Goal: Task Accomplishment & Management: Manage account settings

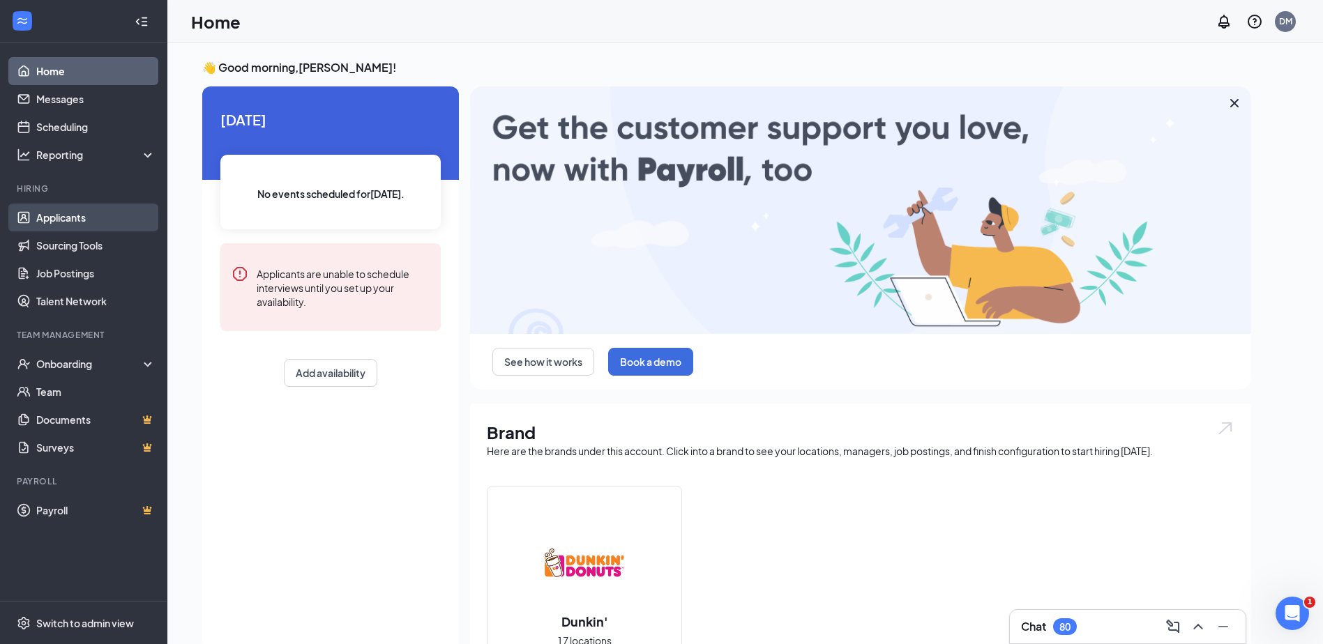
click at [75, 216] on link "Applicants" at bounding box center [95, 218] width 119 height 28
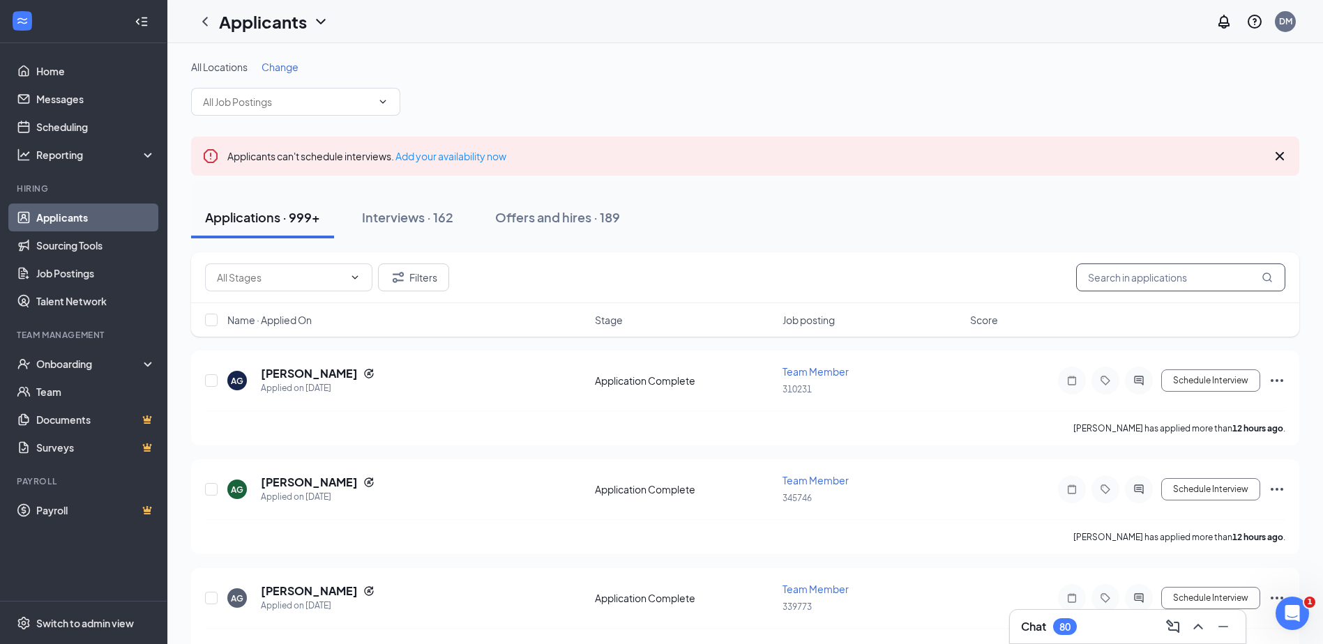
click at [1179, 282] on input "text" at bounding box center [1180, 278] width 209 height 28
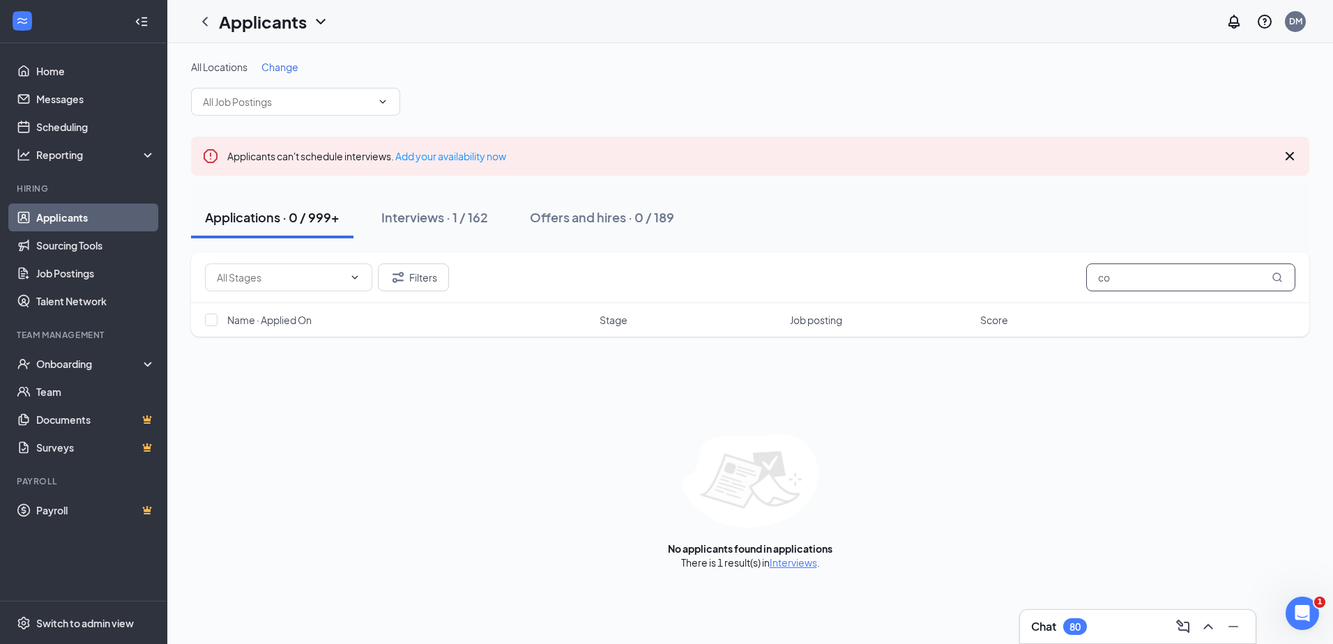
type input "c"
type input "yashira"
drag, startPoint x: 454, startPoint y: 220, endPoint x: 398, endPoint y: 232, distance: 57.7
click at [453, 220] on div "Interviews · 1 / 162" at bounding box center [434, 217] width 107 height 17
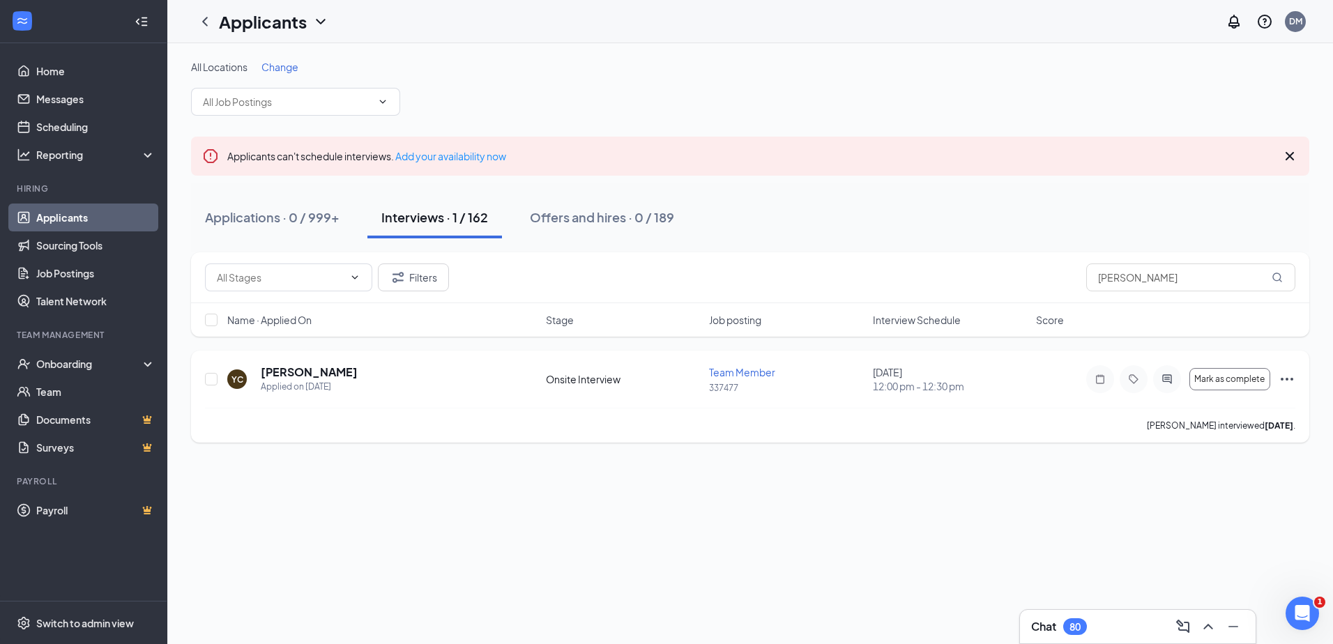
click at [1285, 380] on icon "Ellipses" at bounding box center [1287, 379] width 17 height 17
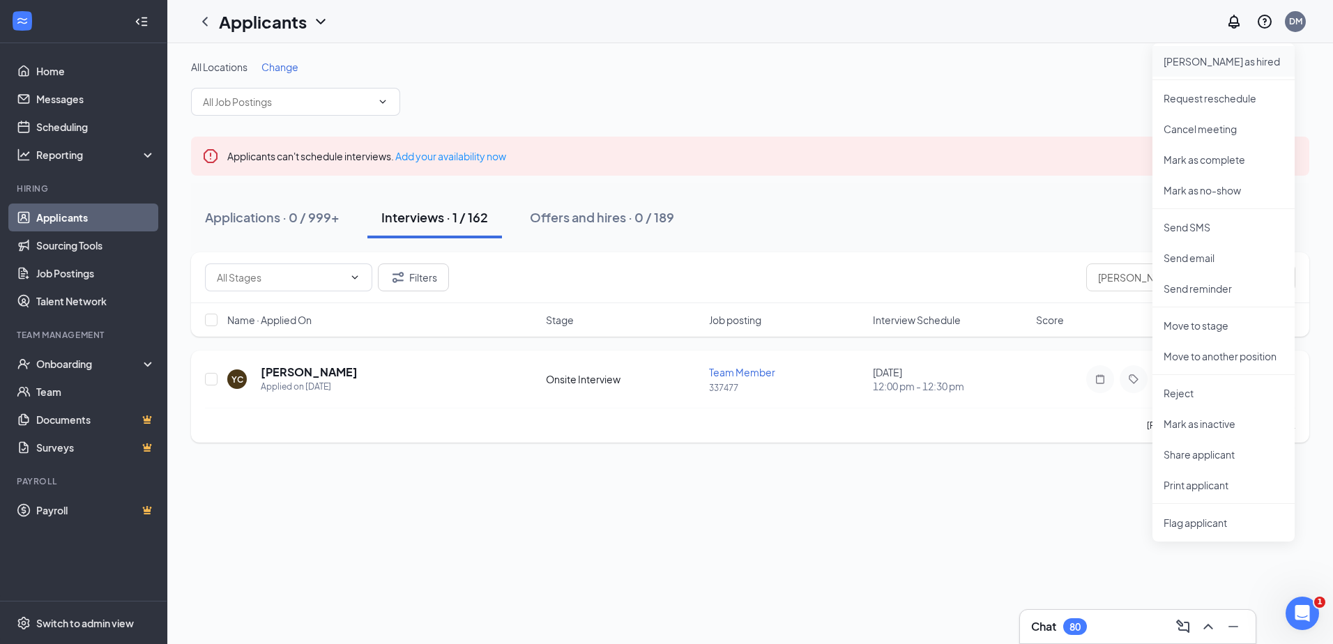
click at [1206, 63] on p "Mark as hired" at bounding box center [1224, 61] width 120 height 14
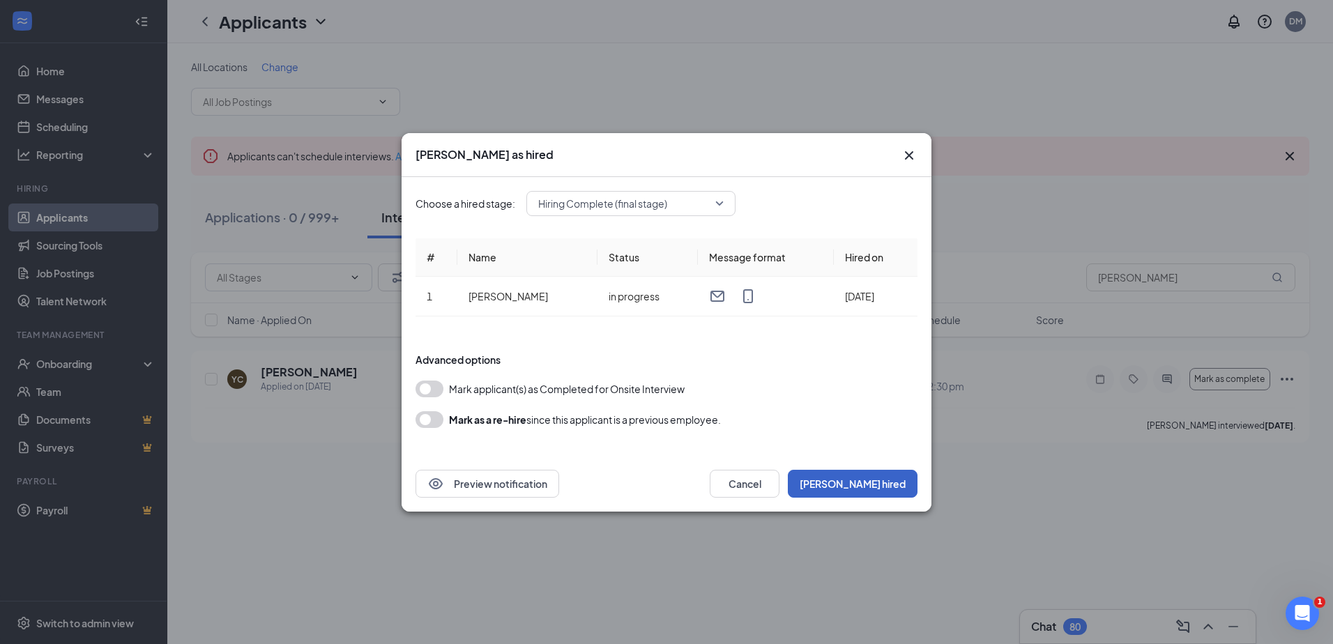
click at [889, 485] on button "Mark hired" at bounding box center [853, 484] width 130 height 28
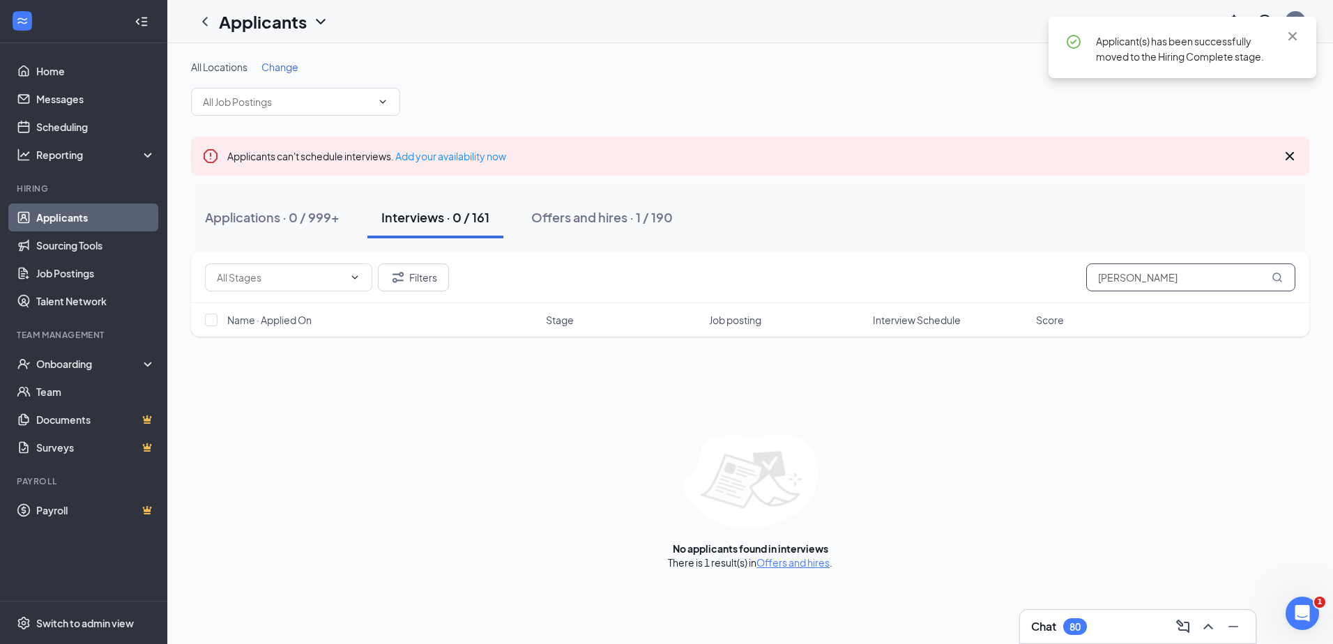
click at [1174, 275] on input "yashira" at bounding box center [1191, 278] width 209 height 28
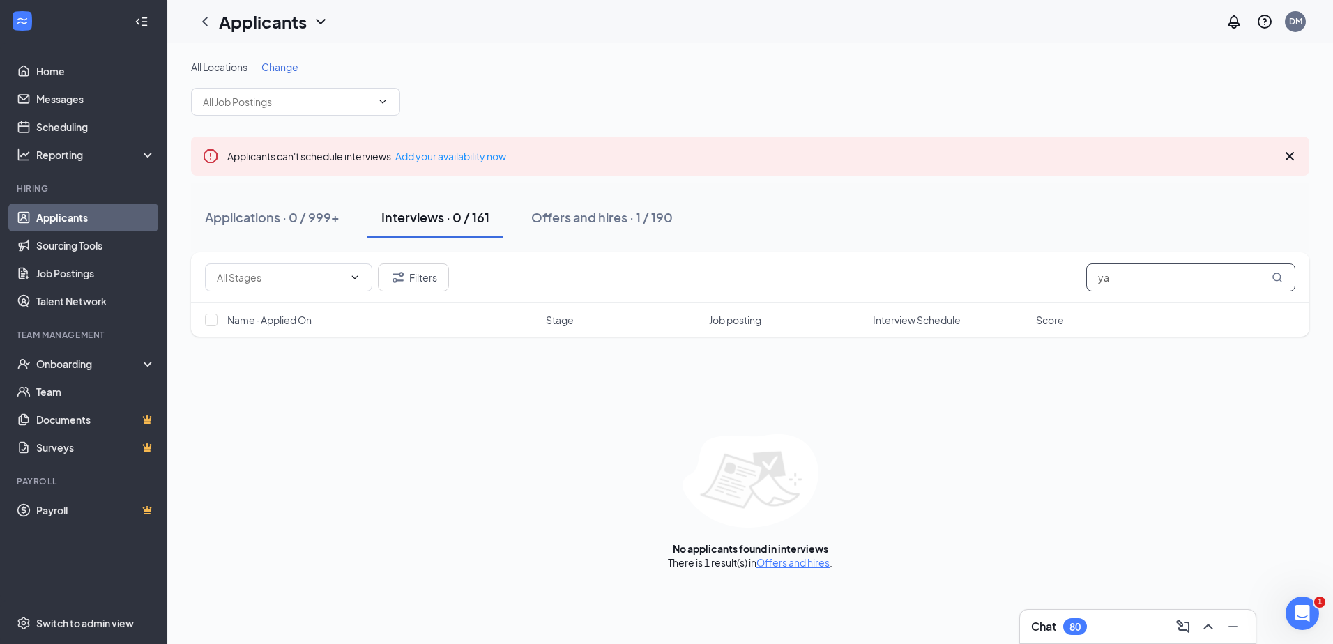
type input "y"
type input "alex ramos"
click at [310, 213] on div "Applications · 1 / 999+" at bounding box center [270, 217] width 130 height 17
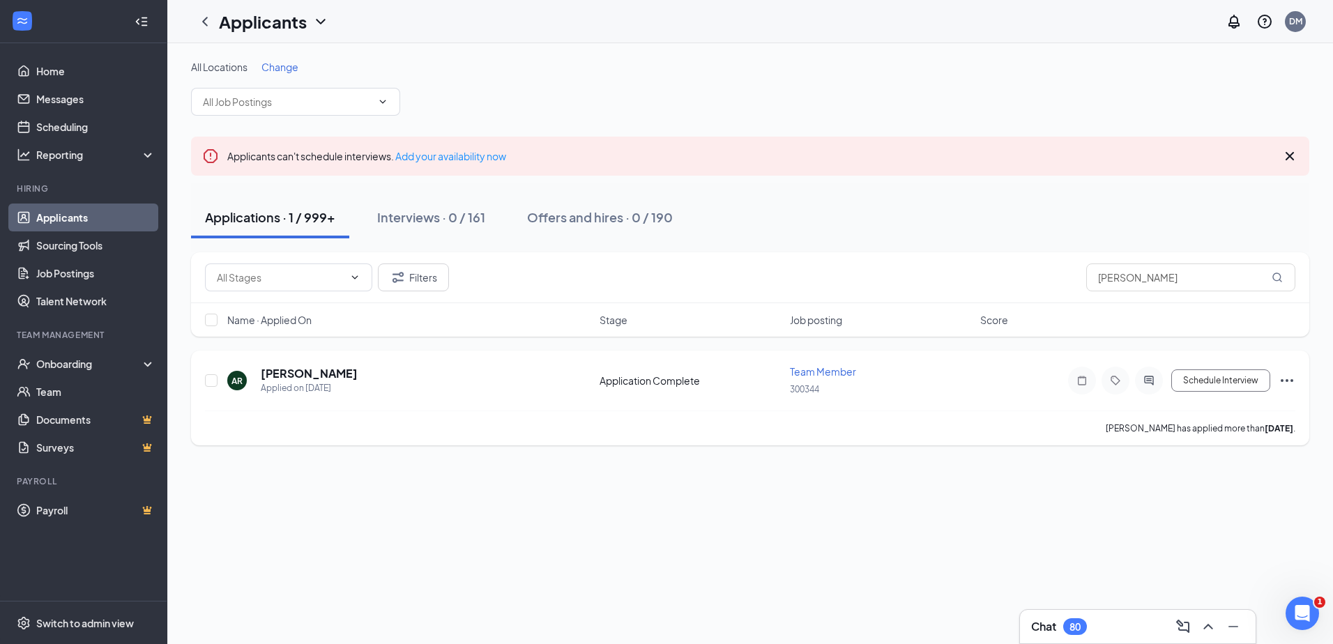
click at [1297, 384] on div "AR Alex Ramos Applied on Aug 16 Application Complete Team Member 300344 Schedul…" at bounding box center [750, 398] width 1119 height 95
click at [1281, 380] on icon "Ellipses" at bounding box center [1287, 380] width 17 height 17
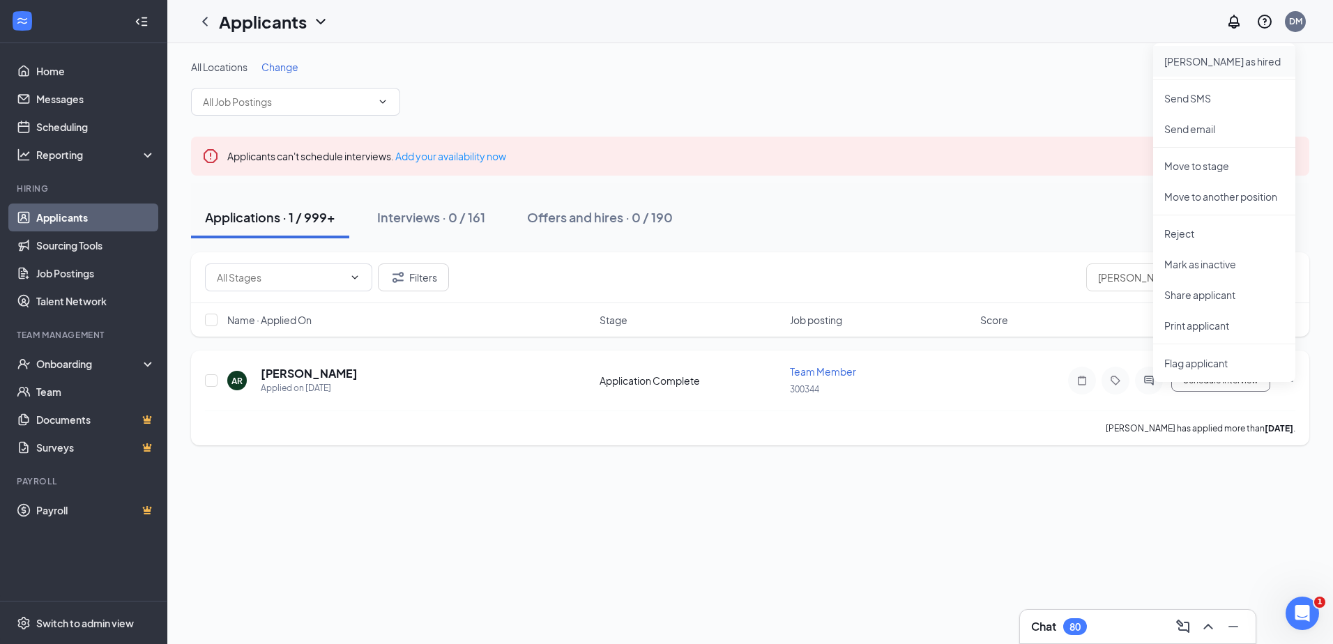
click at [1199, 57] on p "Mark as hired" at bounding box center [1225, 61] width 120 height 14
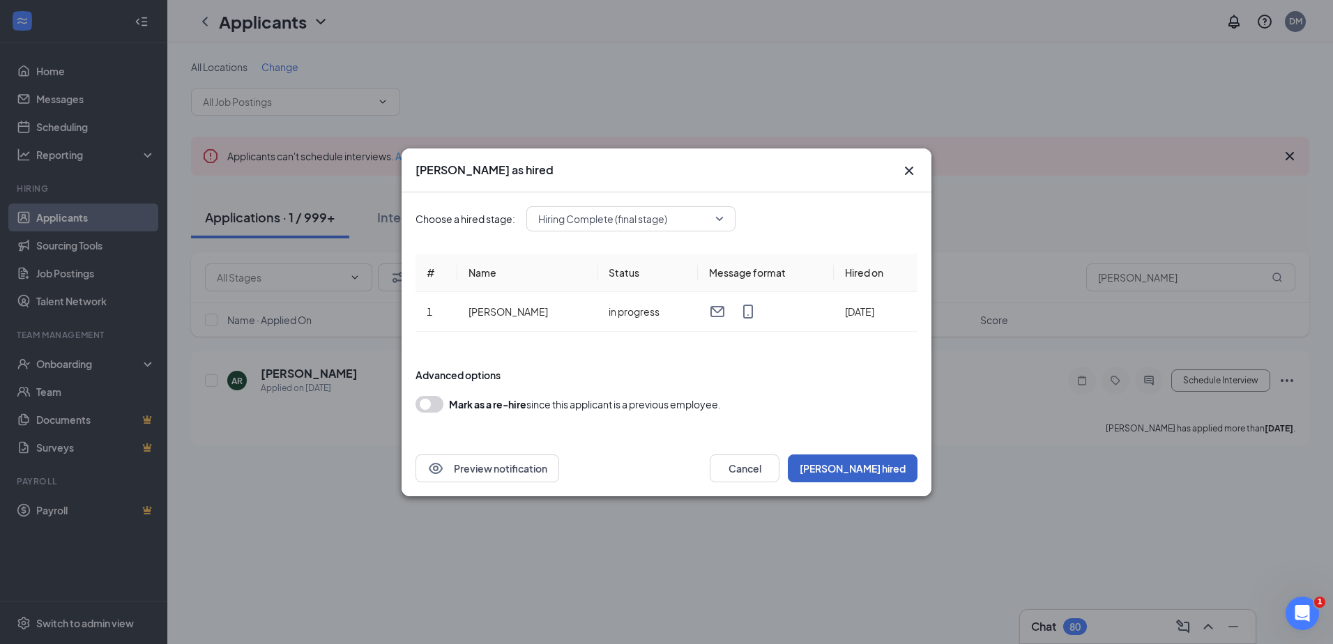
click at [895, 464] on button "Mark hired" at bounding box center [853, 469] width 130 height 28
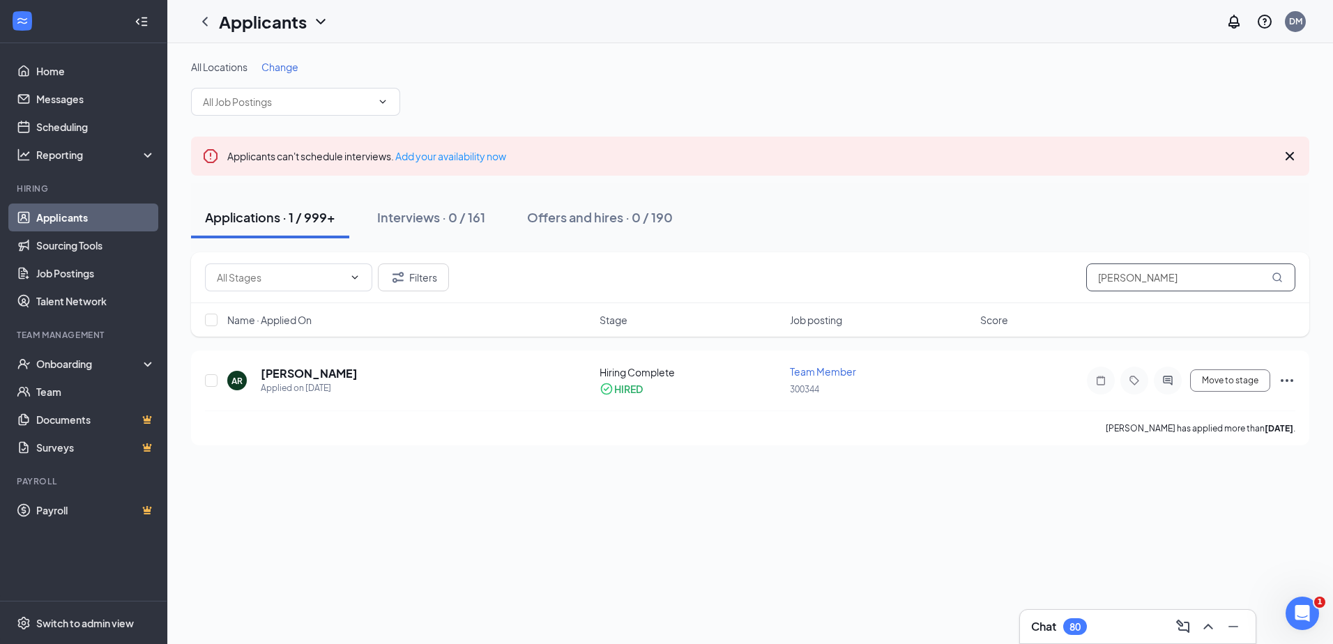
click at [1186, 276] on input "alex ramos" at bounding box center [1191, 278] width 209 height 28
type input "a"
click at [1285, 381] on icon "Ellipses" at bounding box center [1287, 380] width 17 height 17
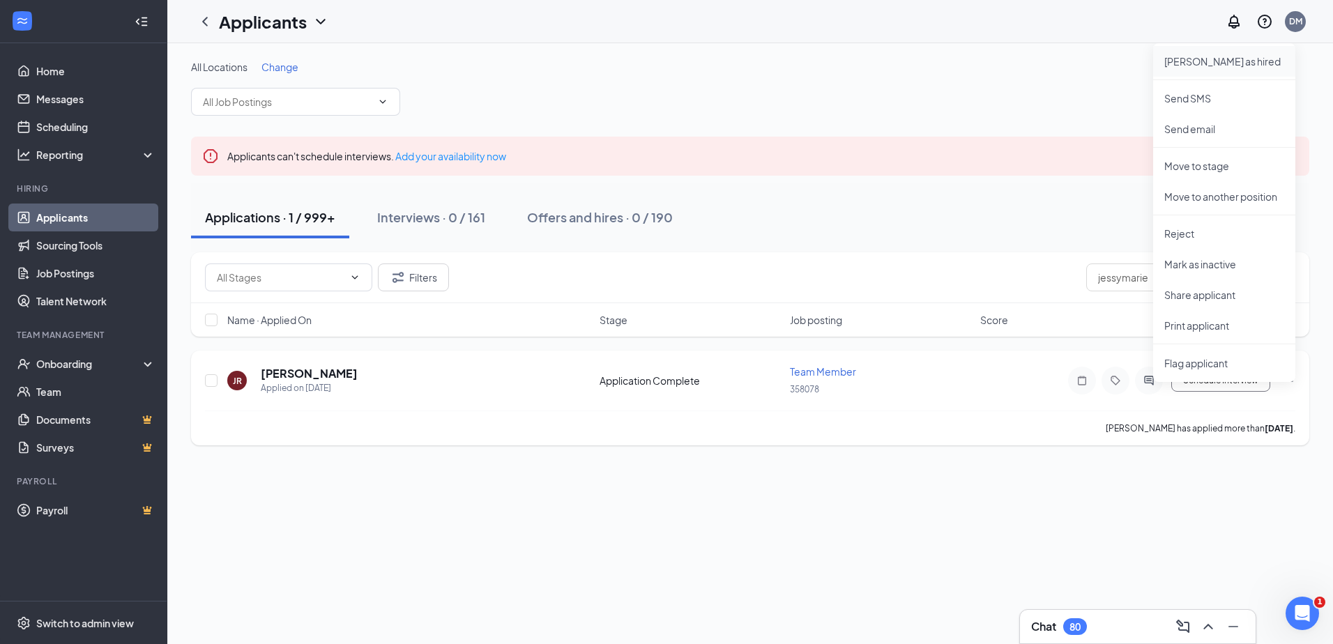
click at [1231, 63] on p "Mark as hired" at bounding box center [1225, 61] width 120 height 14
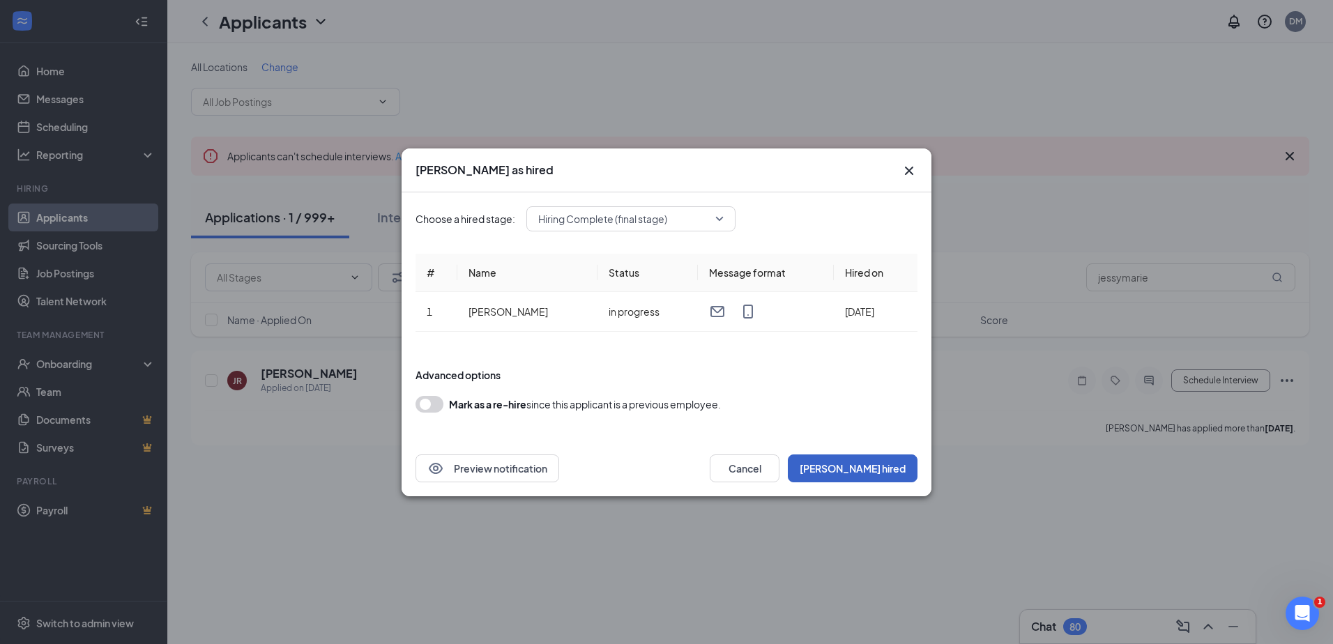
click at [876, 470] on button "Mark hired" at bounding box center [853, 469] width 130 height 28
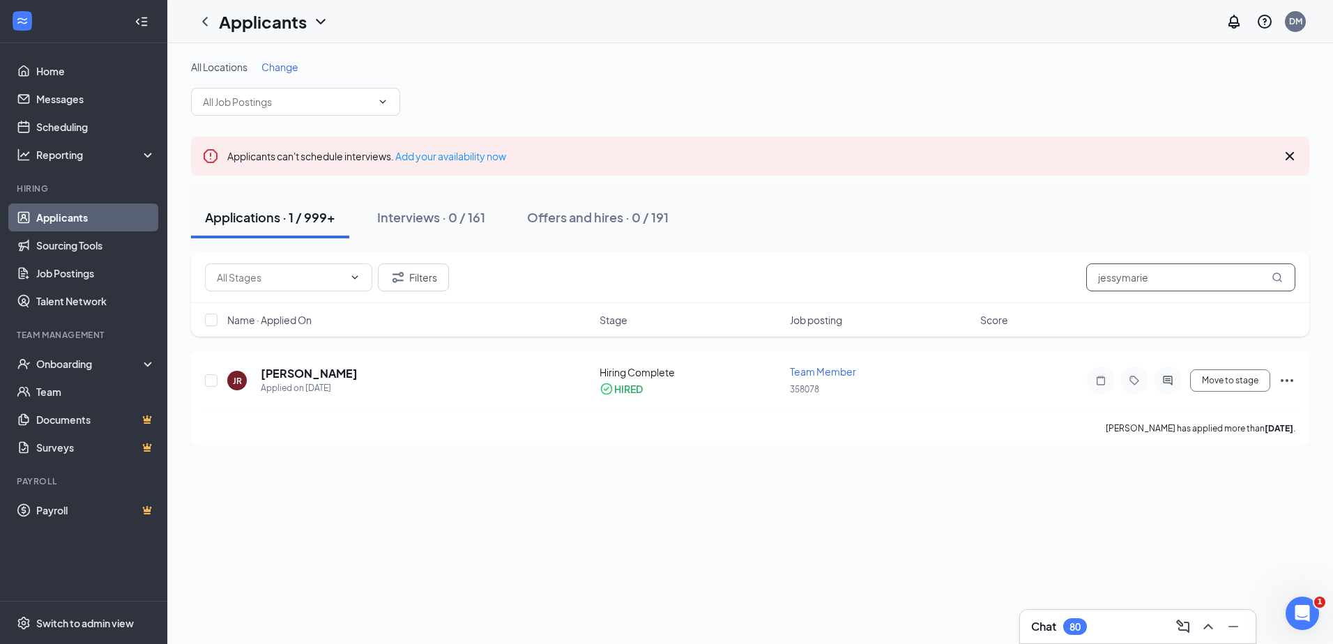
click at [1204, 284] on input "jessymarie" at bounding box center [1191, 278] width 209 height 28
type input "j"
type input "axel"
click at [428, 215] on div "Interviews · 1 / 161" at bounding box center [429, 217] width 104 height 17
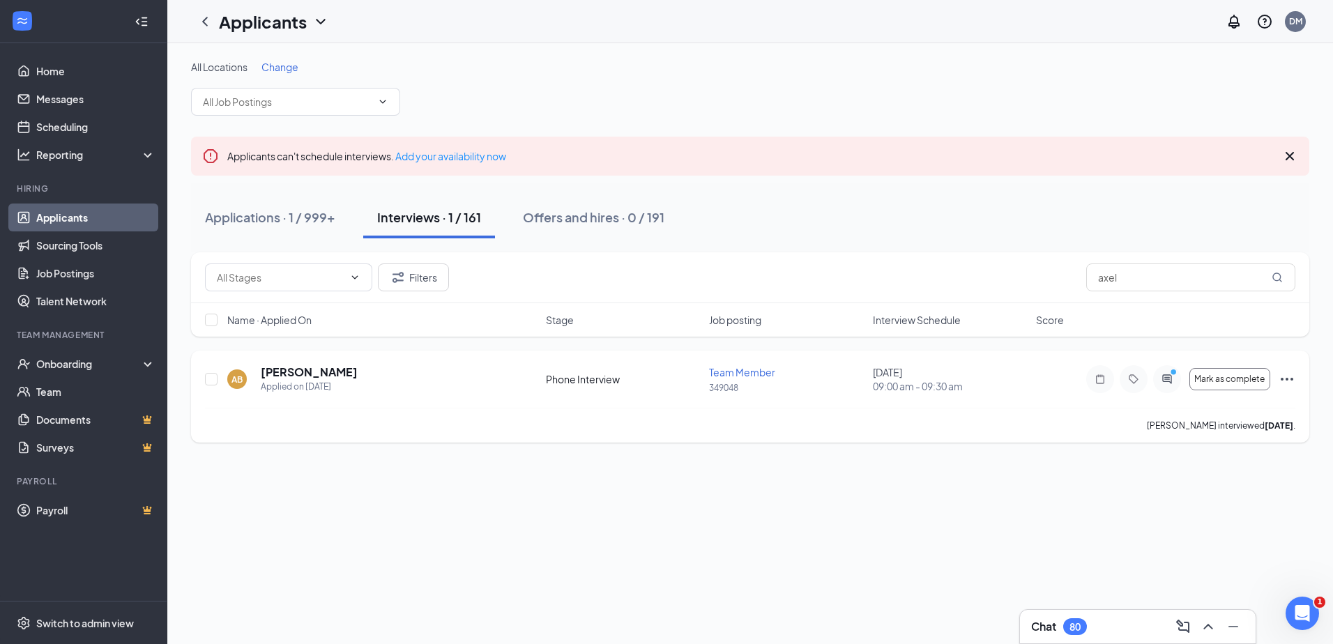
click at [1292, 377] on icon "Ellipses" at bounding box center [1287, 379] width 17 height 17
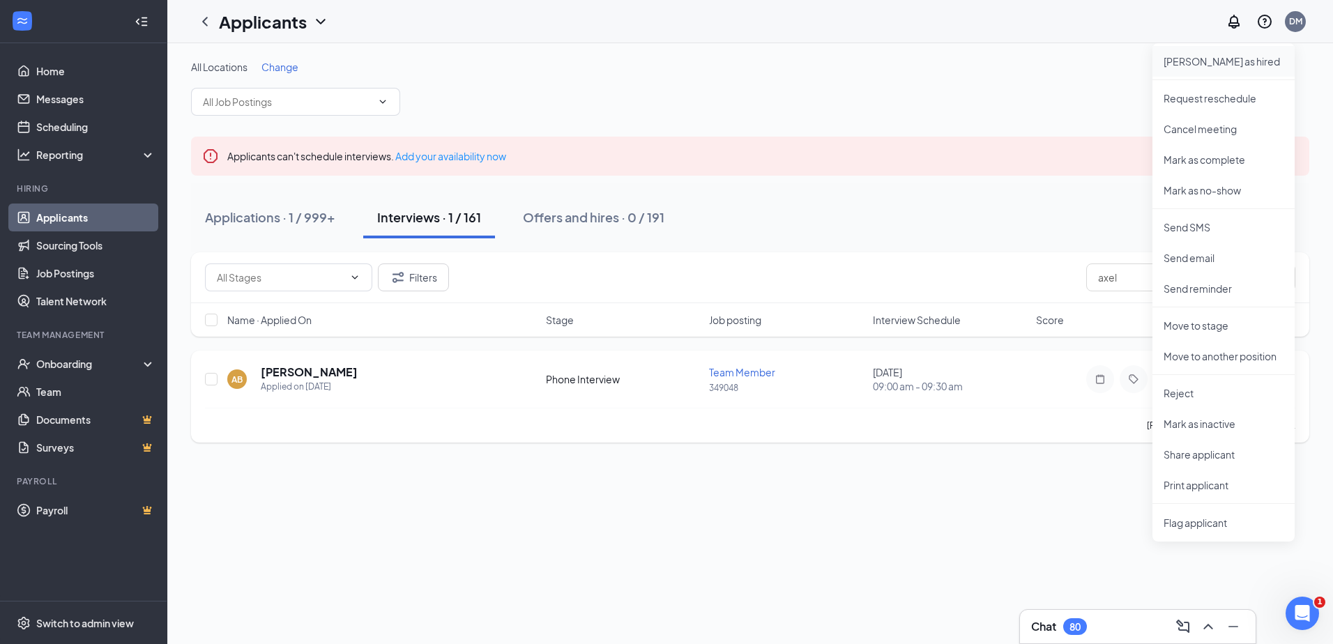
click at [1228, 63] on p "Mark as hired" at bounding box center [1224, 61] width 120 height 14
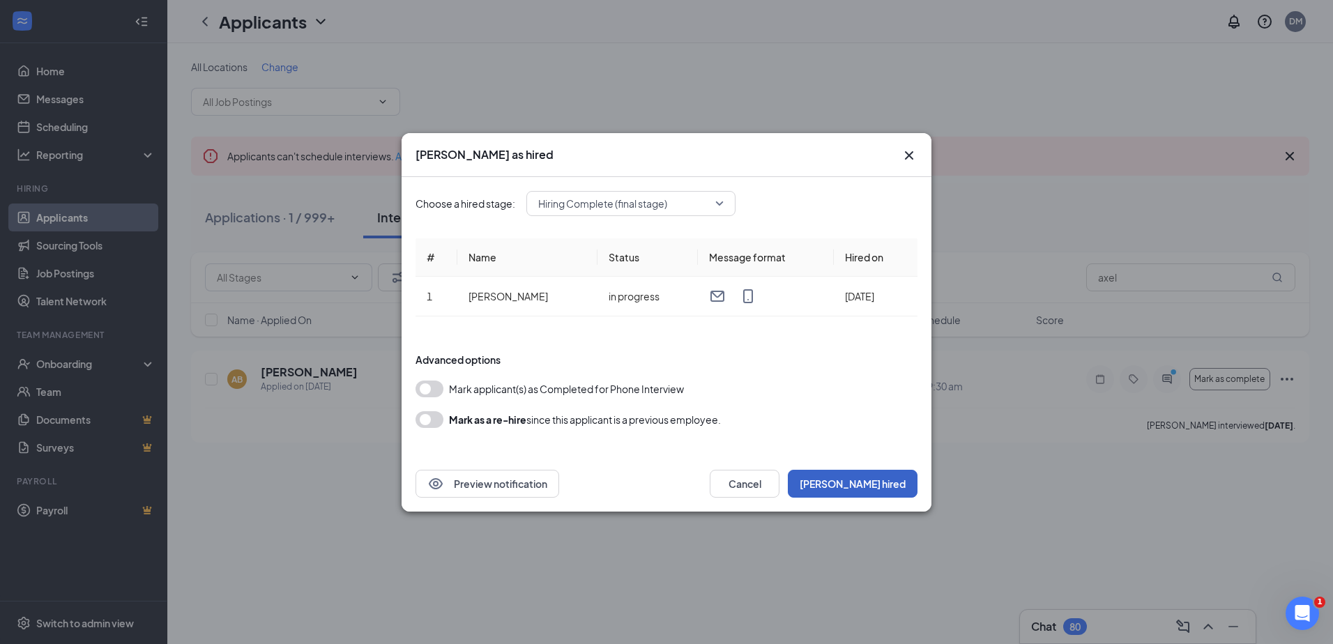
click at [873, 489] on button "Mark hired" at bounding box center [853, 484] width 130 height 28
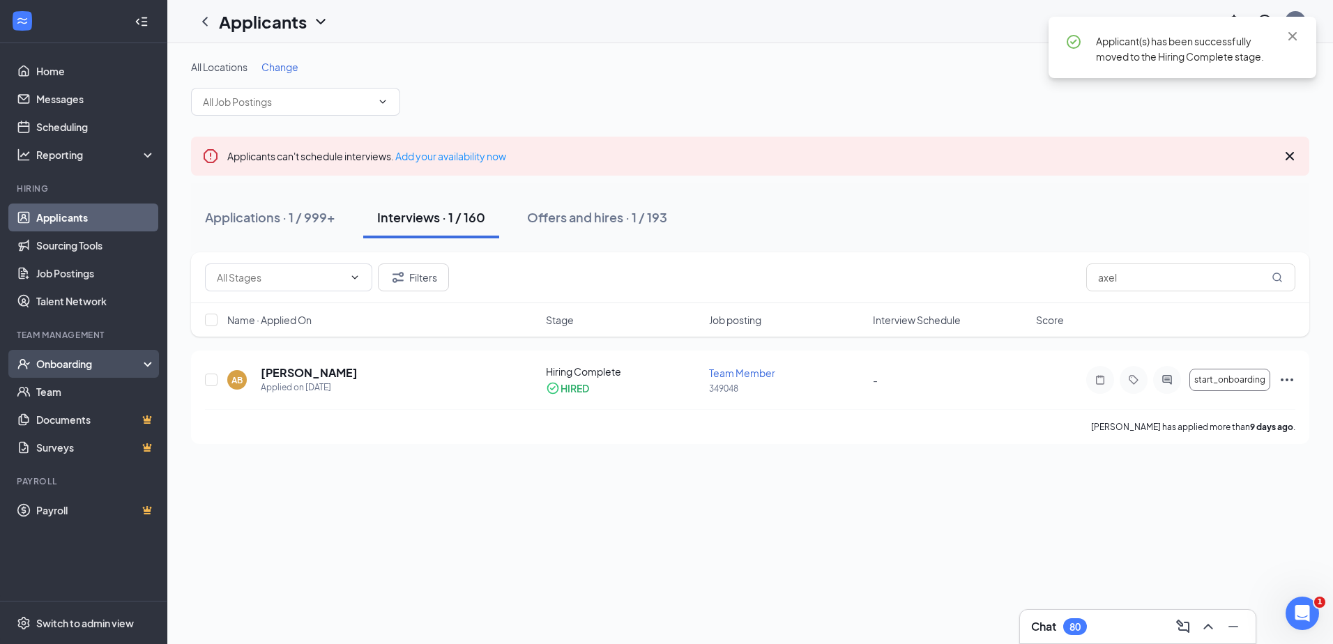
click at [143, 367] on div "Onboarding" at bounding box center [89, 364] width 107 height 14
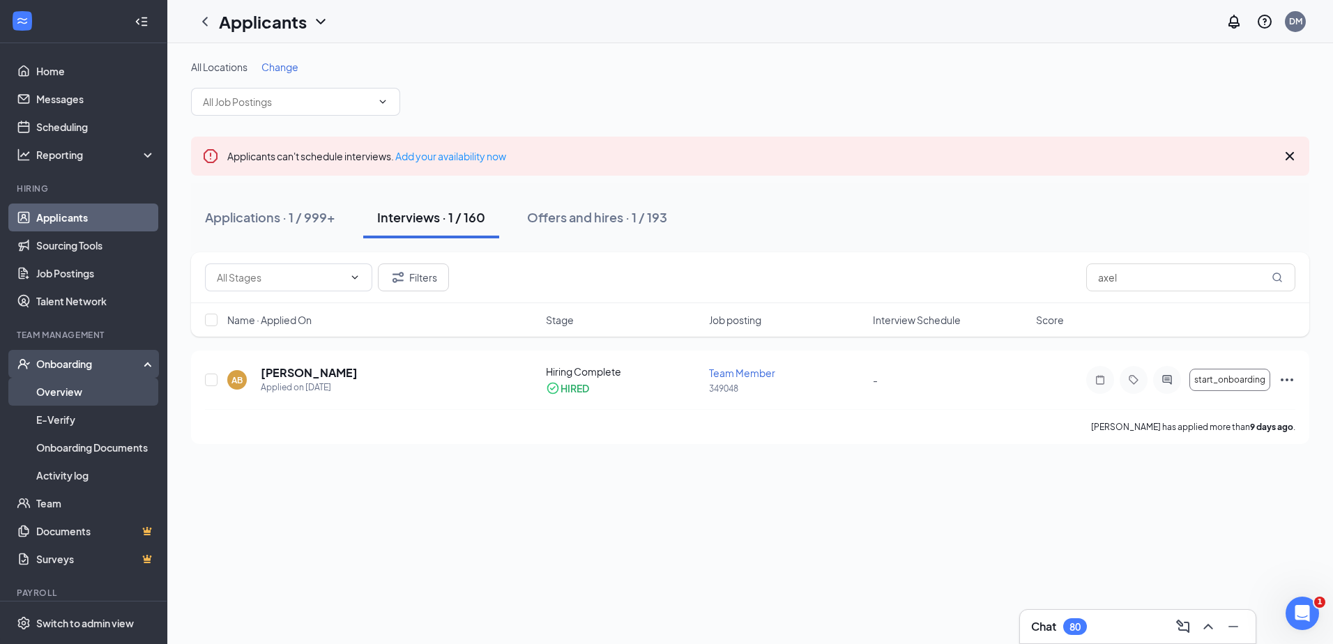
click at [75, 397] on link "Overview" at bounding box center [95, 392] width 119 height 28
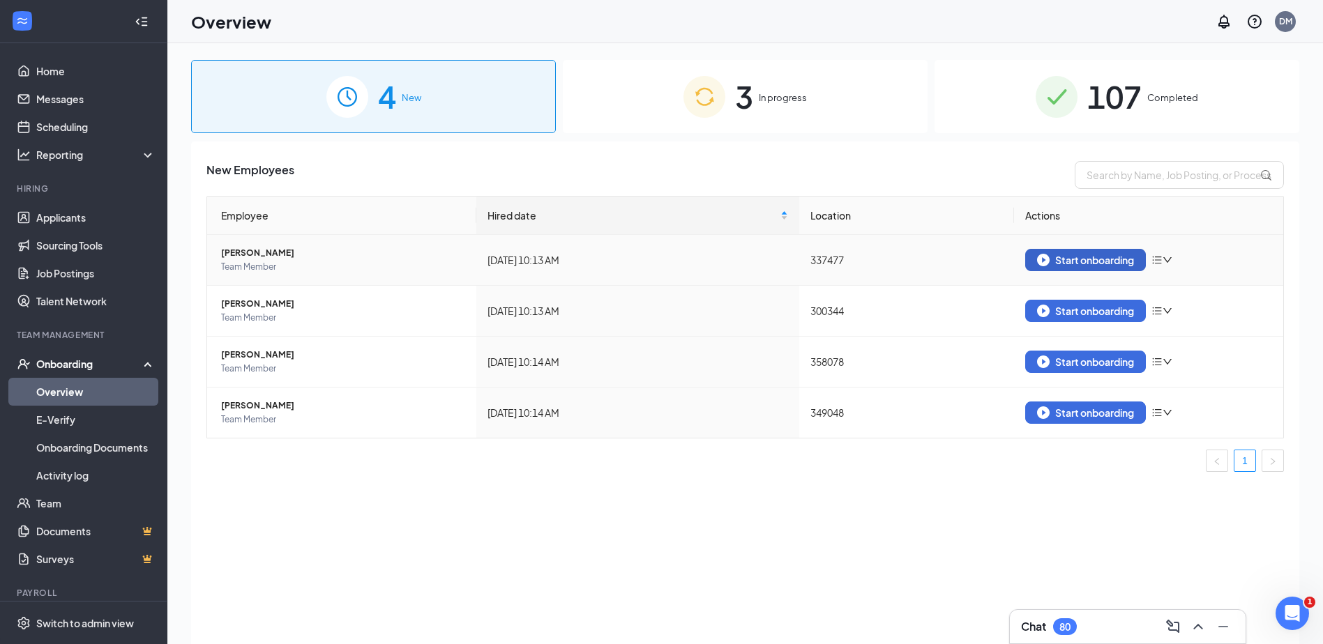
click at [1092, 256] on div "Start onboarding" at bounding box center [1085, 260] width 97 height 13
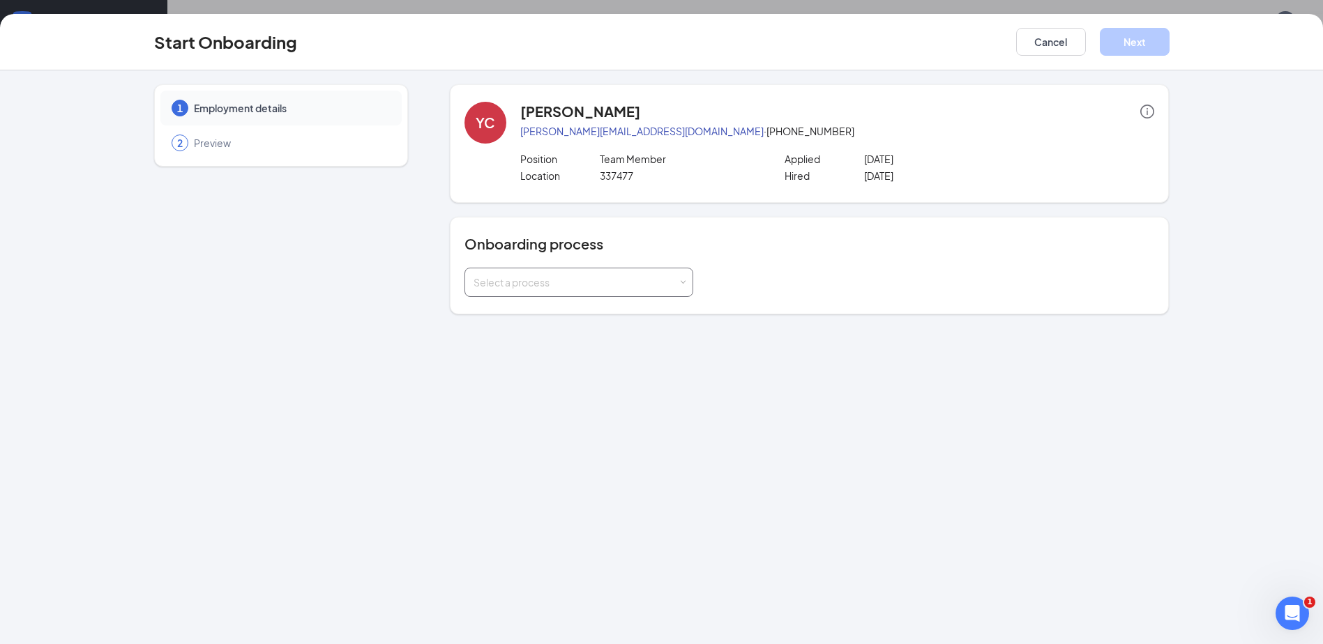
click at [683, 286] on div "Select a process" at bounding box center [579, 282] width 211 height 28
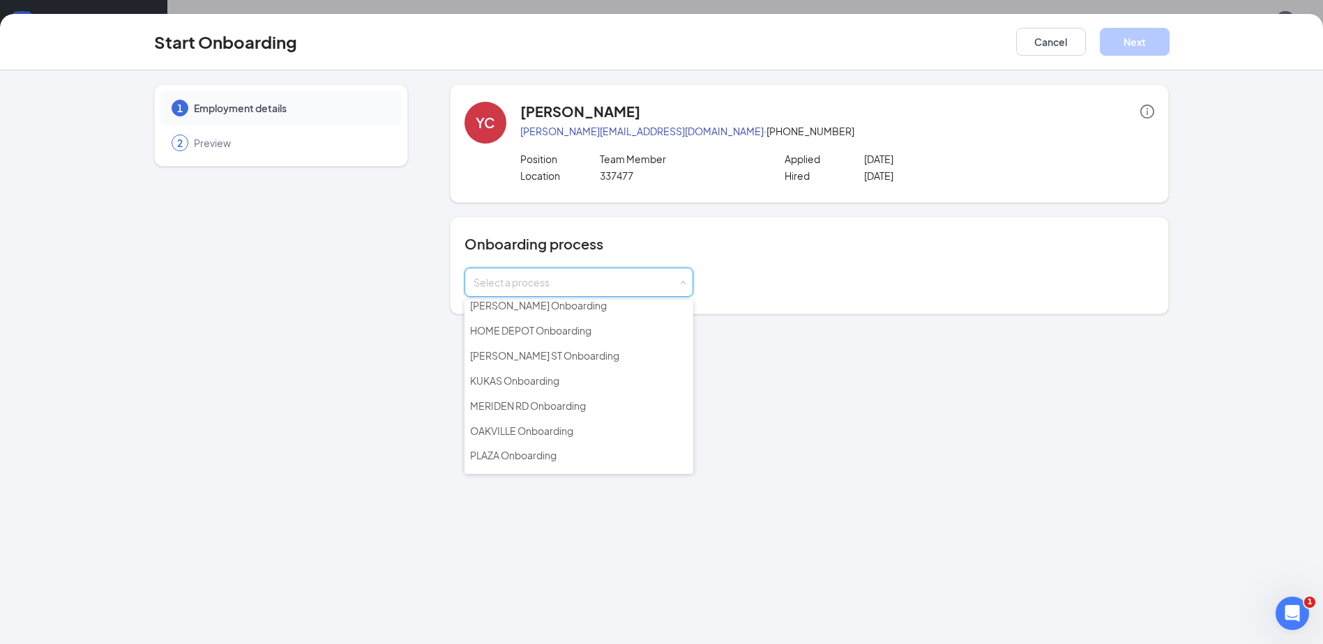
scroll to position [250, 0]
click at [584, 464] on li "[PERSON_NAME] Onboarding" at bounding box center [578, 462] width 229 height 25
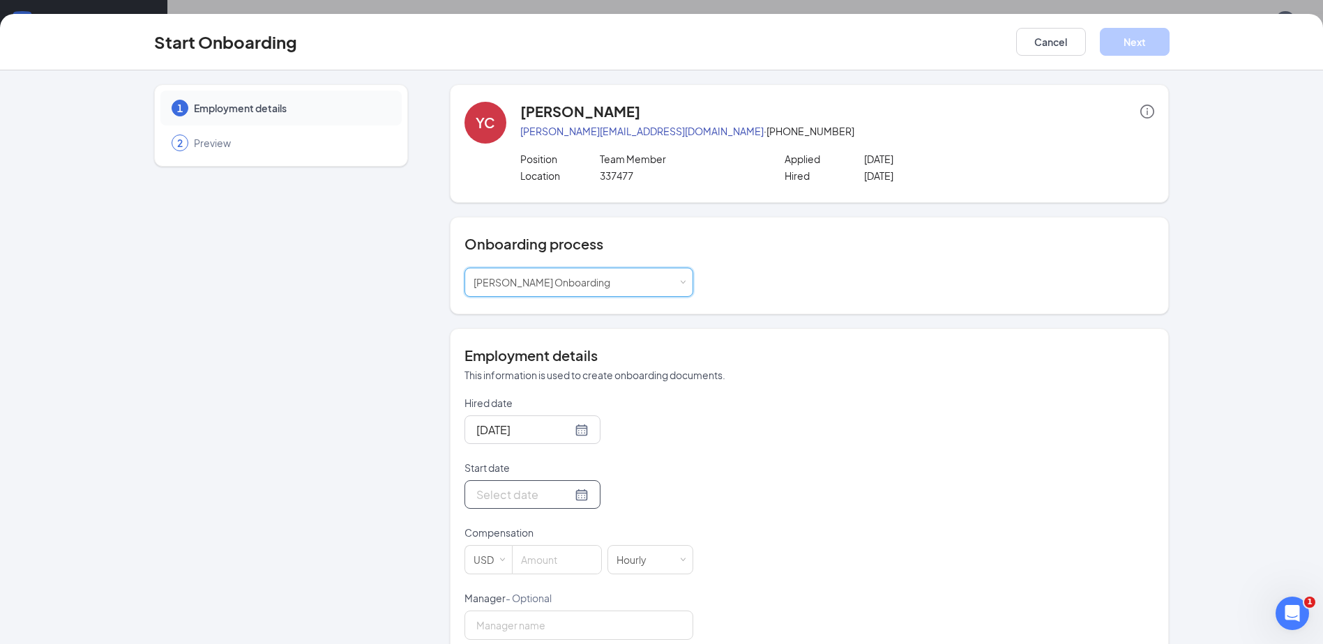
click at [566, 495] on div at bounding box center [532, 494] width 112 height 17
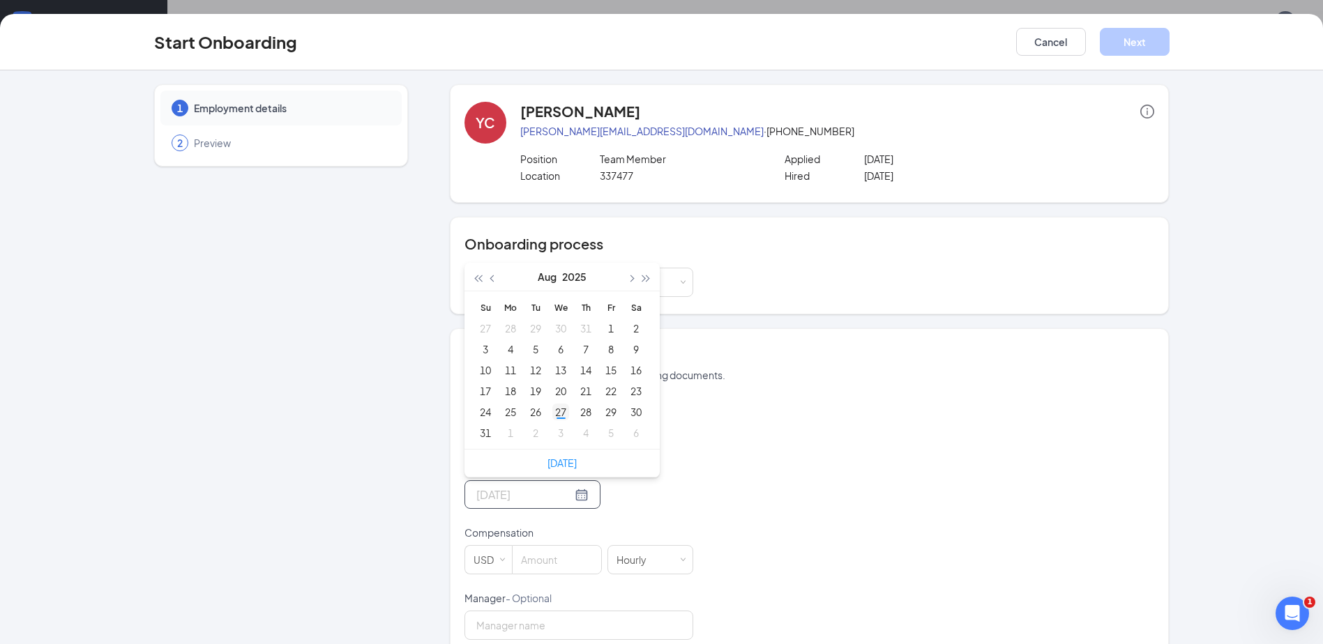
type input "Aug 27, 2025"
drag, startPoint x: 557, startPoint y: 414, endPoint x: 574, endPoint y: 420, distance: 18.5
click at [557, 414] on div "27" at bounding box center [560, 412] width 17 height 17
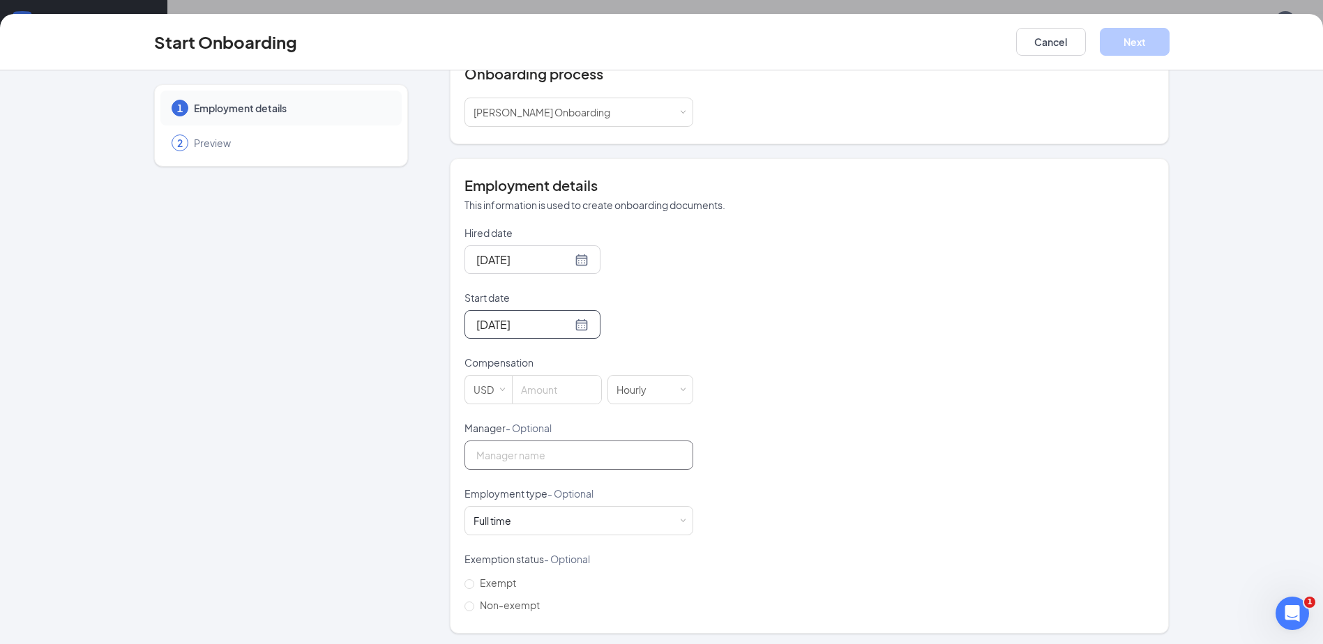
scroll to position [174, 0]
click at [554, 393] on input at bounding box center [557, 386] width 89 height 28
type input "16.35"
click at [855, 434] on div "Hired date Aug 27, 2025 Start date Aug 27, 2025 Aug 2025 Su Mo Tu We Th Fr Sa 2…" at bounding box center [809, 417] width 690 height 391
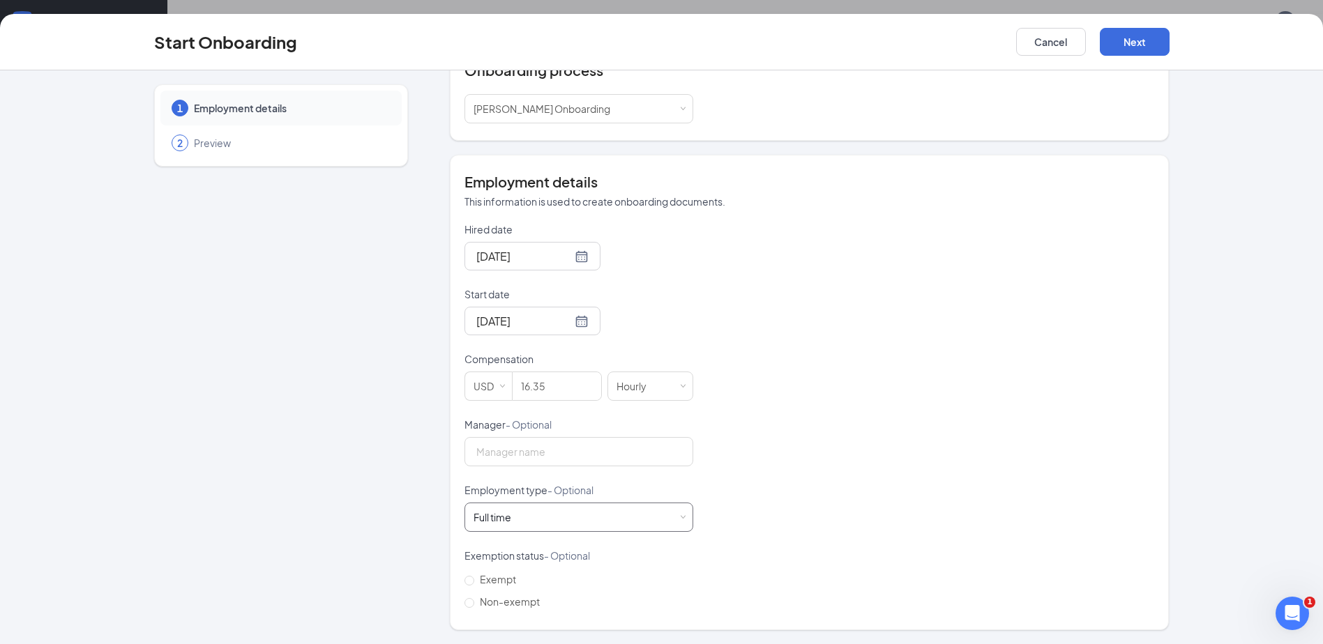
click at [630, 524] on div "Full time Works 30+ hours per week and is reasonably expected to work" at bounding box center [579, 518] width 211 height 28
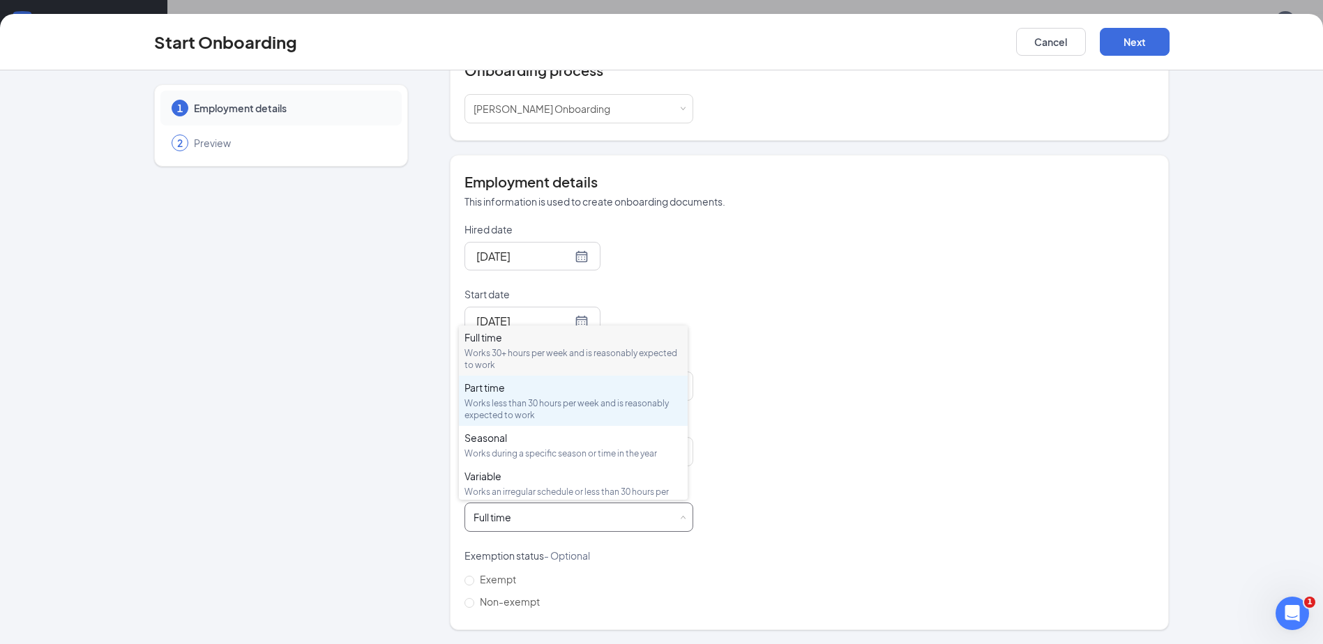
click at [503, 407] on div "Works less than 30 hours per week and is reasonably expected to work" at bounding box center [573, 410] width 218 height 24
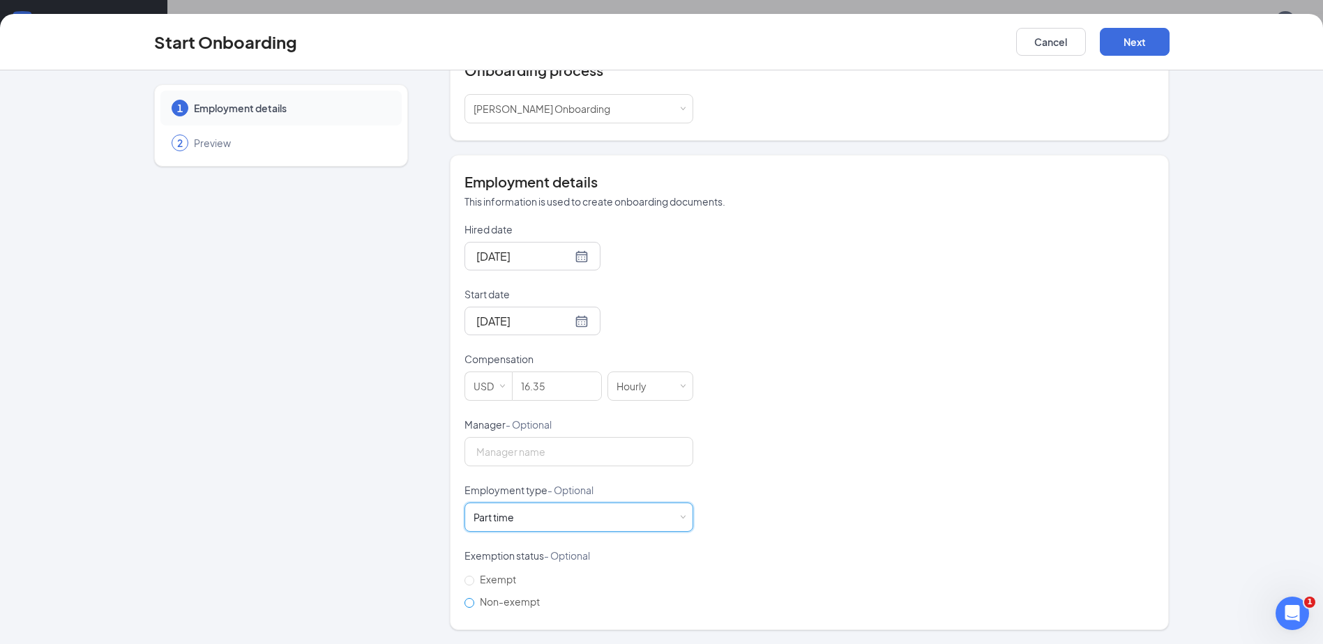
click at [464, 603] on input "Non-exempt" at bounding box center [469, 603] width 10 height 10
radio input "true"
click at [1145, 50] on button "Next" at bounding box center [1135, 42] width 70 height 28
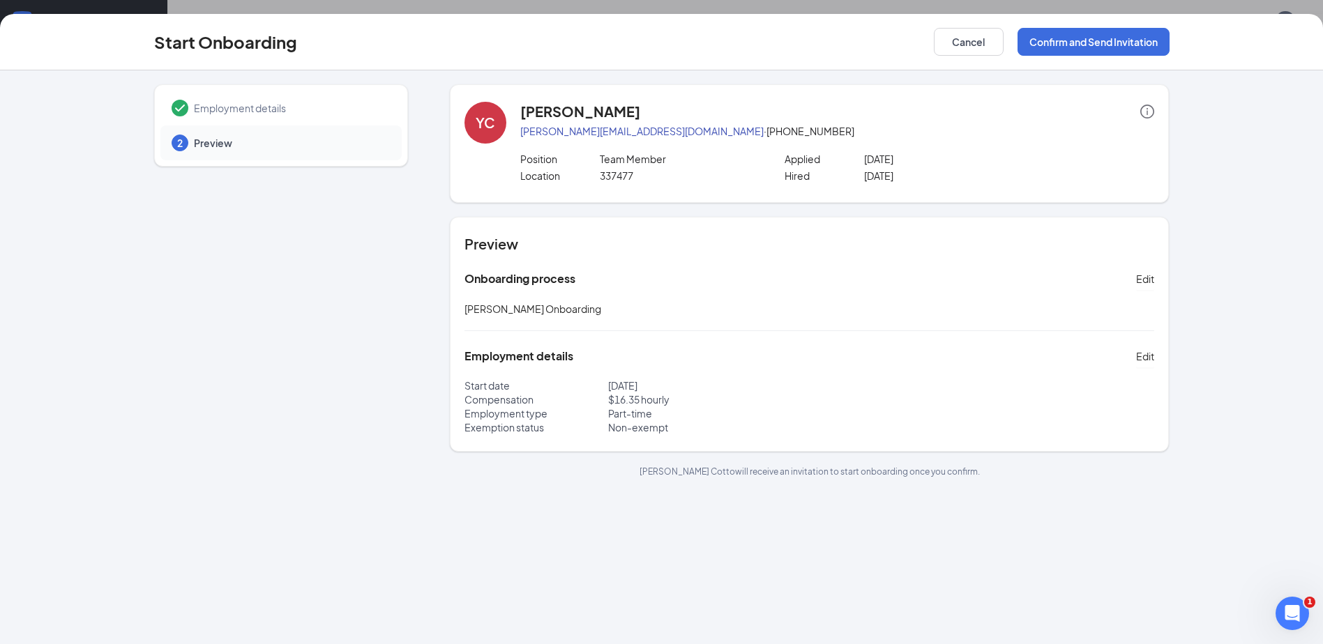
scroll to position [0, 0]
click at [1105, 43] on button "Confirm and Send Invitation" at bounding box center [1094, 42] width 152 height 28
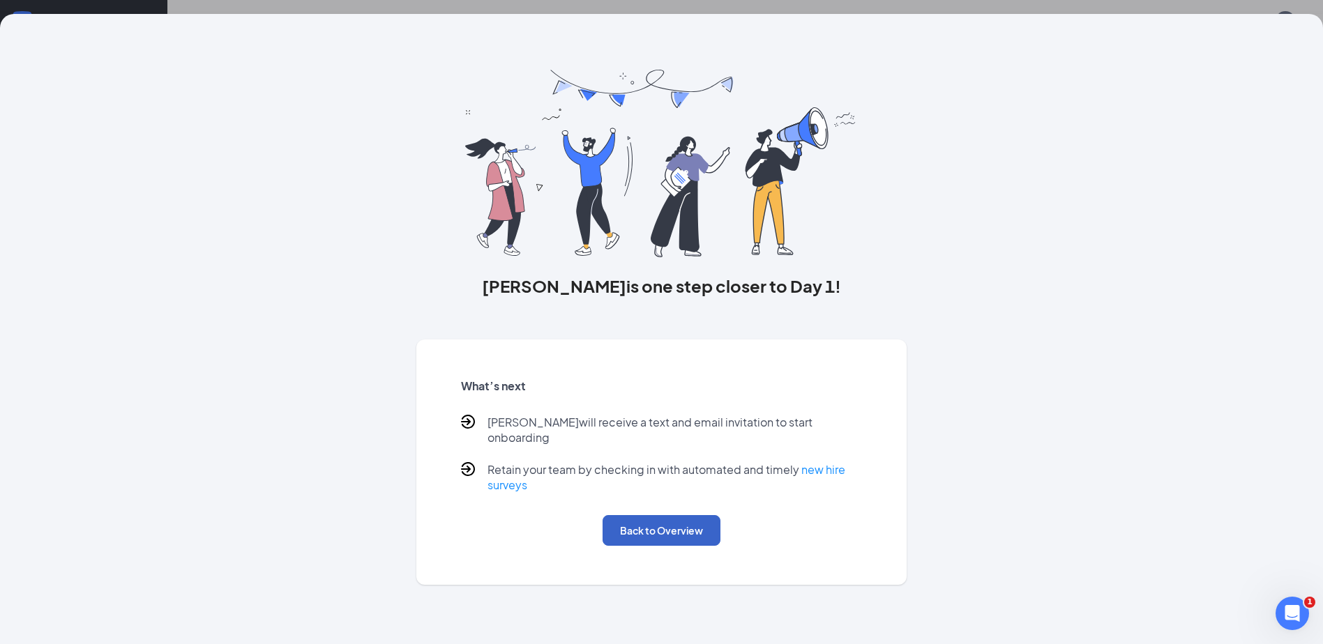
click at [629, 517] on button "Back to Overview" at bounding box center [662, 530] width 118 height 31
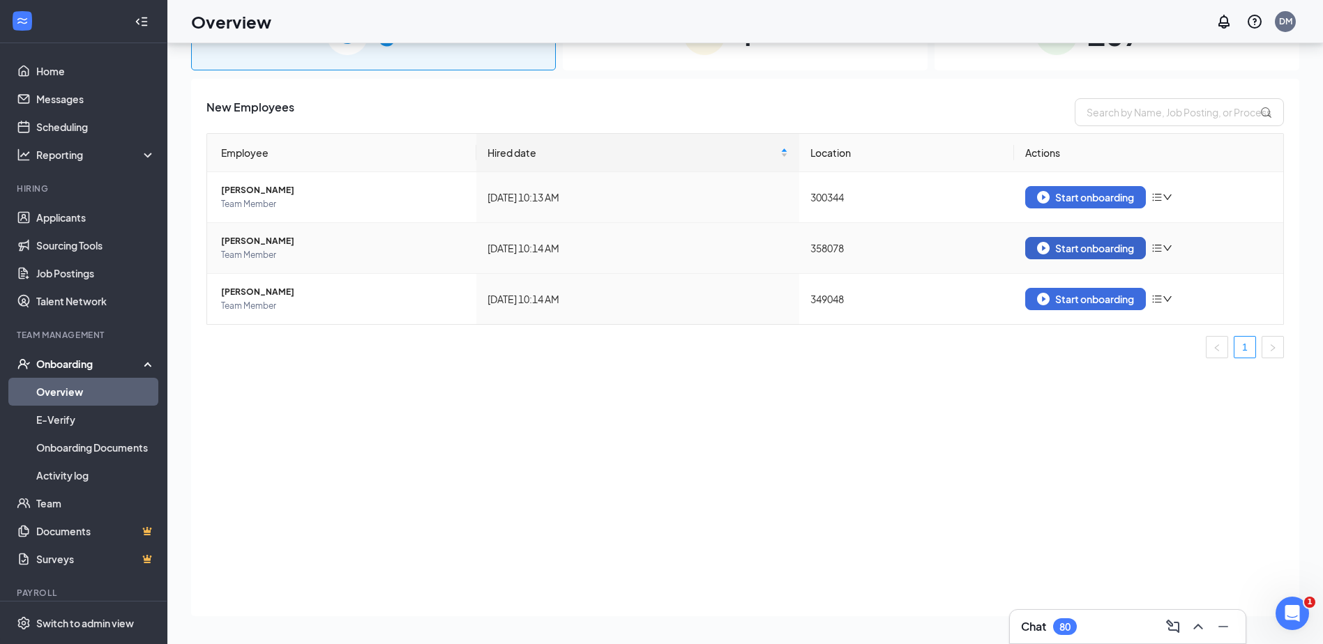
click at [1086, 248] on div "Start onboarding" at bounding box center [1085, 248] width 97 height 13
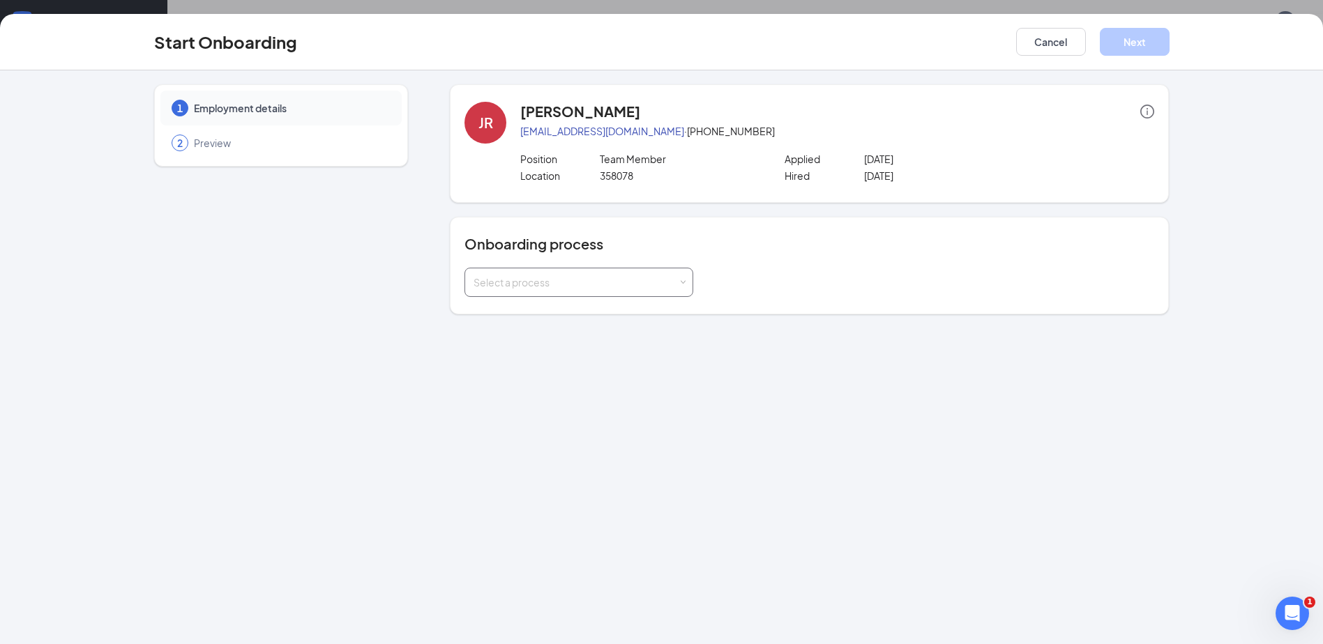
click at [678, 282] on div "Select a process" at bounding box center [576, 282] width 204 height 14
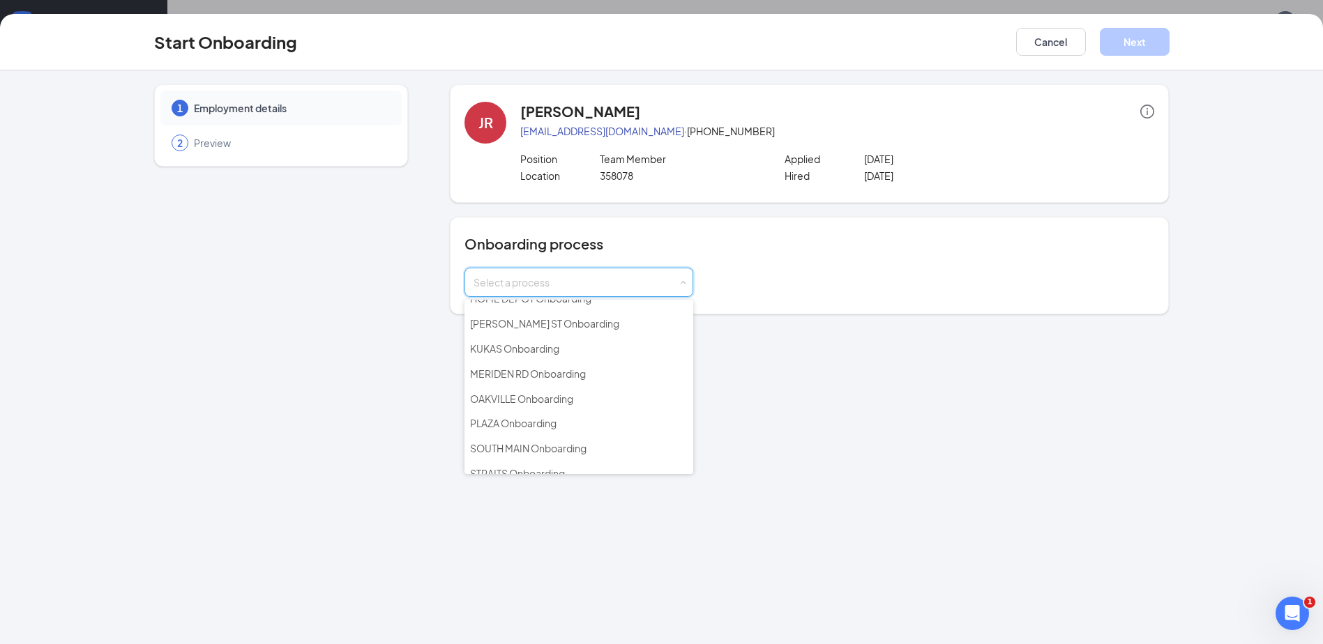
scroll to position [139, 0]
click at [559, 326] on span "[PERSON_NAME] ST Onboarding" at bounding box center [544, 322] width 149 height 13
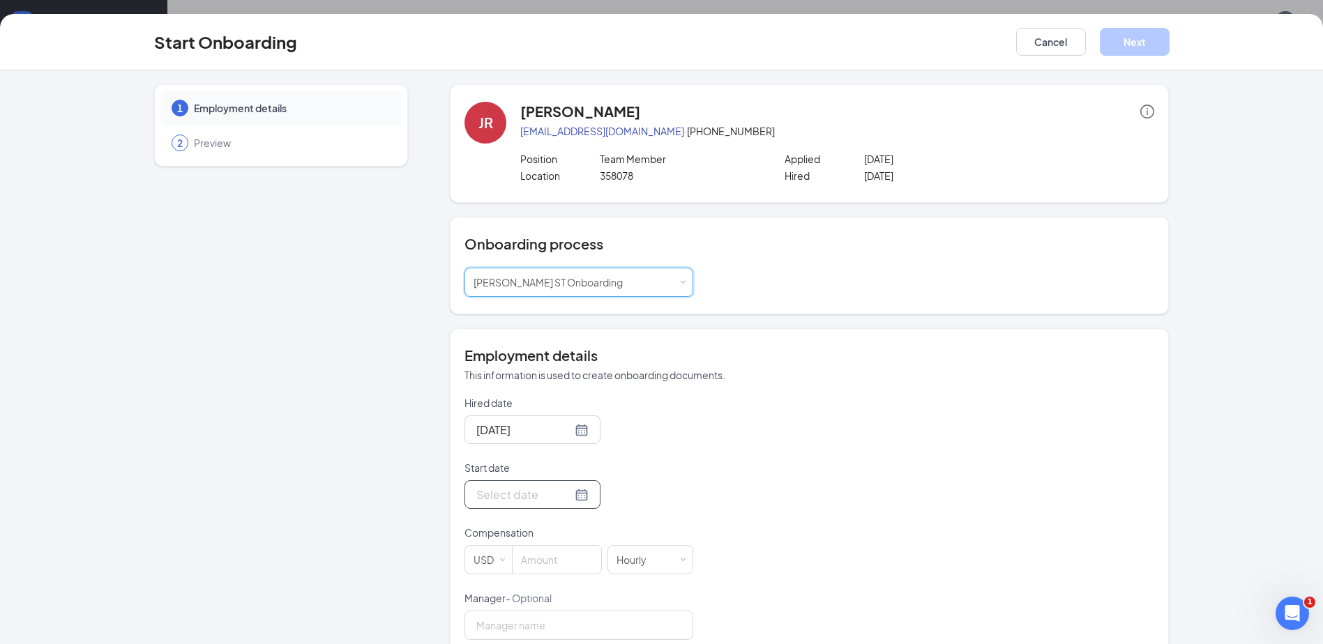
click at [566, 491] on div at bounding box center [532, 494] width 112 height 17
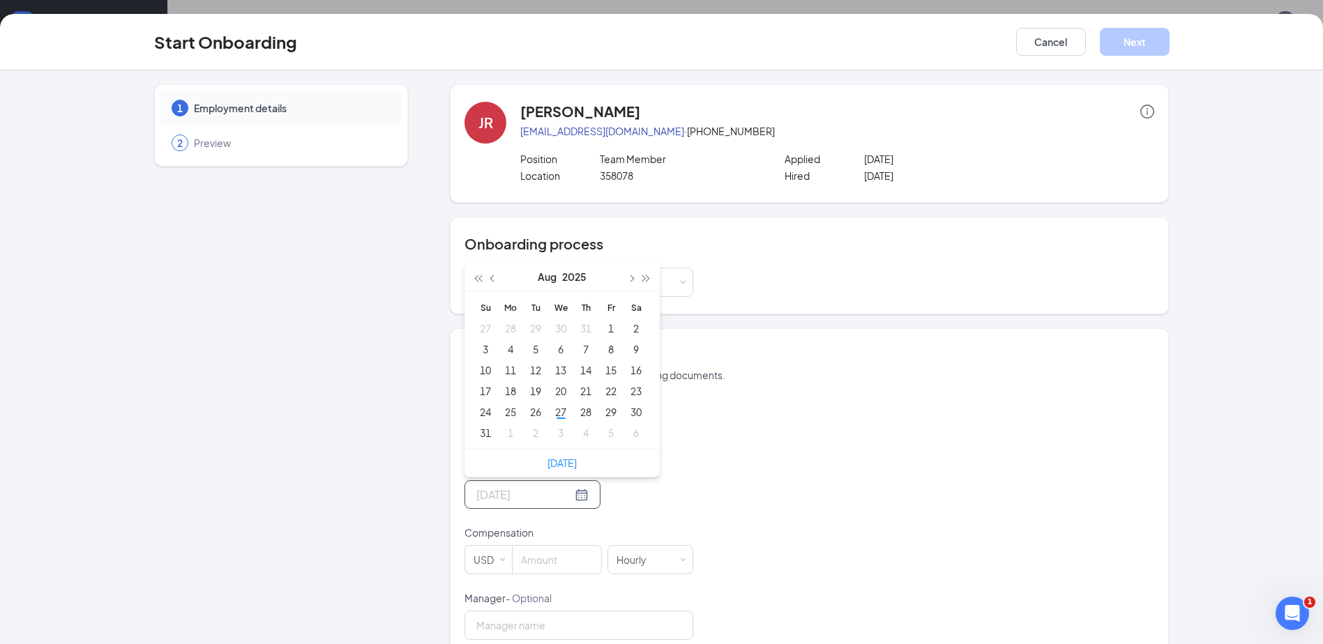
drag, startPoint x: 559, startPoint y: 413, endPoint x: 602, endPoint y: 423, distance: 43.8
click at [559, 412] on div "27" at bounding box center [560, 412] width 17 height 17
type input "Aug 27, 2025"
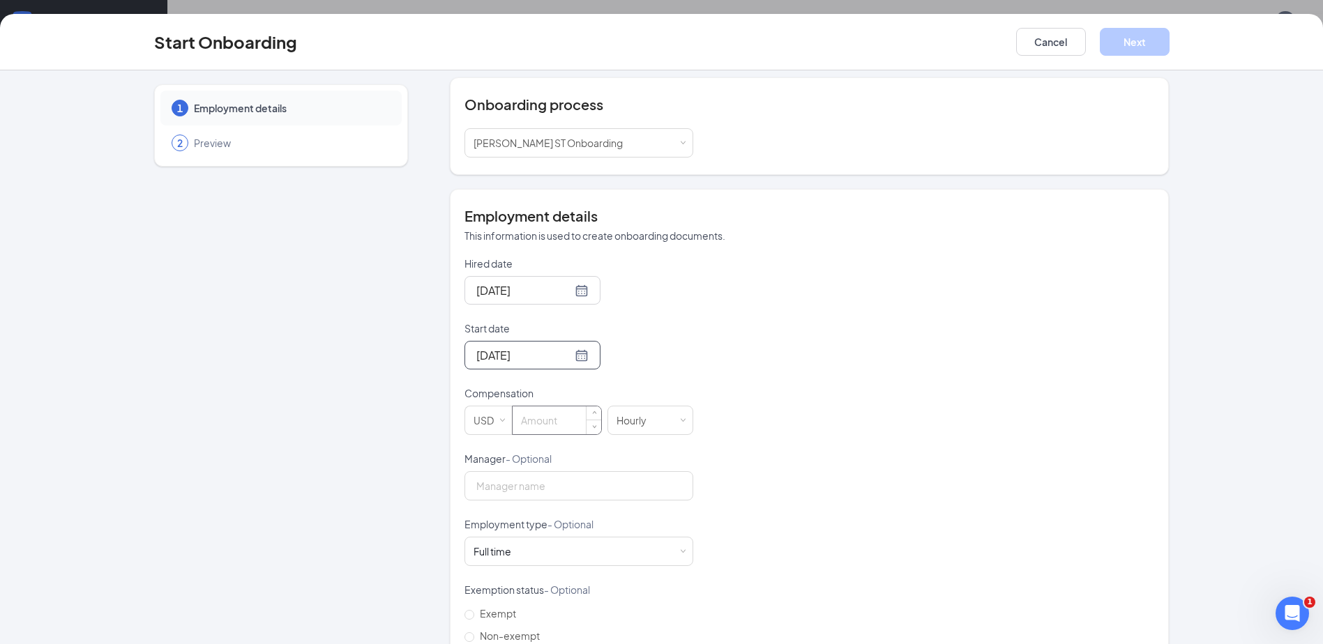
click at [526, 418] on input at bounding box center [557, 421] width 89 height 28
type input "16.35"
click at [814, 500] on div "Hired date Aug 27, 2025 Start date Aug 27, 2025 Aug 2025 Su Mo Tu We Th Fr Sa 2…" at bounding box center [809, 452] width 690 height 391
click at [640, 552] on div "Full time Works 30+ hours per week and is reasonably expected to work" at bounding box center [579, 552] width 211 height 28
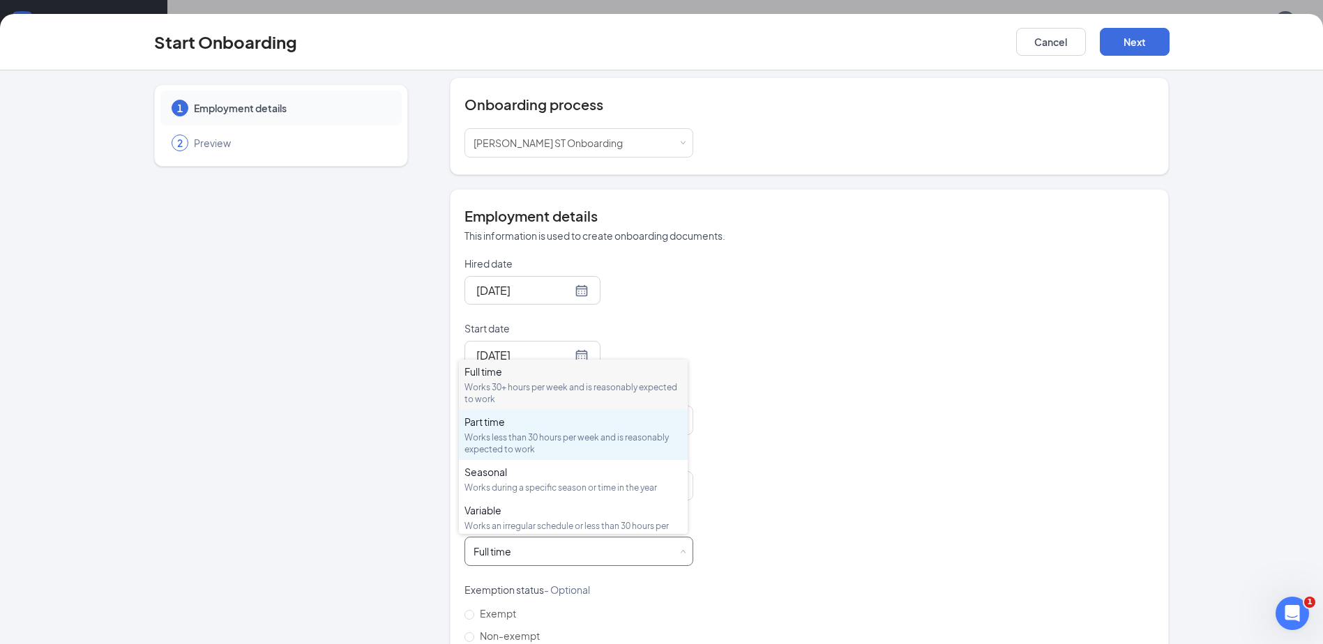
click at [530, 437] on div "Works less than 30 hours per week and is reasonably expected to work" at bounding box center [573, 444] width 218 height 24
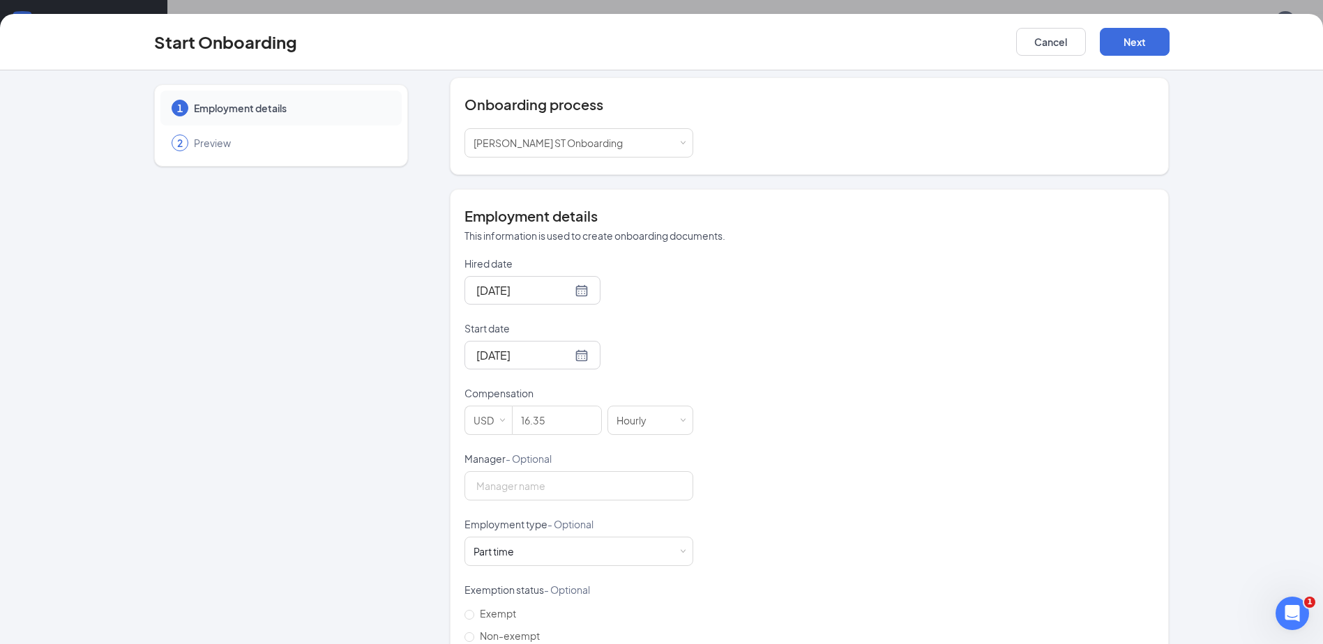
click at [958, 466] on div "Hired date Aug 27, 2025 Start date Aug 27, 2025 Aug 2025 Su Mo Tu We Th Fr Sa 2…" at bounding box center [809, 452] width 690 height 391
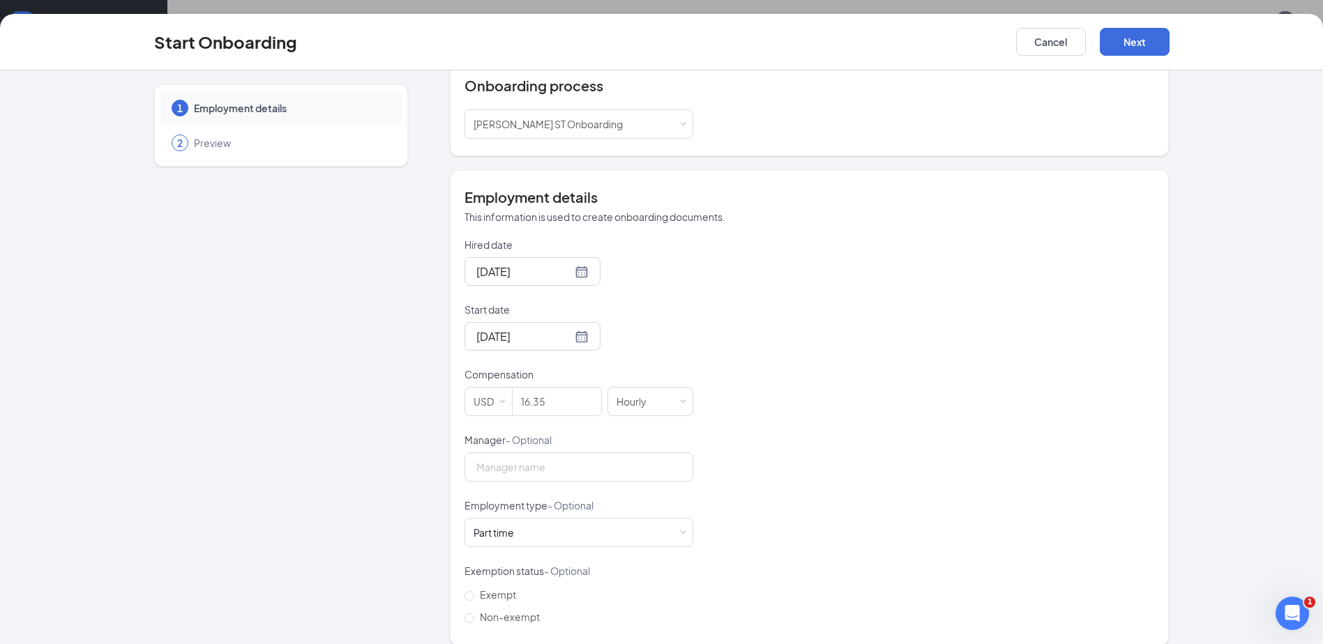
scroll to position [174, 0]
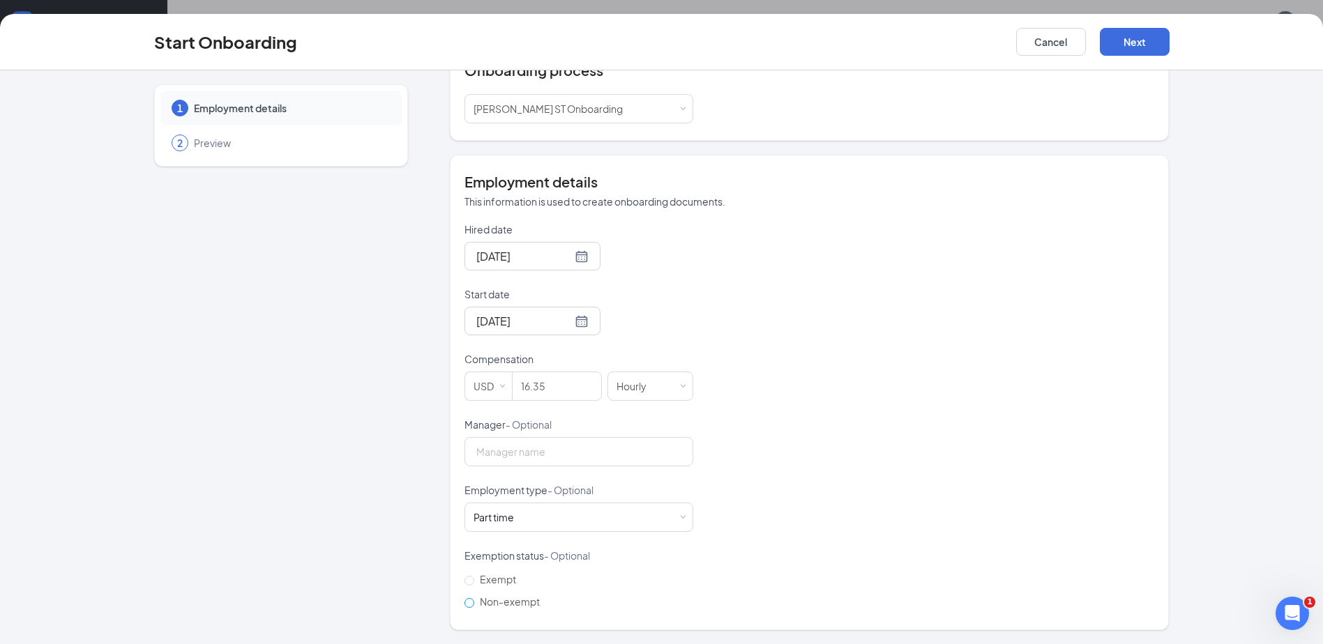
click at [466, 602] on input "Non-exempt" at bounding box center [469, 603] width 10 height 10
radio input "true"
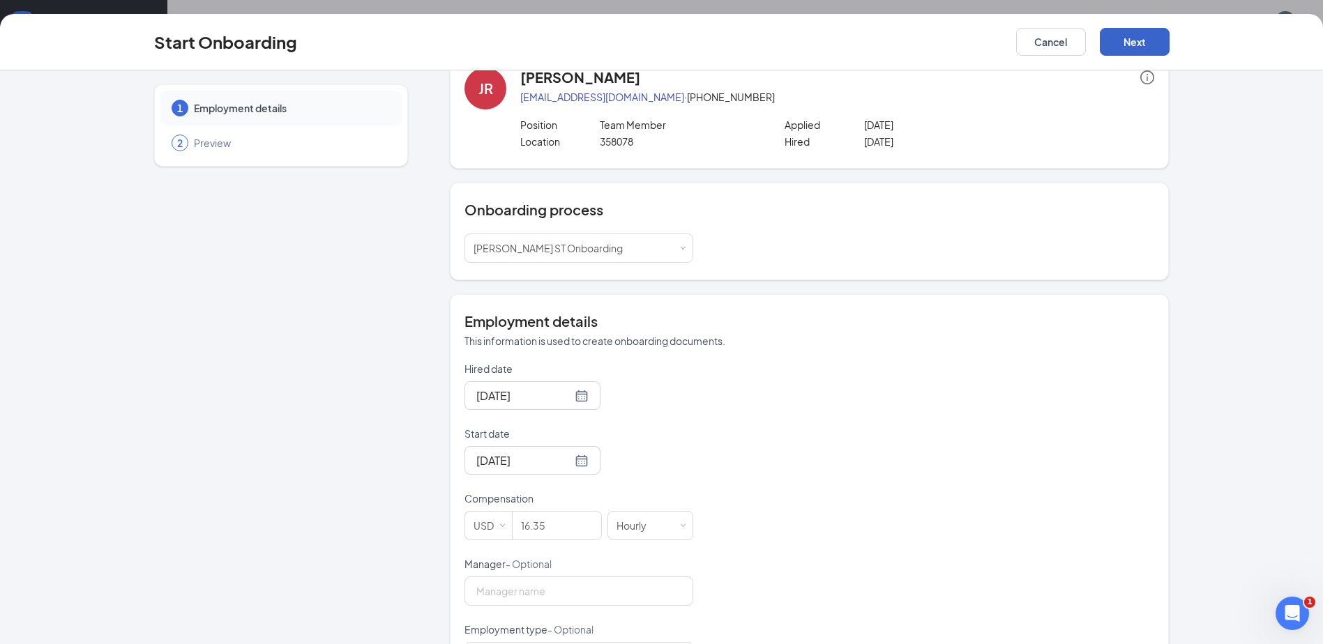
click at [1153, 42] on button "Next" at bounding box center [1135, 42] width 70 height 28
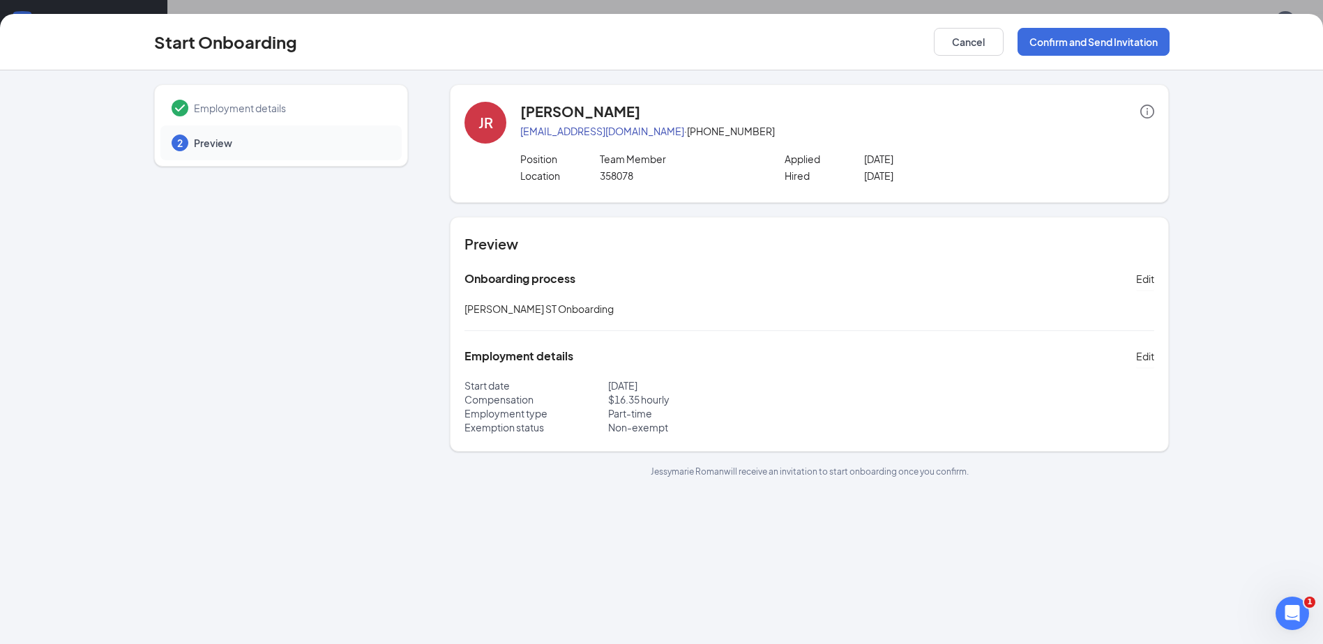
scroll to position [0, 0]
click at [1106, 50] on button "Confirm and Send Invitation" at bounding box center [1094, 42] width 152 height 28
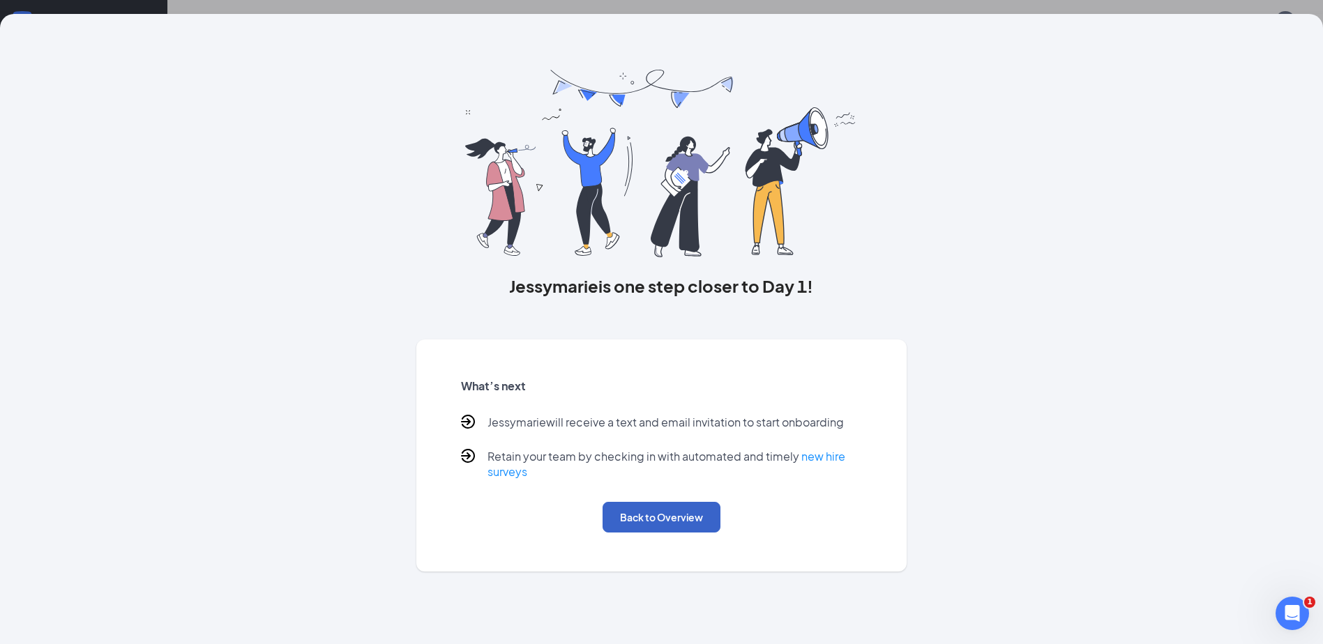
click at [667, 519] on button "Back to Overview" at bounding box center [662, 517] width 118 height 31
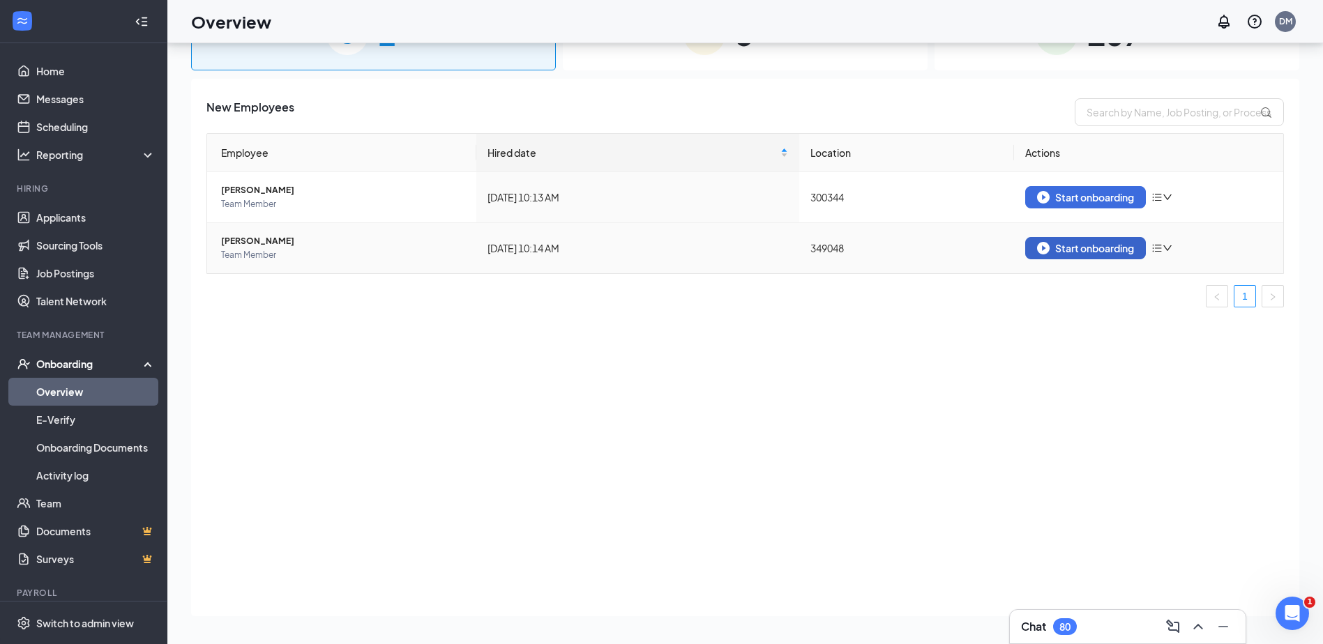
click at [1065, 244] on div "Start onboarding" at bounding box center [1085, 248] width 97 height 13
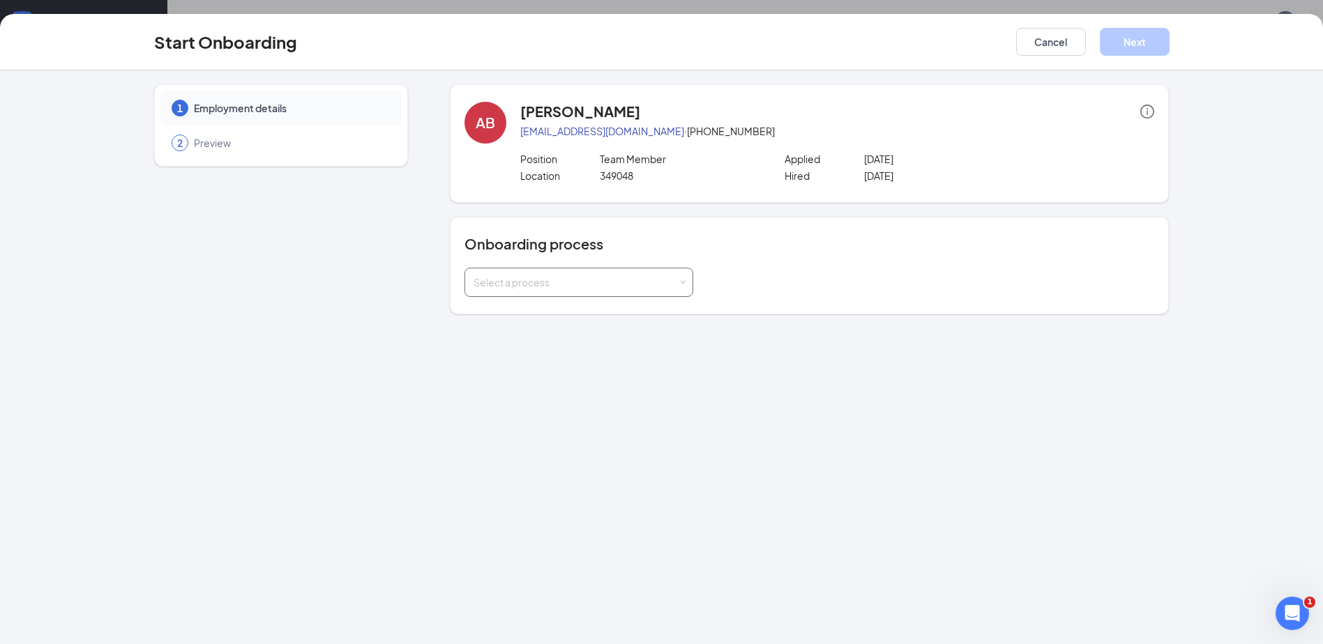
click at [677, 285] on div "Select a process" at bounding box center [576, 282] width 204 height 14
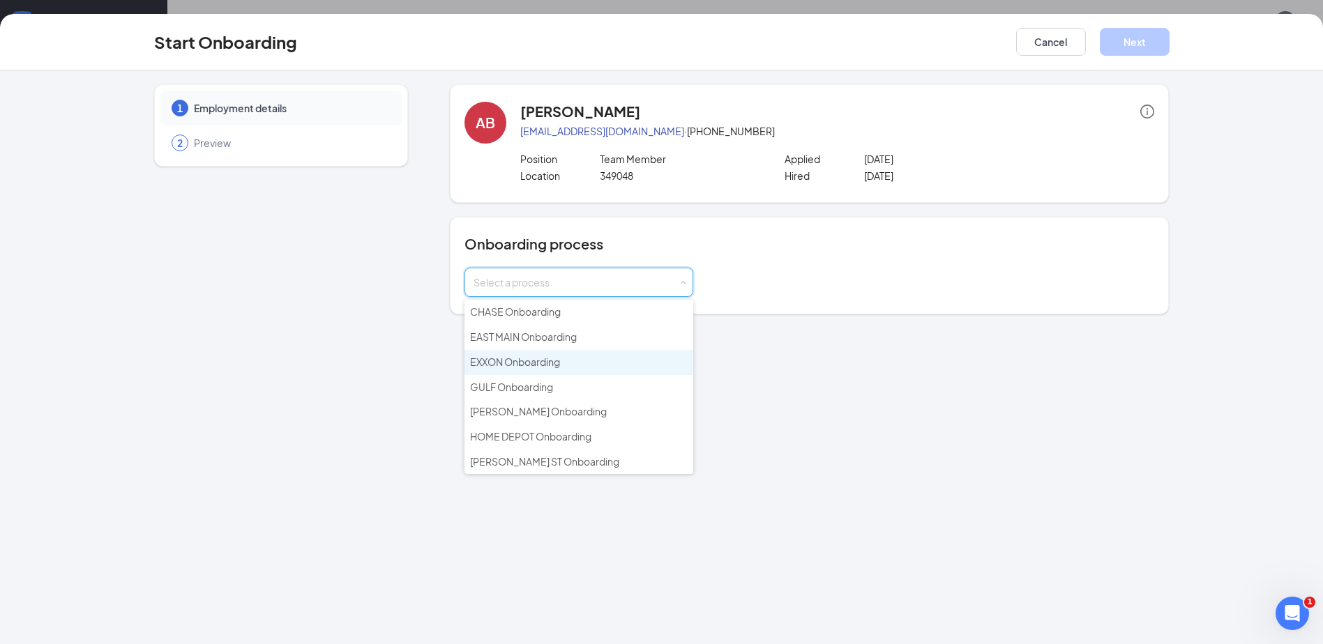
click at [546, 364] on span "EXXON Onboarding" at bounding box center [515, 362] width 90 height 13
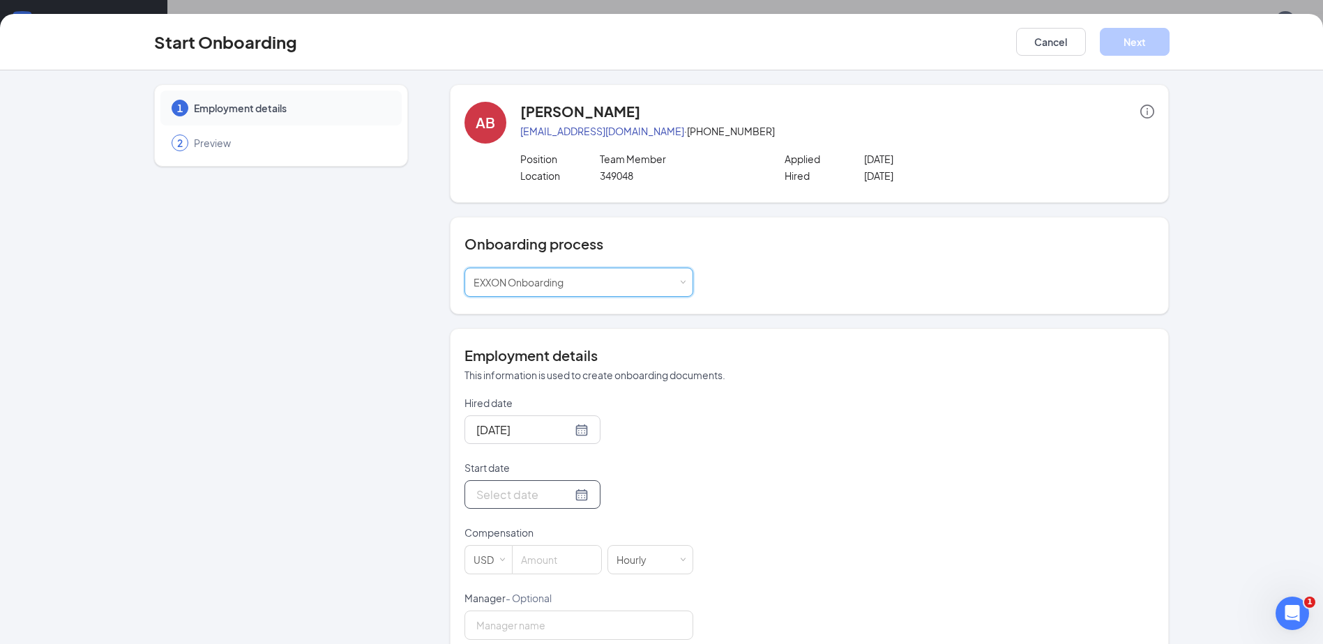
click at [560, 492] on div at bounding box center [532, 494] width 112 height 17
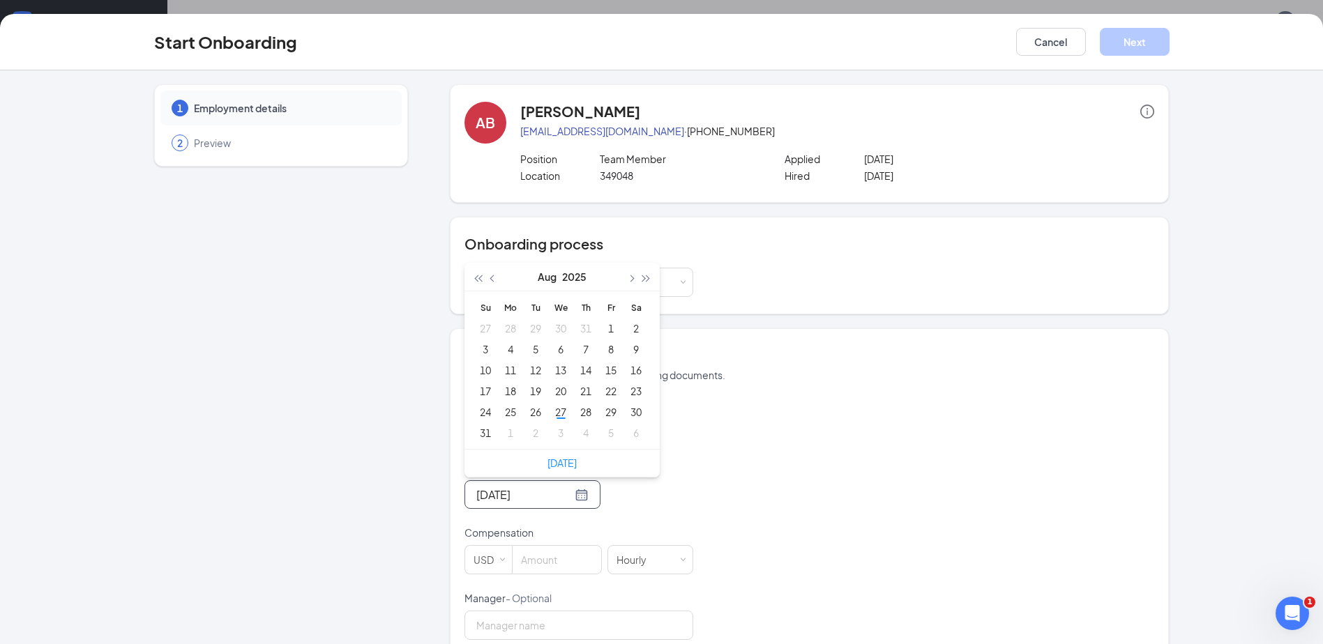
type input "Jul 29, 2025"
click at [556, 406] on div "27" at bounding box center [560, 412] width 17 height 17
type input "Aug 27, 2025"
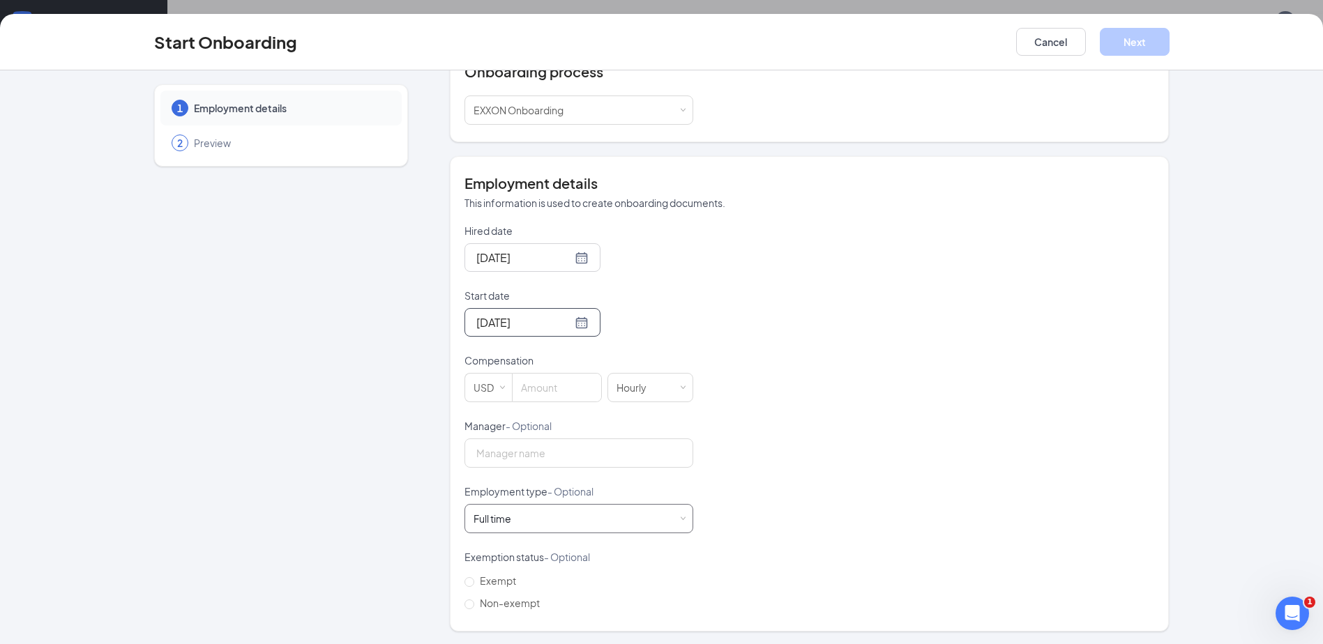
scroll to position [174, 0]
click at [540, 379] on input at bounding box center [557, 386] width 89 height 28
type input "16.35"
click at [672, 523] on div "Full time Works 30+ hours per week and is reasonably expected to work" at bounding box center [579, 518] width 211 height 28
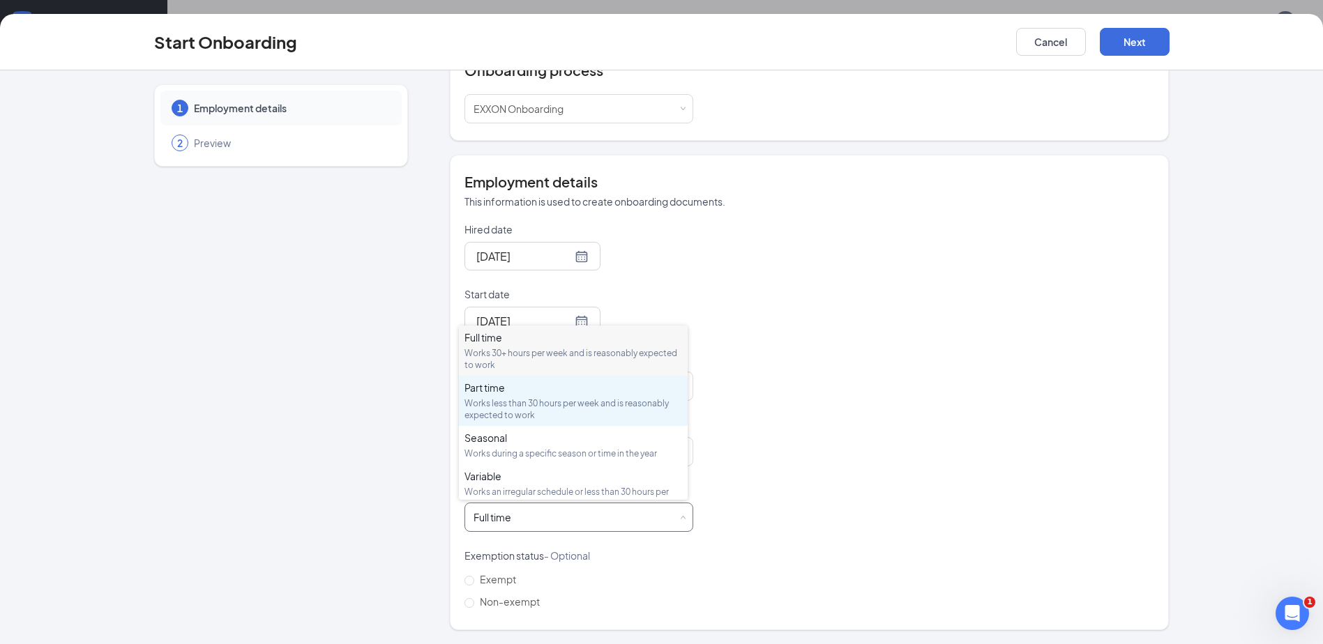
click at [564, 402] on div "Works less than 30 hours per week and is reasonably expected to work" at bounding box center [573, 410] width 218 height 24
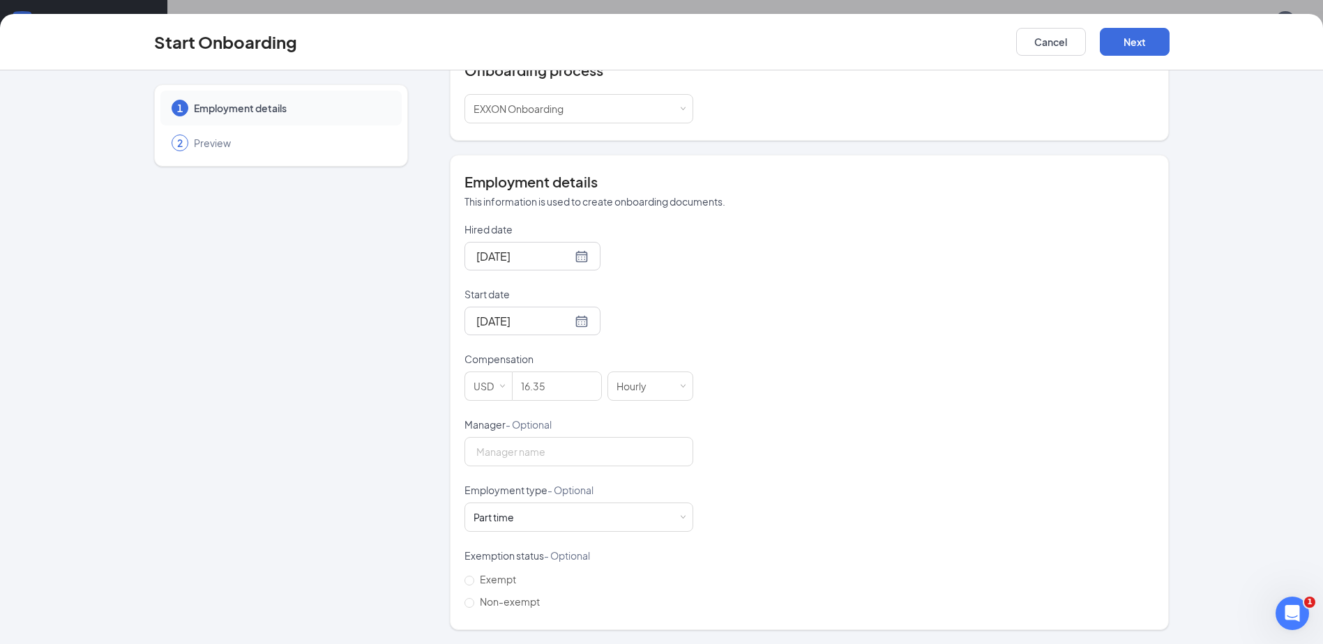
click at [854, 461] on div "Hired date Aug 27, 2025 Start date Aug 27, 2025 Aug 2025 Su Mo Tu We Th Fr Sa 2…" at bounding box center [809, 417] width 690 height 391
click at [464, 605] on input "Non-exempt" at bounding box center [469, 603] width 10 height 10
radio input "true"
click at [1148, 43] on button "Next" at bounding box center [1135, 42] width 70 height 28
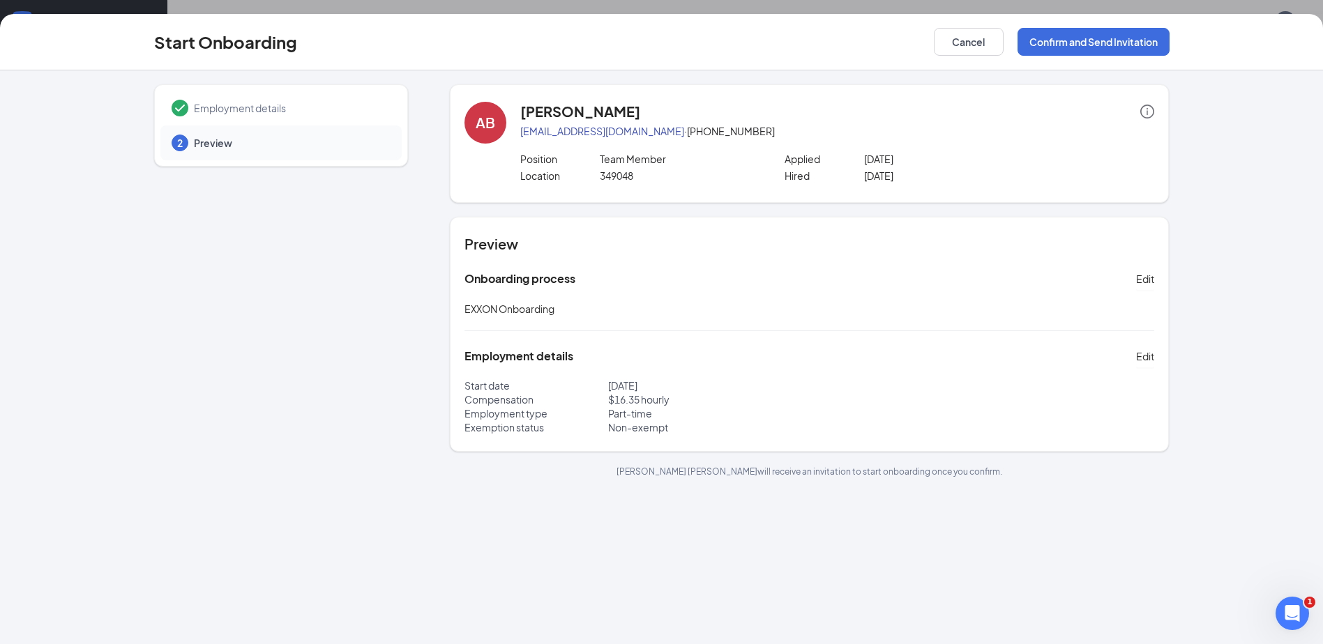
scroll to position [0, 0]
click at [1096, 36] on button "Confirm and Send Invitation" at bounding box center [1094, 42] width 152 height 28
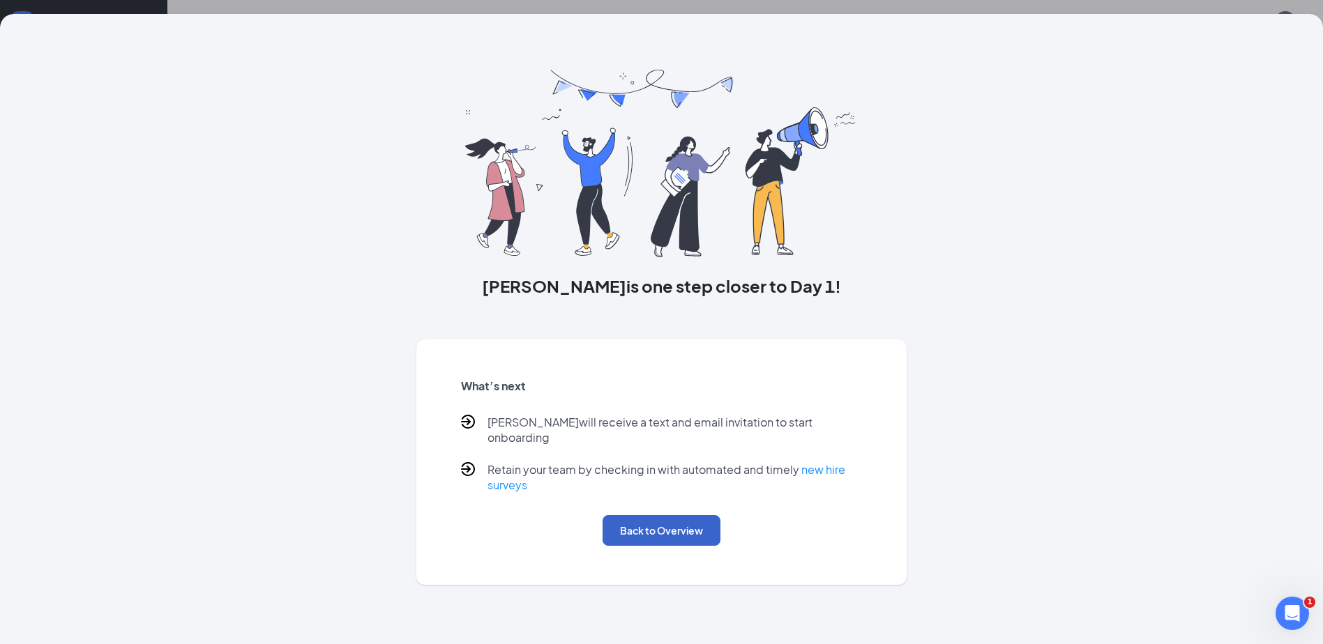
click at [639, 520] on button "Back to Overview" at bounding box center [662, 530] width 118 height 31
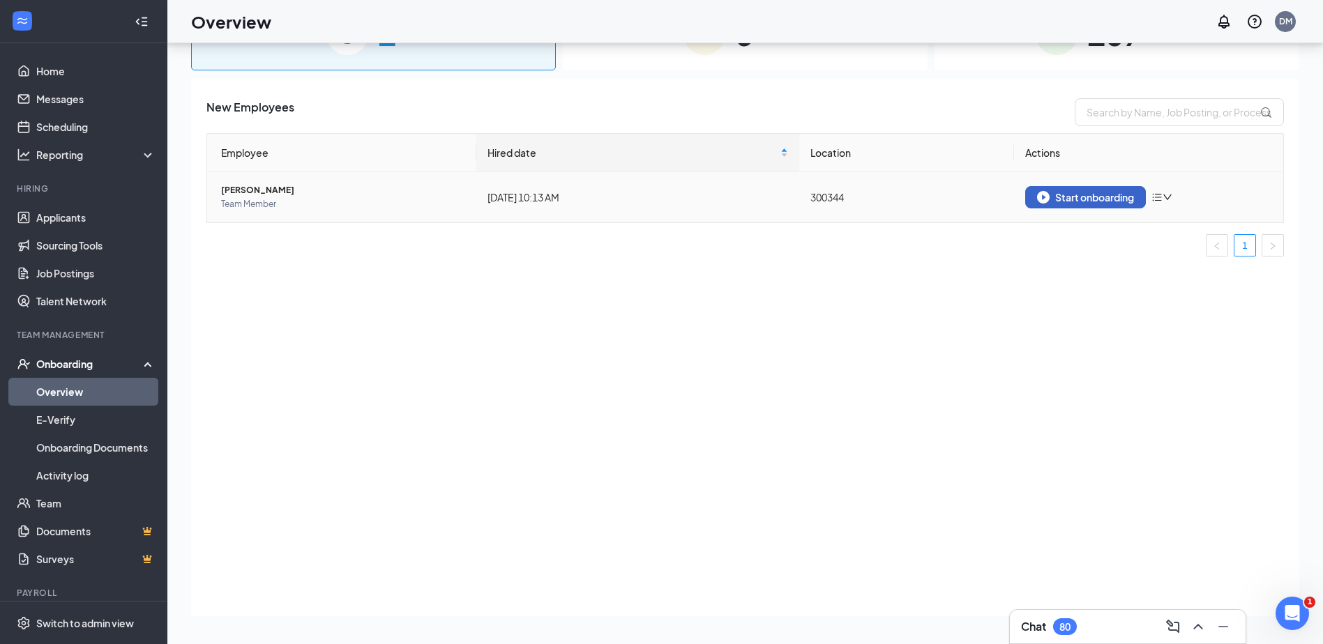
click at [1070, 207] on button "Start onboarding" at bounding box center [1085, 197] width 121 height 22
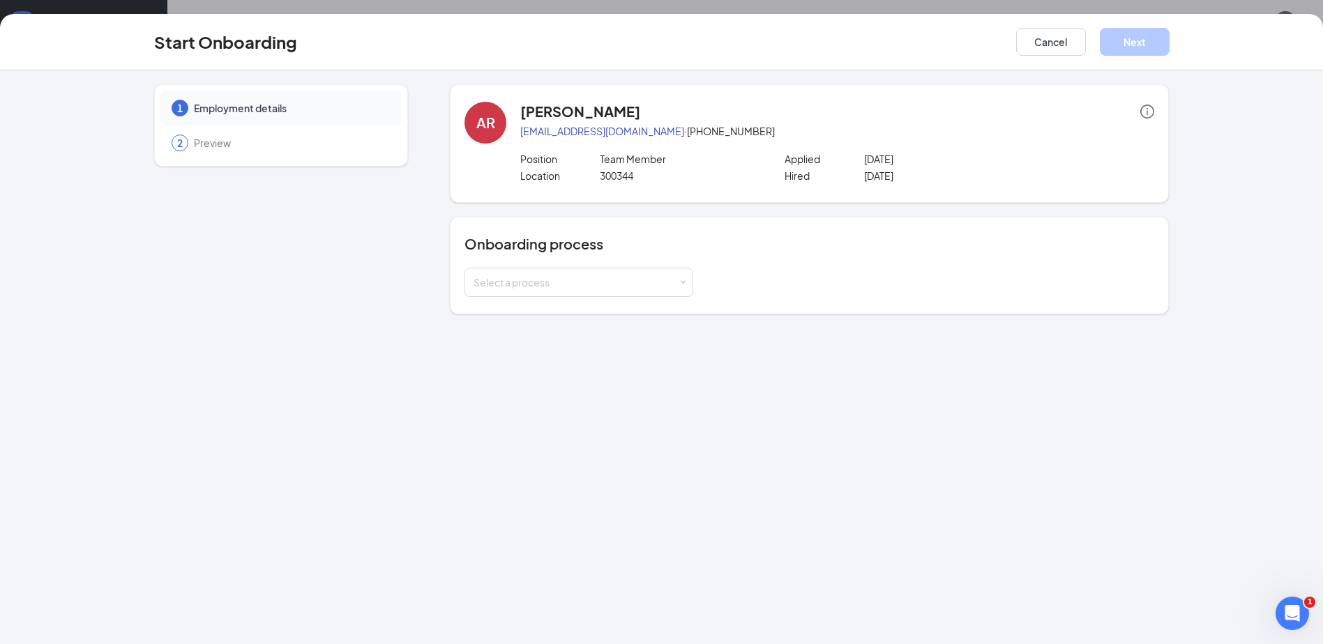
click at [1144, 111] on icon "info-circle" at bounding box center [1147, 112] width 14 height 14
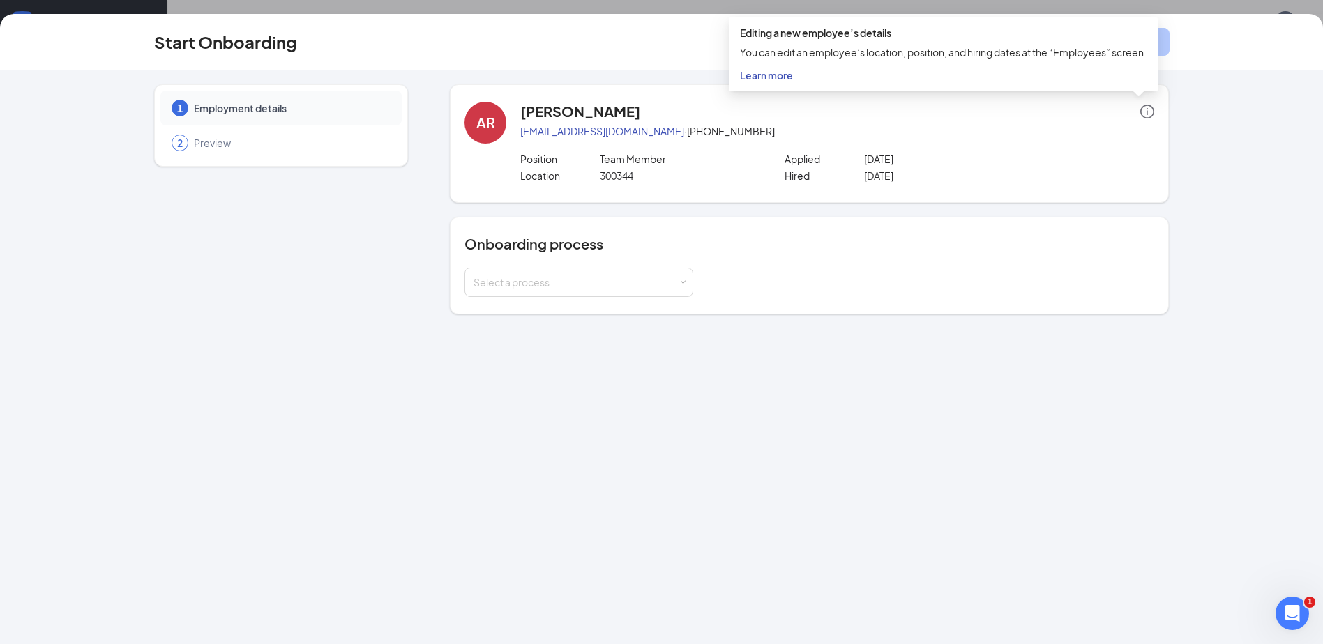
click at [984, 131] on p "leene420@gmail.com · (203) 528-5819" at bounding box center [837, 131] width 634 height 14
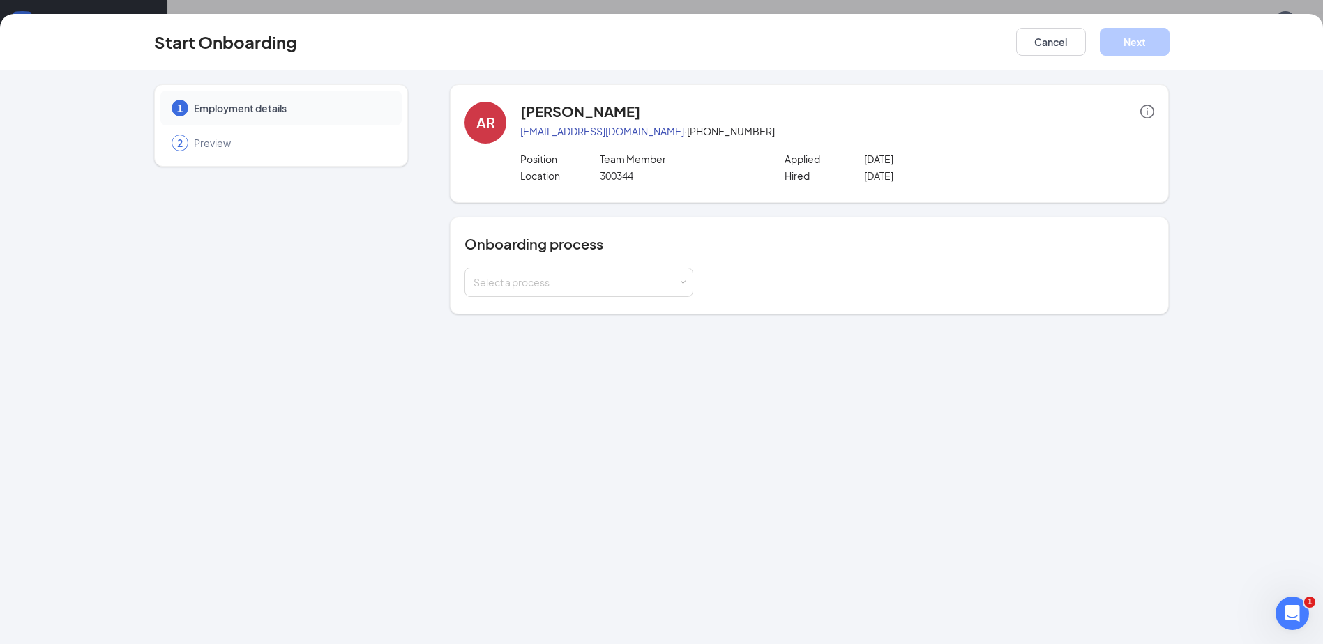
click at [678, 127] on p "leene420@gmail.com · (203) 528-5819" at bounding box center [837, 131] width 634 height 14
click at [674, 286] on div "Select a process" at bounding box center [576, 282] width 204 height 14
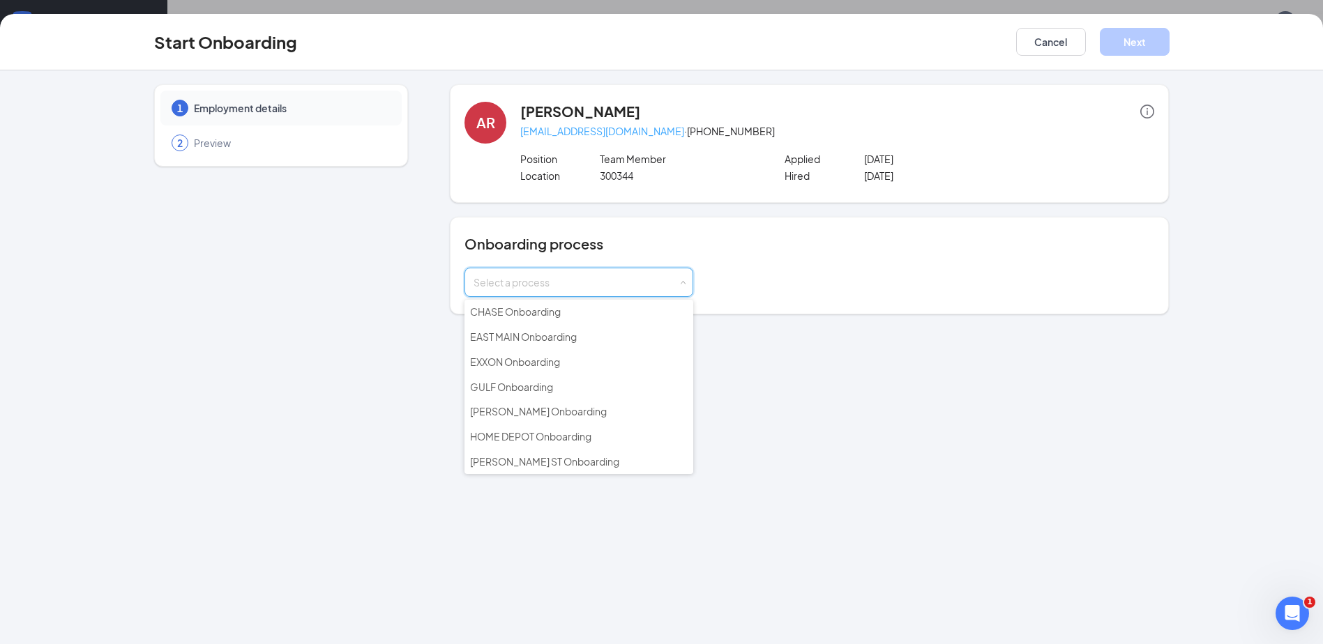
click at [588, 130] on link "leene420@gmail.com" at bounding box center [602, 131] width 164 height 13
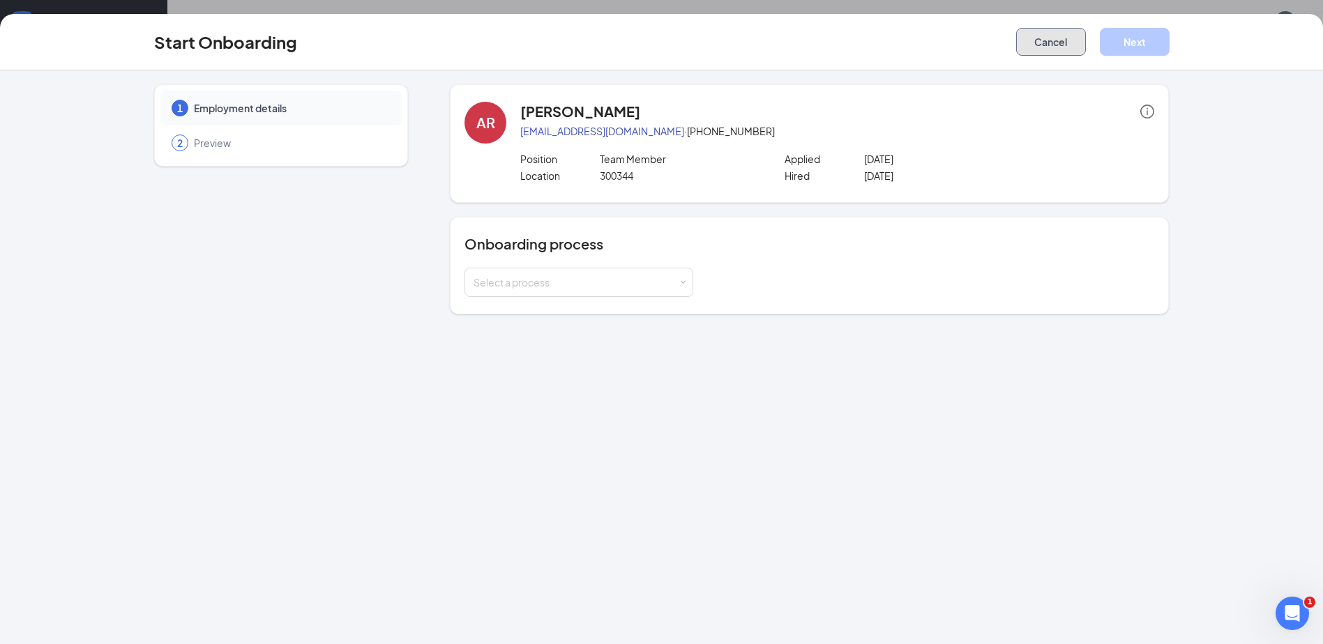
click at [1056, 40] on button "Cancel" at bounding box center [1051, 42] width 70 height 28
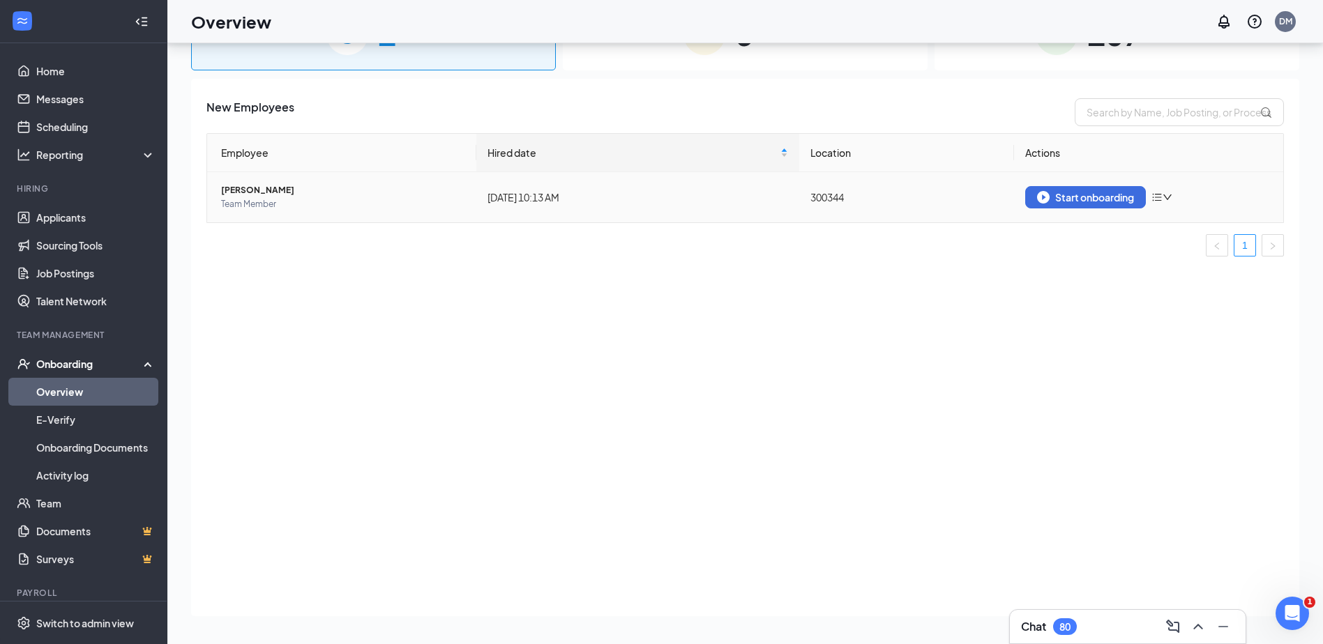
click at [259, 188] on span "[PERSON_NAME]" at bounding box center [343, 190] width 244 height 14
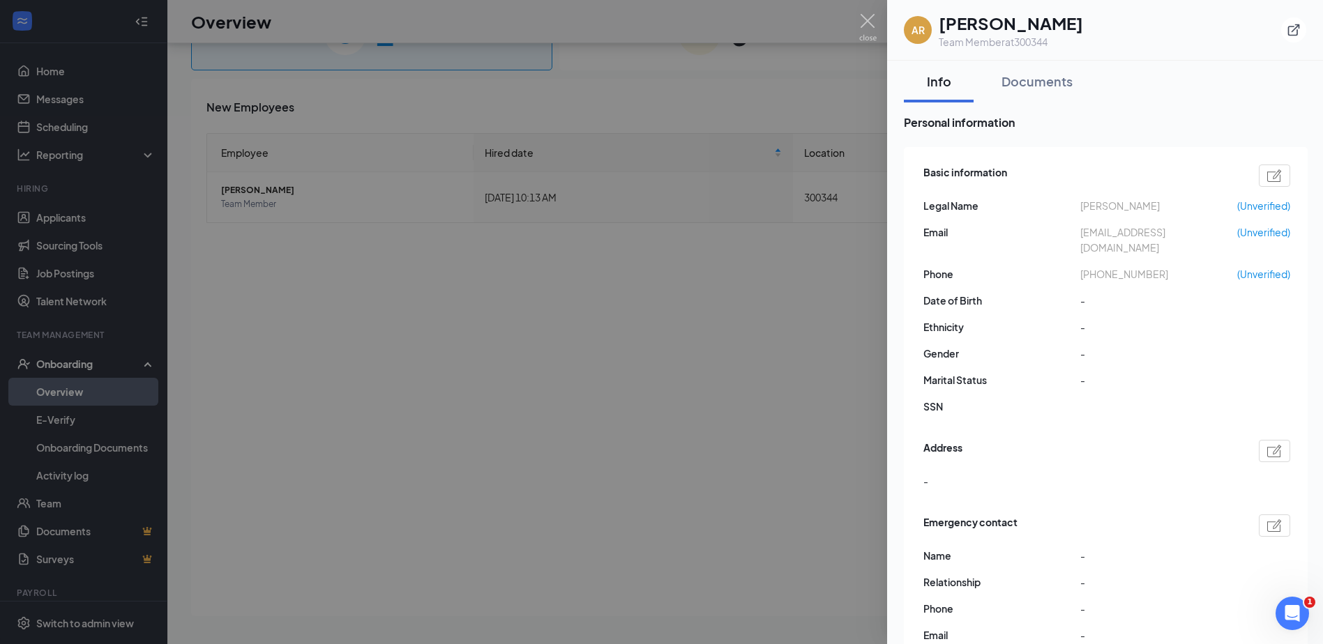
click at [1273, 176] on img at bounding box center [1274, 175] width 15 height 13
type input "(203) 528-5819"
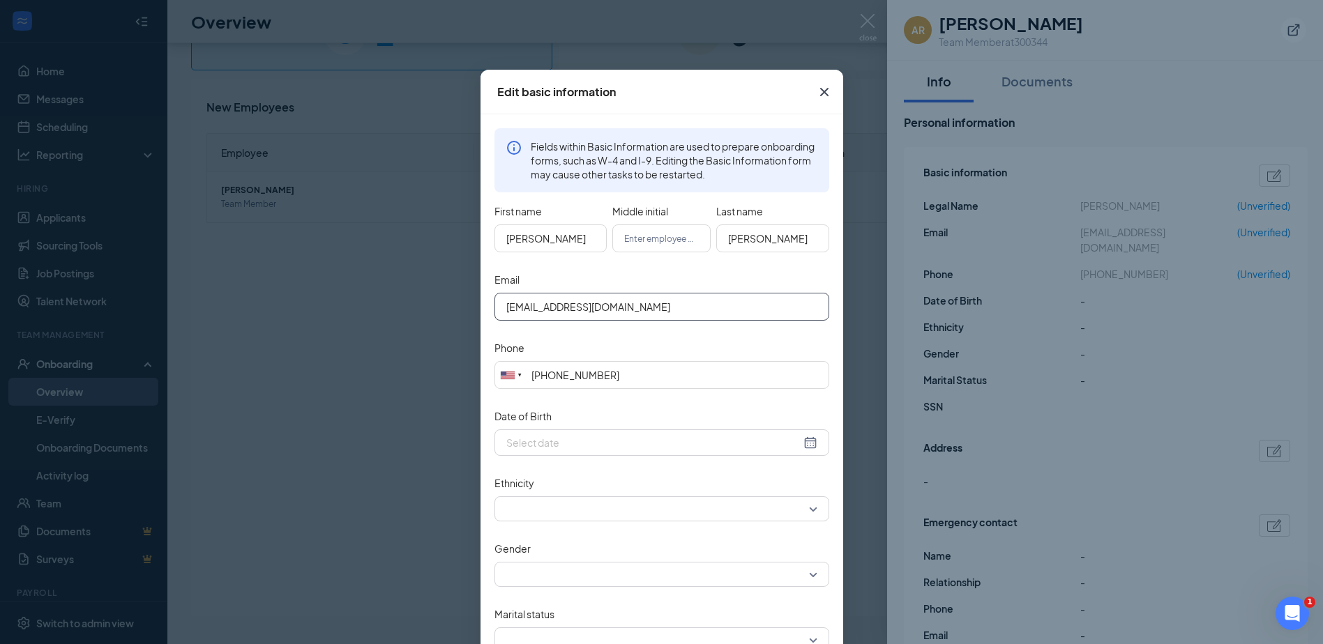
drag, startPoint x: 524, startPoint y: 308, endPoint x: 590, endPoint y: 315, distance: 65.9
click at [524, 308] on input "leene420@gmail.com" at bounding box center [661, 307] width 335 height 28
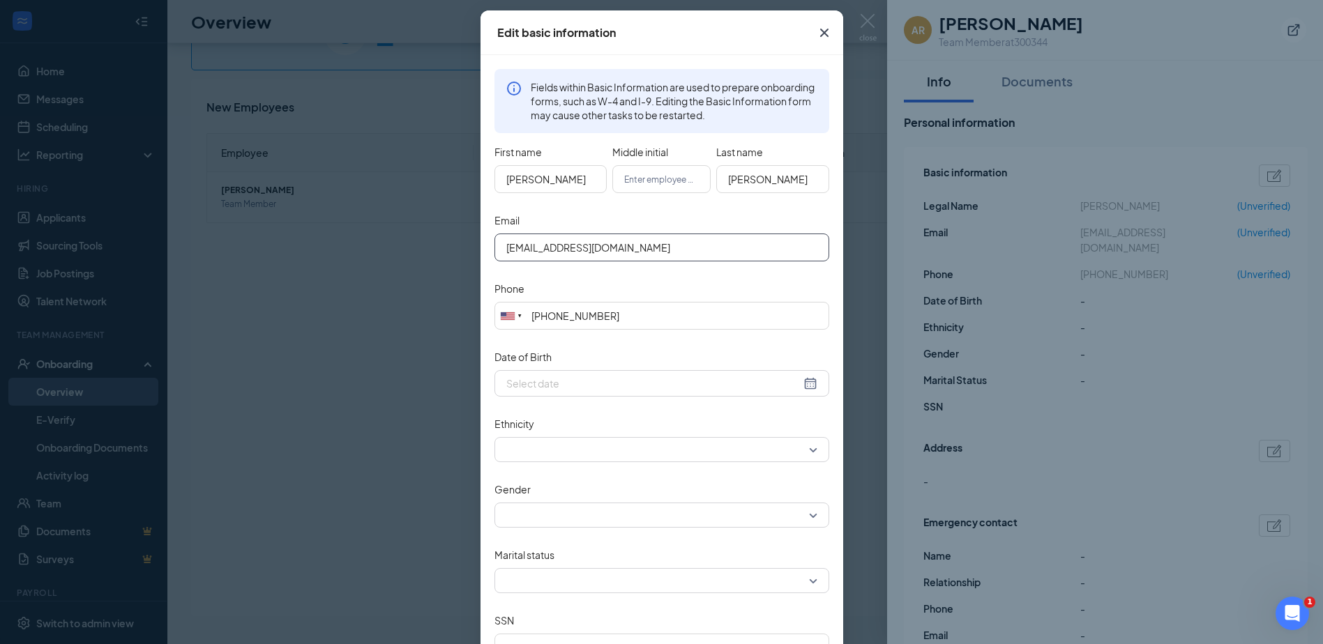
scroll to position [155, 0]
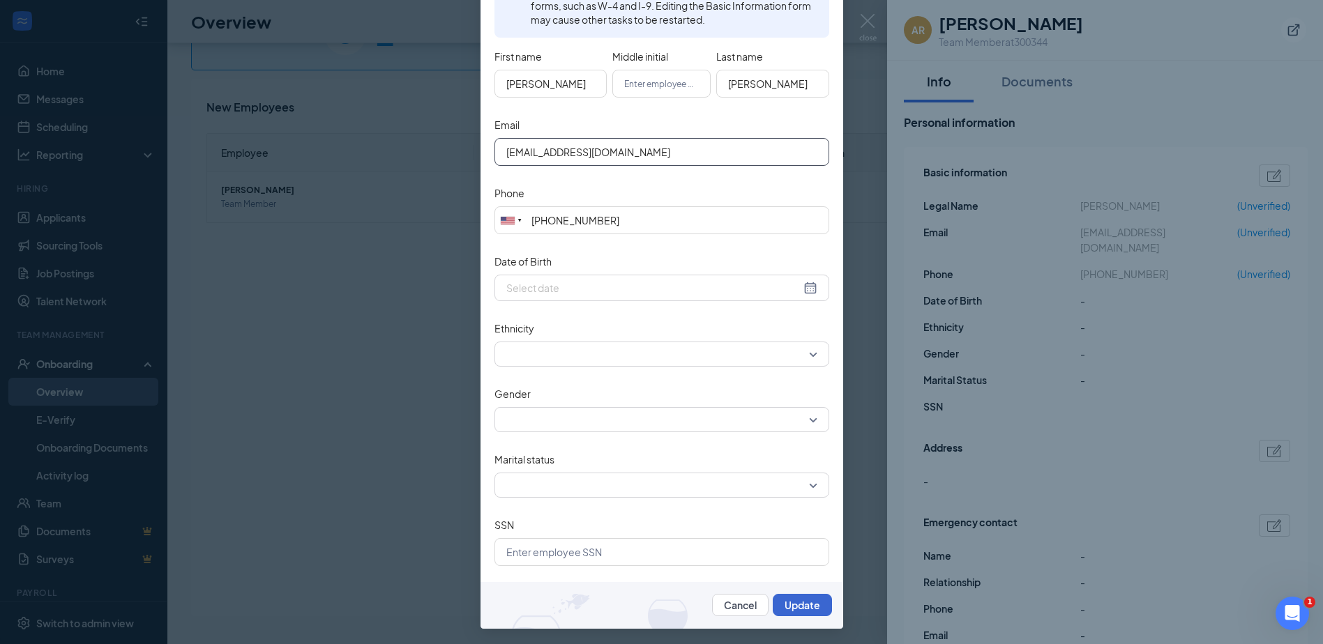
type input "alex420twin@gmail.com"
click at [799, 615] on button "Update" at bounding box center [802, 605] width 59 height 22
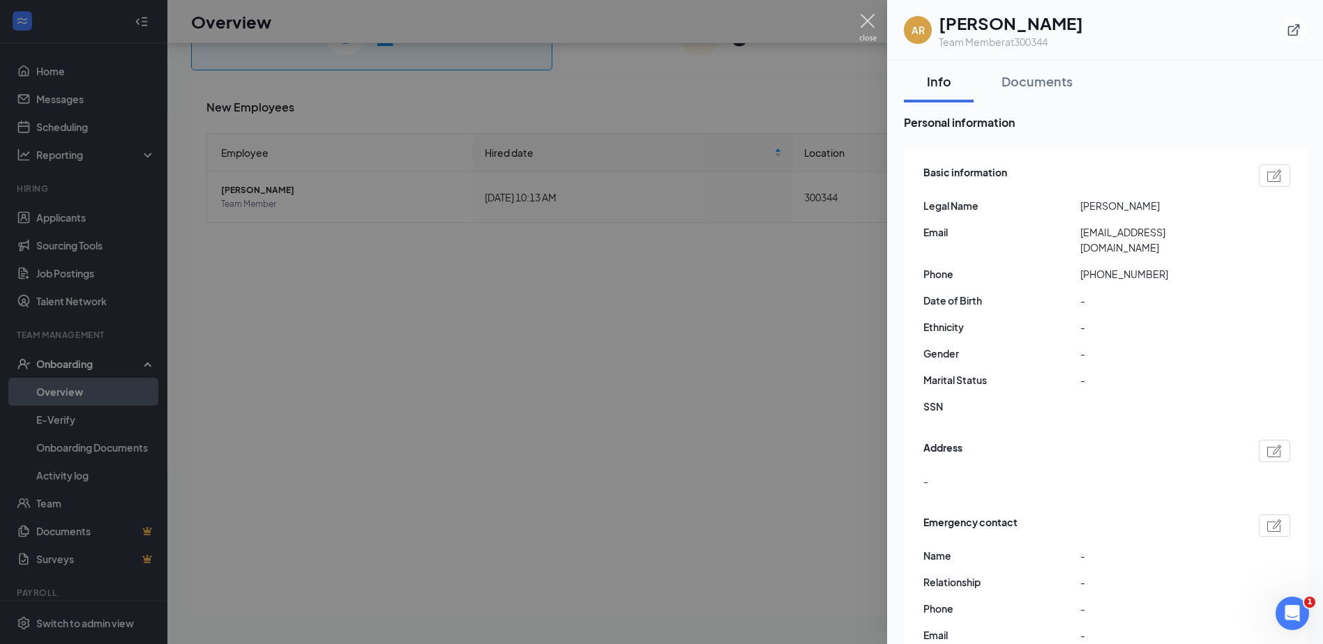
click at [877, 24] on div at bounding box center [661, 322] width 1323 height 644
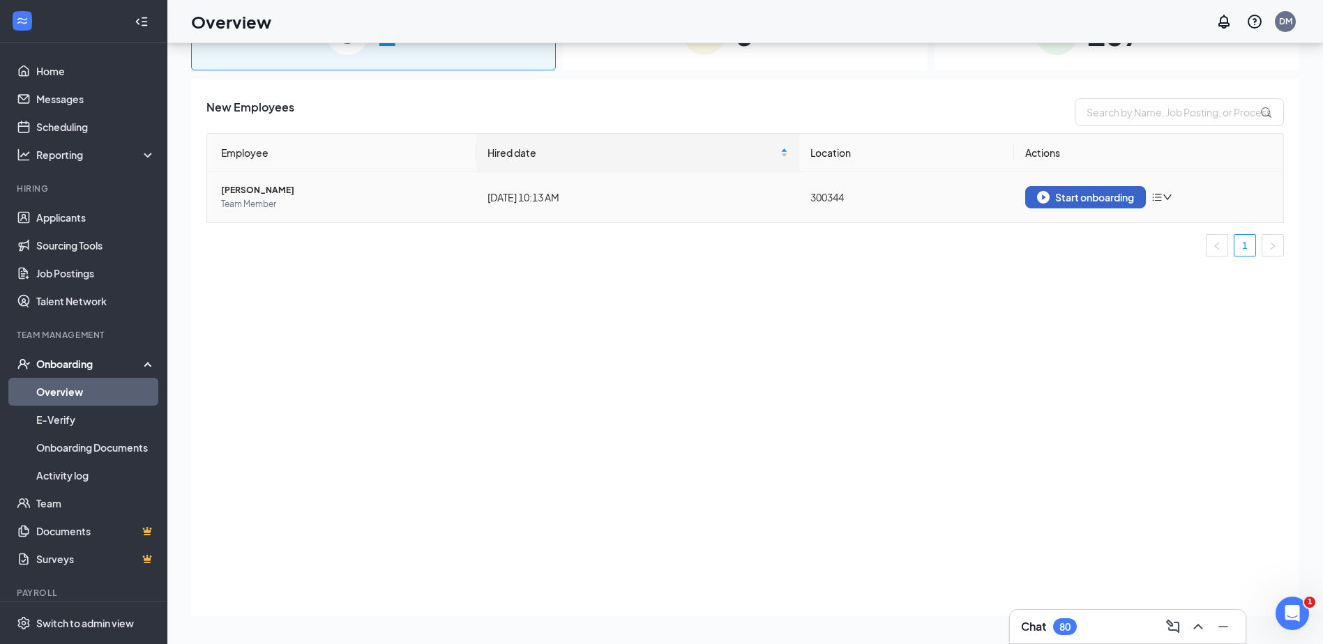
click at [1089, 197] on div "Start onboarding" at bounding box center [1085, 197] width 97 height 13
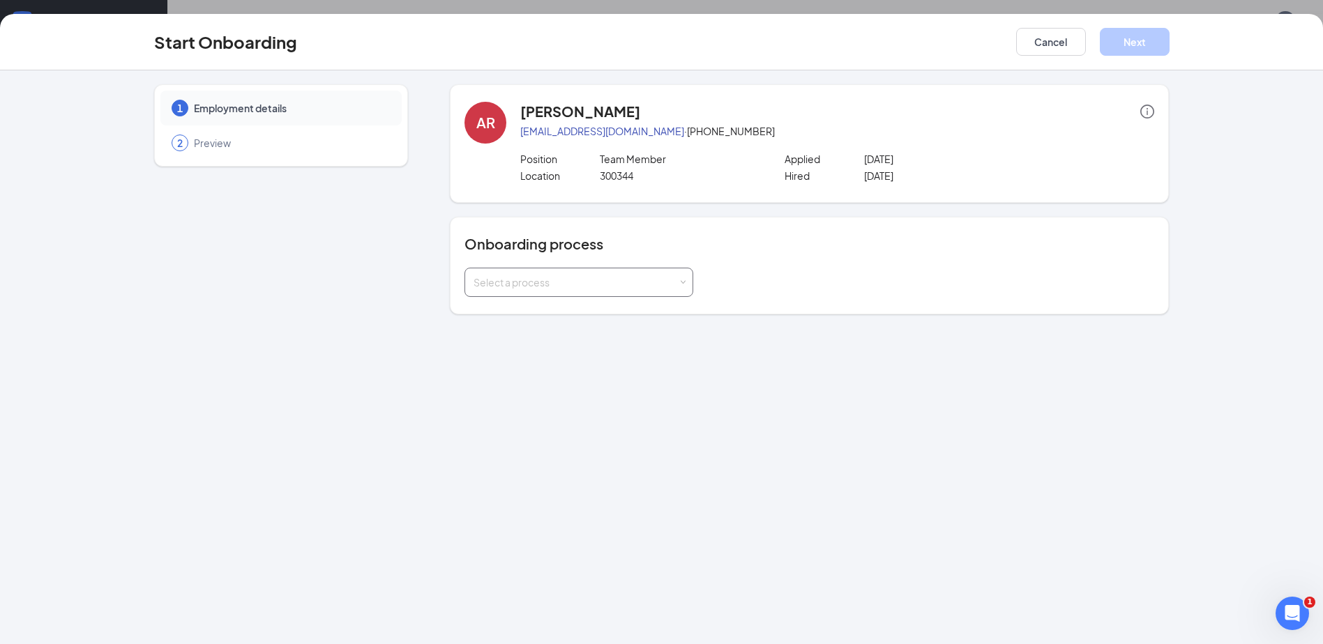
click at [683, 283] on span at bounding box center [683, 283] width 6 height 6
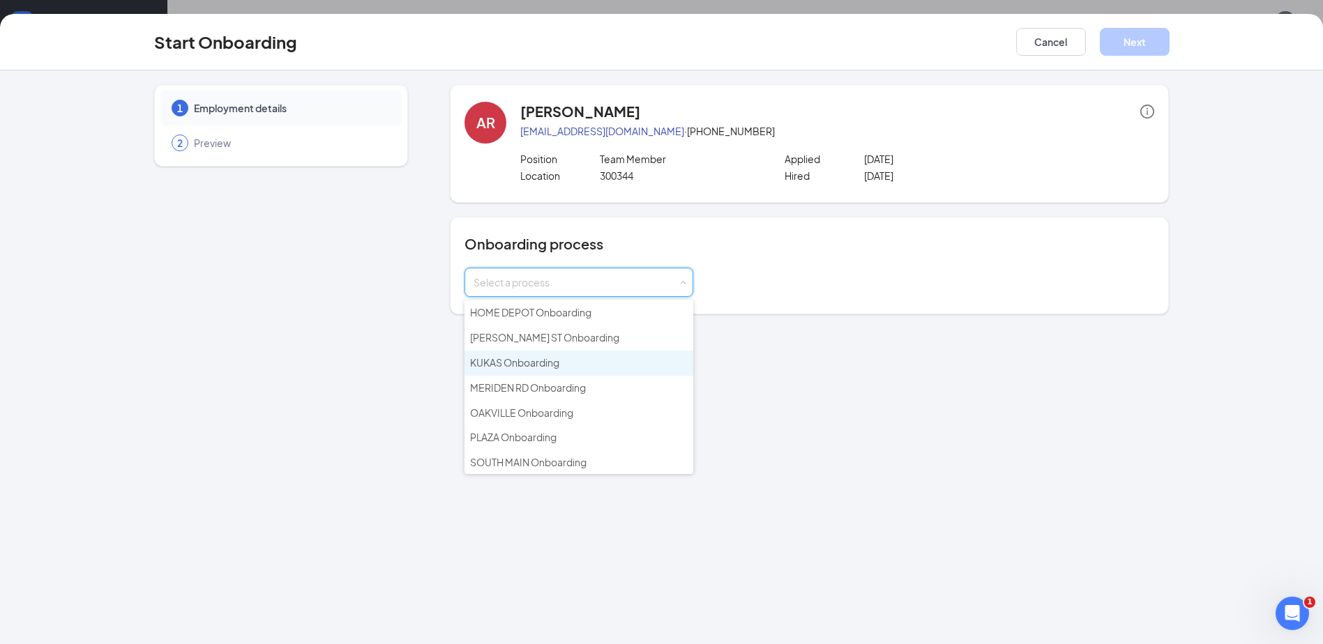
scroll to position [209, 0]
click at [552, 351] on span "PLAZA Onboarding" at bounding box center [513, 352] width 86 height 13
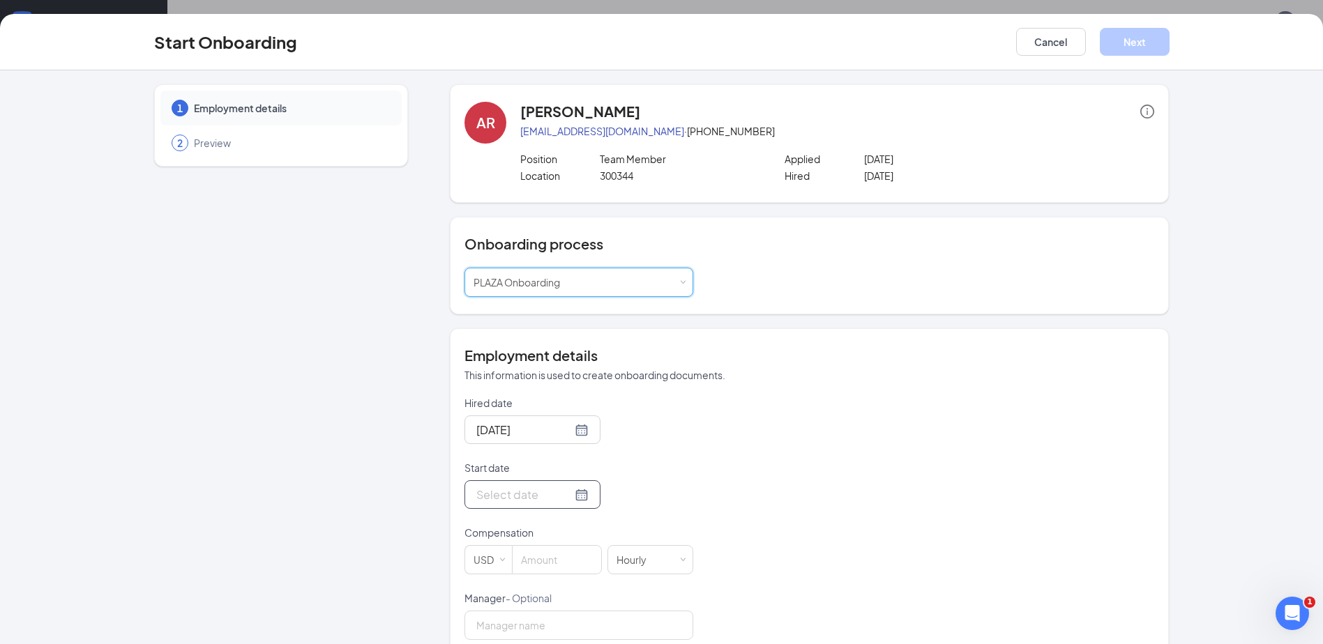
click at [574, 496] on div at bounding box center [532, 495] width 136 height 29
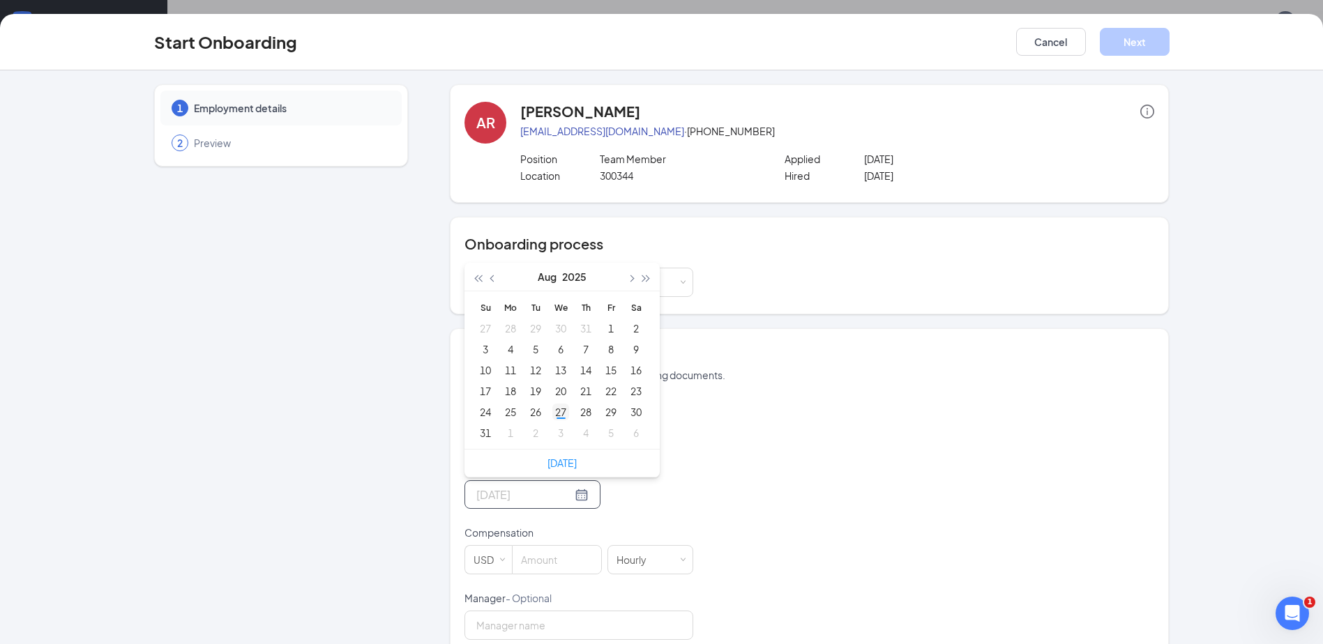
type input "Aug 27, 2025"
click at [552, 414] on div "27" at bounding box center [560, 412] width 17 height 17
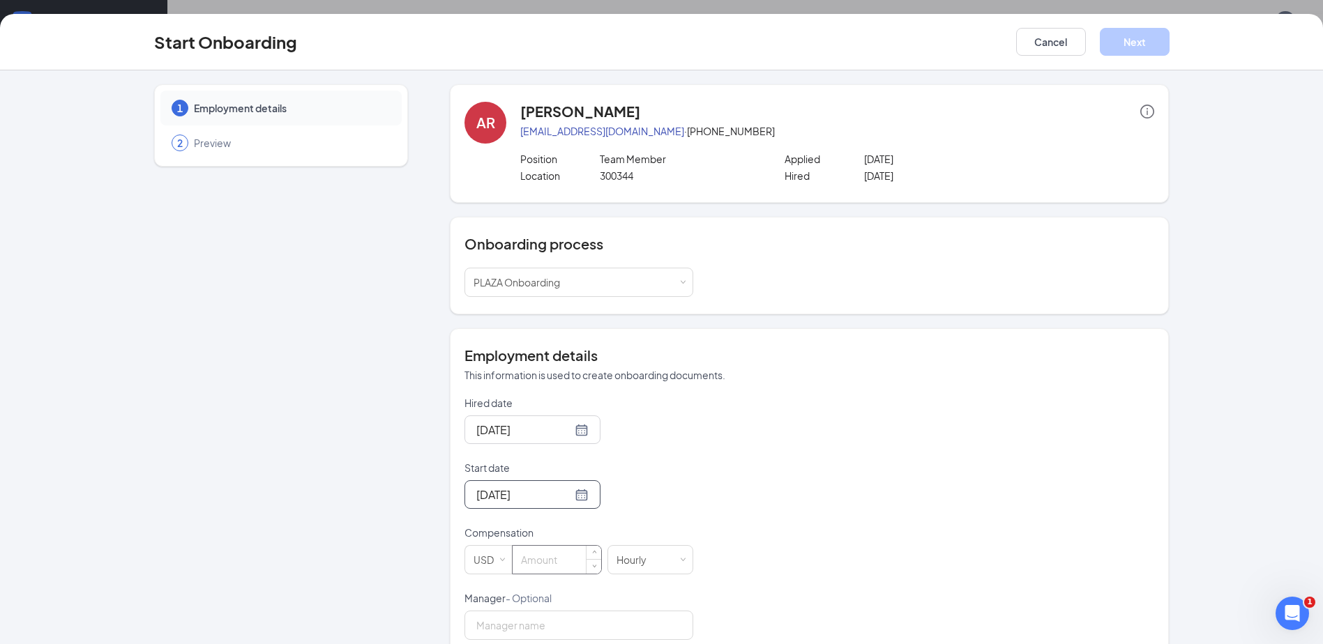
click at [551, 566] on input at bounding box center [557, 560] width 89 height 28
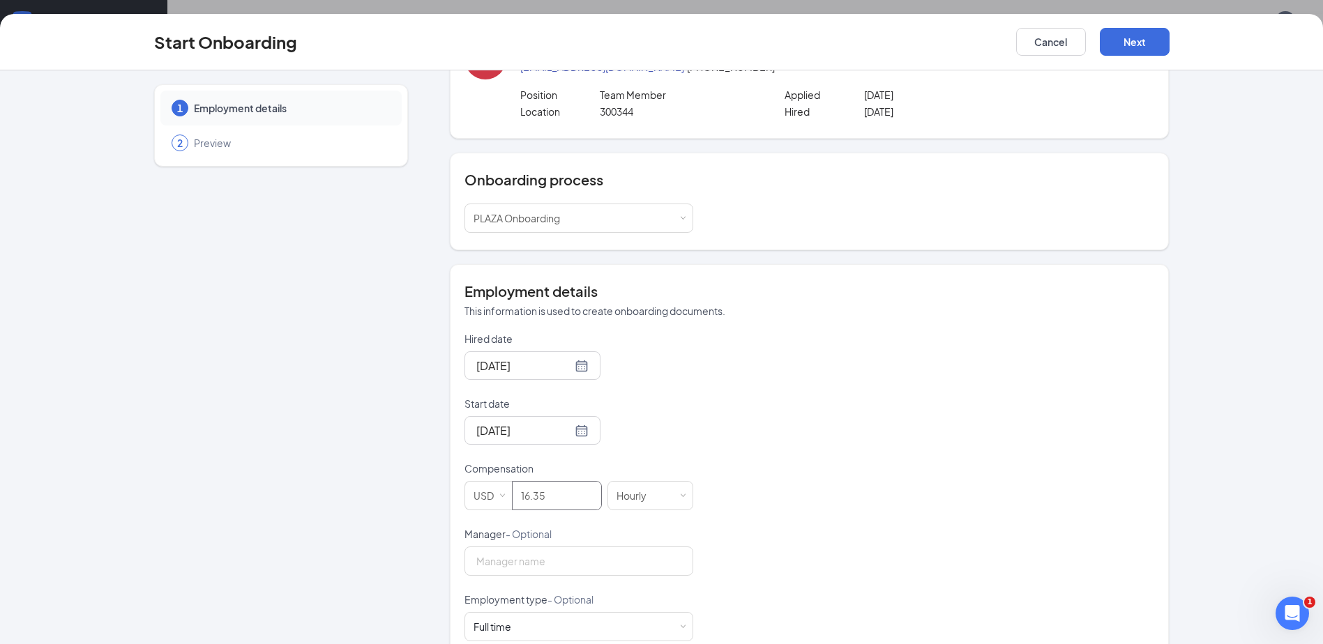
scroll to position [174, 0]
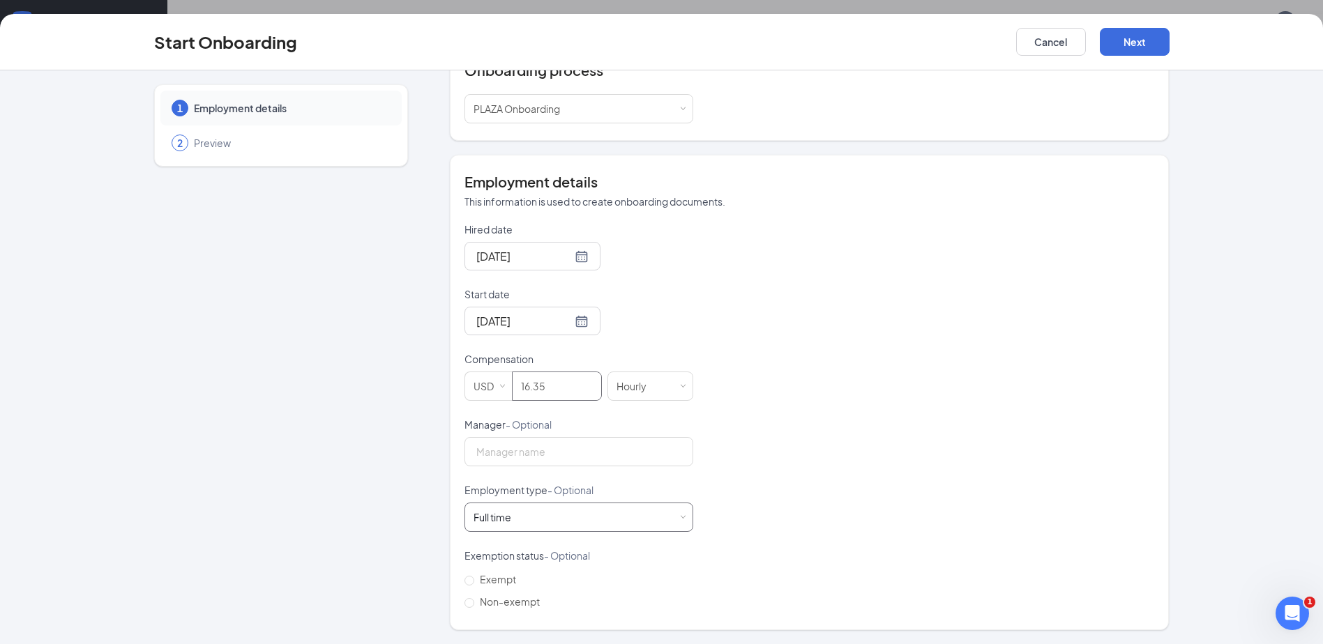
type input "16.35"
click at [586, 520] on div "Full time Works 30+ hours per week and is reasonably expected to work" at bounding box center [579, 518] width 211 height 28
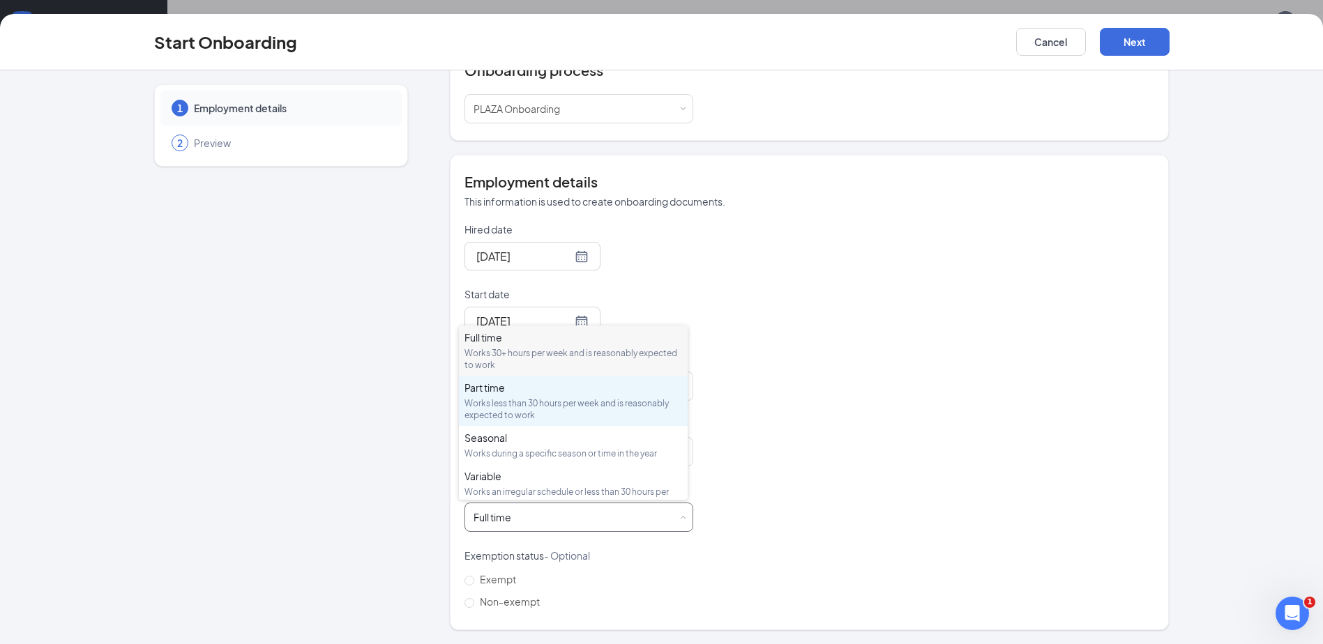
click at [550, 399] on div "Works less than 30 hours per week and is reasonably expected to work" at bounding box center [573, 410] width 218 height 24
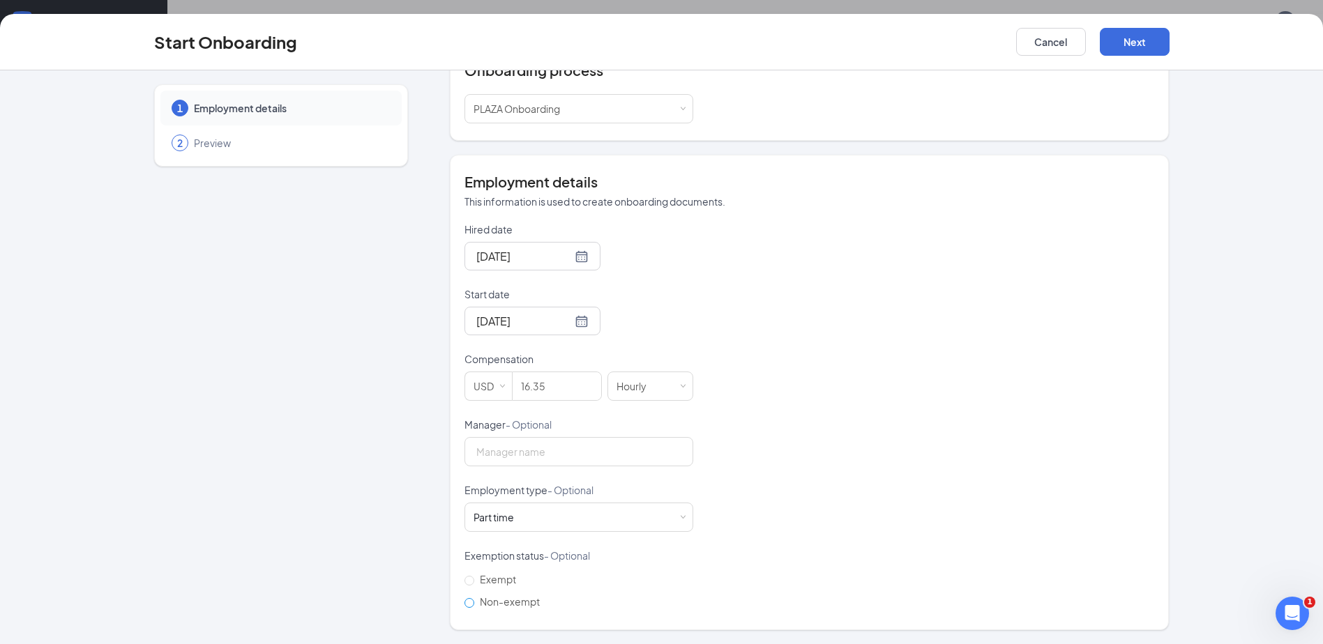
click at [464, 607] on input "Non-exempt" at bounding box center [469, 603] width 10 height 10
radio input "true"
drag, startPoint x: 1144, startPoint y: 47, endPoint x: 1167, endPoint y: 107, distance: 64.2
click at [1144, 46] on button "Next" at bounding box center [1135, 42] width 70 height 28
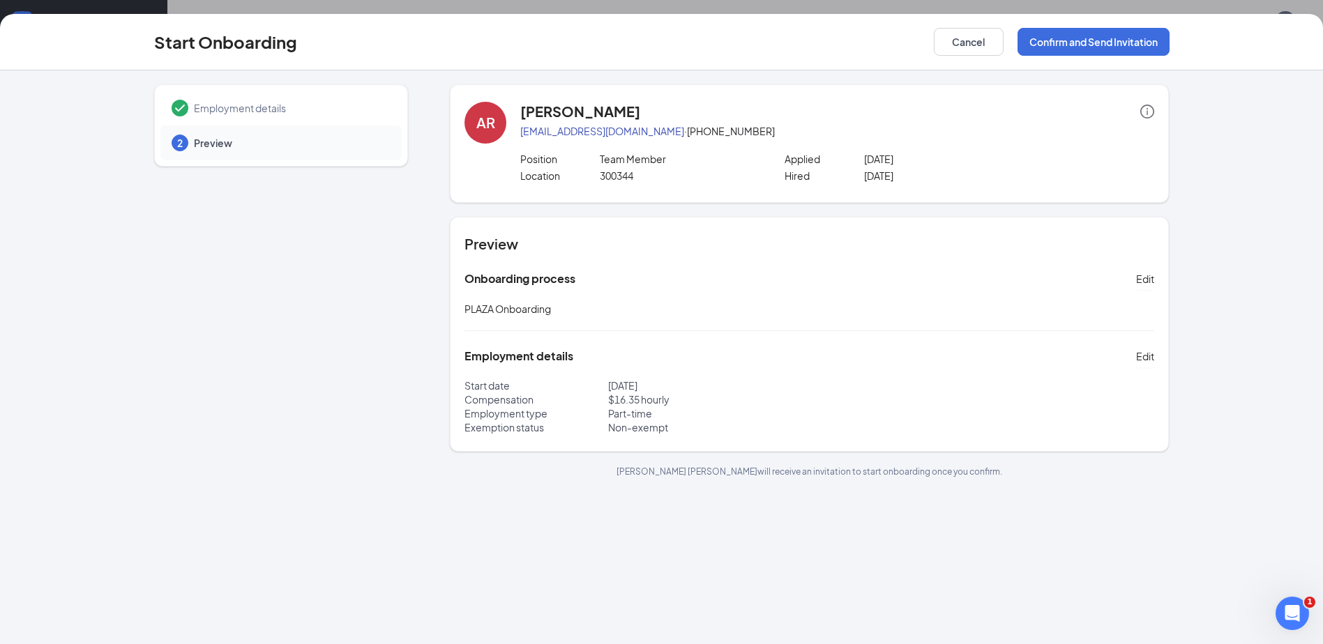
scroll to position [0, 0]
click at [1096, 37] on button "Confirm and Send Invitation" at bounding box center [1094, 42] width 152 height 28
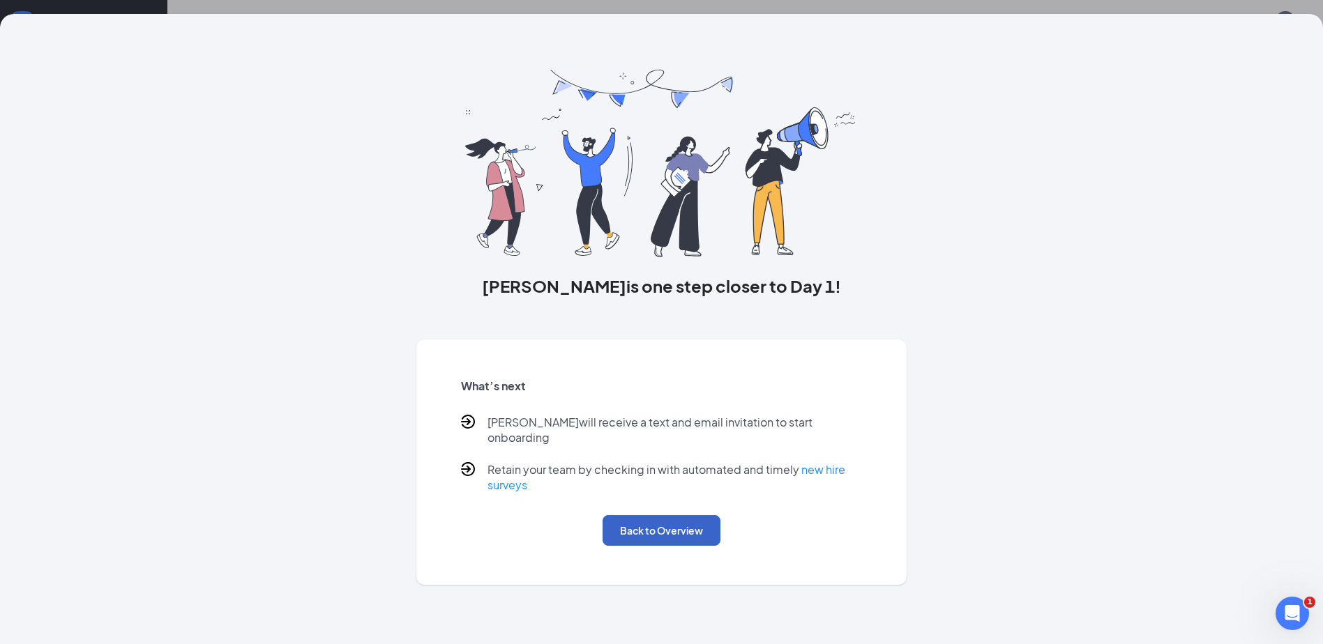
click at [673, 515] on button "Back to Overview" at bounding box center [662, 530] width 118 height 31
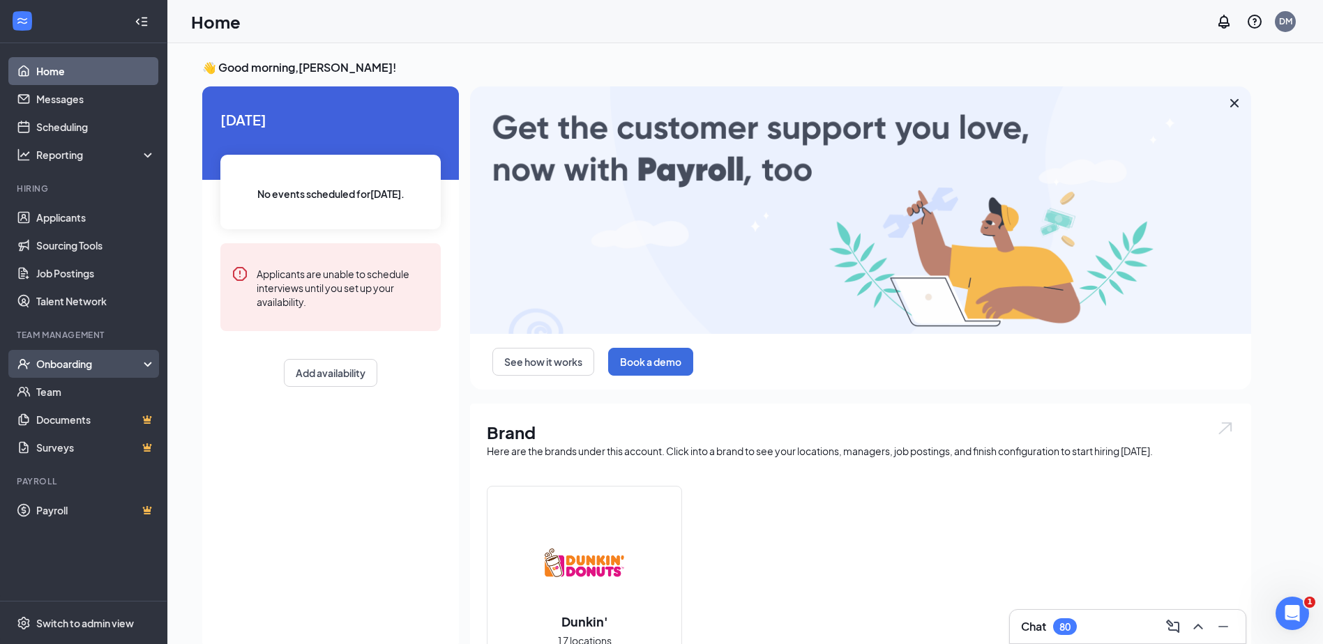
click at [79, 370] on div "Onboarding" at bounding box center [89, 364] width 107 height 14
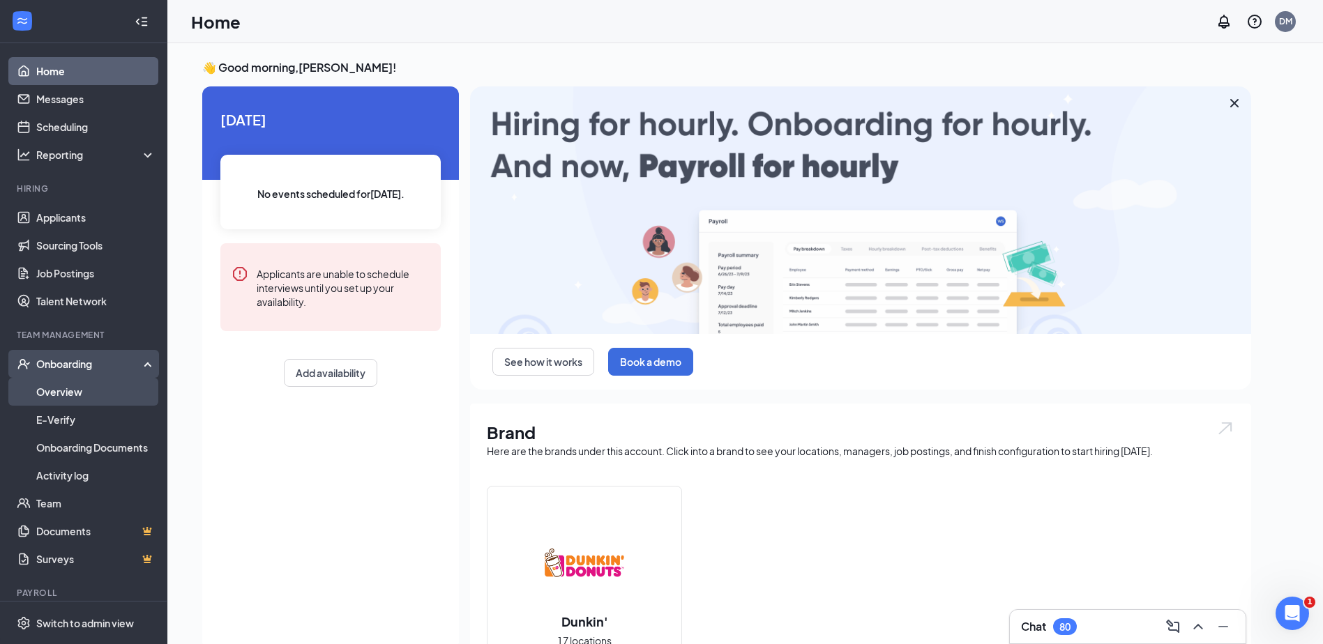
click at [77, 400] on link "Overview" at bounding box center [95, 392] width 119 height 28
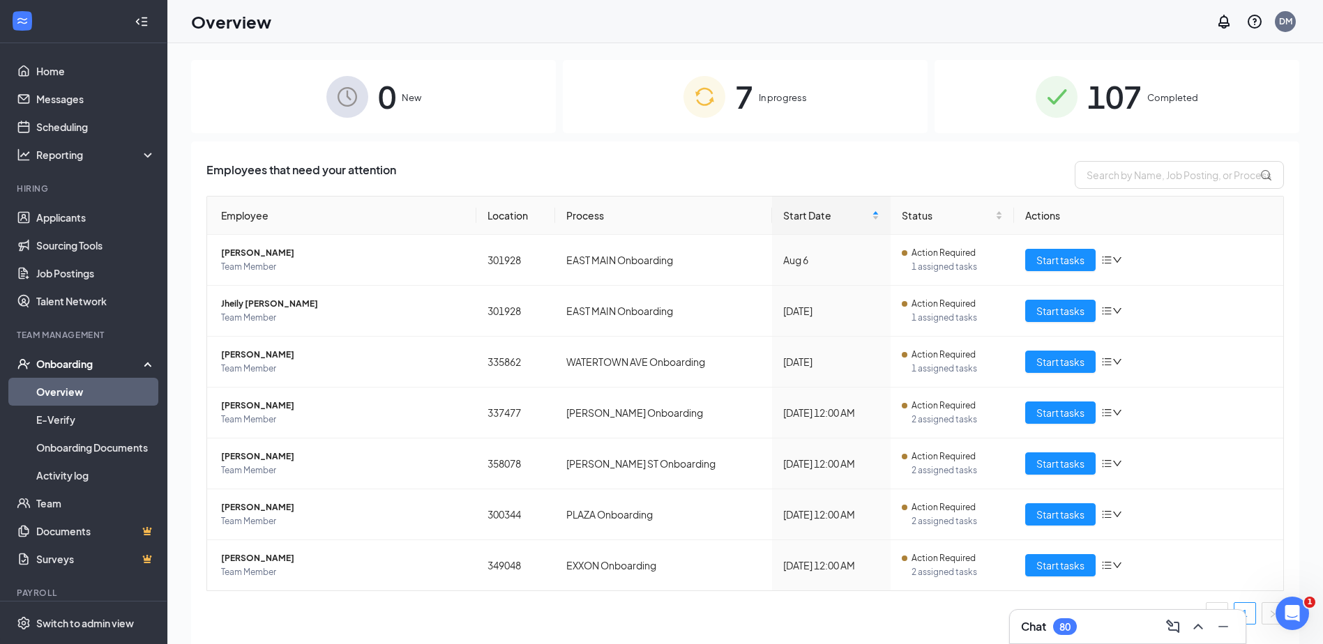
click at [790, 98] on span "In progress" at bounding box center [783, 98] width 48 height 14
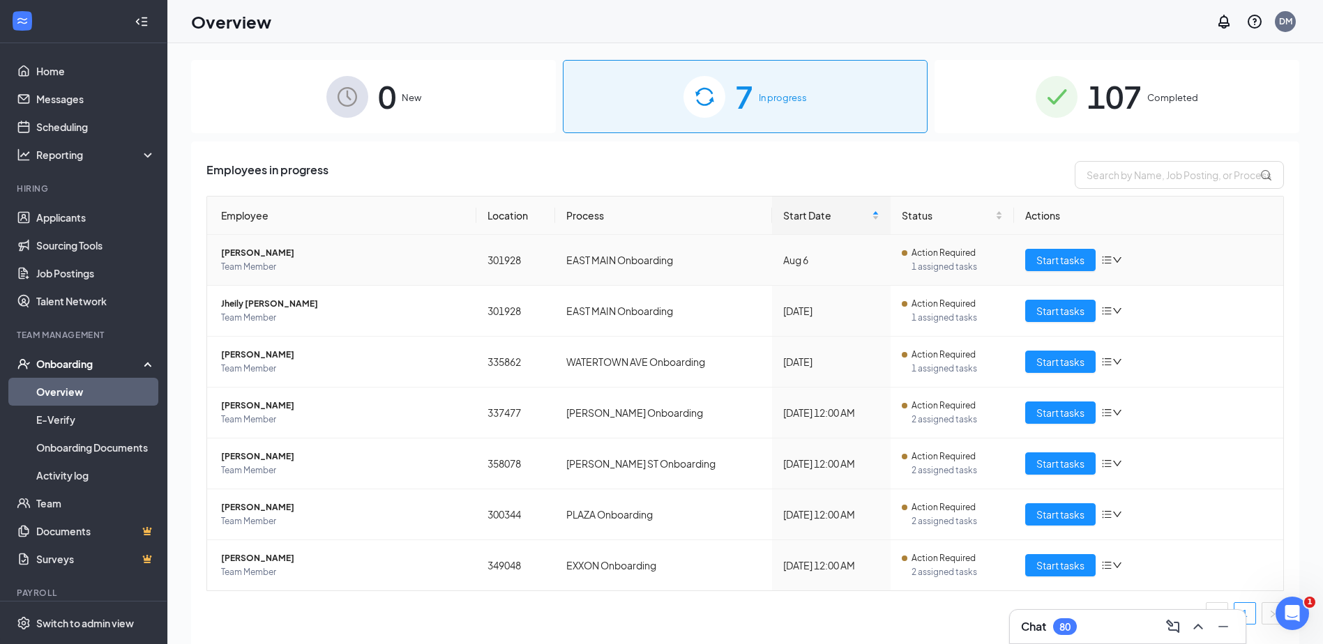
click at [1049, 248] on td "Start tasks" at bounding box center [1148, 260] width 269 height 51
click at [1055, 405] on span "Start tasks" at bounding box center [1060, 412] width 48 height 15
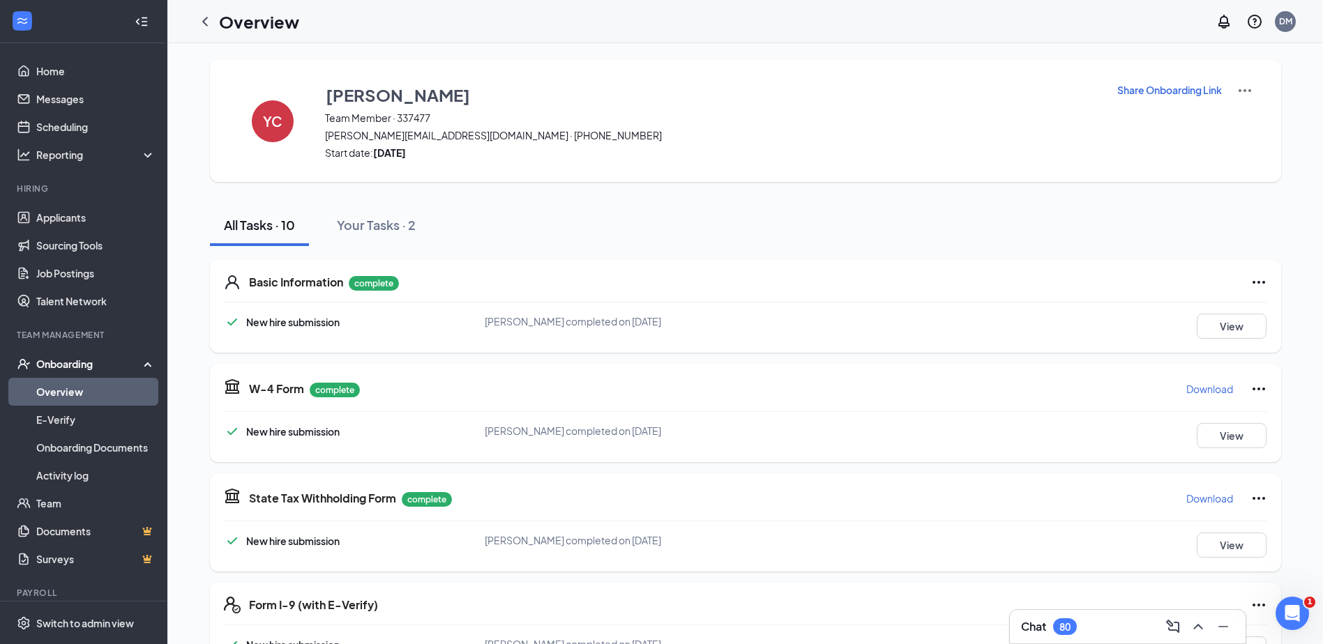
click at [1213, 388] on p "Download" at bounding box center [1209, 389] width 47 height 14
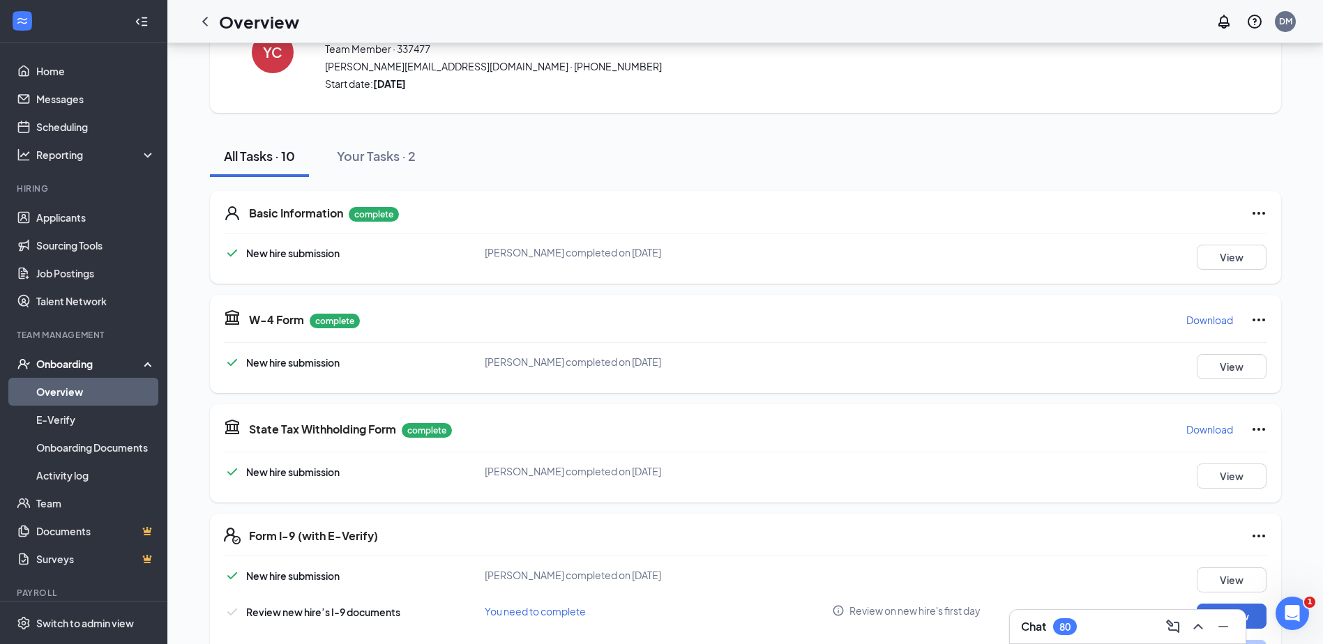
scroll to position [70, 0]
click at [1211, 434] on p "Download" at bounding box center [1209, 429] width 47 height 14
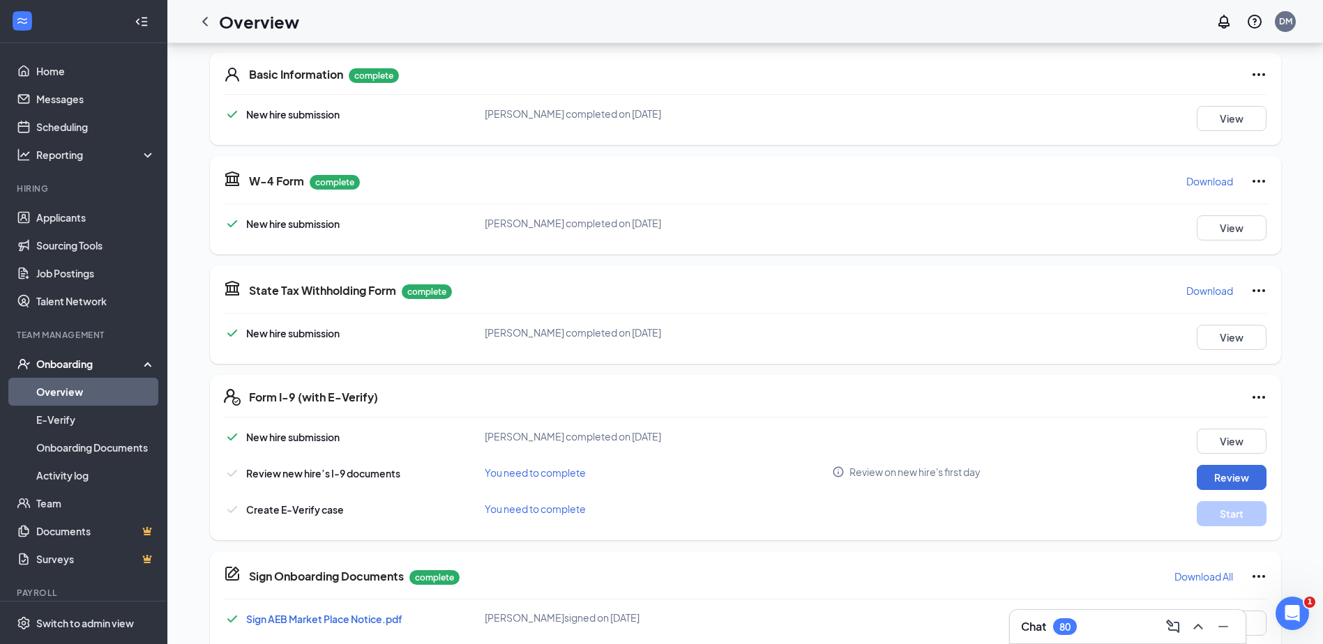
scroll to position [209, 0]
click at [1223, 479] on button "Review" at bounding box center [1232, 476] width 70 height 25
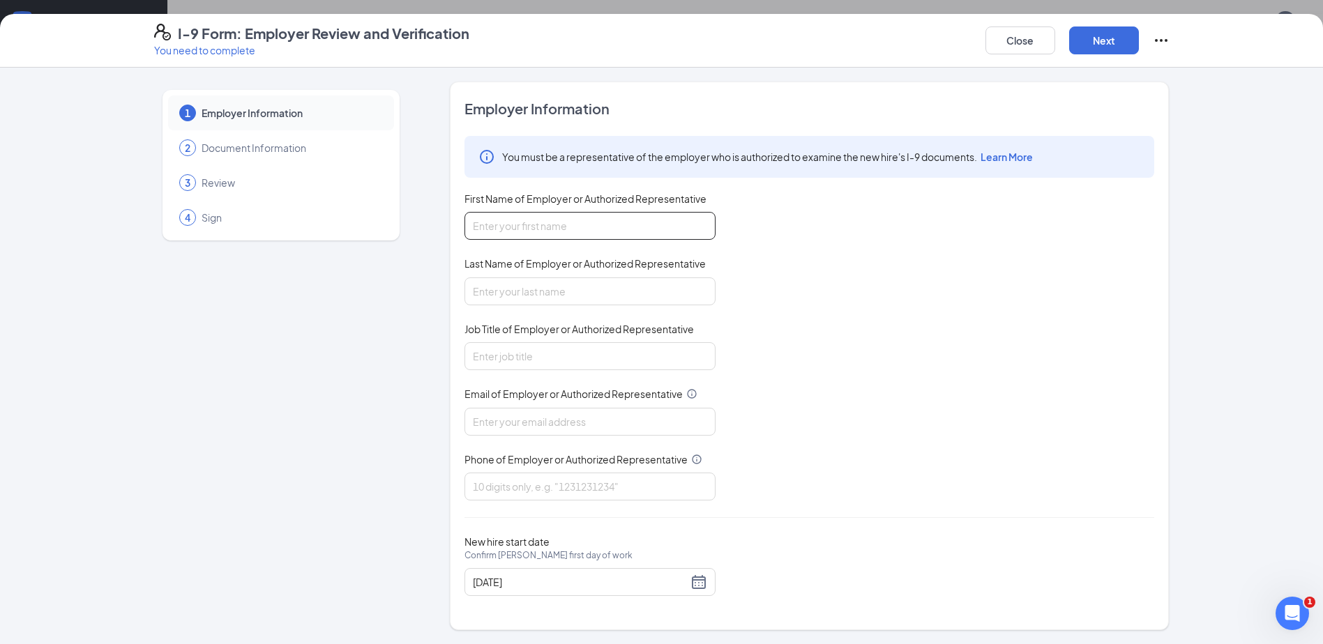
click at [668, 239] on input "First Name of Employer or Authorized Representative" at bounding box center [589, 226] width 251 height 28
type input "[PERSON_NAME]"
type input "[EMAIL_ADDRESS][DOMAIN_NAME]"
click at [561, 356] on input "Job Title of Employer or Authorized Representative" at bounding box center [589, 356] width 251 height 28
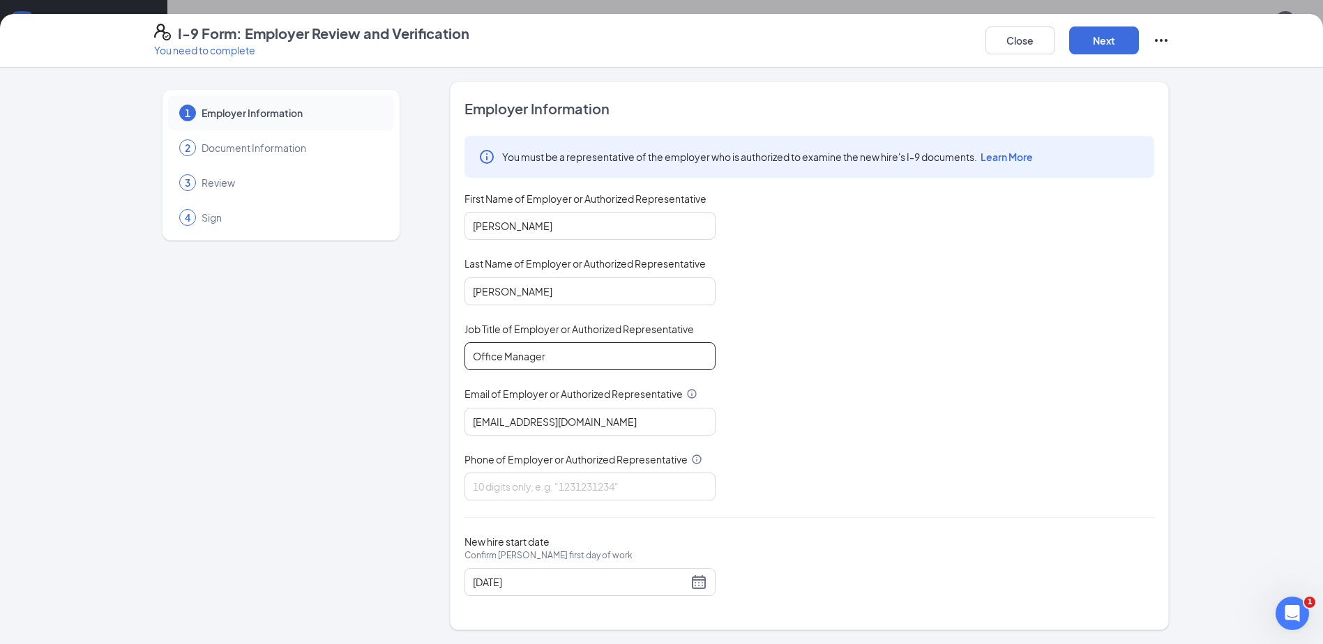
type input "Office Manager"
click at [1059, 487] on div "You must be a representative of the employer who is authorized to examine the n…" at bounding box center [809, 318] width 690 height 365
click at [579, 484] on input "Phone of Employer or Authorized Representative" at bounding box center [589, 487] width 251 height 28
type input "2032067751"
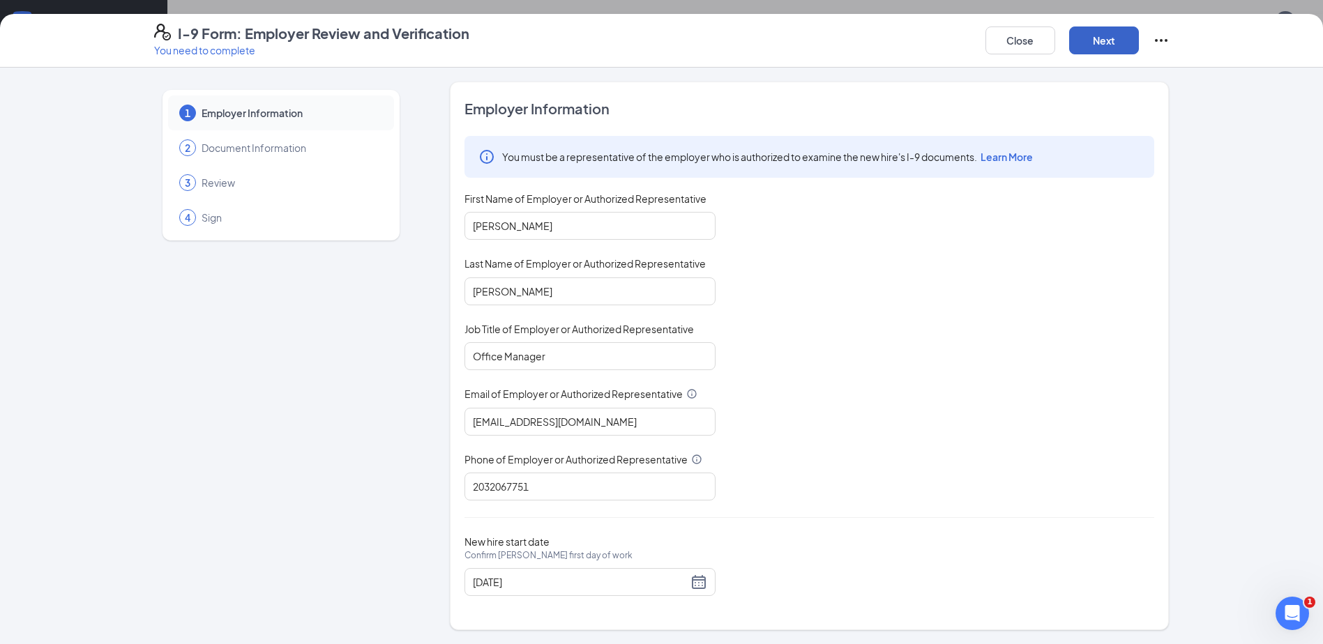
click at [1111, 45] on button "Next" at bounding box center [1104, 41] width 70 height 28
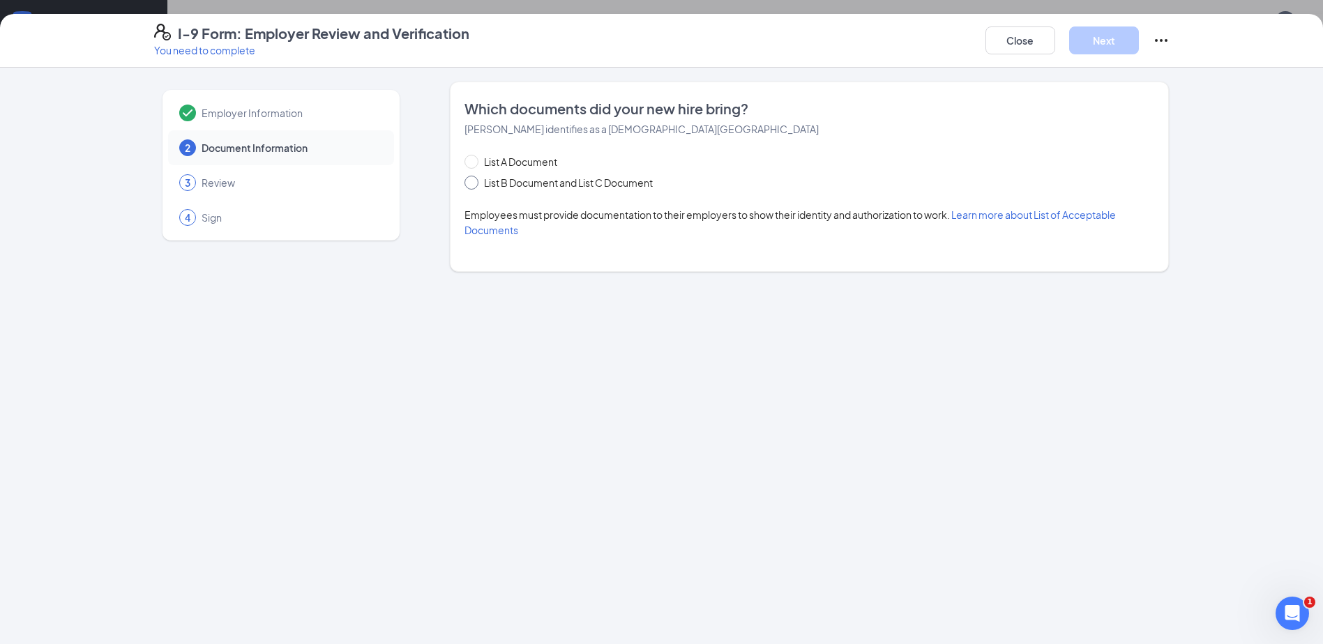
click at [478, 178] on span at bounding box center [471, 183] width 14 height 14
click at [474, 178] on input "List B Document and List C Document" at bounding box center [469, 181] width 10 height 10
radio input "true"
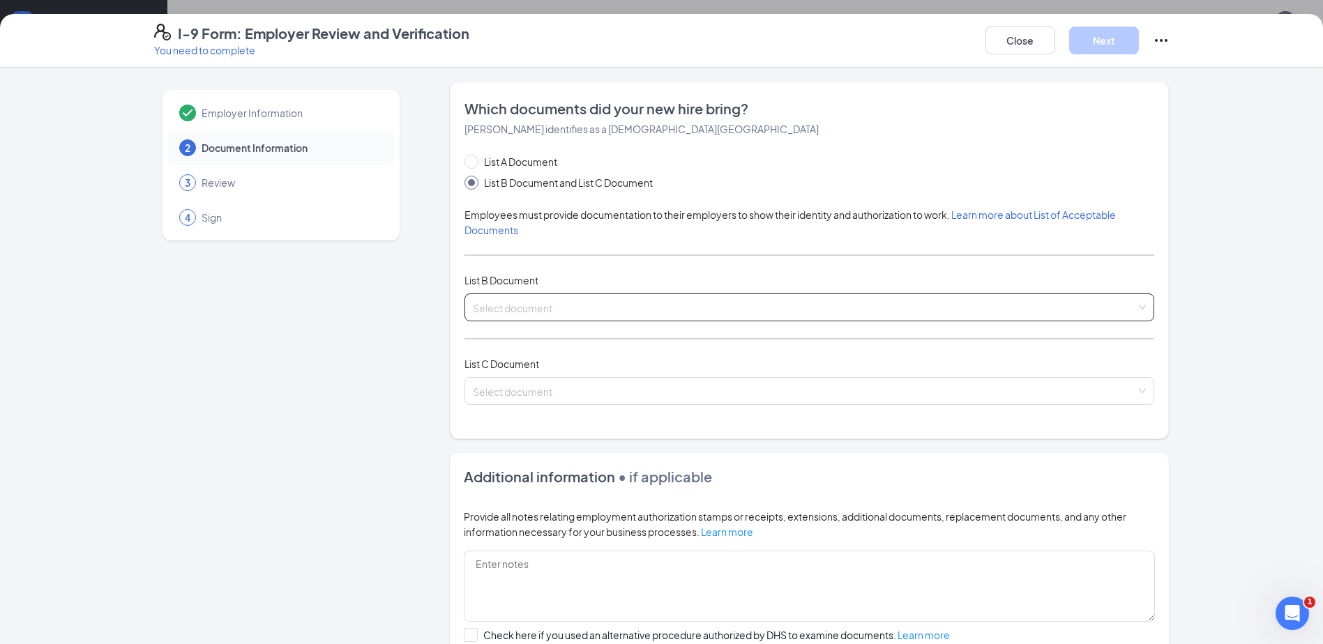
click at [868, 303] on input "search" at bounding box center [804, 304] width 663 height 21
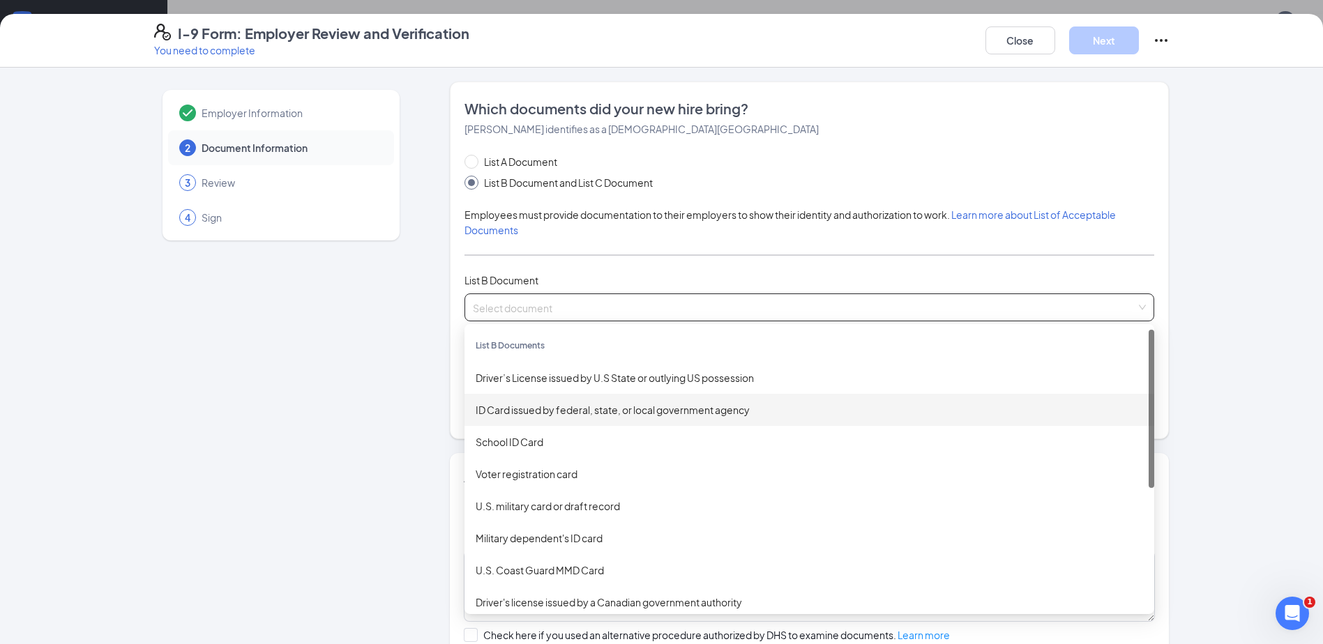
click at [563, 410] on div "ID Card issued by federal, state, or local government agency" at bounding box center [809, 409] width 667 height 15
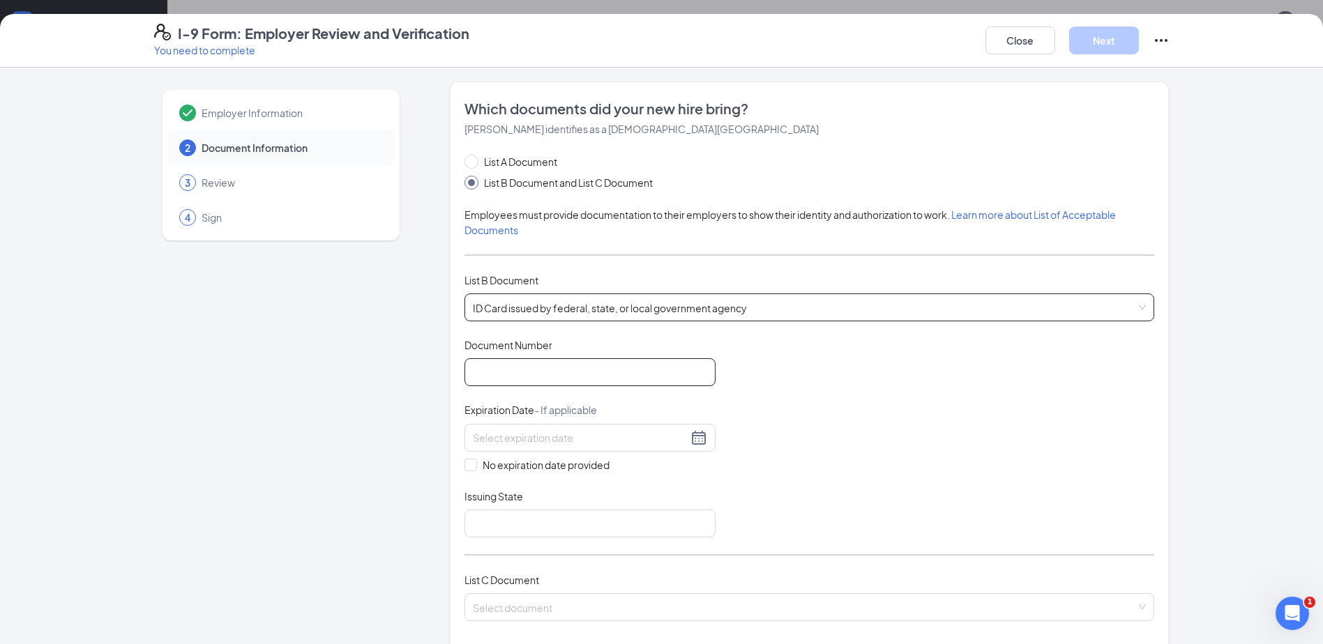
drag, startPoint x: 620, startPoint y: 373, endPoint x: 613, endPoint y: 358, distance: 16.2
click at [619, 365] on input "Document Number" at bounding box center [589, 372] width 251 height 28
type input "039672601"
click at [576, 431] on input at bounding box center [580, 437] width 215 height 15
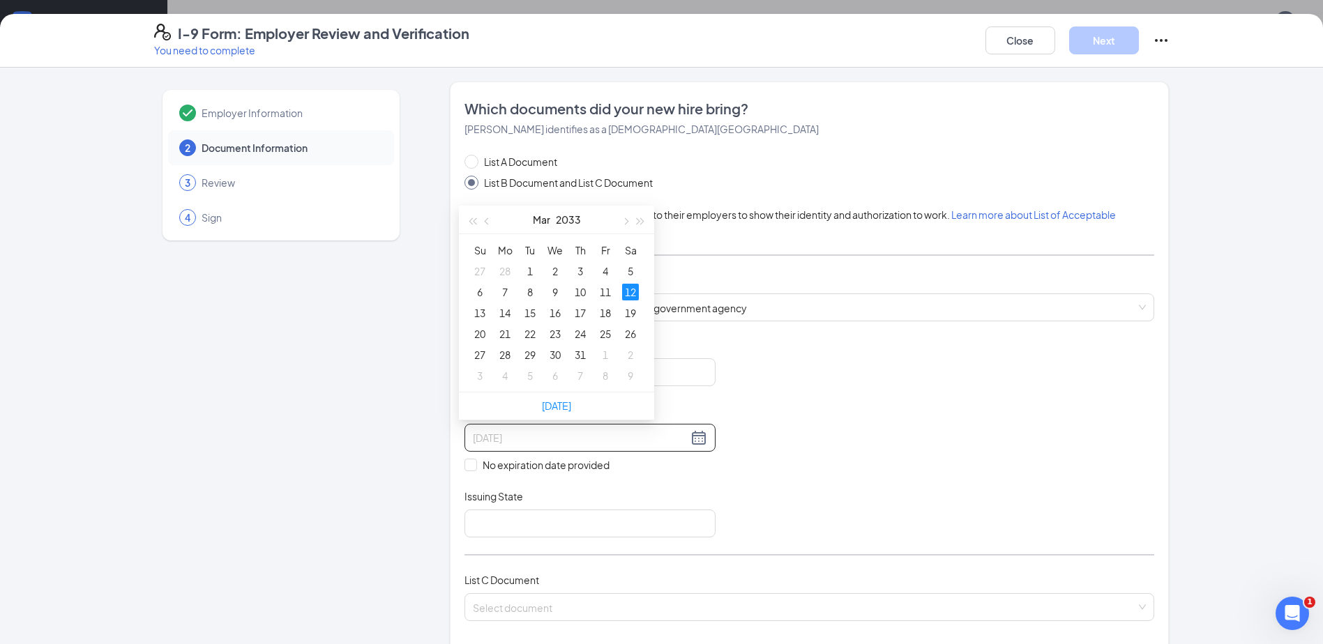
click at [628, 292] on div "12" at bounding box center [630, 292] width 17 height 17
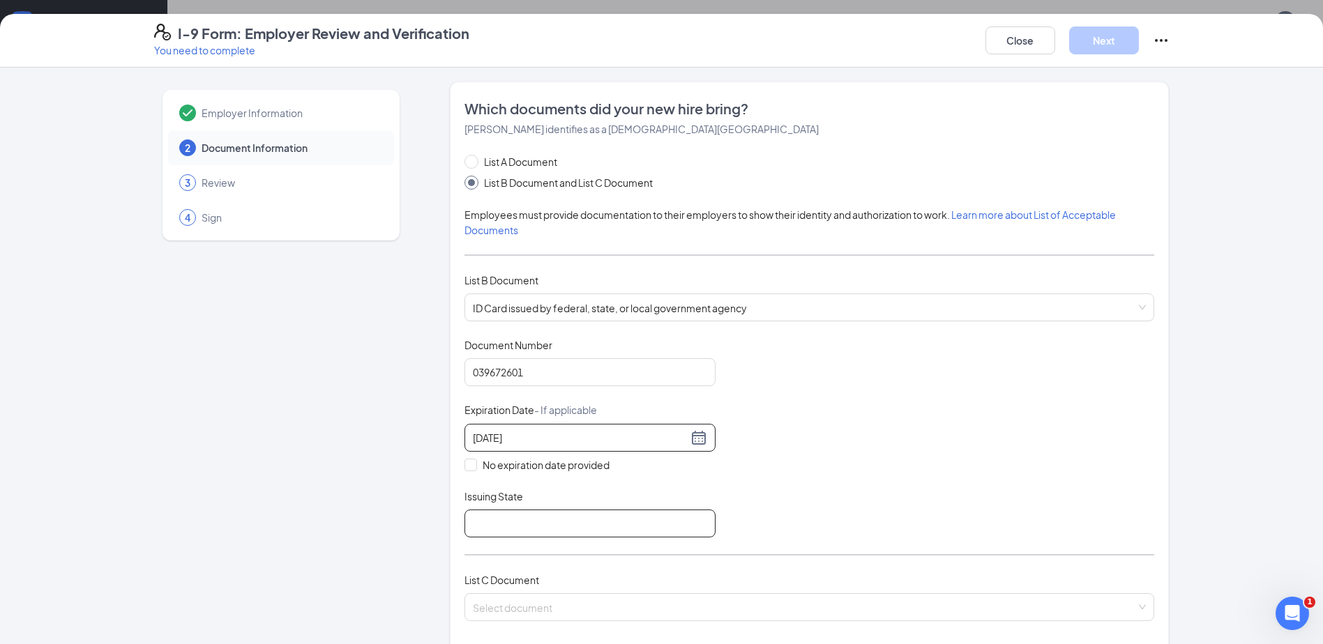
type input "[DATE]"
click at [531, 525] on input "Issuing State" at bounding box center [589, 524] width 251 height 28
type input "[US_STATE]"
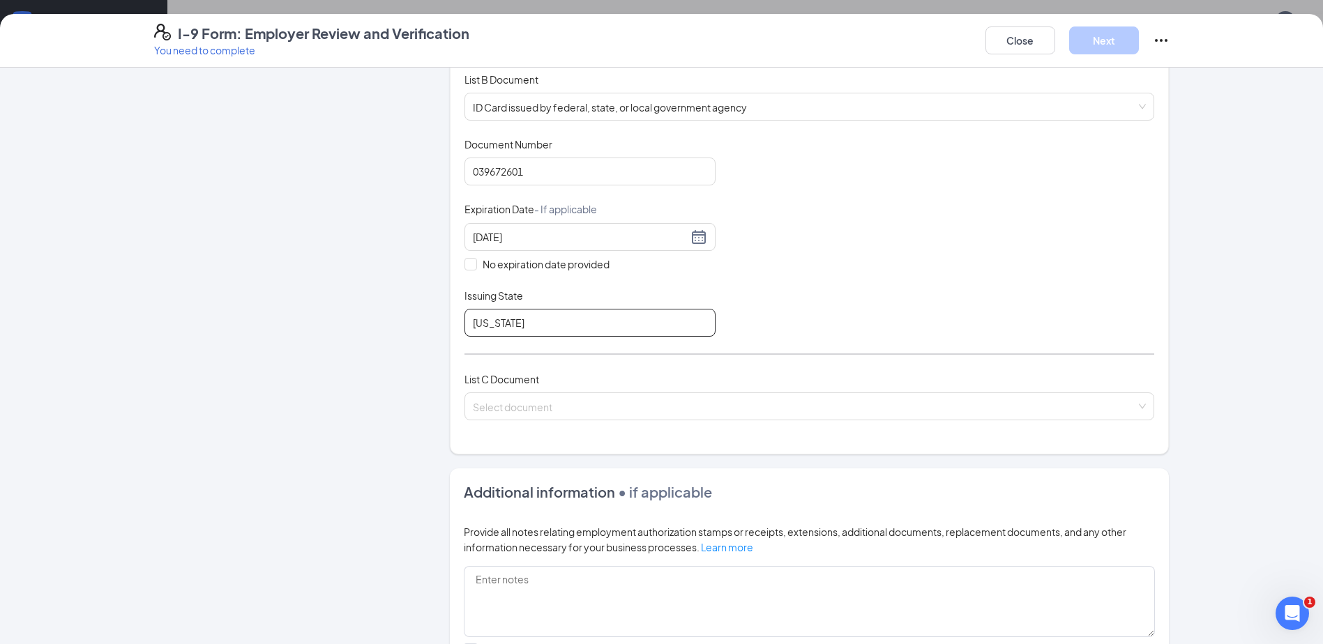
scroll to position [209, 0]
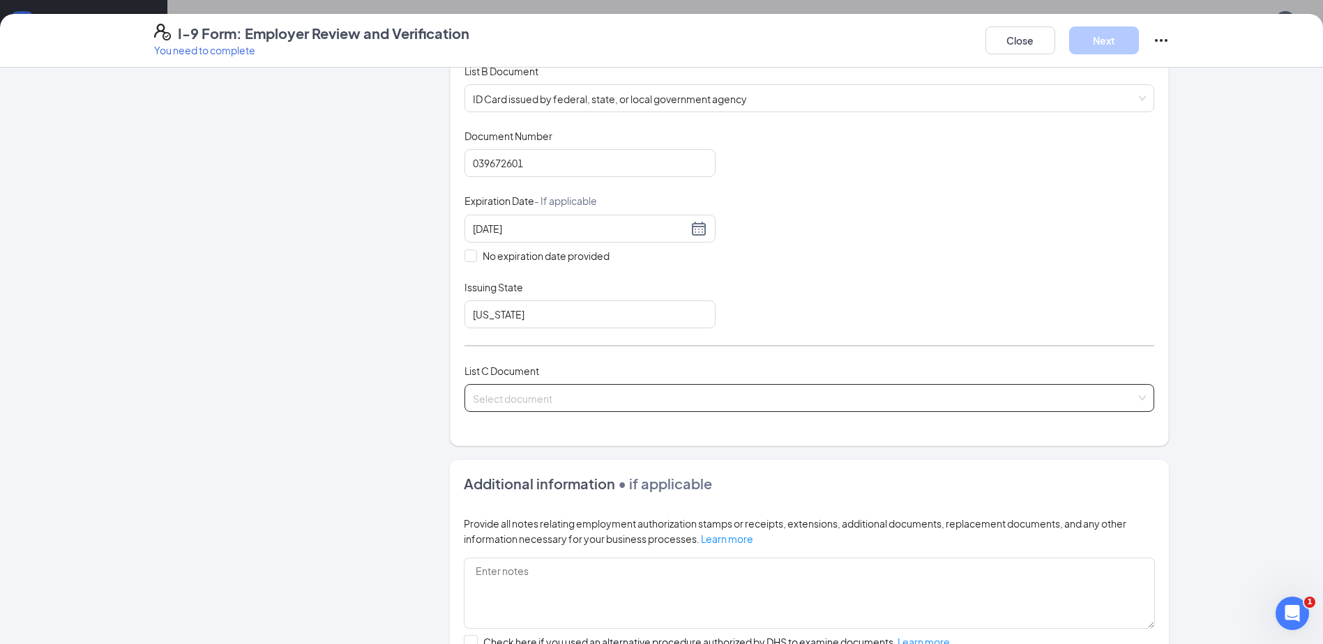
click at [1054, 388] on input "search" at bounding box center [804, 395] width 663 height 21
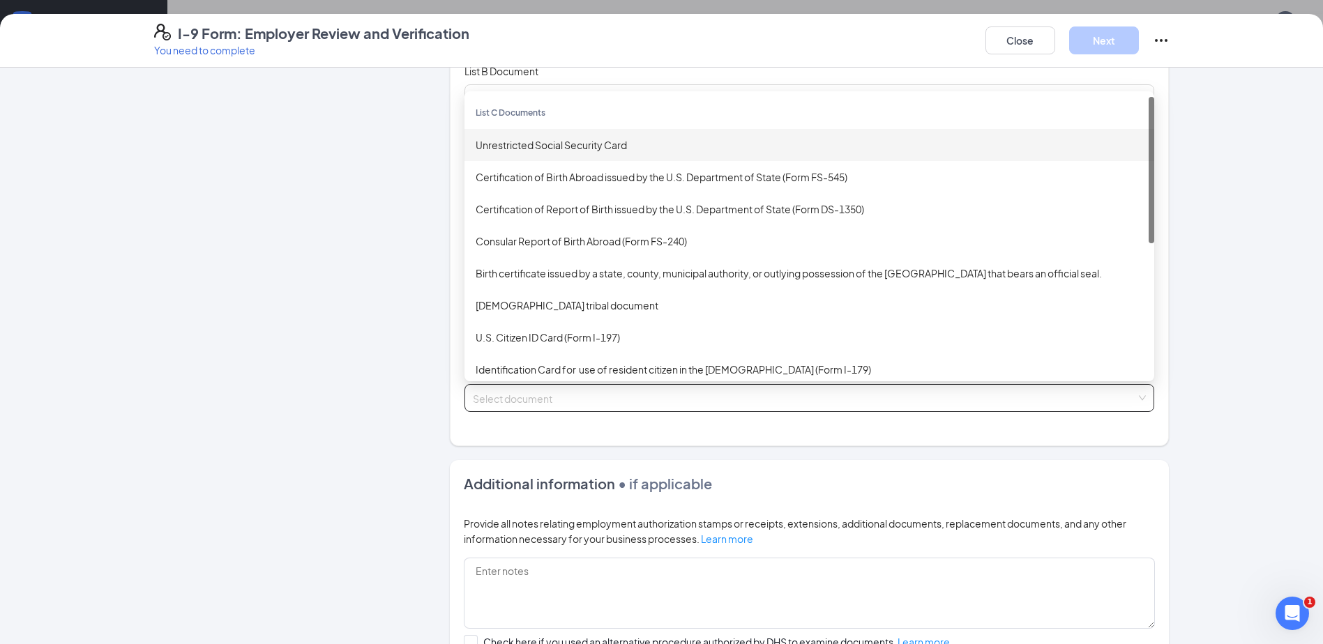
click at [569, 139] on div "Unrestricted Social Security Card" at bounding box center [809, 144] width 667 height 15
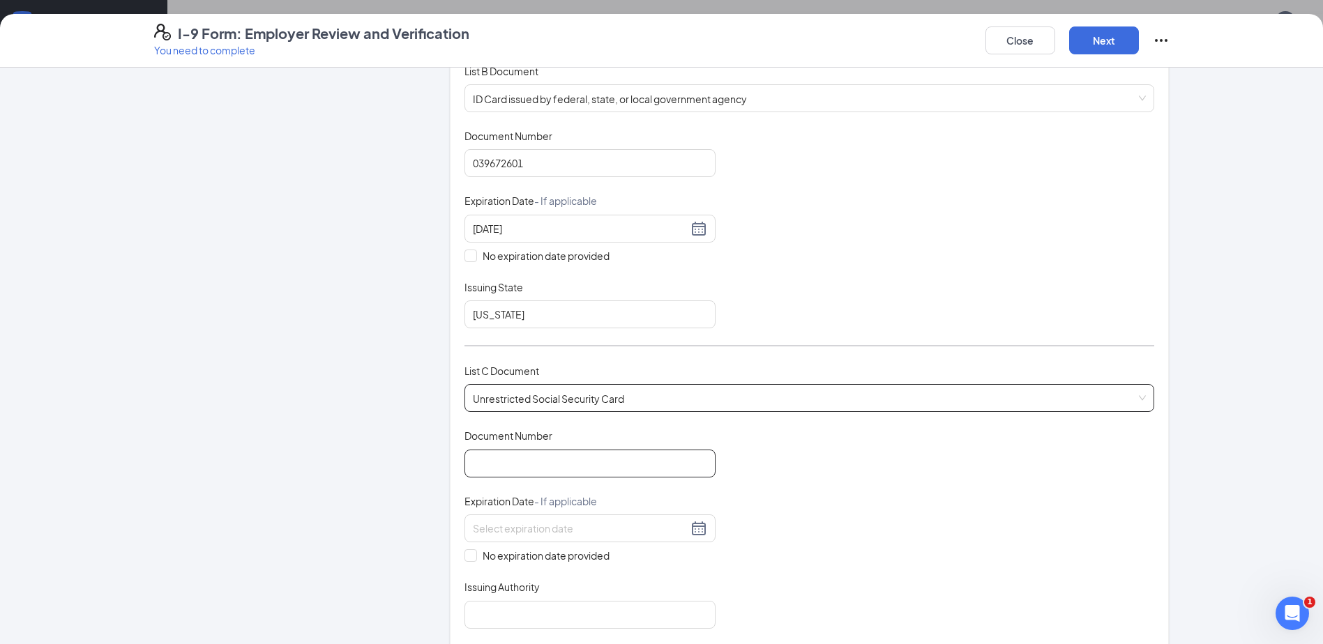
click at [582, 469] on input "Document Number" at bounding box center [589, 464] width 251 height 28
type input "048024437"
click at [464, 556] on input "No expiration date provided" at bounding box center [469, 555] width 10 height 10
checkbox input "true"
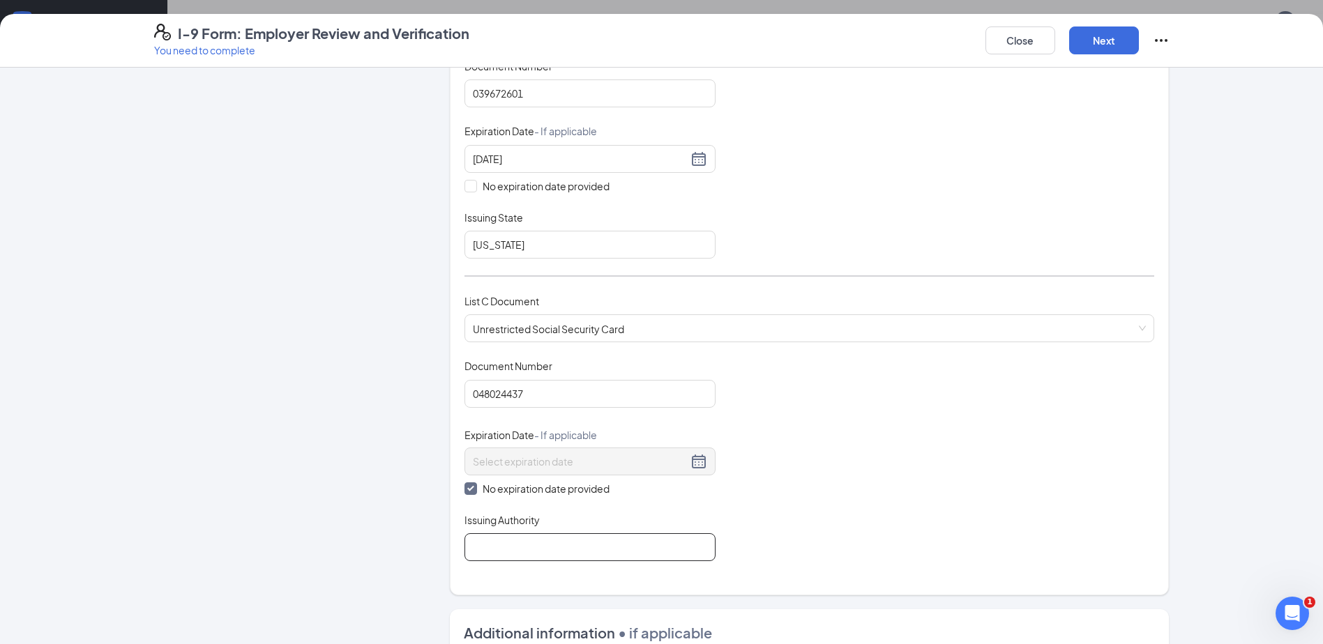
click at [600, 554] on input "Issuing Authority" at bounding box center [589, 548] width 251 height 28
type input "ssa"
click at [784, 524] on div "Document Title Unrestricted Social Security Card Document Number 048024437 Expi…" at bounding box center [809, 460] width 690 height 202
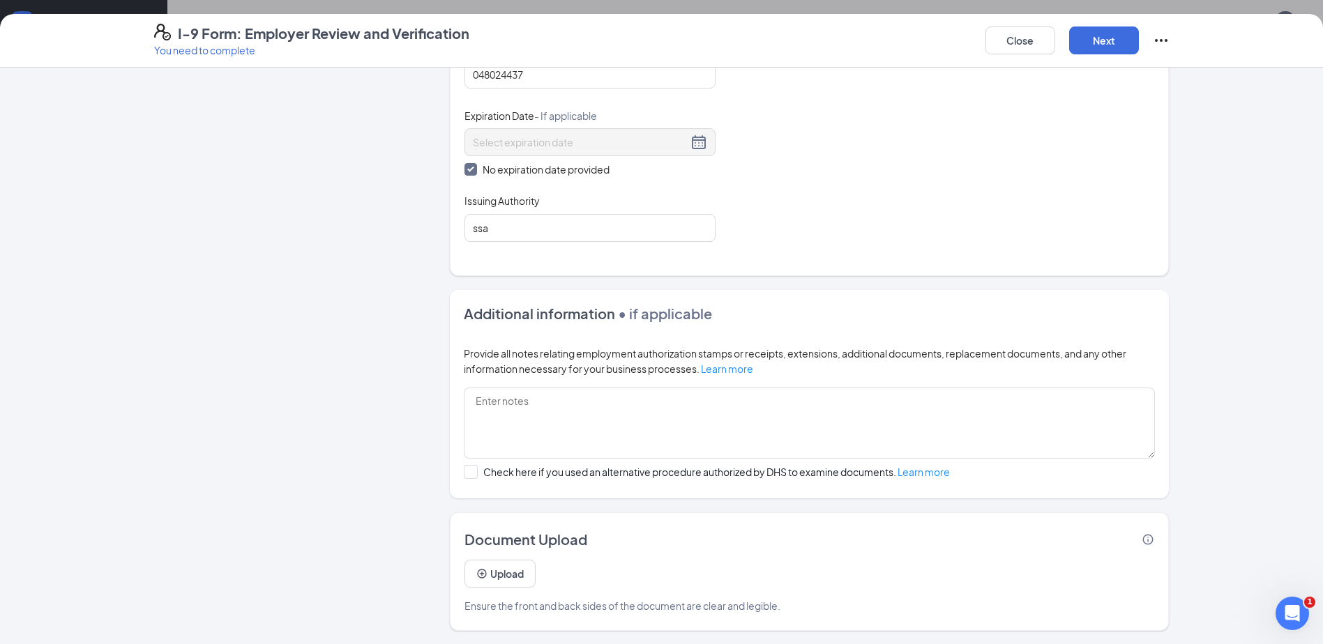
scroll to position [599, 0]
click at [1105, 45] on button "Next" at bounding box center [1104, 41] width 70 height 28
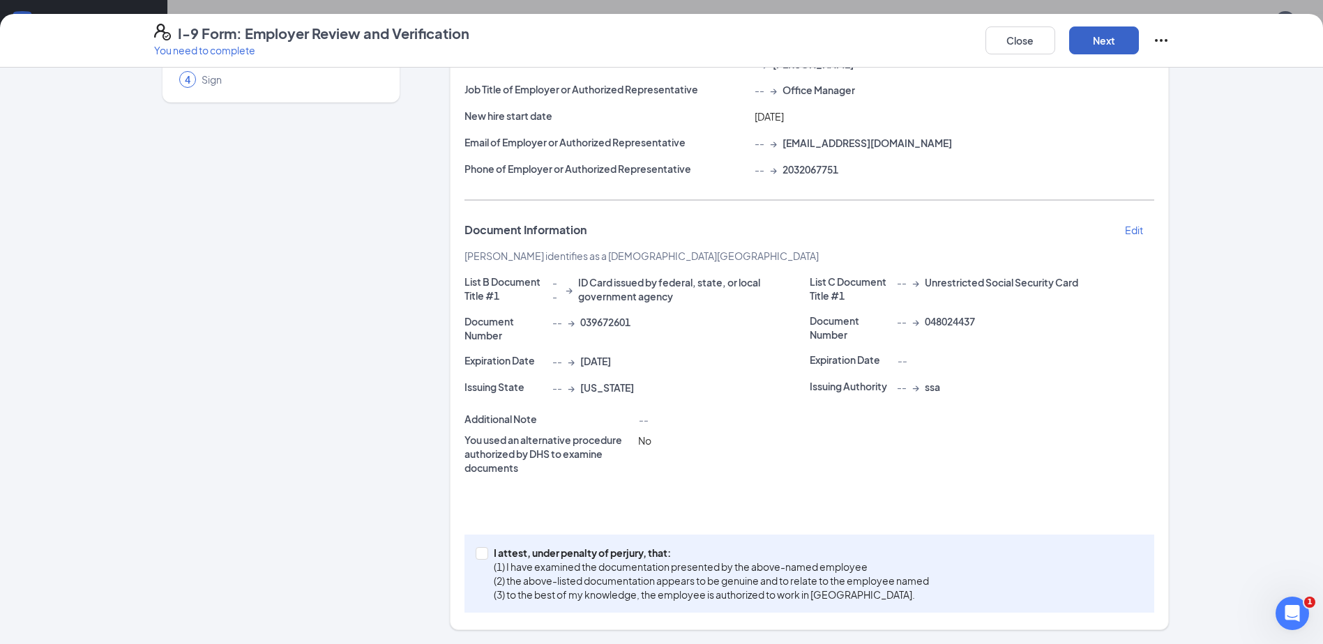
scroll to position [138, 0]
click at [476, 551] on input "I attest, under penalty of [PERSON_NAME], that: (1) I have examined the documen…" at bounding box center [481, 552] width 10 height 10
checkbox input "true"
click at [1103, 39] on button "Next" at bounding box center [1104, 41] width 70 height 28
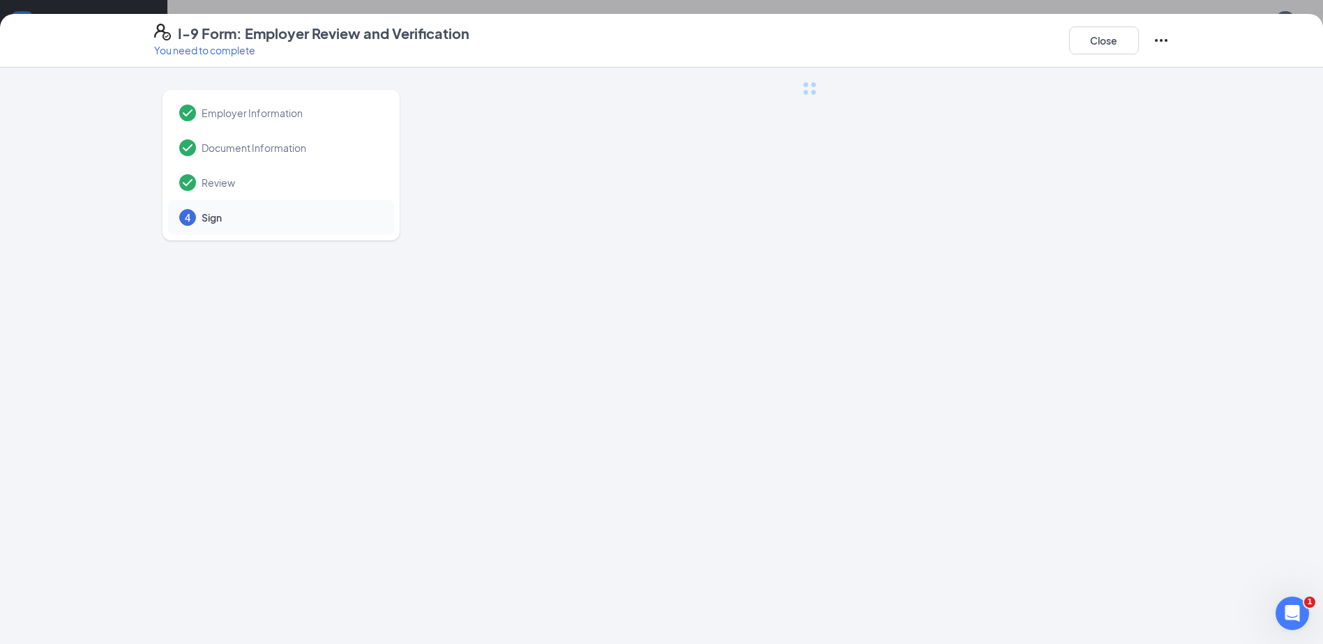
scroll to position [0, 0]
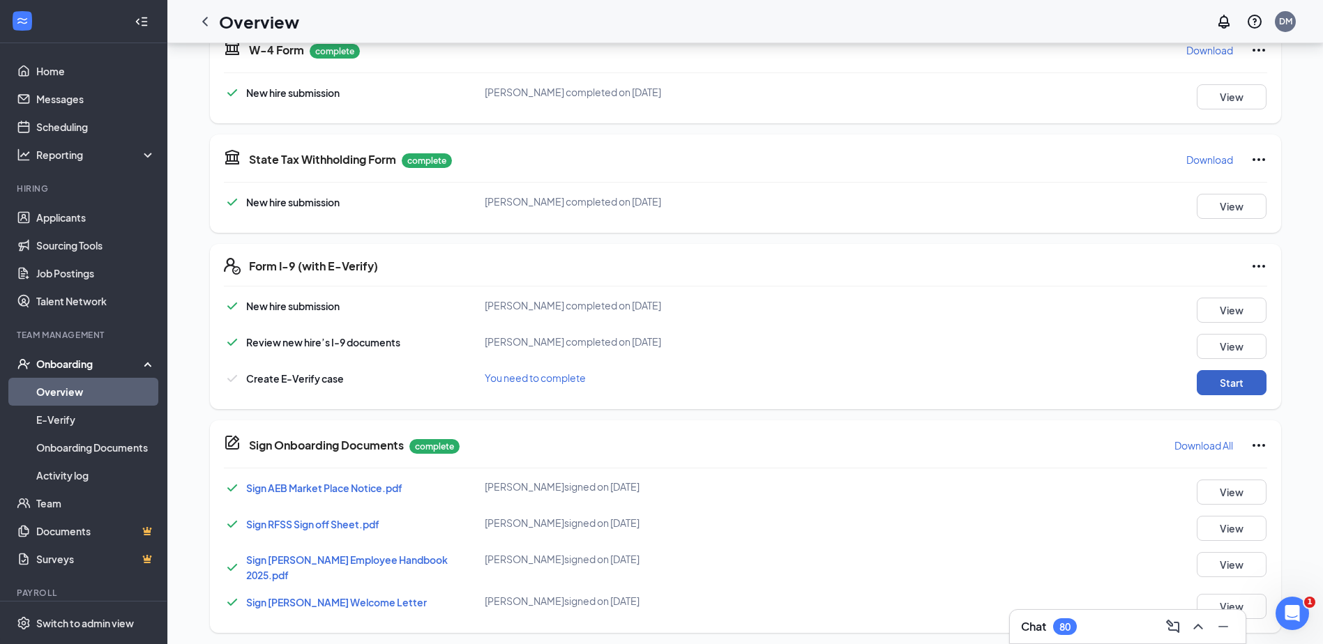
click at [1226, 385] on button "Start" at bounding box center [1232, 382] width 70 height 25
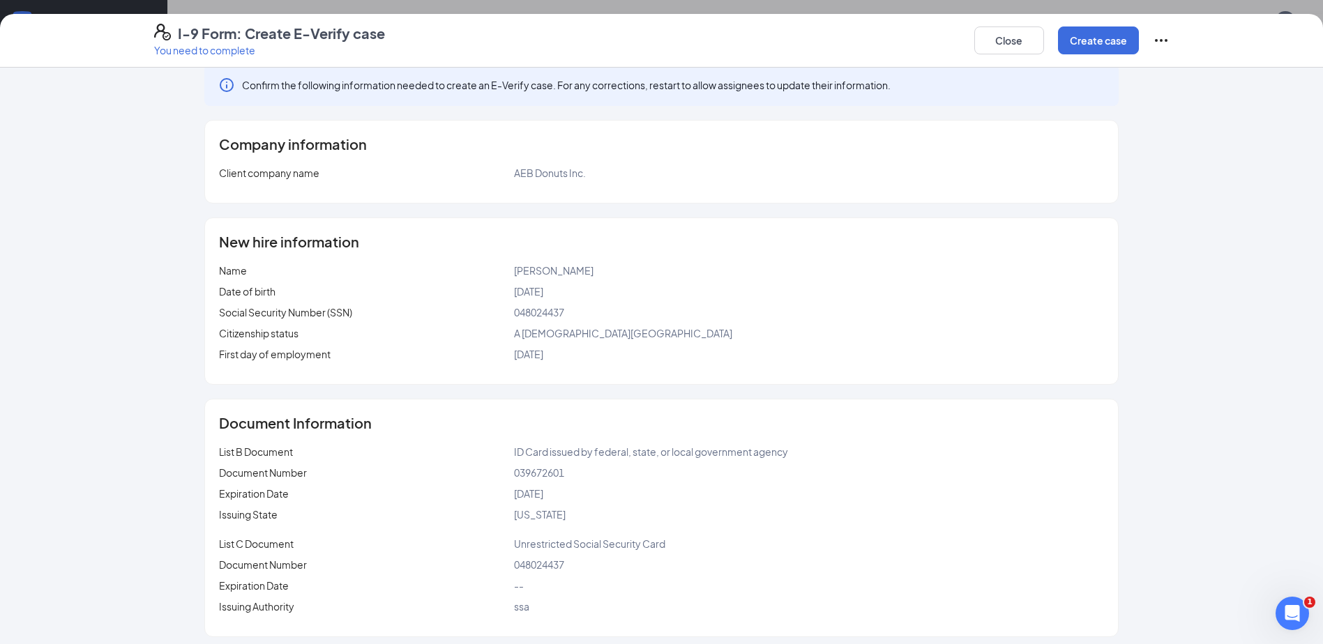
scroll to position [24, 0]
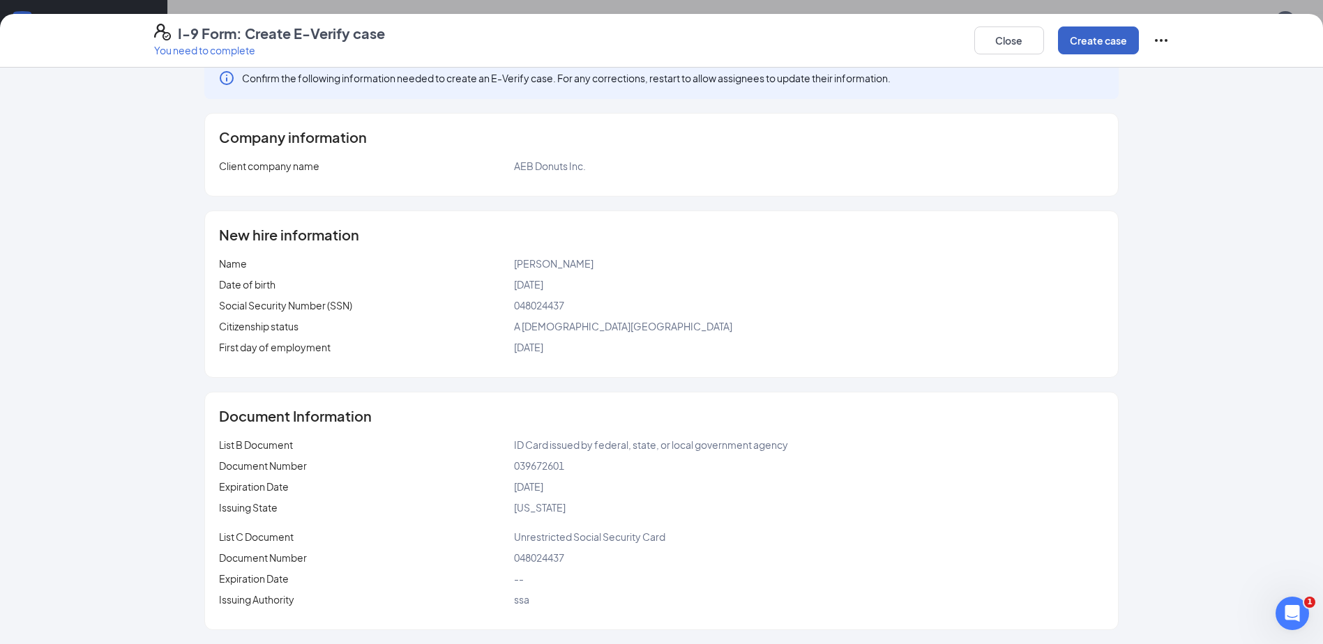
click at [1098, 31] on button "Create case" at bounding box center [1098, 41] width 81 height 28
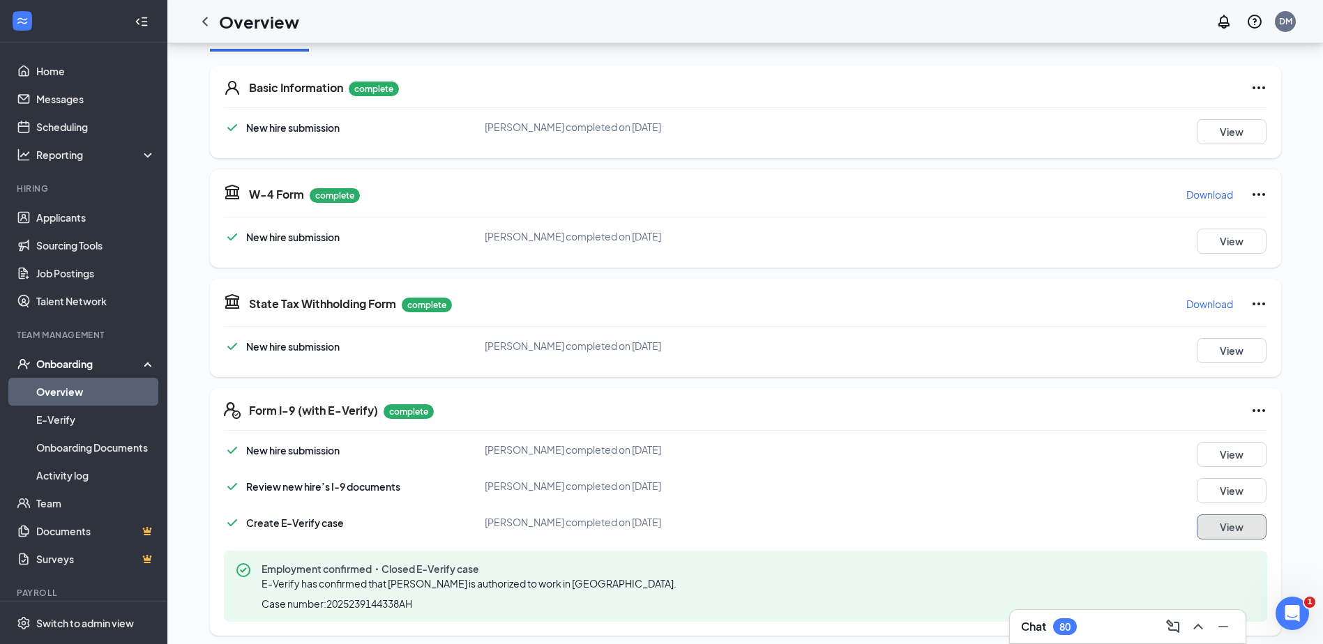
scroll to position [0, 0]
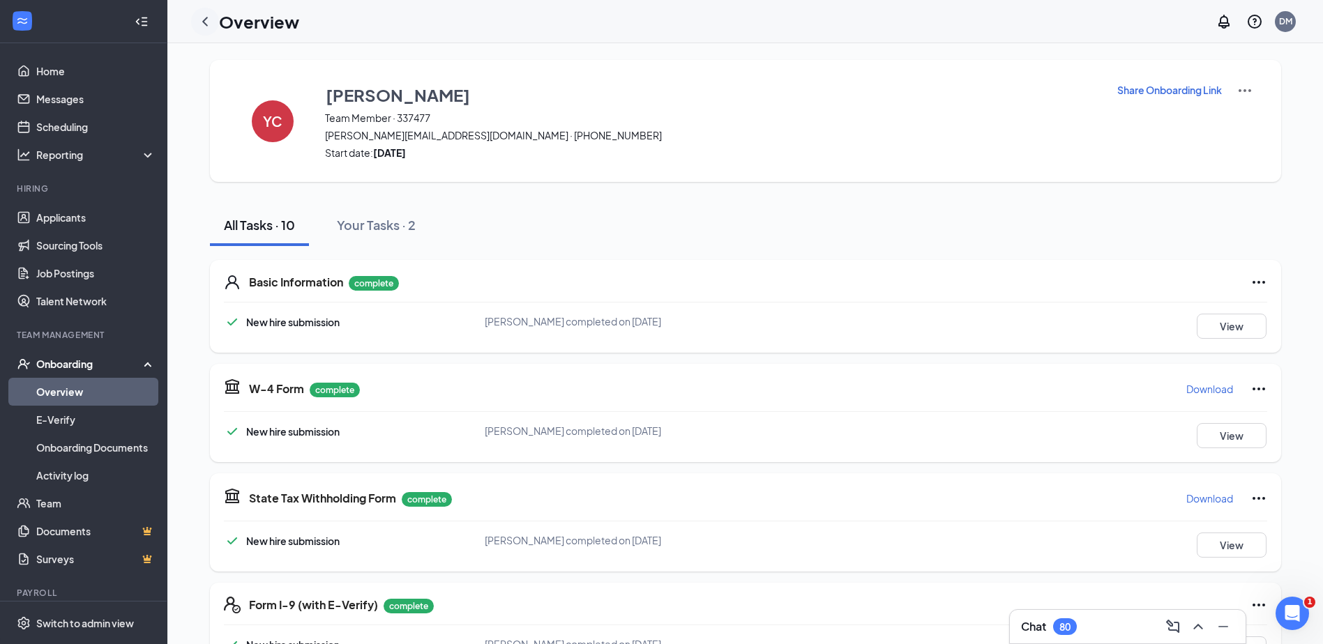
click at [209, 23] on icon "ChevronLeft" at bounding box center [205, 21] width 17 height 17
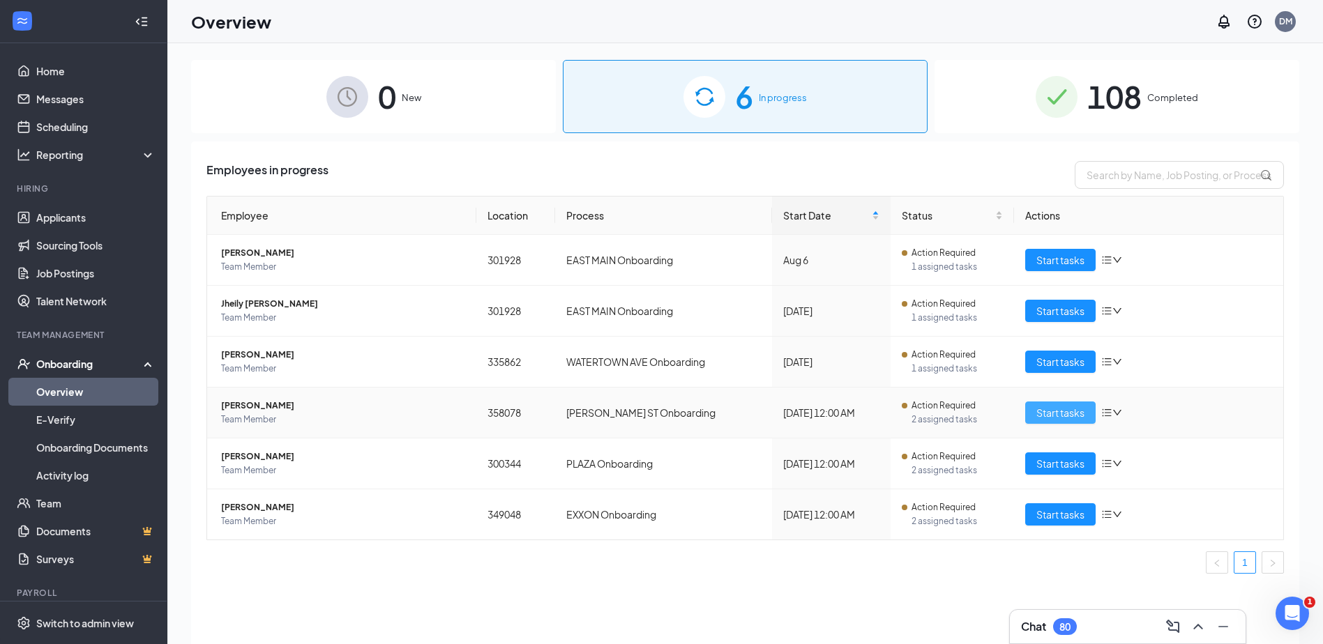
click at [1052, 415] on span "Start tasks" at bounding box center [1060, 412] width 48 height 15
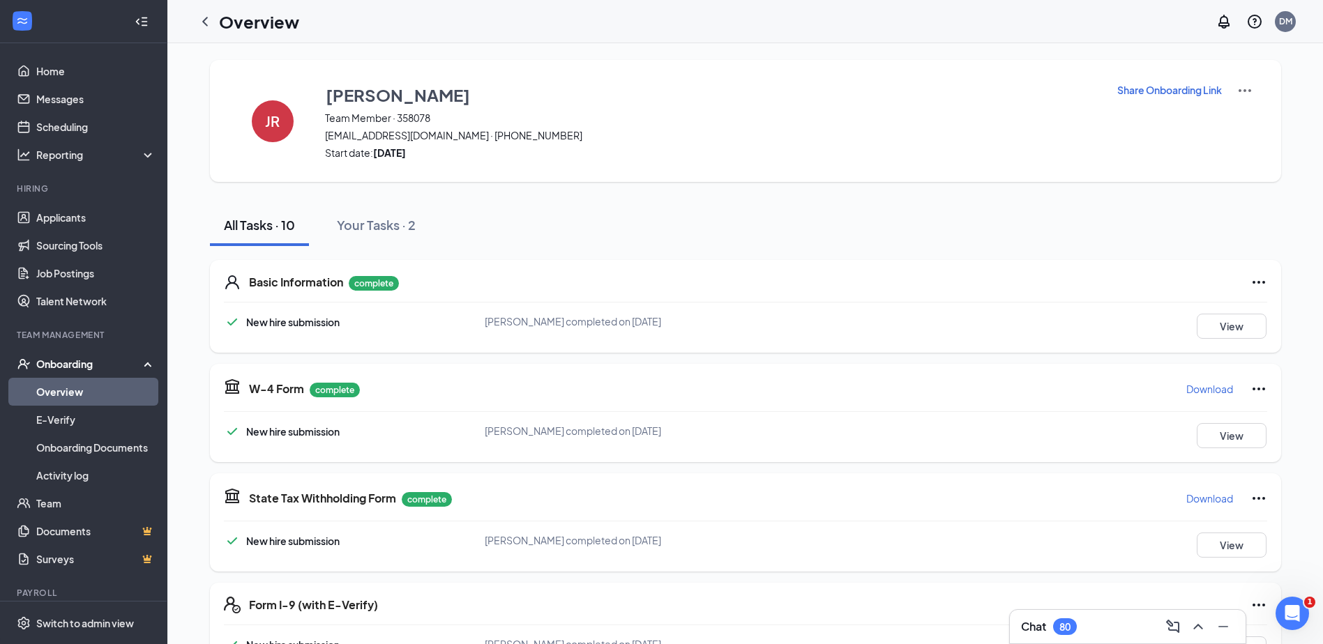
click at [1211, 388] on p "Download" at bounding box center [1209, 389] width 47 height 14
click at [1197, 498] on p "Download" at bounding box center [1209, 499] width 47 height 14
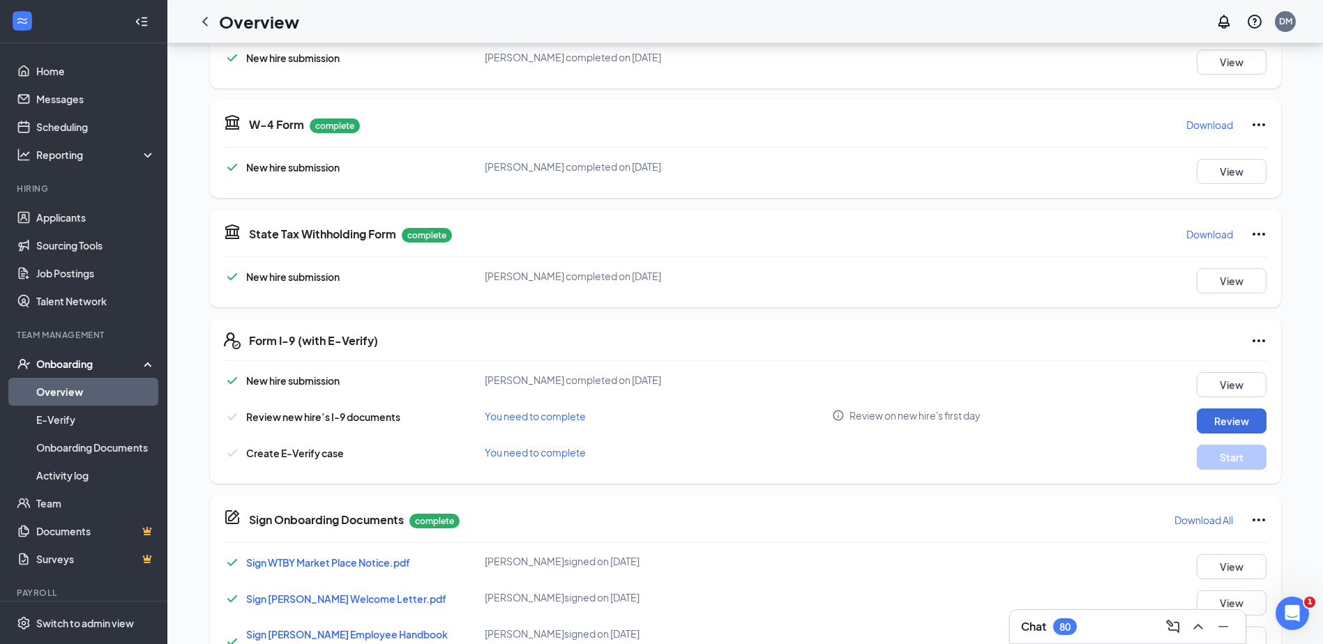
scroll to position [279, 0]
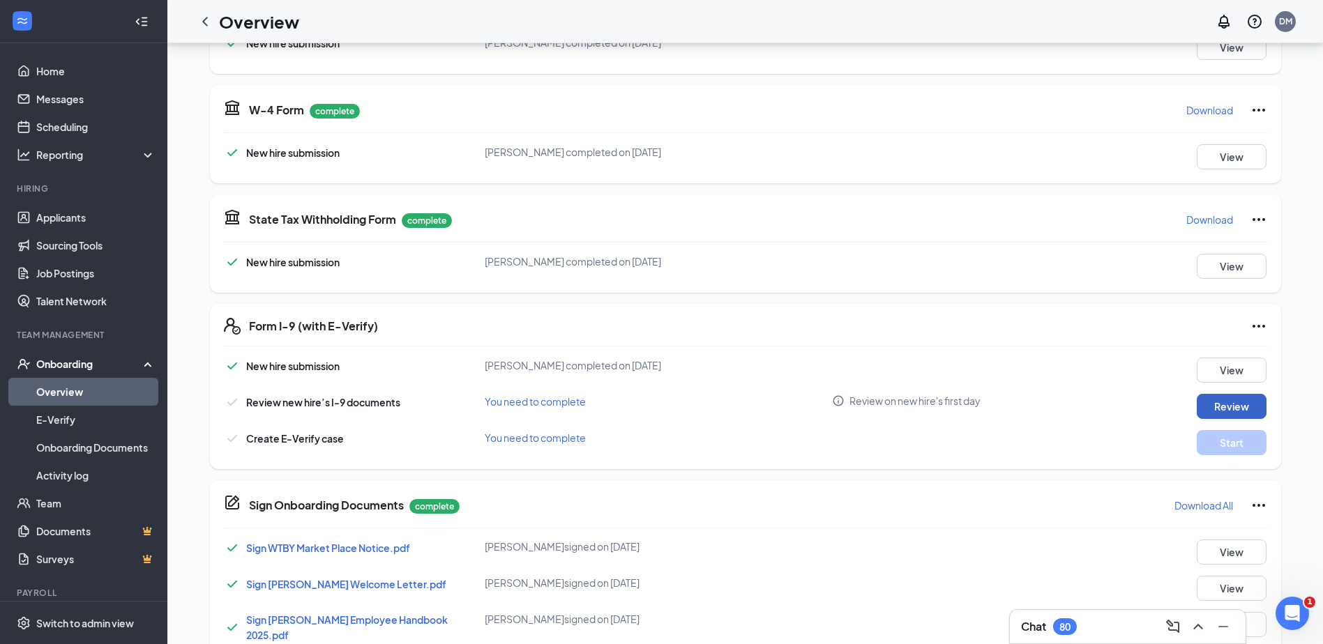
click at [1232, 404] on button "Review" at bounding box center [1232, 406] width 70 height 25
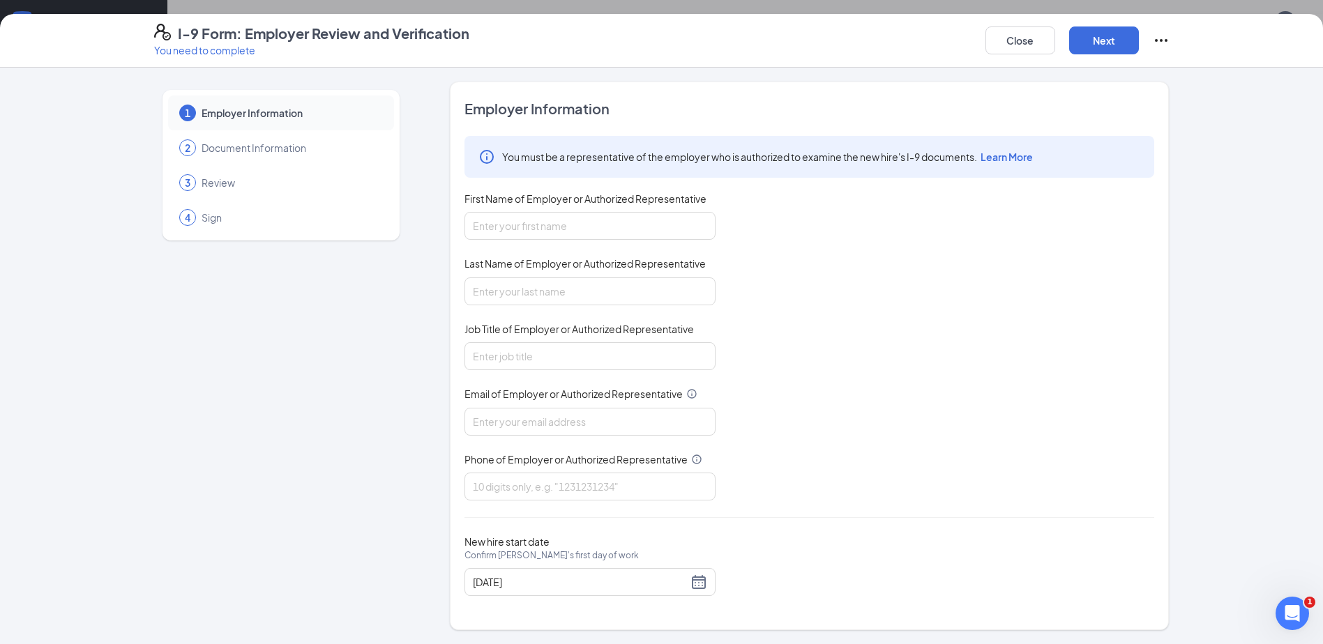
scroll to position [339, 0]
click at [633, 230] on input "First Name of Employer or Authorized Representative" at bounding box center [589, 226] width 251 height 28
type input "[PERSON_NAME]"
type input "[EMAIL_ADDRESS][DOMAIN_NAME]"
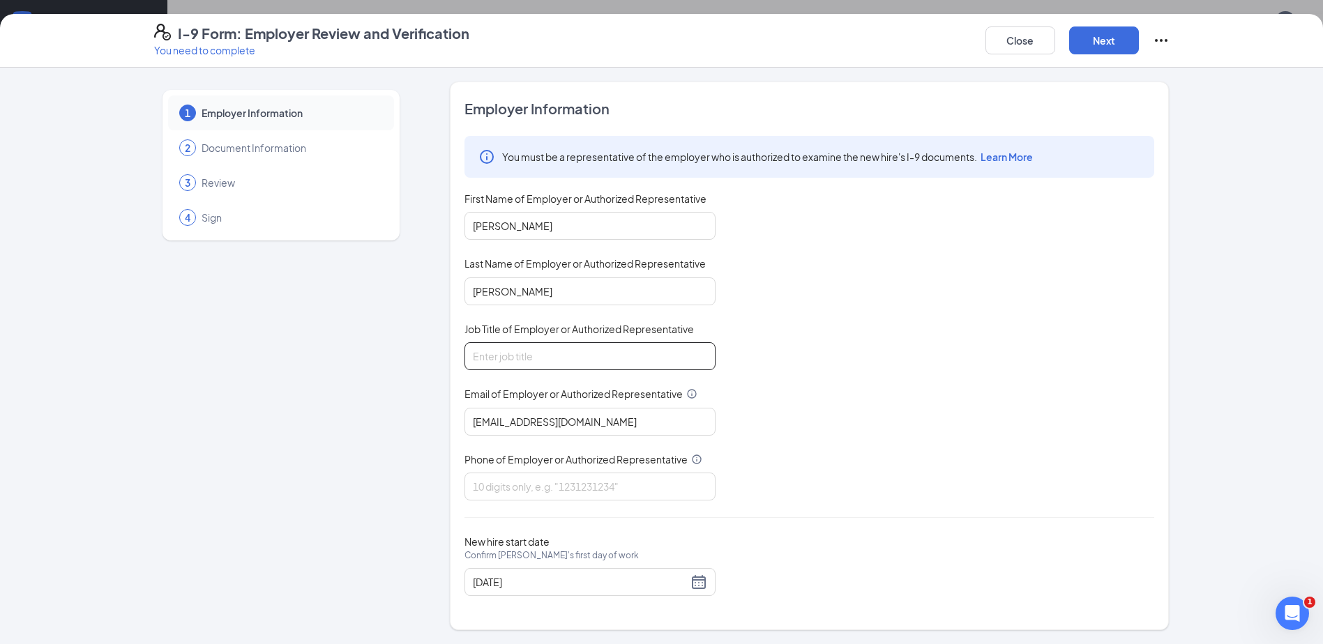
click at [556, 356] on input "Job Title of Employer or Authorized Representative" at bounding box center [589, 356] width 251 height 28
type input "office manager"
click at [534, 490] on input "Phone of Employer or Authorized Representative" at bounding box center [589, 487] width 251 height 28
type input "2032067751"
click at [1097, 43] on button "Next" at bounding box center [1104, 41] width 70 height 28
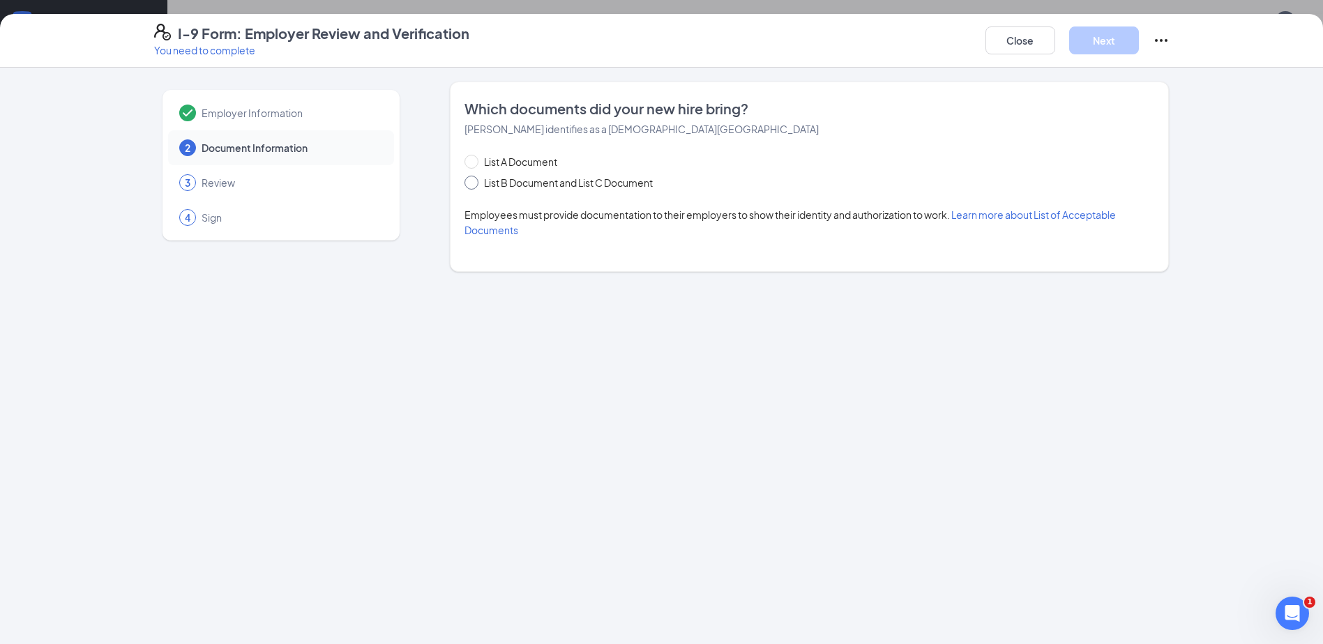
click at [474, 184] on input "List B Document and List C Document" at bounding box center [469, 181] width 10 height 10
radio input "true"
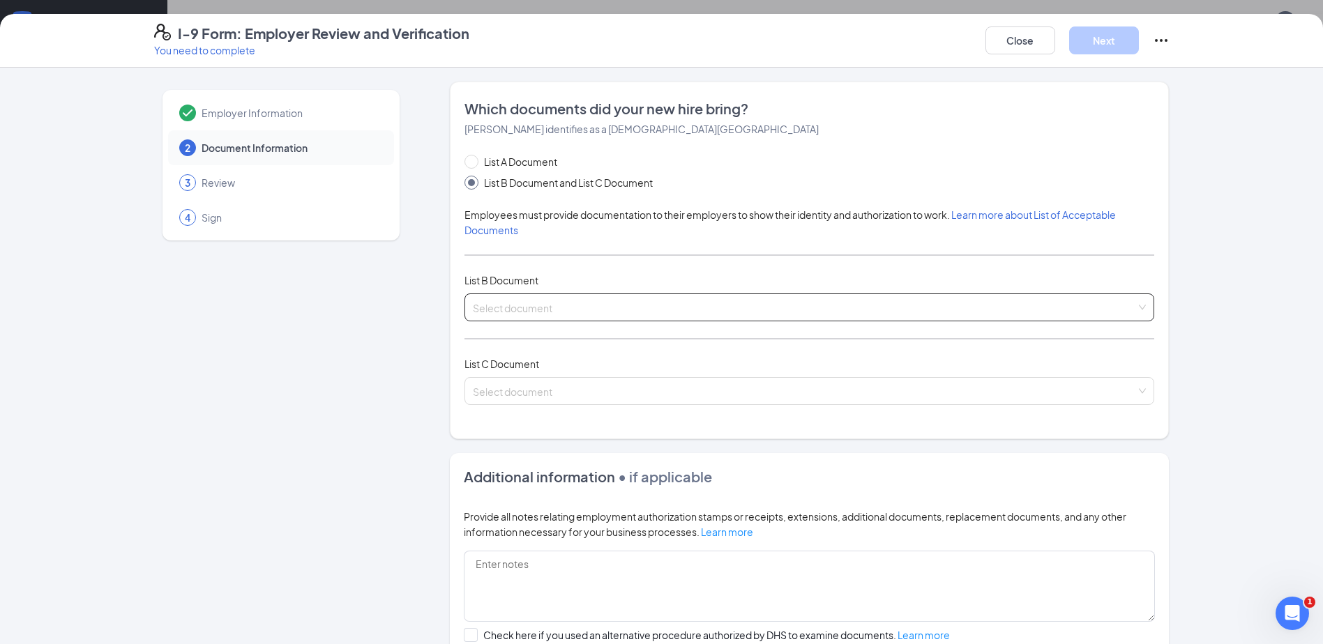
click at [705, 310] on input "search" at bounding box center [804, 304] width 663 height 21
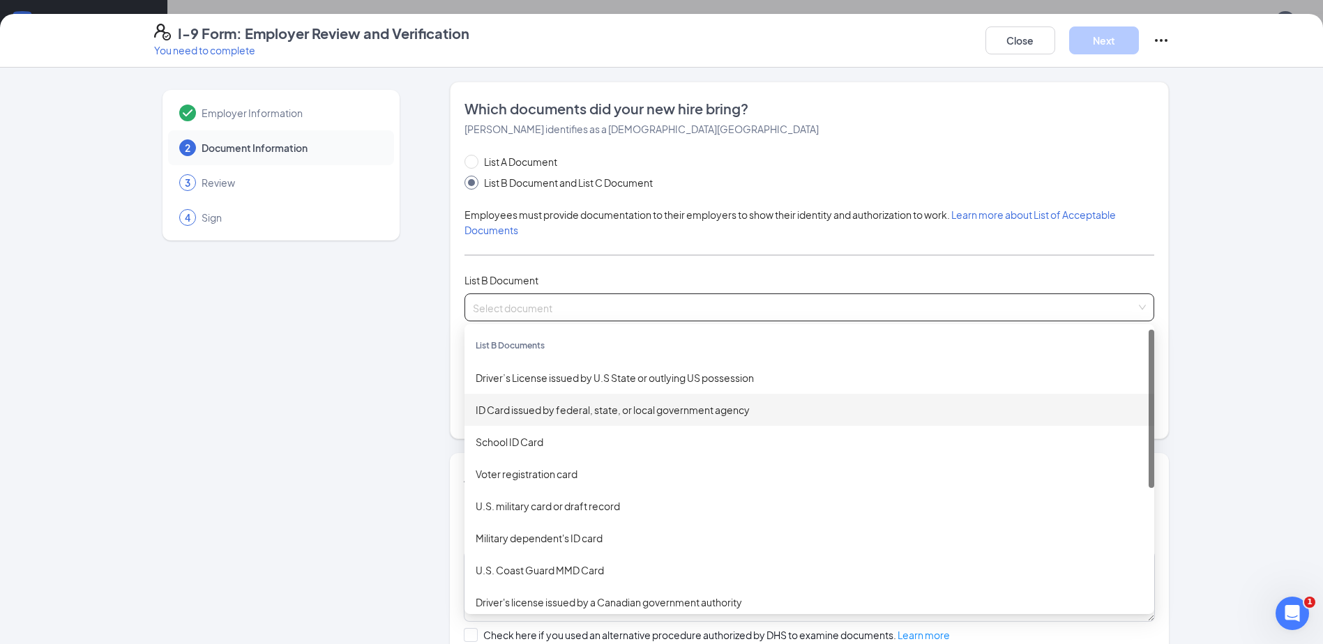
click at [608, 409] on div "ID Card issued by federal, state, or local government agency" at bounding box center [809, 409] width 667 height 15
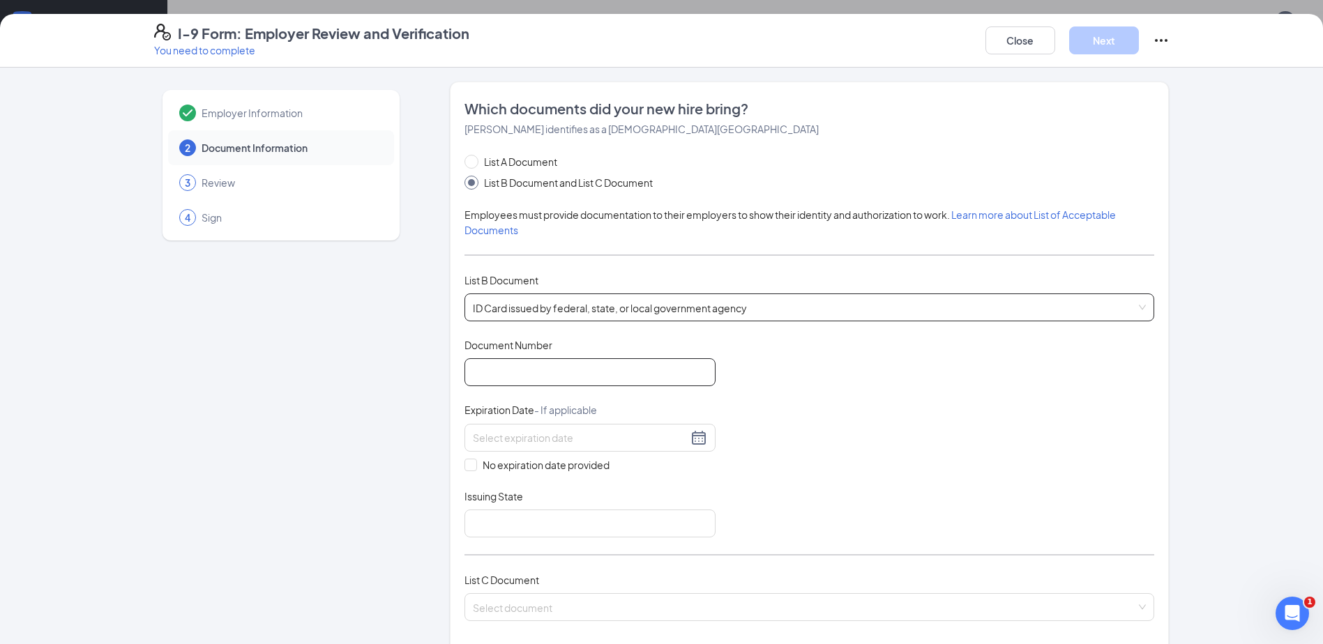
click at [610, 381] on input "Document Number" at bounding box center [589, 372] width 251 height 28
type input "079947968"
click at [566, 448] on div at bounding box center [589, 438] width 251 height 28
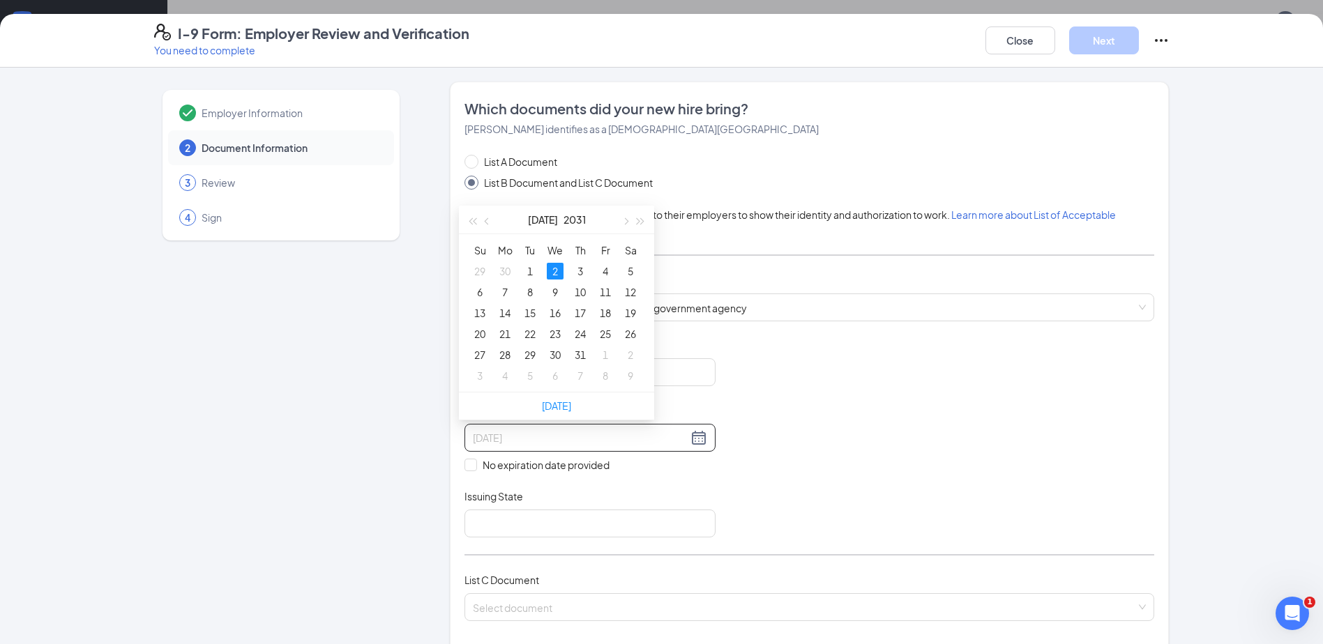
click at [552, 268] on div "2" at bounding box center [555, 271] width 17 height 17
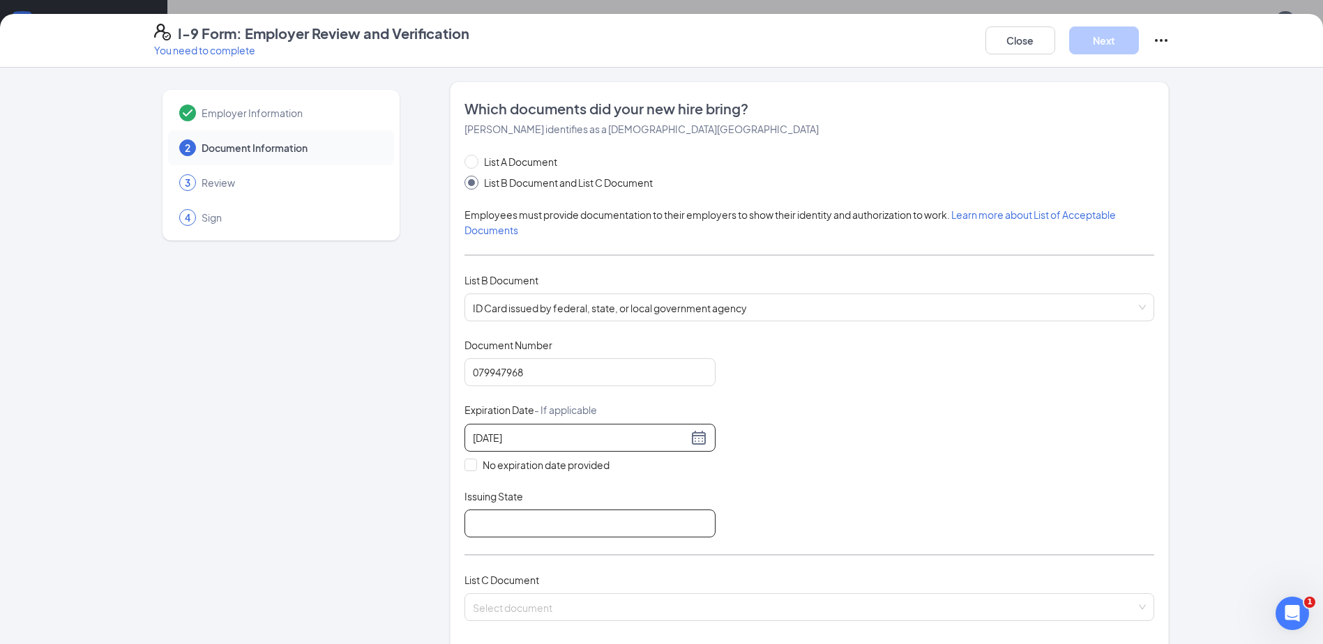
type input "[DATE]"
click at [510, 522] on input "Issuing State" at bounding box center [589, 524] width 251 height 28
type input "[US_STATE]"
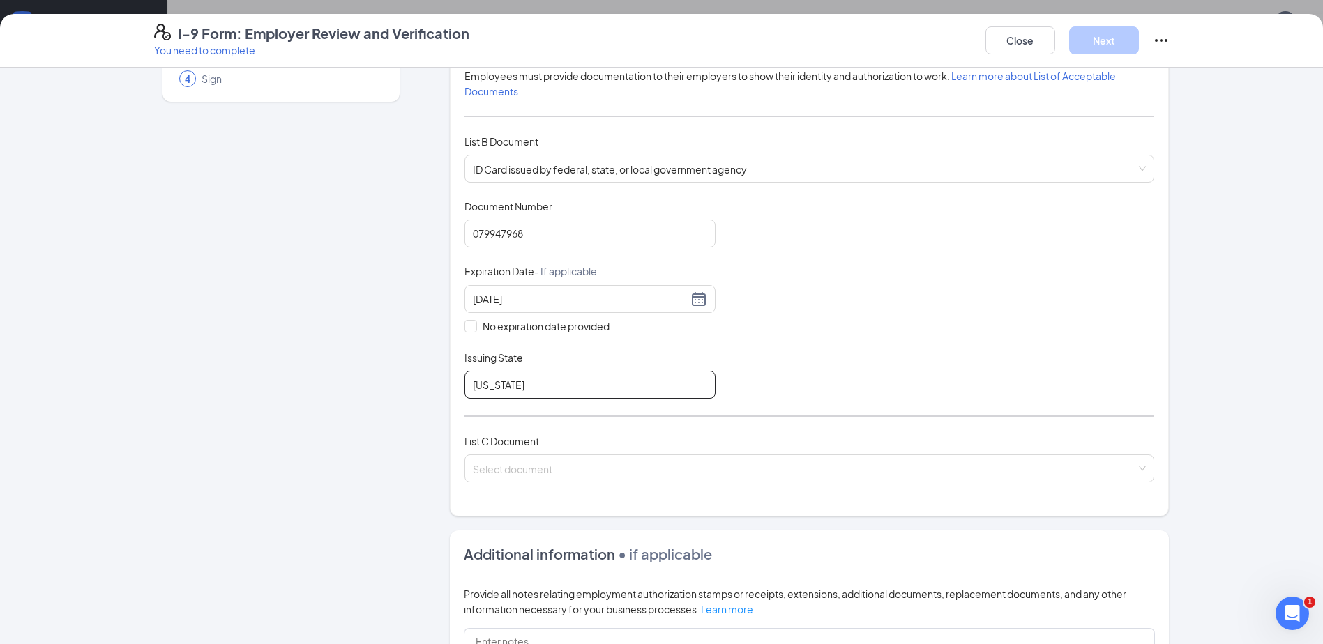
scroll to position [139, 0]
click at [872, 464] on input "search" at bounding box center [804, 465] width 663 height 21
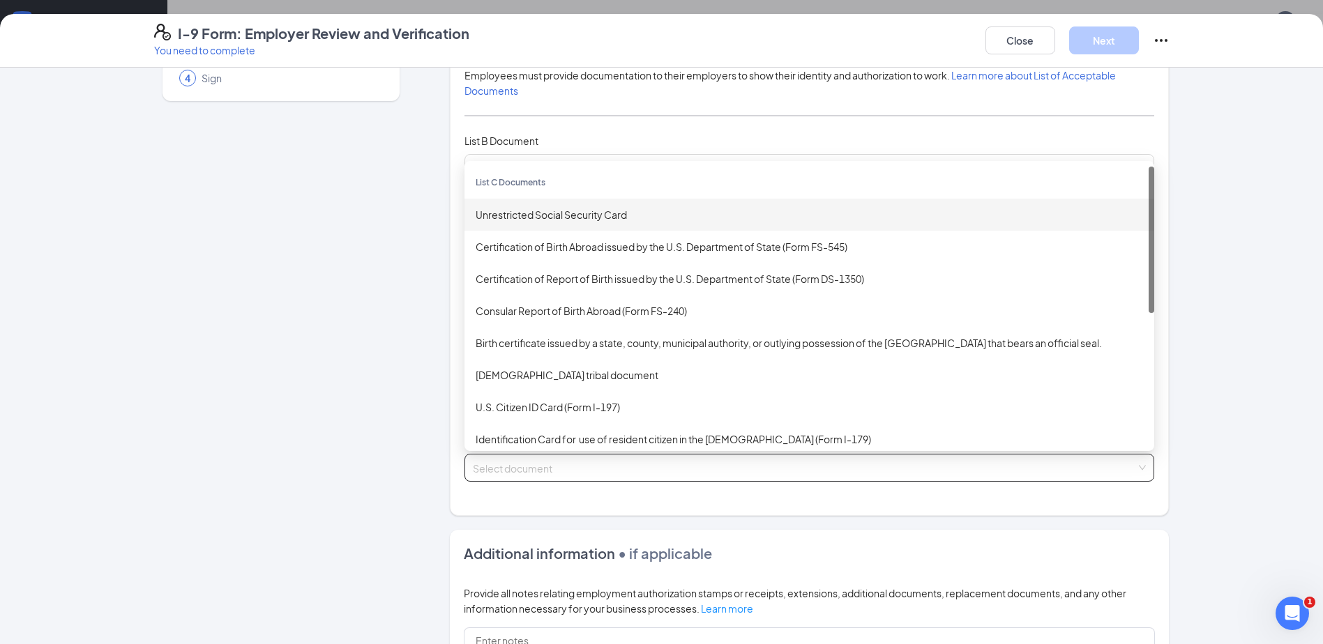
click at [612, 211] on div "Unrestricted Social Security Card" at bounding box center [809, 214] width 667 height 15
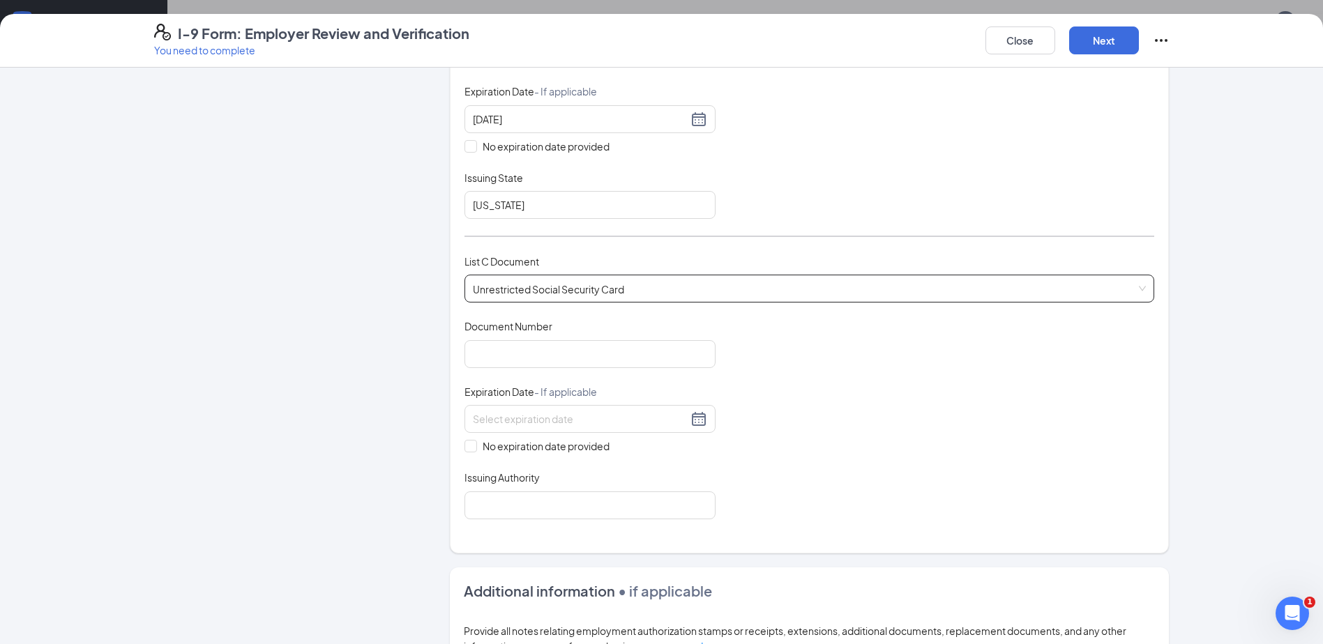
scroll to position [349, 0]
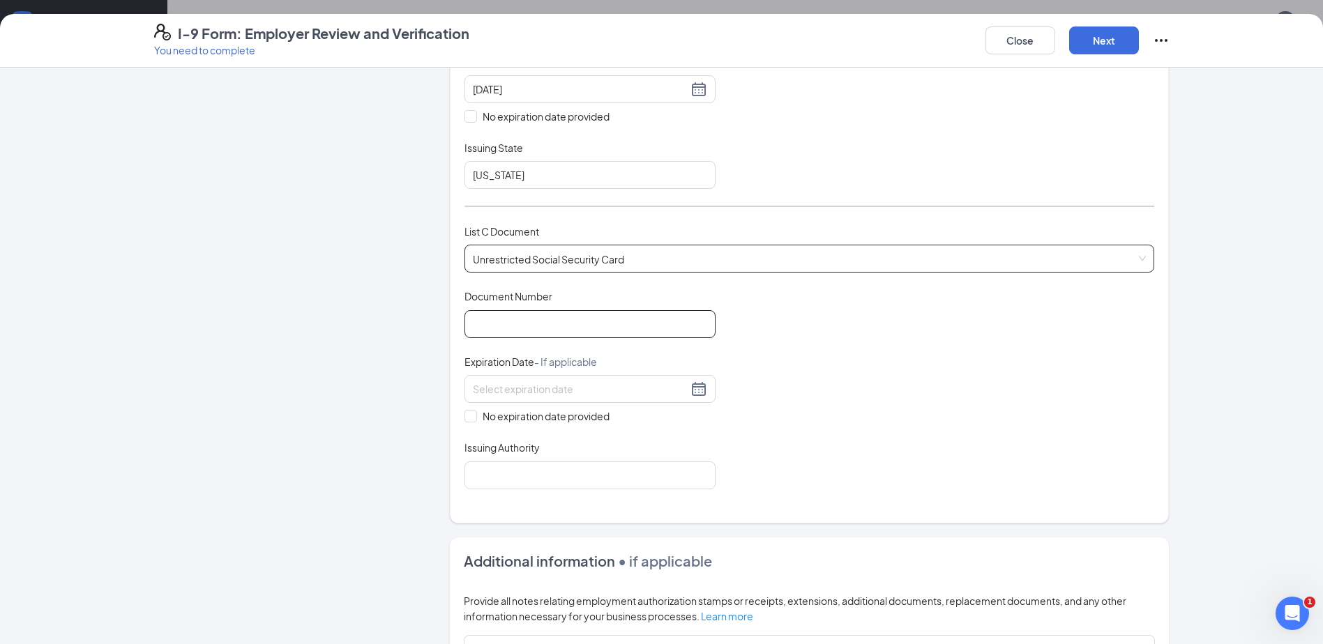
click at [600, 322] on input "Document Number" at bounding box center [589, 324] width 251 height 28
click at [743, 259] on span "Unrestricted Social Security Card" at bounding box center [809, 258] width 673 height 27
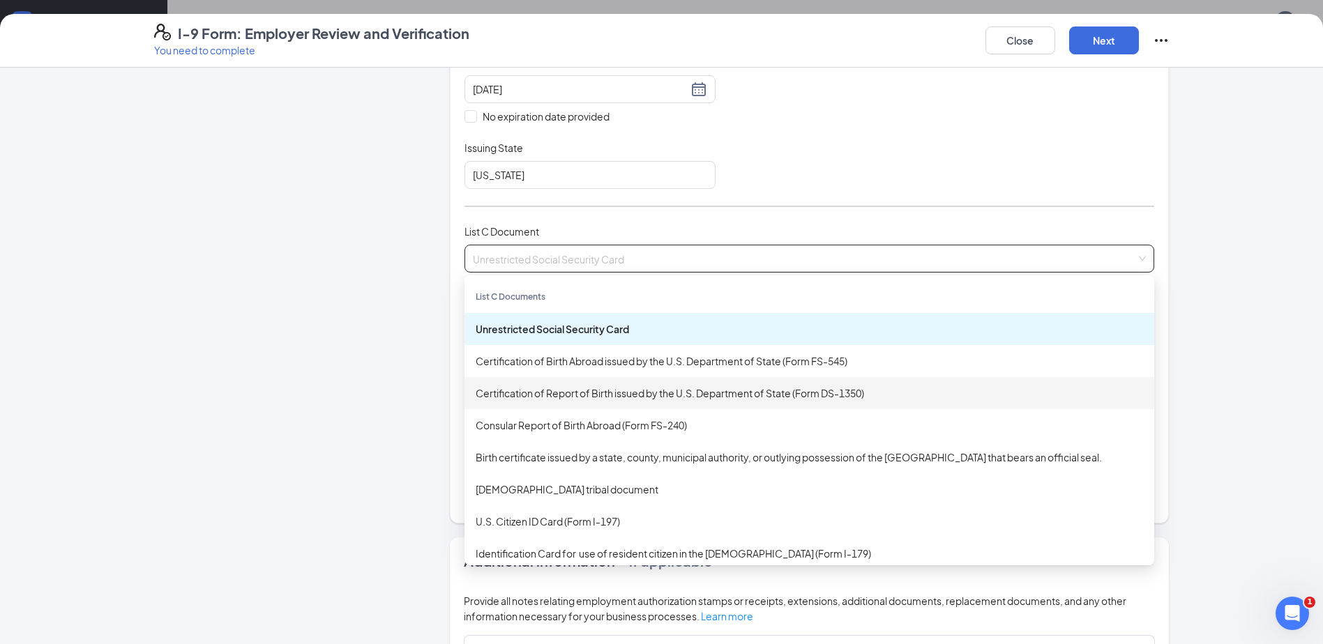
click at [681, 397] on div "Certification of Report of Birth issued by the U.S. Department of State (Form D…" at bounding box center [809, 393] width 667 height 15
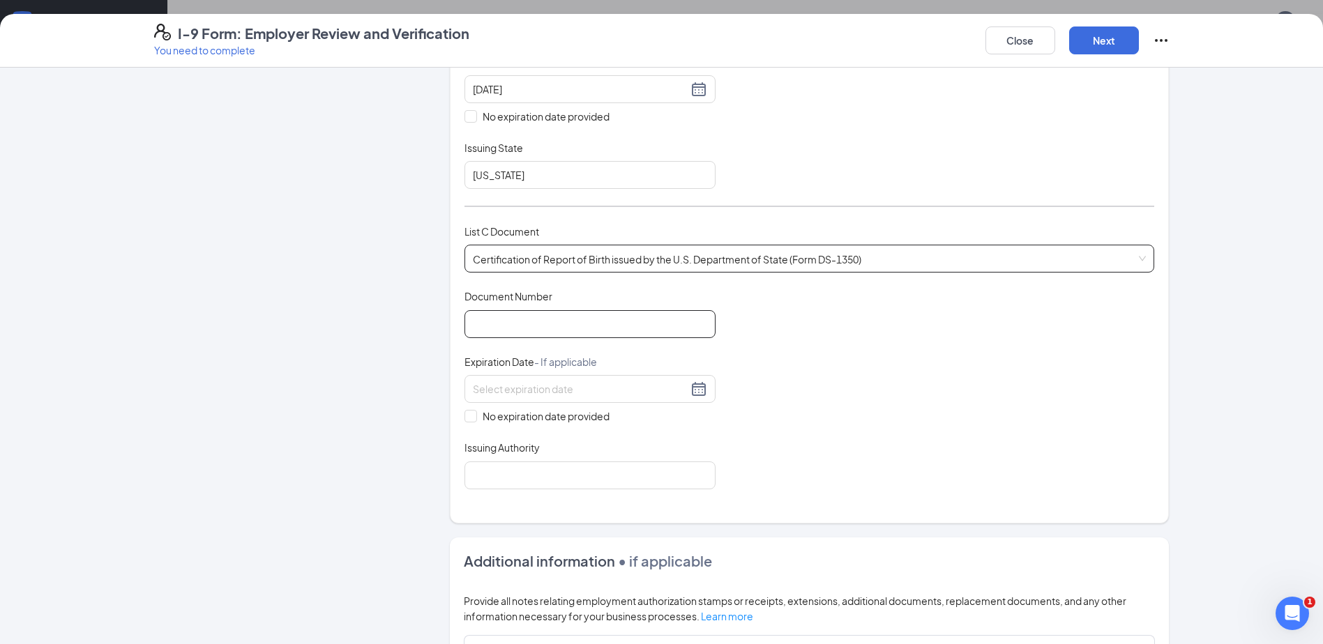
click at [536, 329] on input "Document Number" at bounding box center [589, 324] width 251 height 28
type input "[PHONE_NUMBER]"
click at [467, 416] on input "No expiration date provided" at bounding box center [469, 415] width 10 height 10
checkbox input "true"
click at [501, 478] on input "Issuing Authority" at bounding box center [589, 478] width 251 height 28
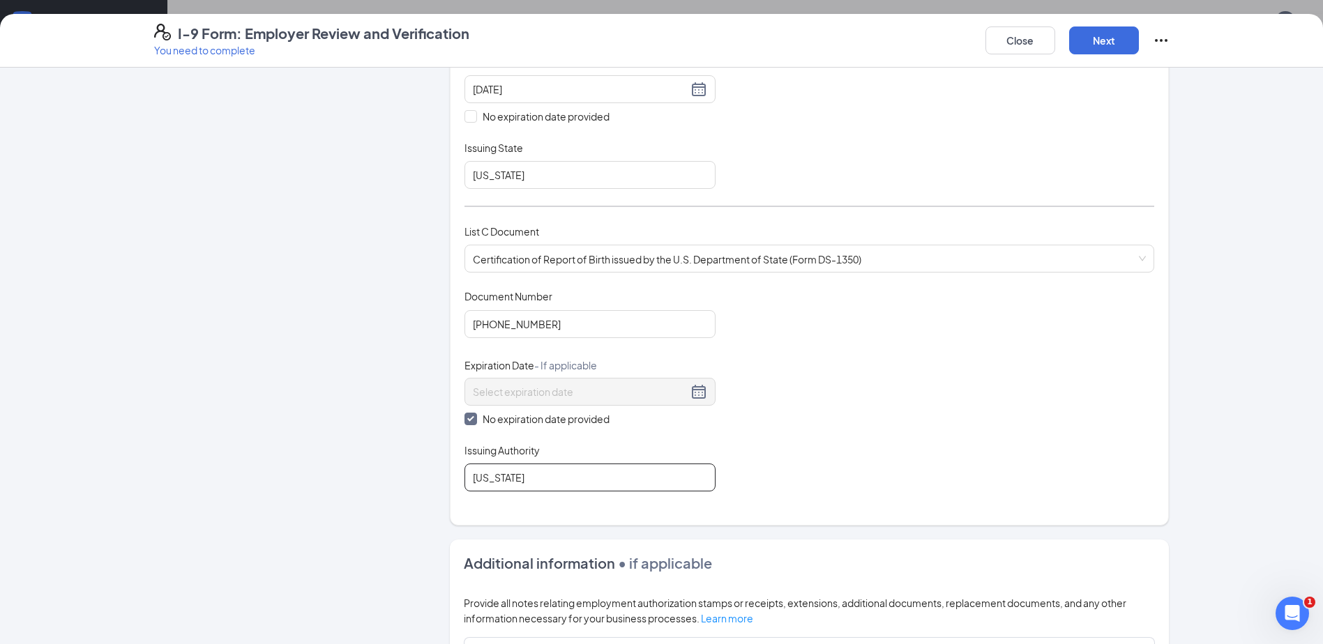
type input "[US_STATE]"
click at [898, 487] on div "Document Title Certification of Report of Birth issued by the U.S. Department o…" at bounding box center [809, 390] width 690 height 202
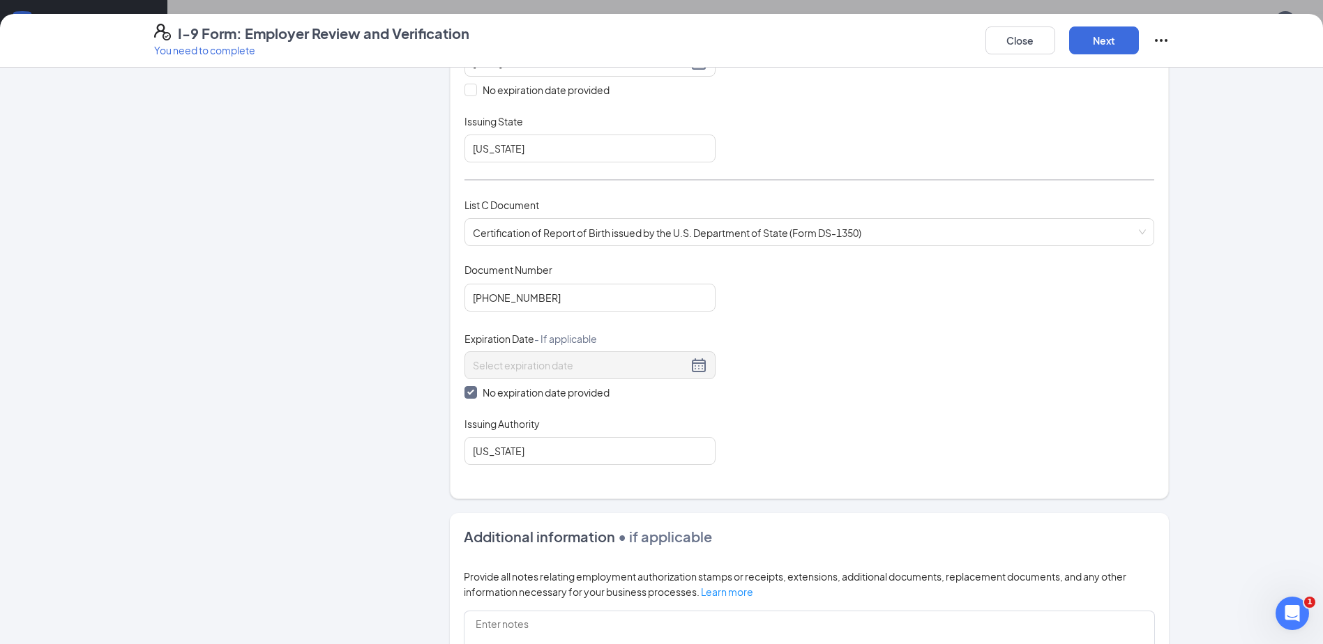
scroll to position [181, 0]
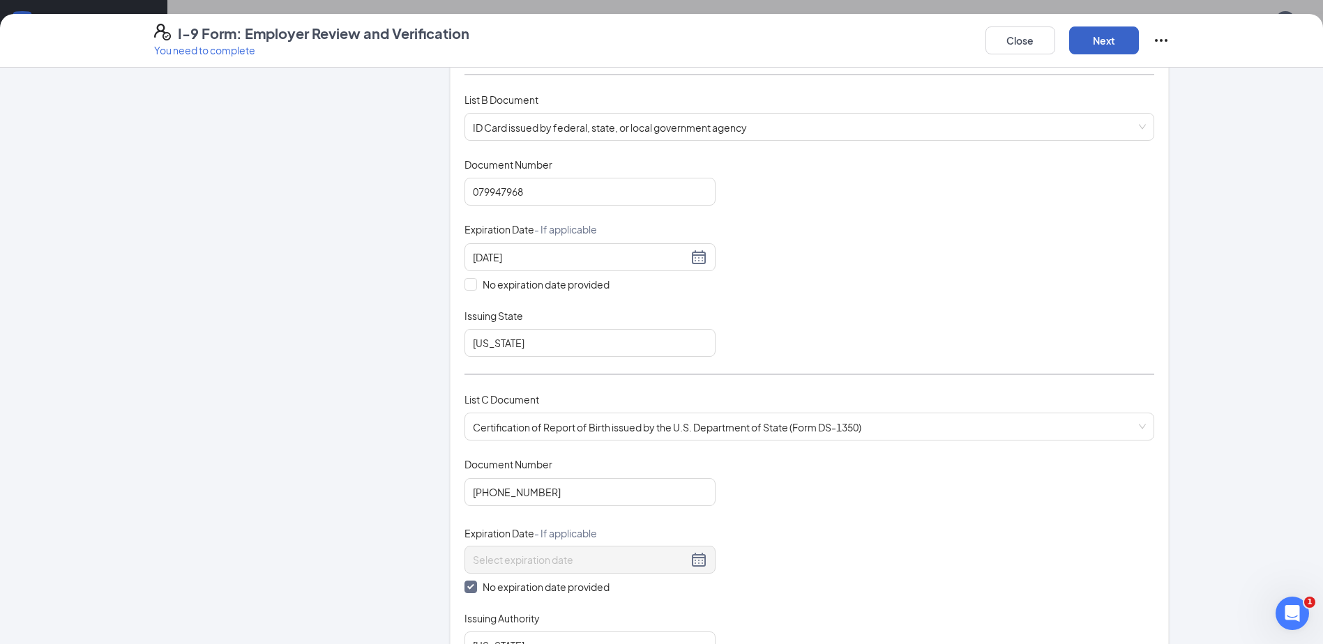
click at [1111, 45] on button "Next" at bounding box center [1104, 41] width 70 height 28
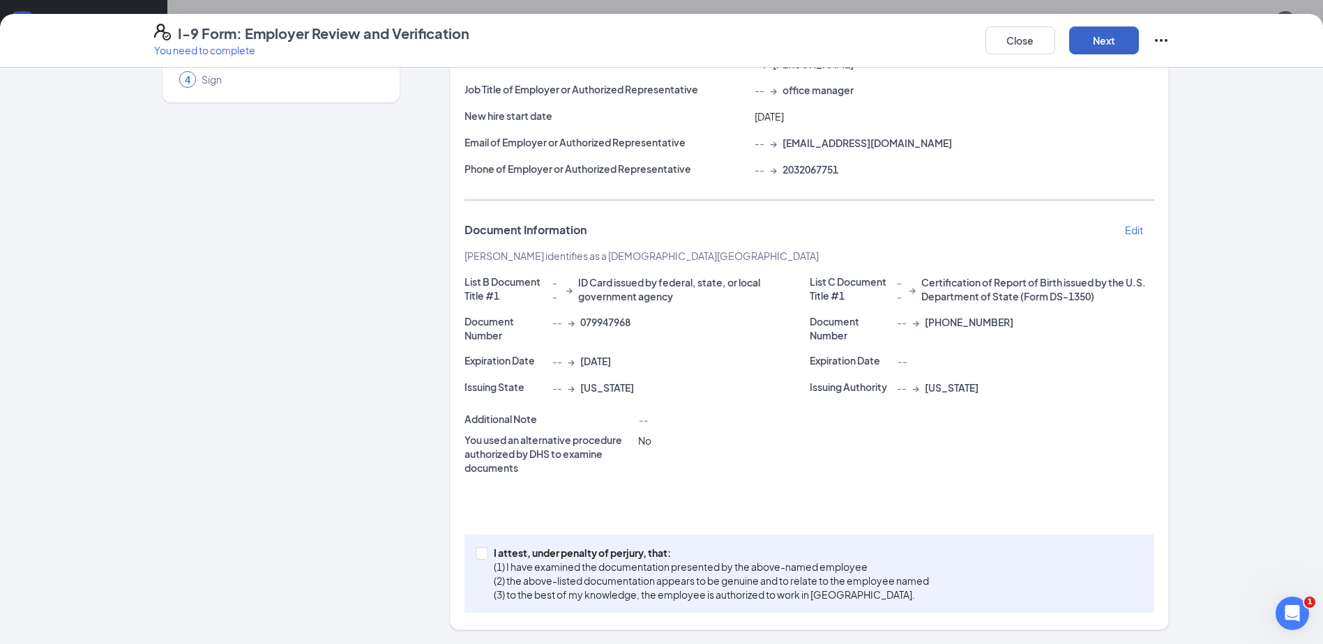
scroll to position [138, 0]
click at [481, 554] on span at bounding box center [482, 553] width 13 height 13
click at [481, 554] on input "I attest, under penalty of [PERSON_NAME], that: (1) I have examined the documen…" at bounding box center [481, 552] width 10 height 10
checkbox input "true"
click at [1098, 37] on button "Next" at bounding box center [1104, 41] width 70 height 28
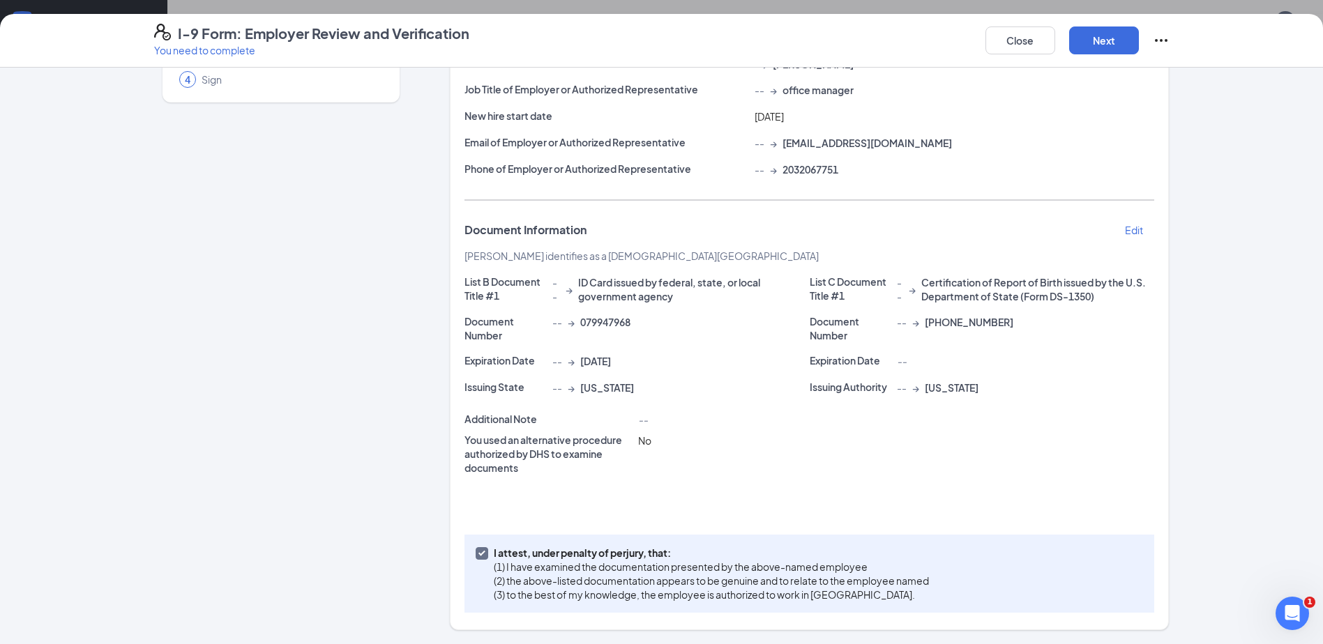
scroll to position [0, 0]
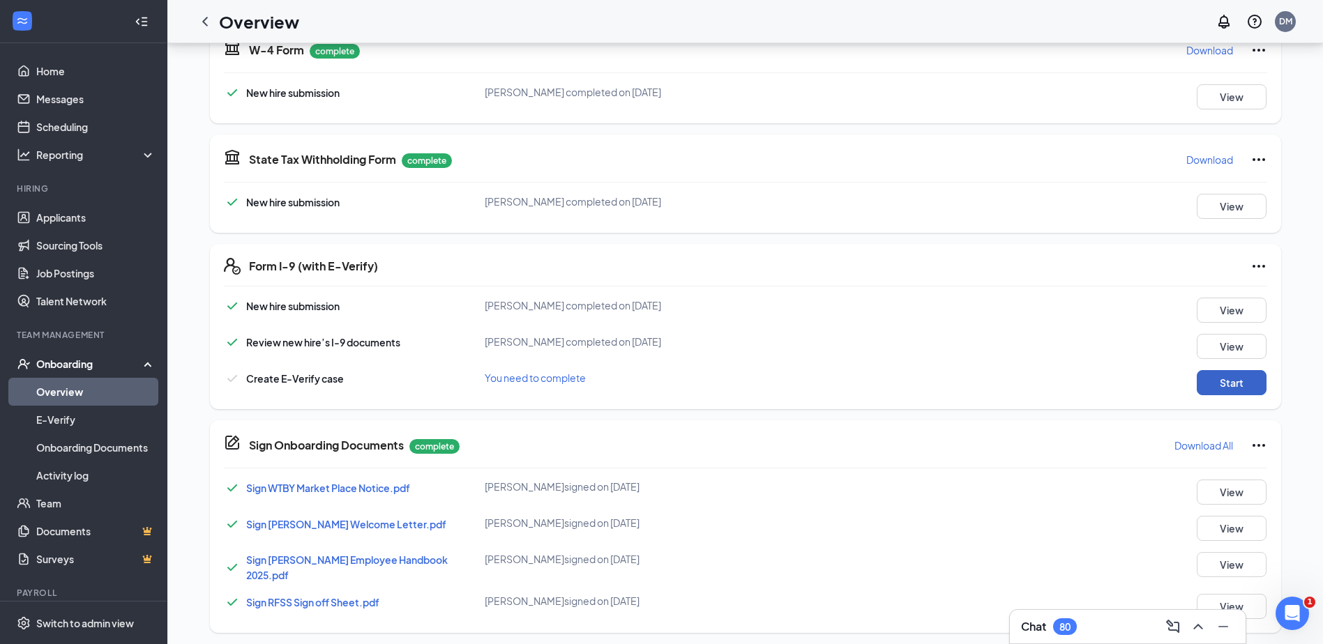
click at [1223, 384] on button "Start" at bounding box center [1232, 382] width 70 height 25
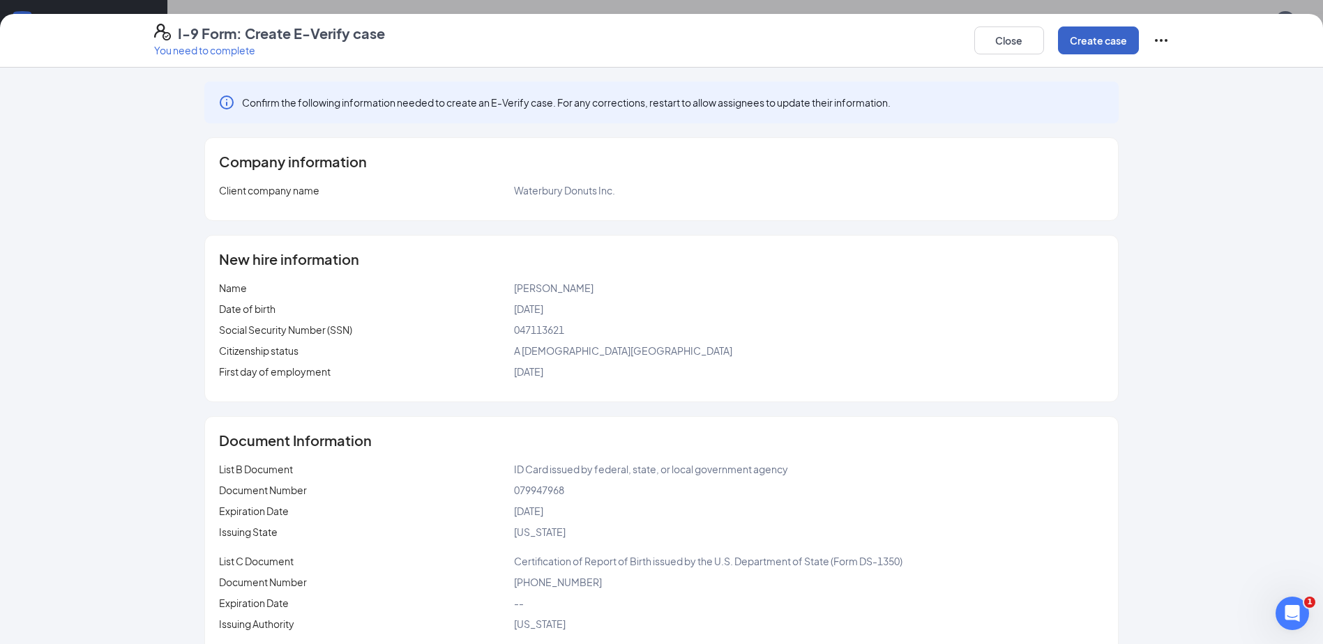
click at [1106, 33] on button "Create case" at bounding box center [1098, 41] width 81 height 28
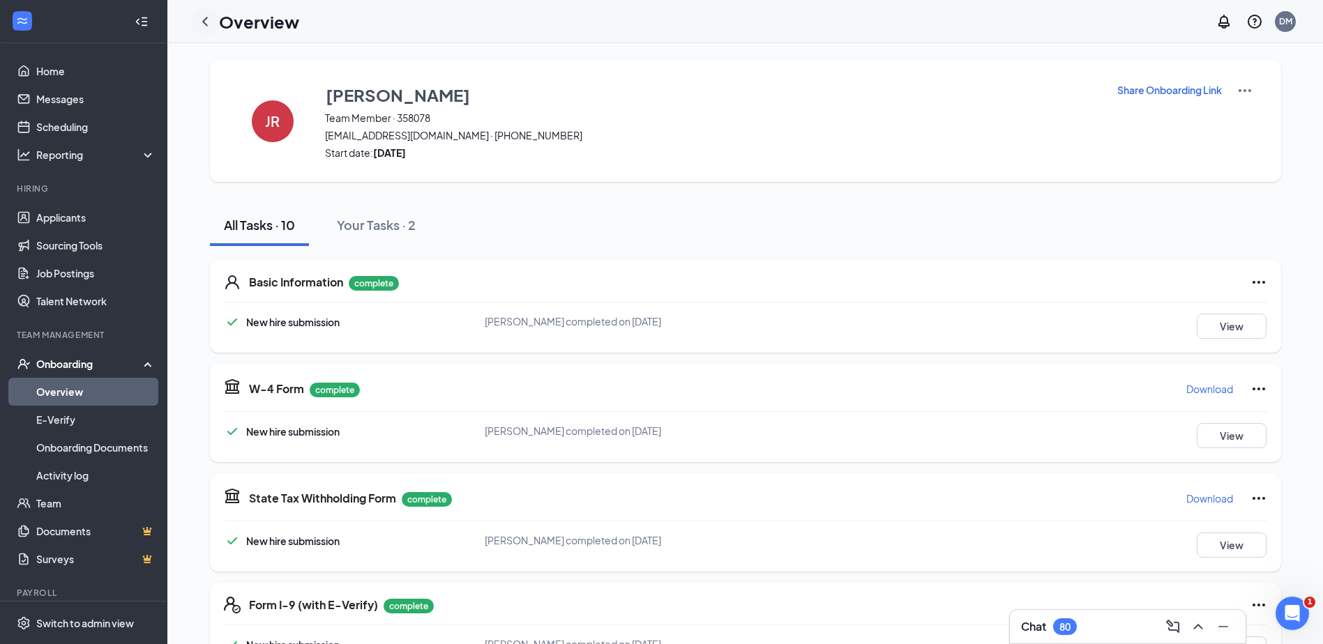
click at [211, 24] on icon "ChevronLeft" at bounding box center [205, 21] width 17 height 17
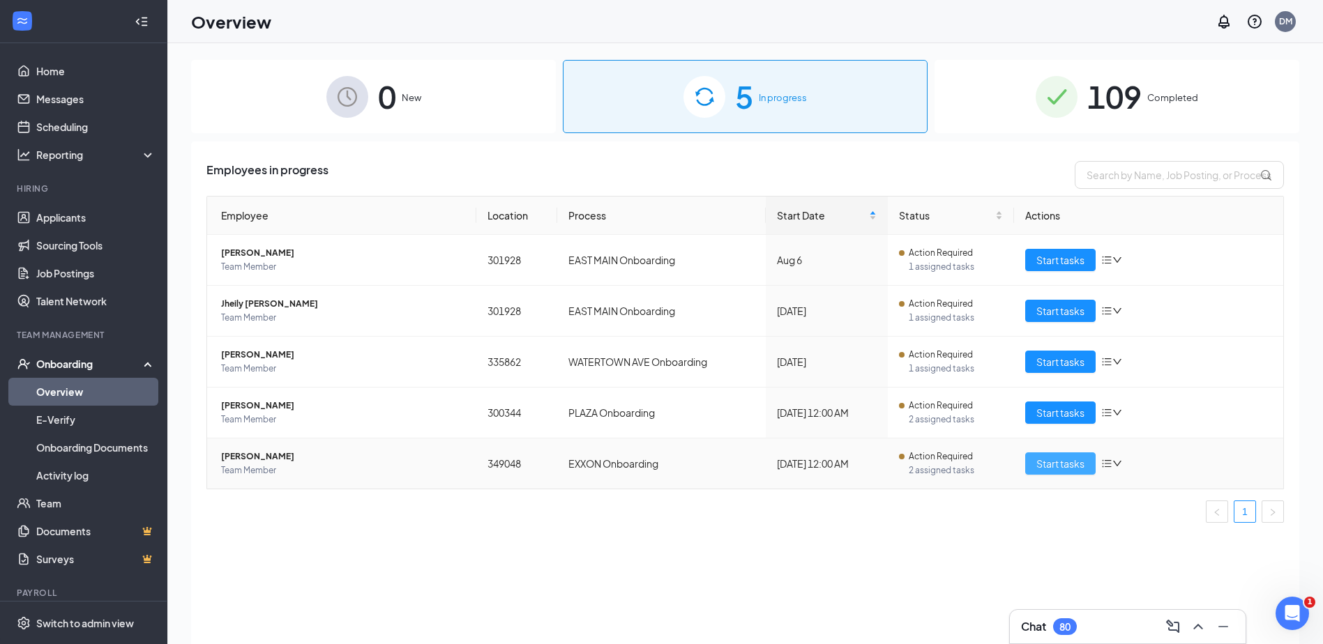
click at [1058, 465] on span "Start tasks" at bounding box center [1060, 463] width 48 height 15
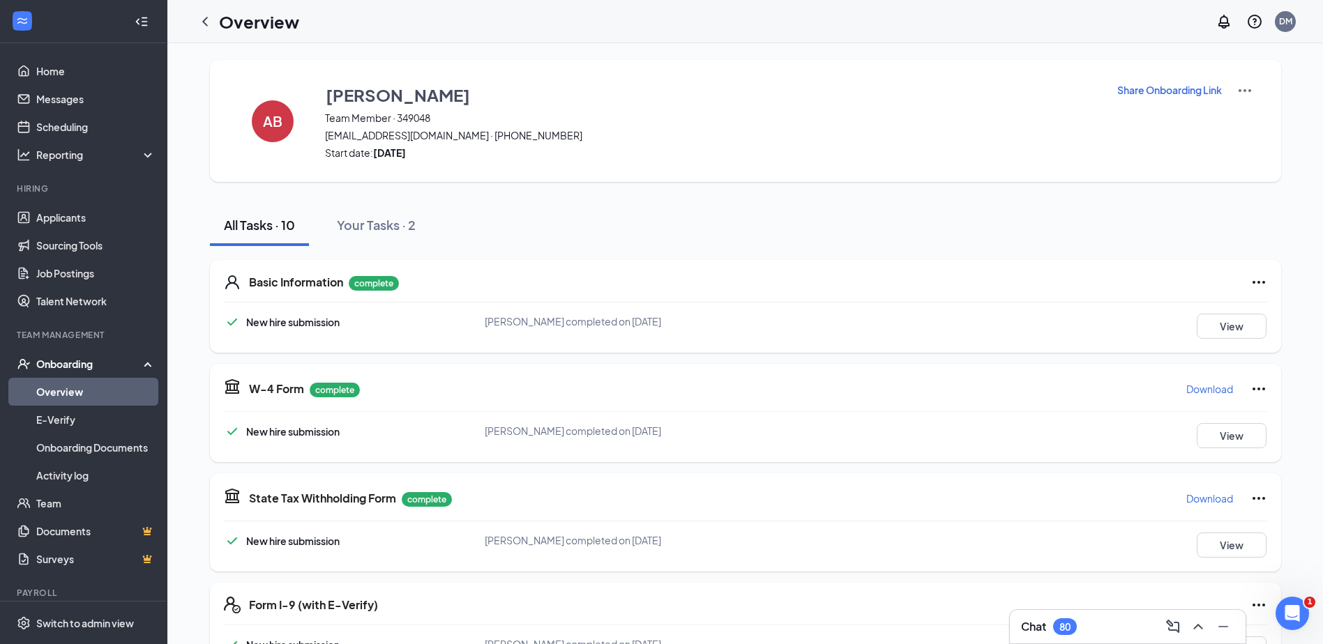
click at [1207, 390] on p "Download" at bounding box center [1209, 389] width 47 height 14
click at [1209, 501] on p "Download" at bounding box center [1209, 499] width 47 height 14
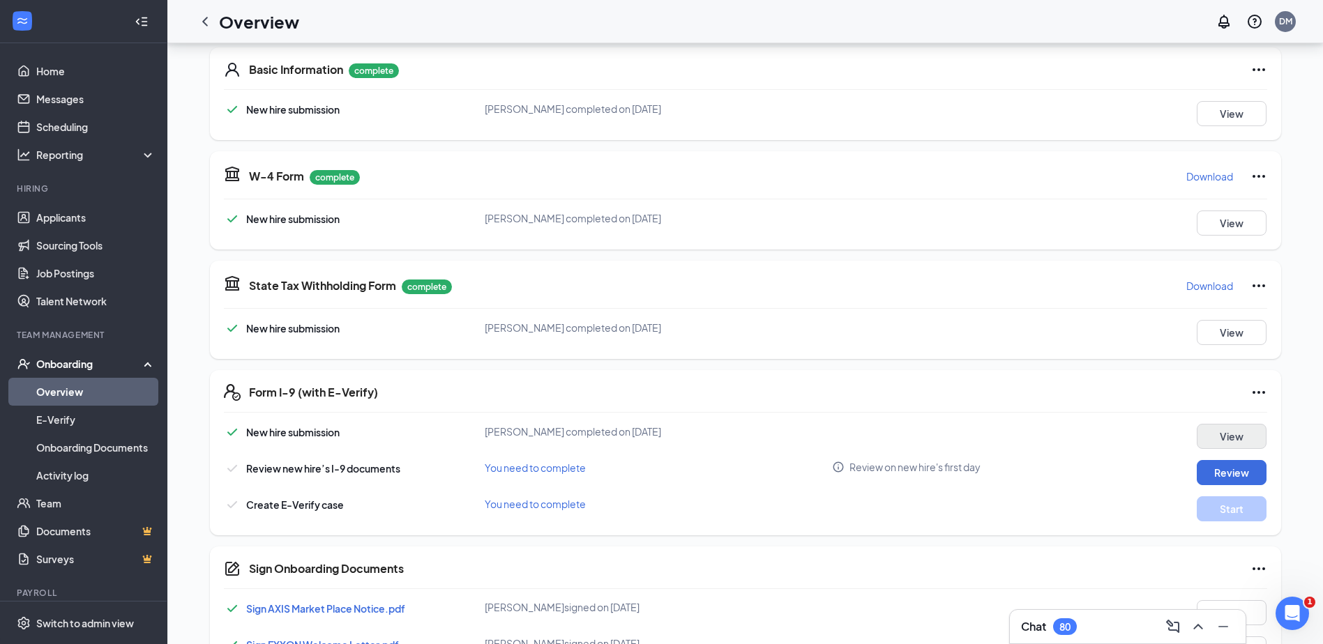
scroll to position [279, 0]
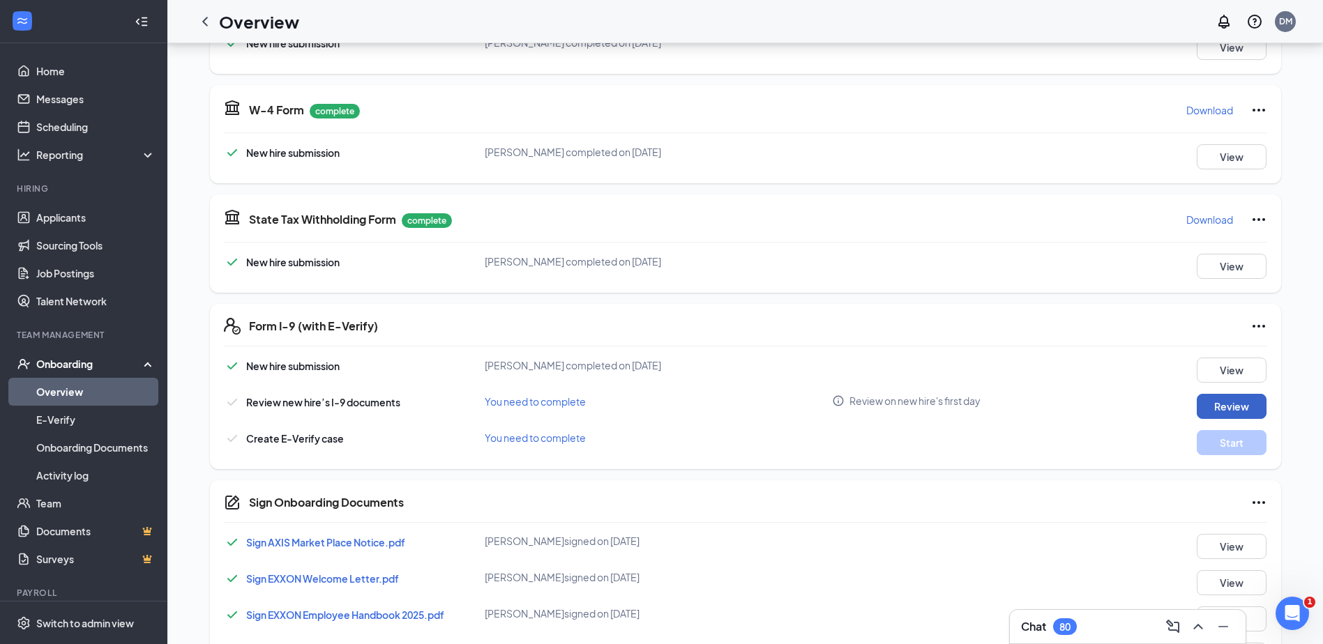
click at [1221, 405] on button "Review" at bounding box center [1232, 406] width 70 height 25
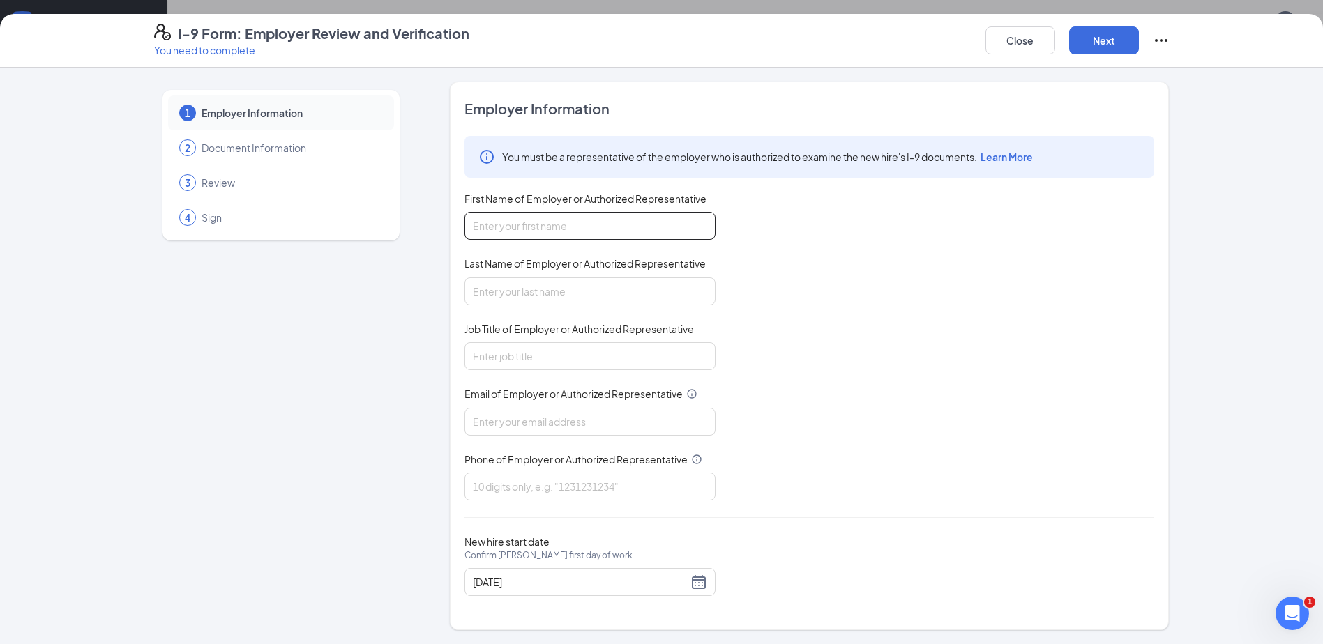
click at [579, 225] on input "First Name of Employer or Authorized Representative" at bounding box center [589, 226] width 251 height 28
type input "[PERSON_NAME]"
type input "[EMAIL_ADDRESS][DOMAIN_NAME]"
click at [518, 362] on input "Job Title of Employer or Authorized Representative" at bounding box center [589, 356] width 251 height 28
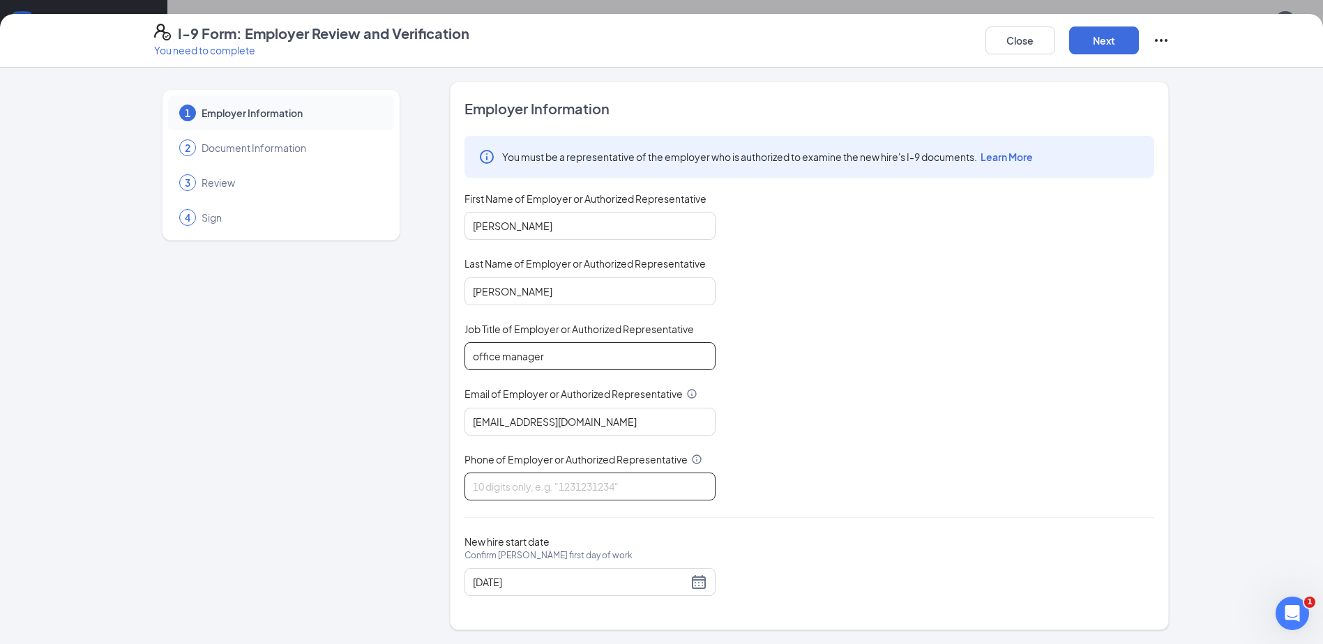
type input "office manager"
click at [534, 488] on input "Phone of Employer or Authorized Representative" at bounding box center [589, 487] width 251 height 28
type input "2032067751"
click at [1118, 38] on button "Next" at bounding box center [1104, 41] width 70 height 28
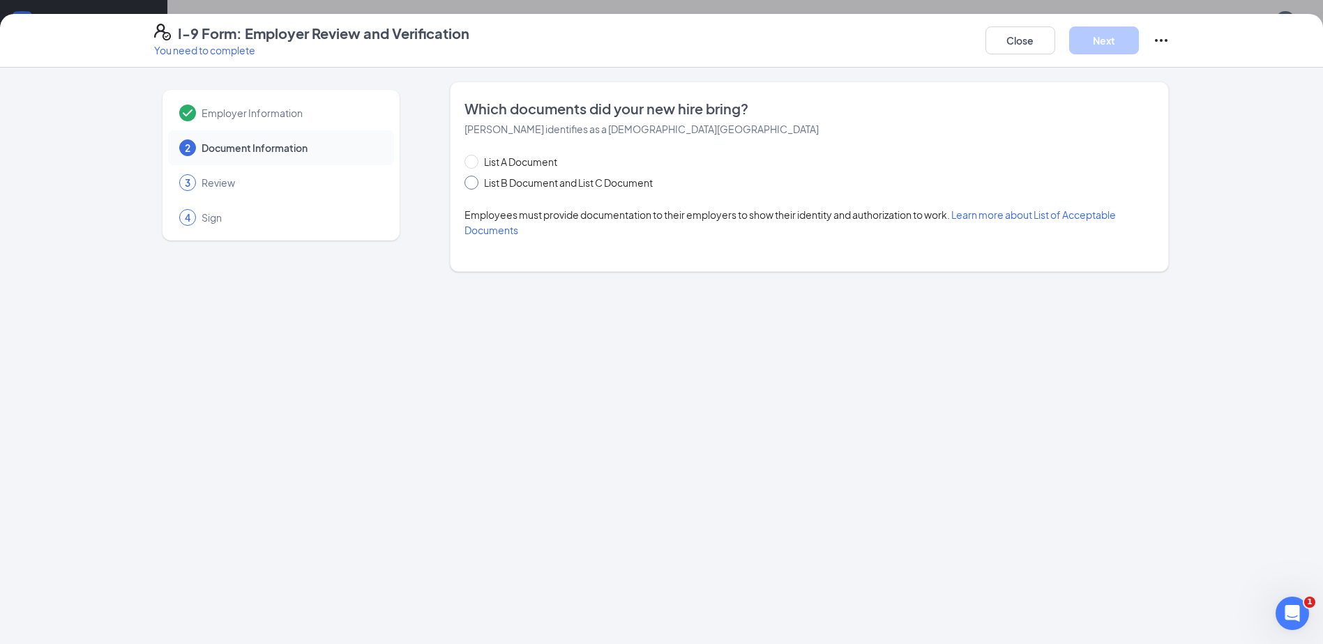
click at [488, 187] on span "List B Document and List C Document" at bounding box center [568, 182] width 180 height 15
click at [474, 186] on input "List B Document and List C Document" at bounding box center [469, 181] width 10 height 10
radio input "true"
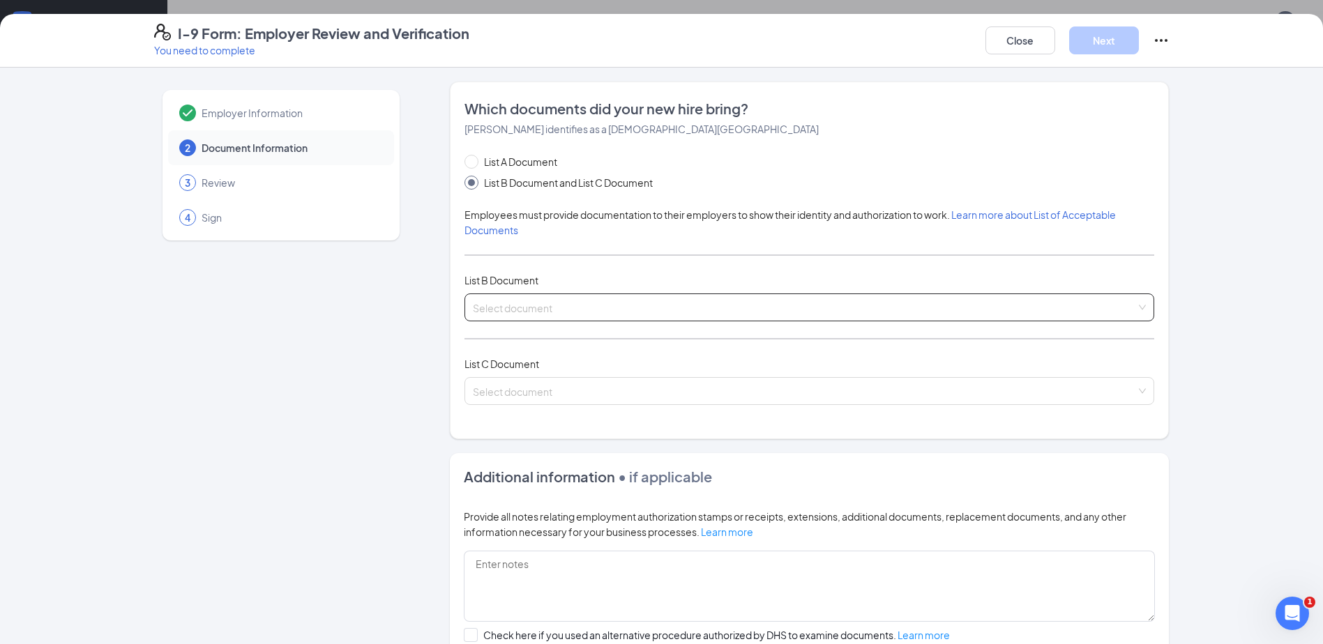
click at [813, 301] on input "search" at bounding box center [804, 304] width 663 height 21
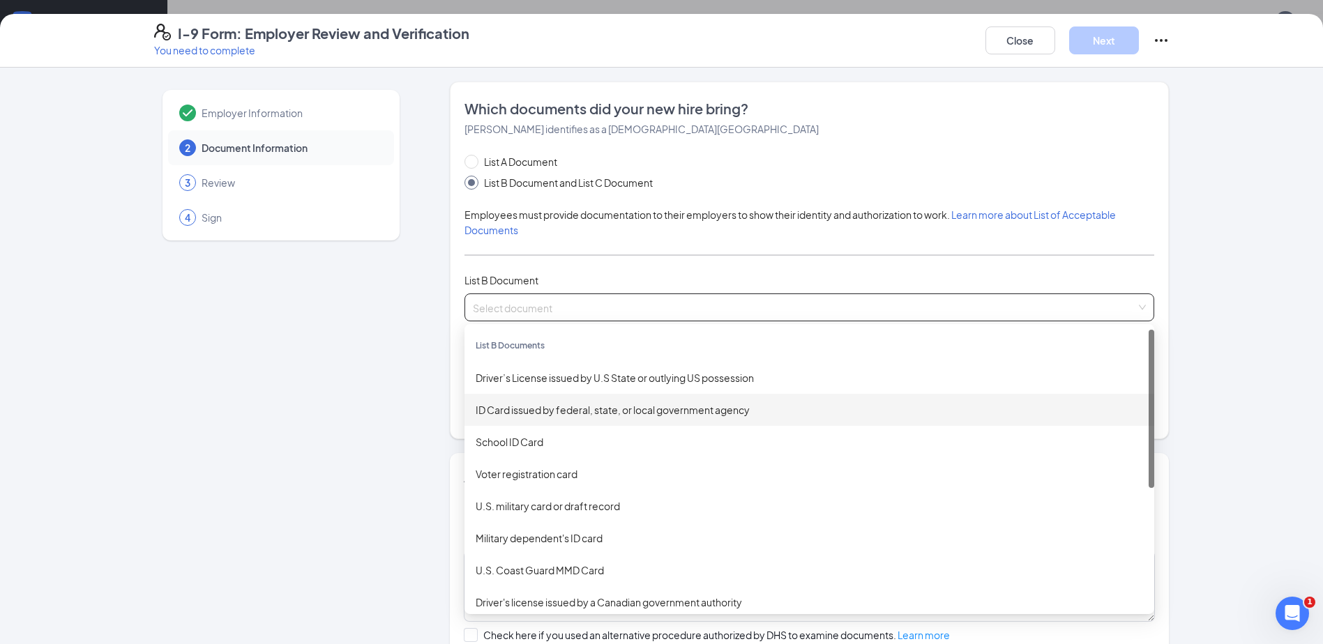
click at [642, 409] on div "ID Card issued by federal, state, or local government agency" at bounding box center [809, 409] width 667 height 15
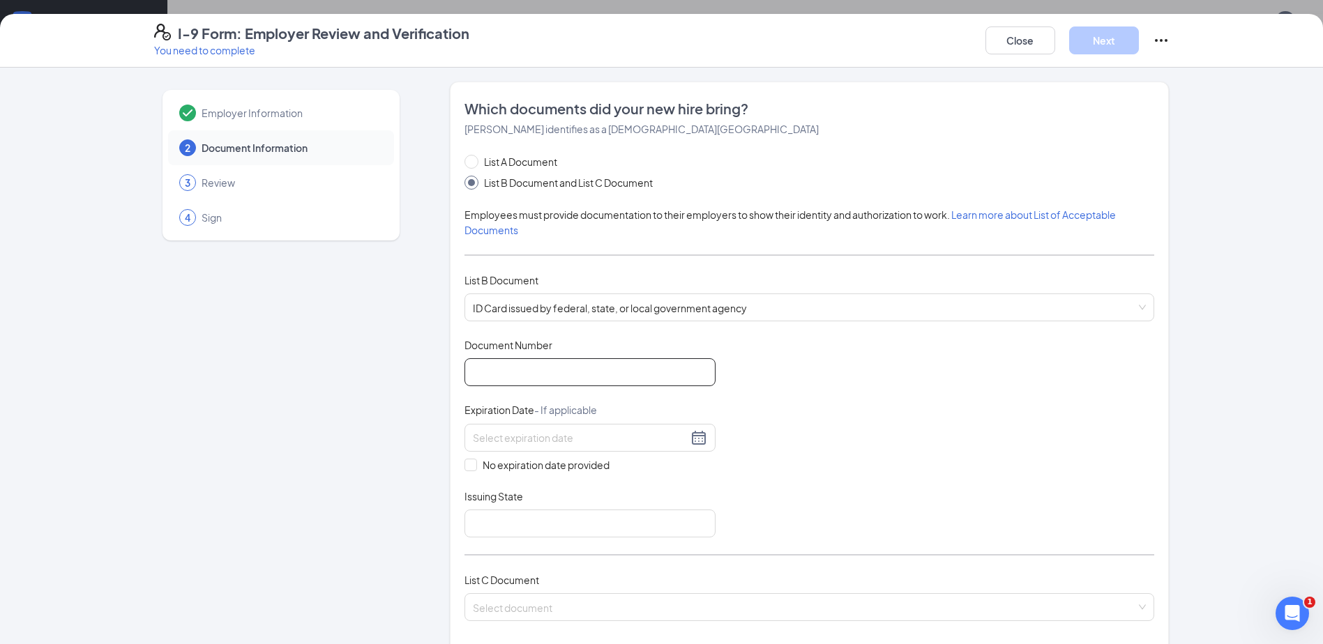
click at [546, 377] on input "Document Number" at bounding box center [589, 372] width 251 height 28
type input "219941360"
click at [556, 437] on input at bounding box center [580, 437] width 215 height 15
drag, startPoint x: 626, startPoint y: 578, endPoint x: 624, endPoint y: 569, distance: 9.3
click at [627, 578] on div "28" at bounding box center [630, 582] width 17 height 17
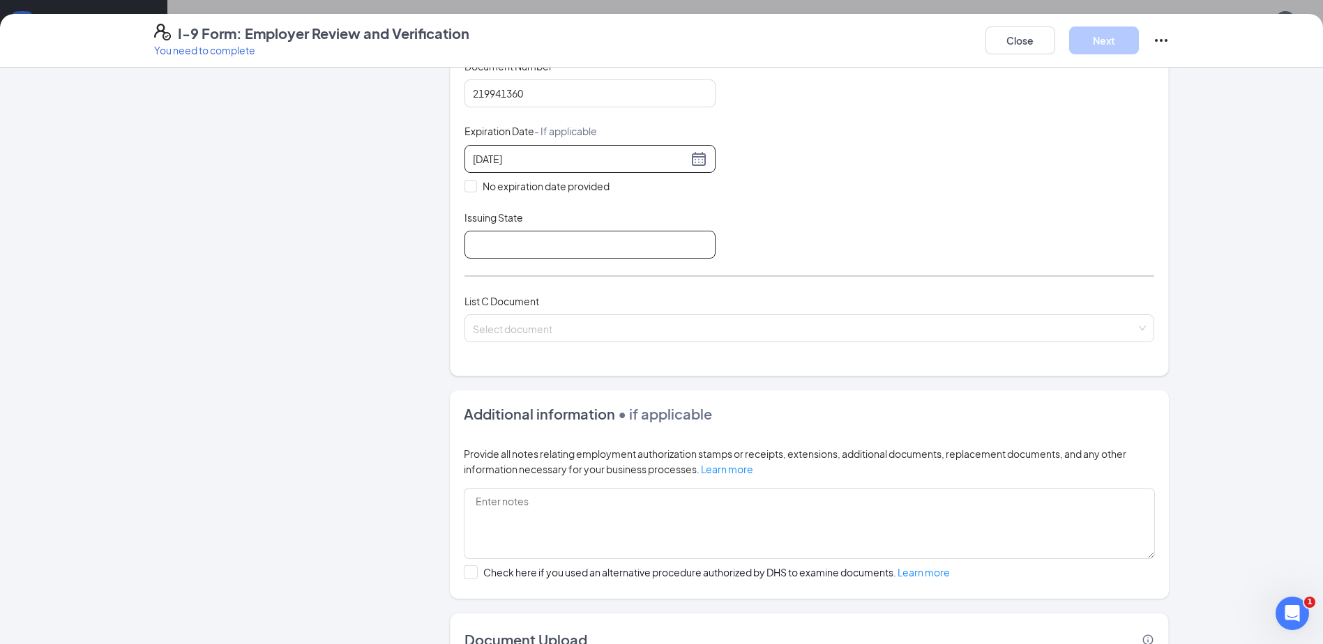
type input "[DATE]"
click at [559, 255] on input "Issuing State" at bounding box center [589, 245] width 251 height 28
type input "[US_STATE]"
click at [655, 328] on input "search" at bounding box center [804, 325] width 663 height 21
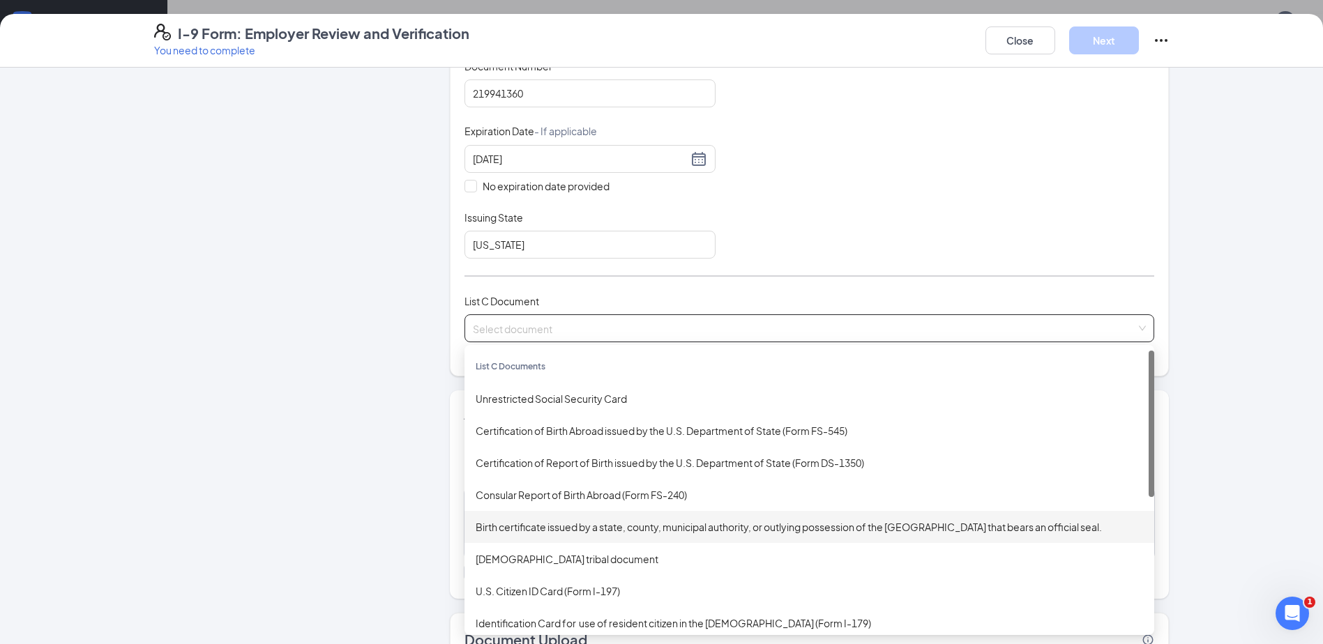
click at [775, 525] on div "Birth certificate issued by a state, county, municipal authority, or outlying p…" at bounding box center [809, 527] width 667 height 15
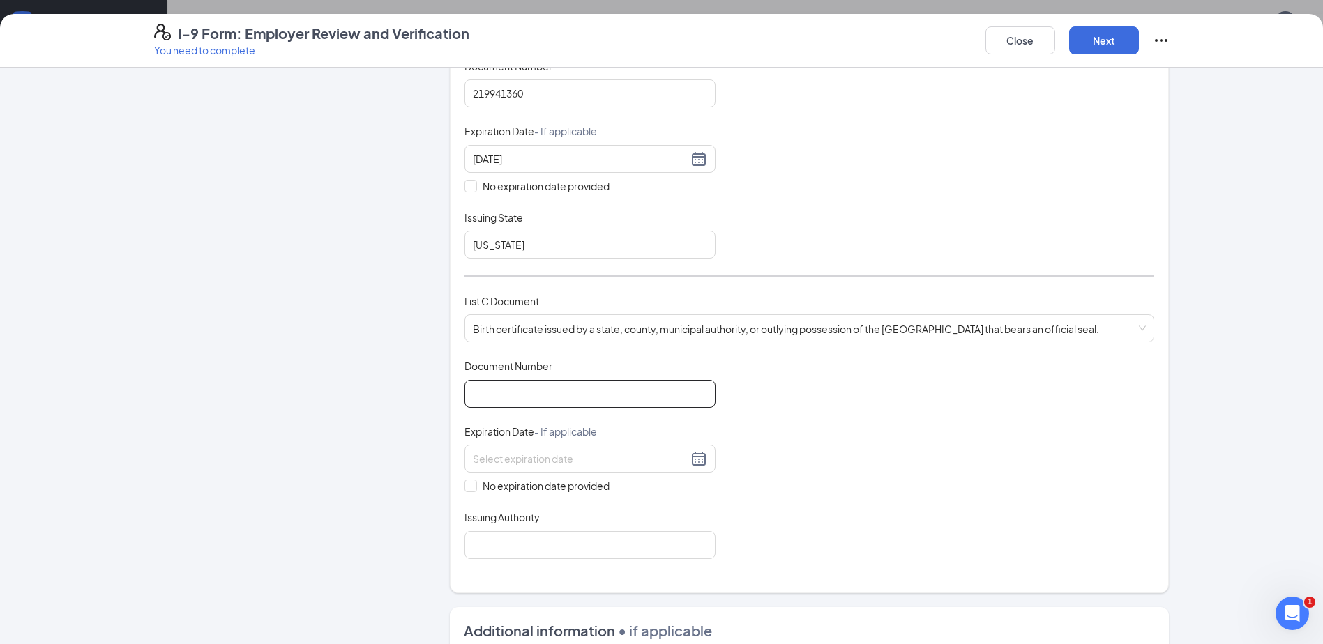
click at [543, 393] on input "Document Number" at bounding box center [589, 394] width 251 height 28
type input "d2984617"
click at [469, 486] on input "No expiration date provided" at bounding box center [469, 485] width 10 height 10
checkbox input "true"
click at [497, 547] on input "Issuing Authority" at bounding box center [589, 548] width 251 height 28
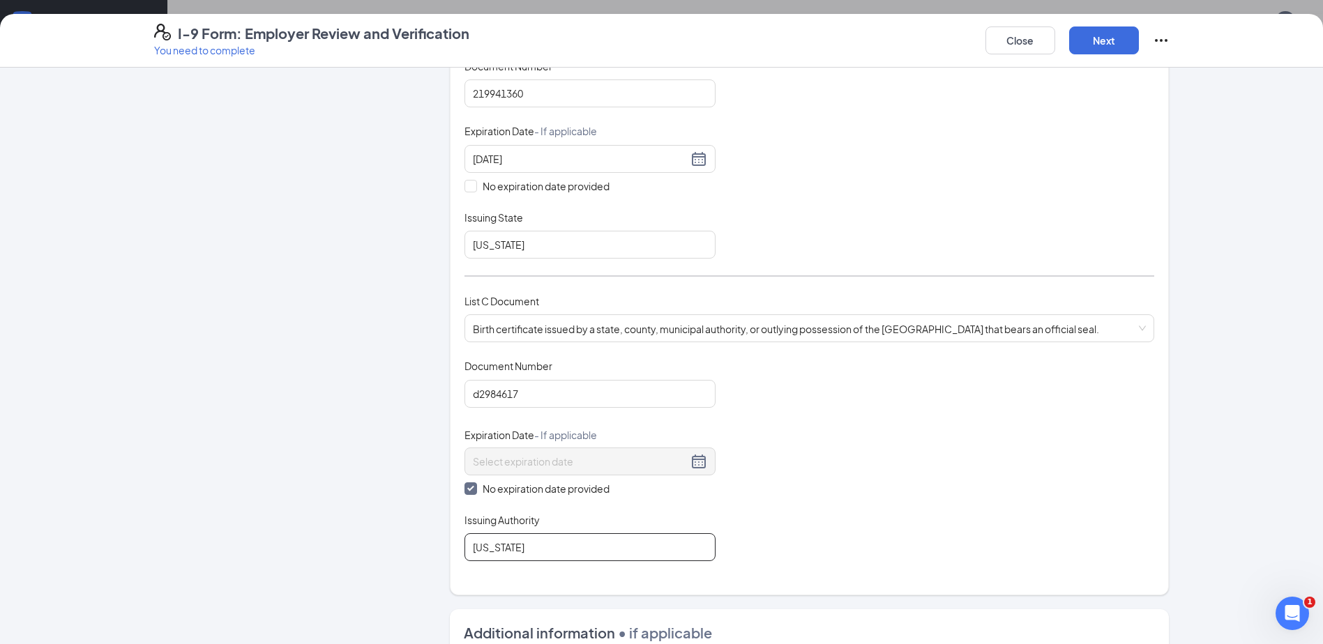
type input "[US_STATE]"
click at [814, 497] on div "Document Title Birth certificate issued by a state, county, municipal authority…" at bounding box center [809, 460] width 690 height 202
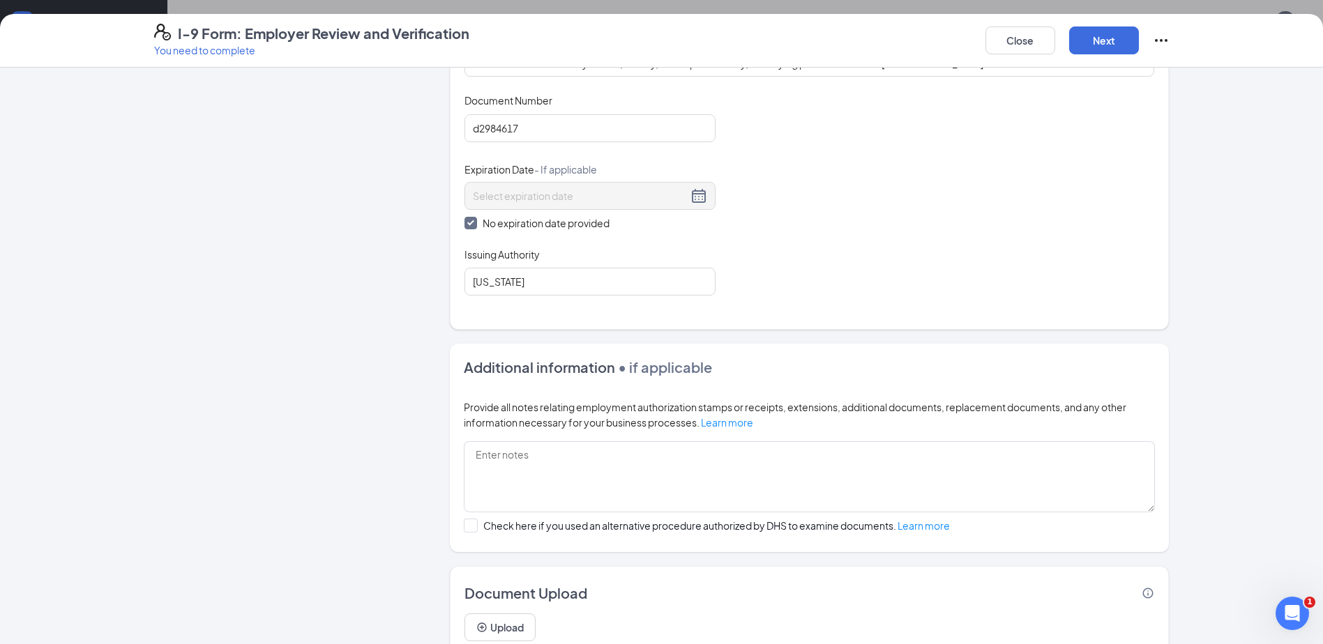
scroll to position [460, 0]
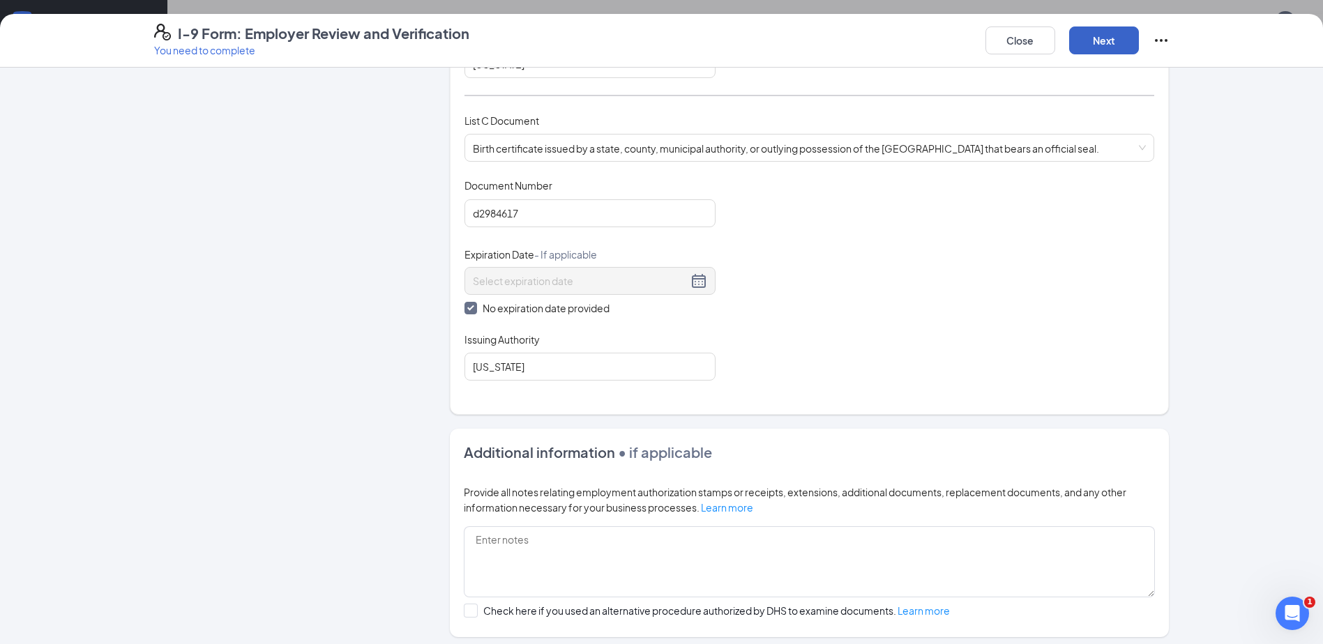
click at [1103, 46] on button "Next" at bounding box center [1104, 41] width 70 height 28
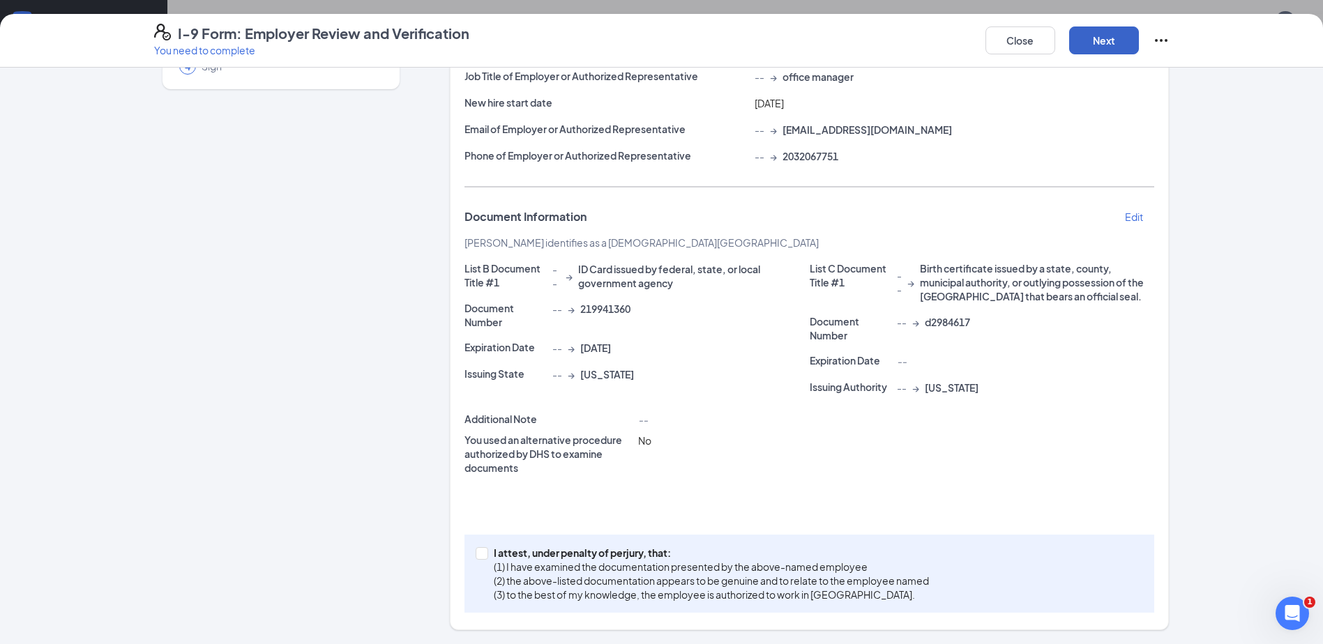
scroll to position [151, 0]
click at [476, 554] on input "I attest, under penalty of [PERSON_NAME], that: (1) I have examined the documen…" at bounding box center [481, 552] width 10 height 10
checkbox input "true"
click at [1105, 39] on button "Next" at bounding box center [1104, 41] width 70 height 28
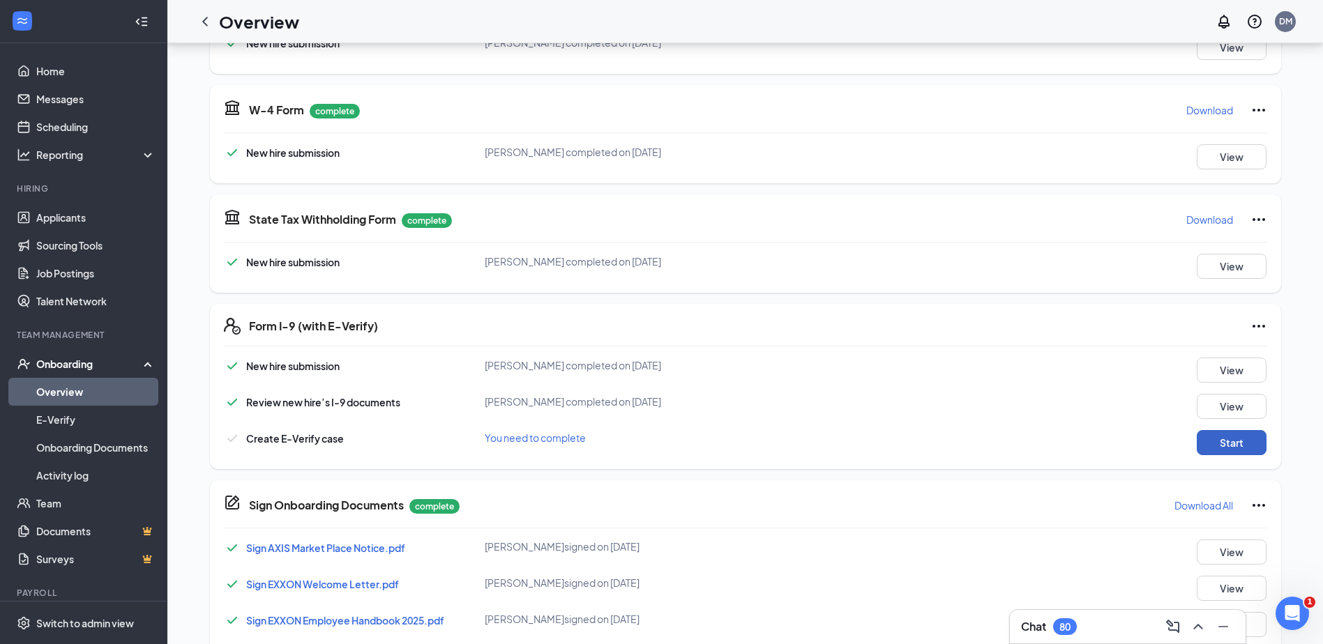
drag, startPoint x: 1241, startPoint y: 441, endPoint x: 25, endPoint y: 11, distance: 1290.1
click at [1241, 441] on button "Start" at bounding box center [1232, 442] width 70 height 25
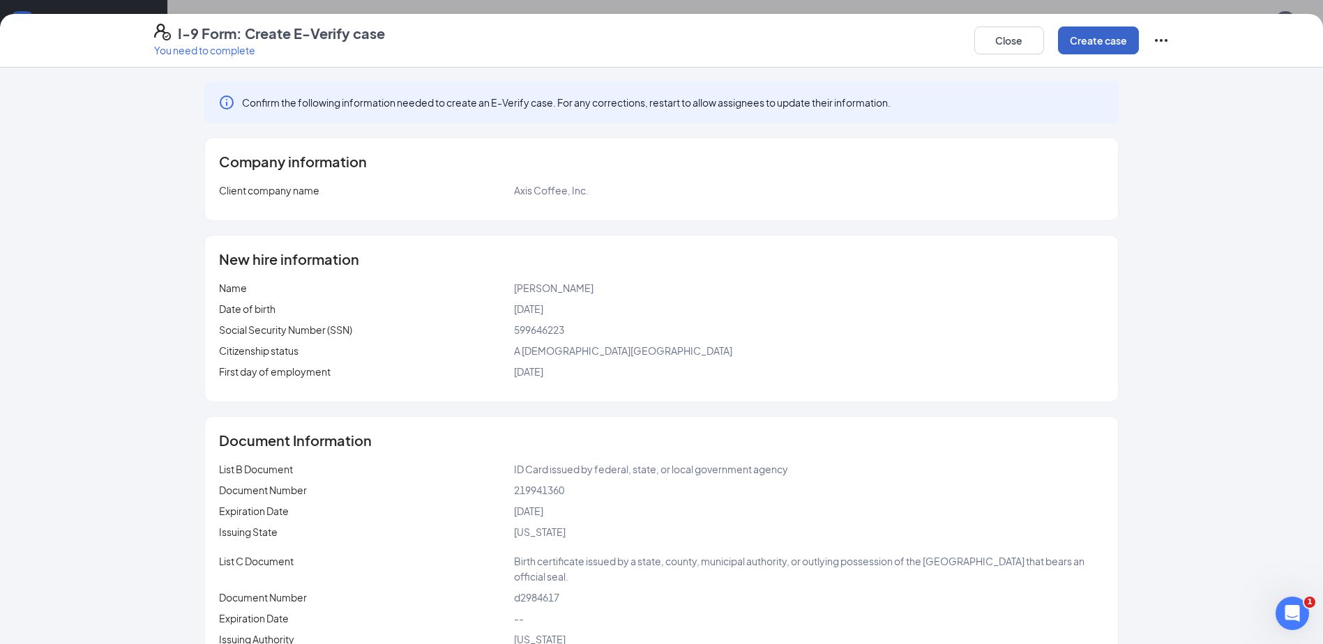
click at [1101, 45] on button "Create case" at bounding box center [1098, 41] width 81 height 28
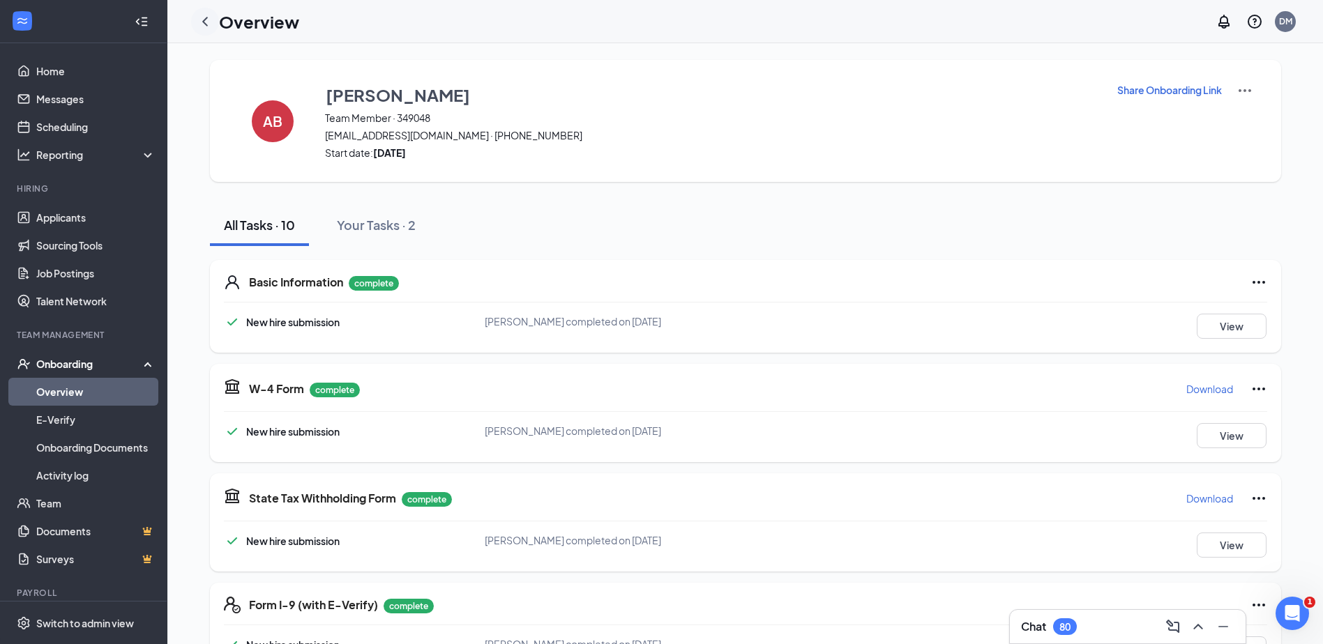
click at [206, 30] on div at bounding box center [205, 22] width 28 height 28
click at [206, 22] on icon "ChevronLeft" at bounding box center [205, 21] width 17 height 17
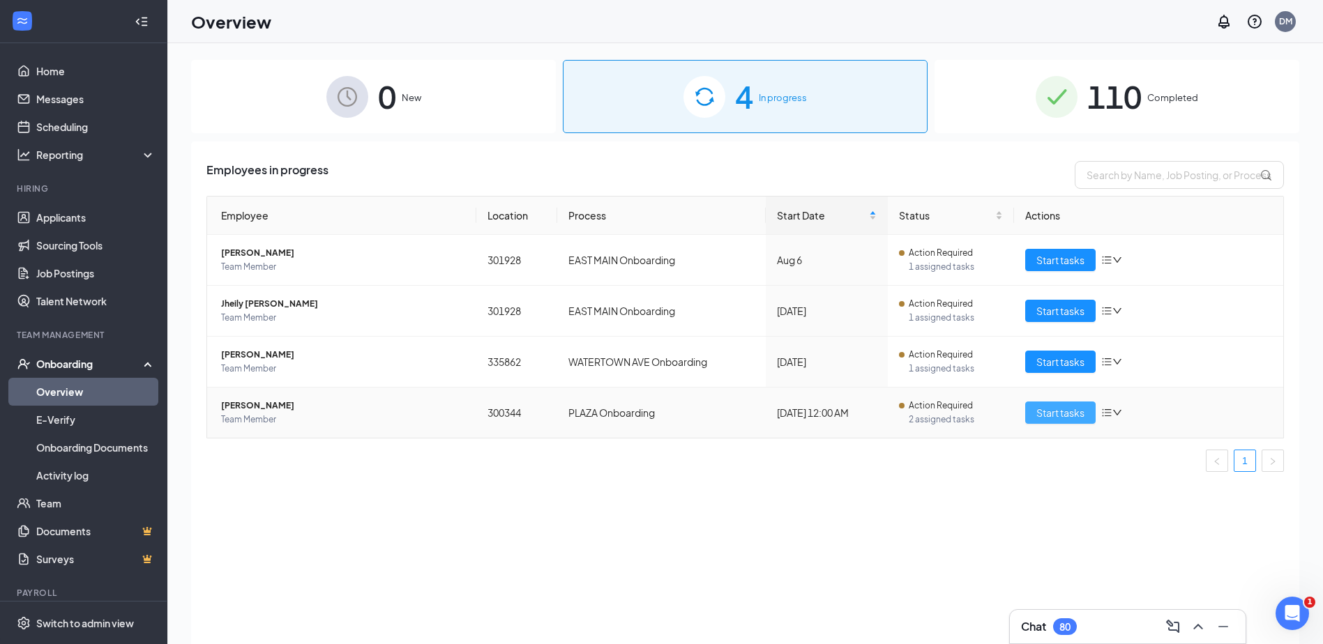
click at [1061, 408] on span "Start tasks" at bounding box center [1060, 412] width 48 height 15
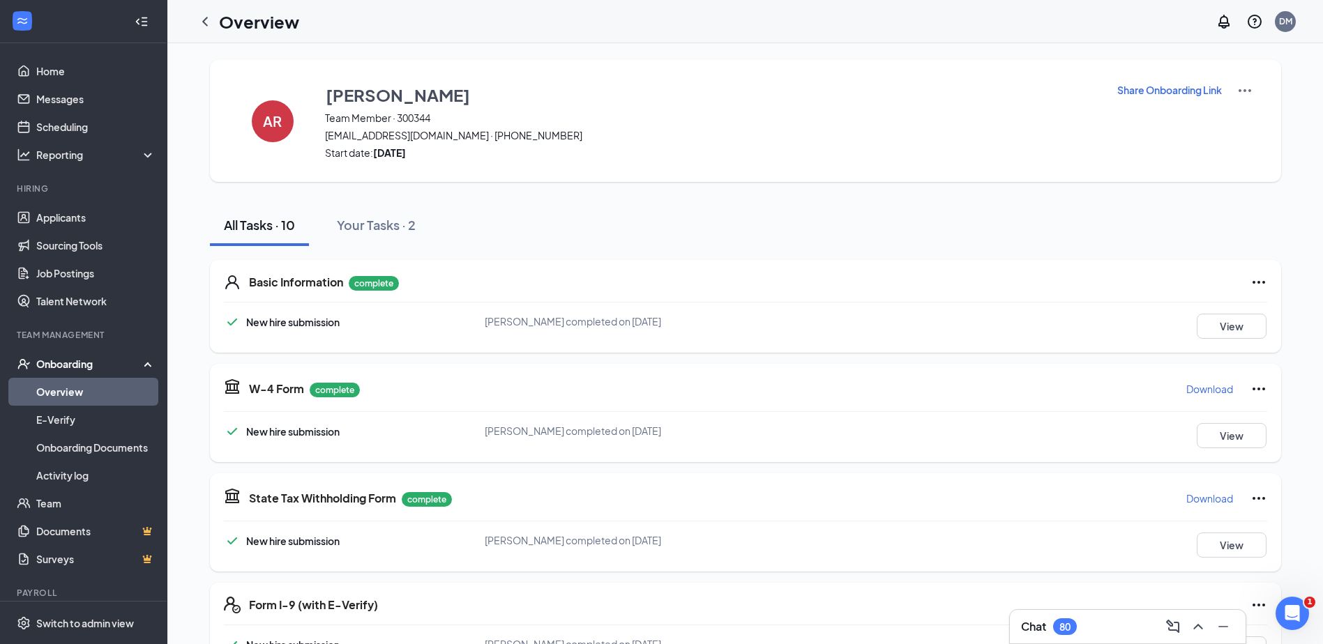
click at [1216, 393] on p "Download" at bounding box center [1209, 389] width 47 height 14
click at [1208, 501] on p "Download" at bounding box center [1209, 499] width 47 height 14
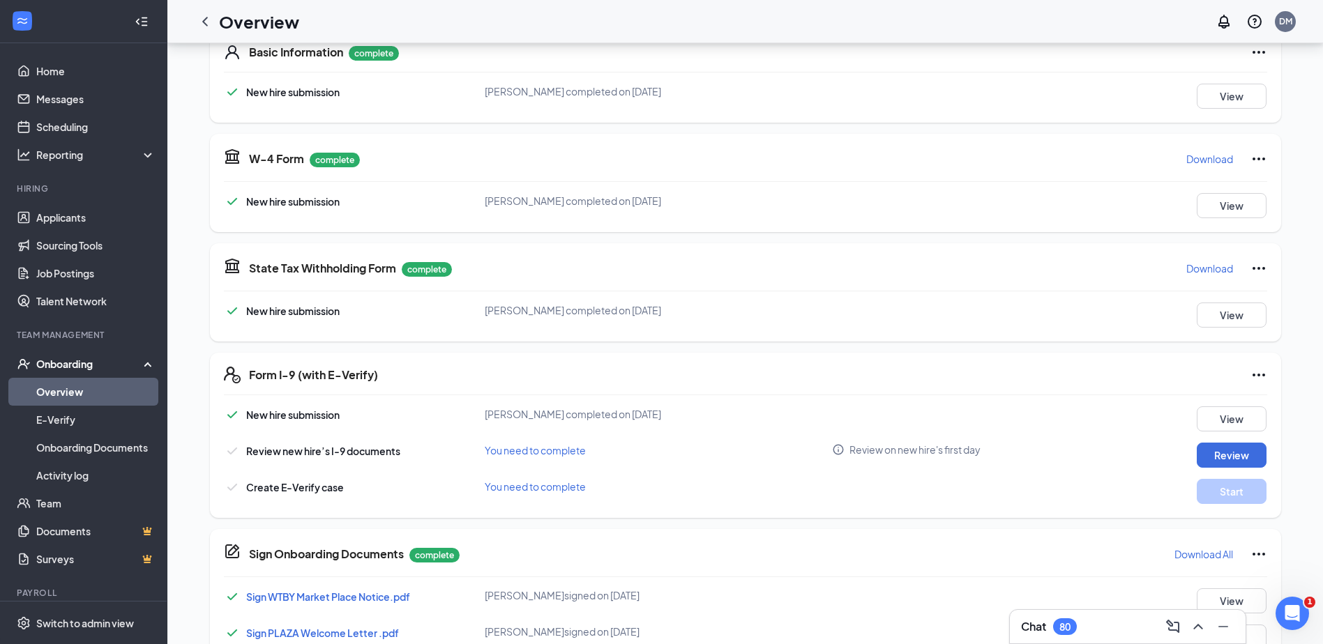
scroll to position [279, 0]
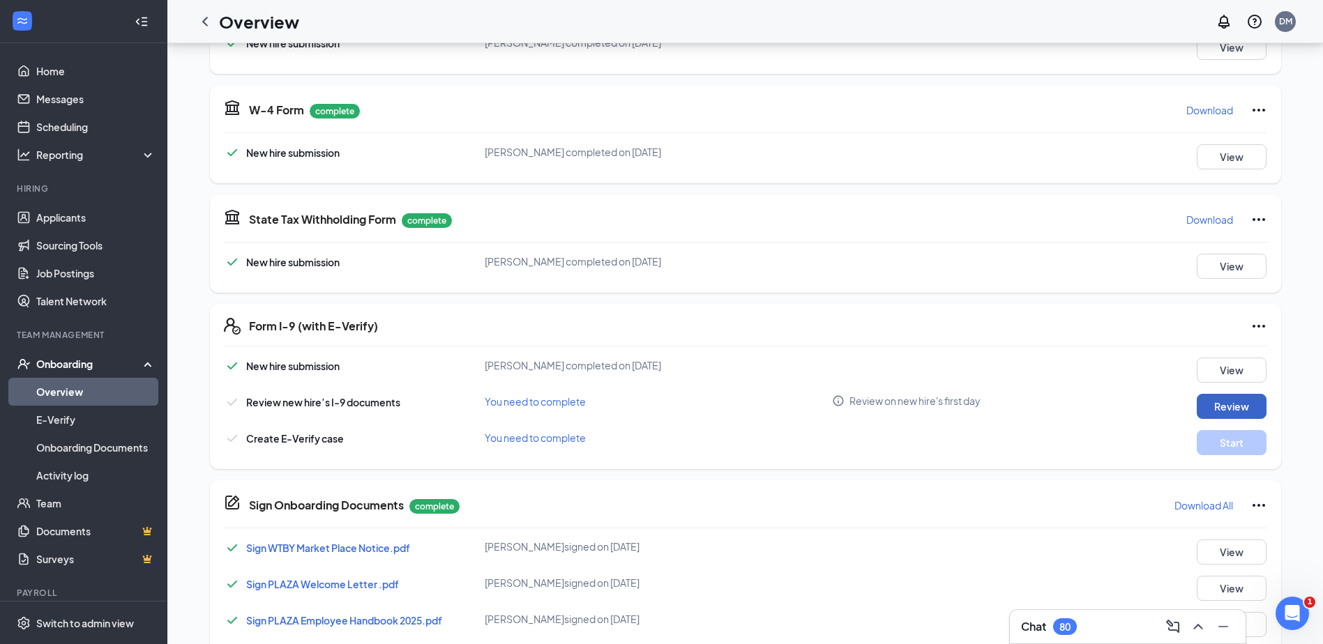
click at [1244, 400] on button "Review" at bounding box center [1232, 406] width 70 height 25
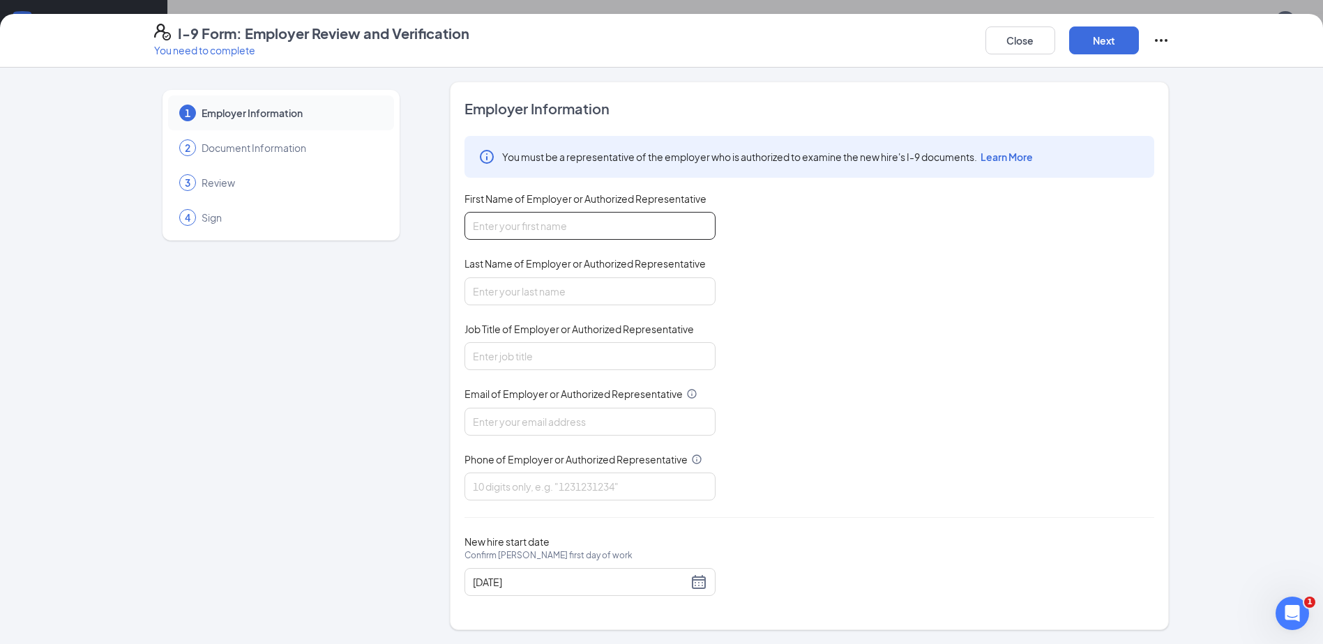
click at [563, 219] on input "First Name of Employer or Authorized Representative" at bounding box center [589, 226] width 251 height 28
type input "[PERSON_NAME]"
type input "[EMAIL_ADDRESS][DOMAIN_NAME]"
click at [566, 356] on input "Job Title of Employer or Authorized Representative" at bounding box center [589, 356] width 251 height 28
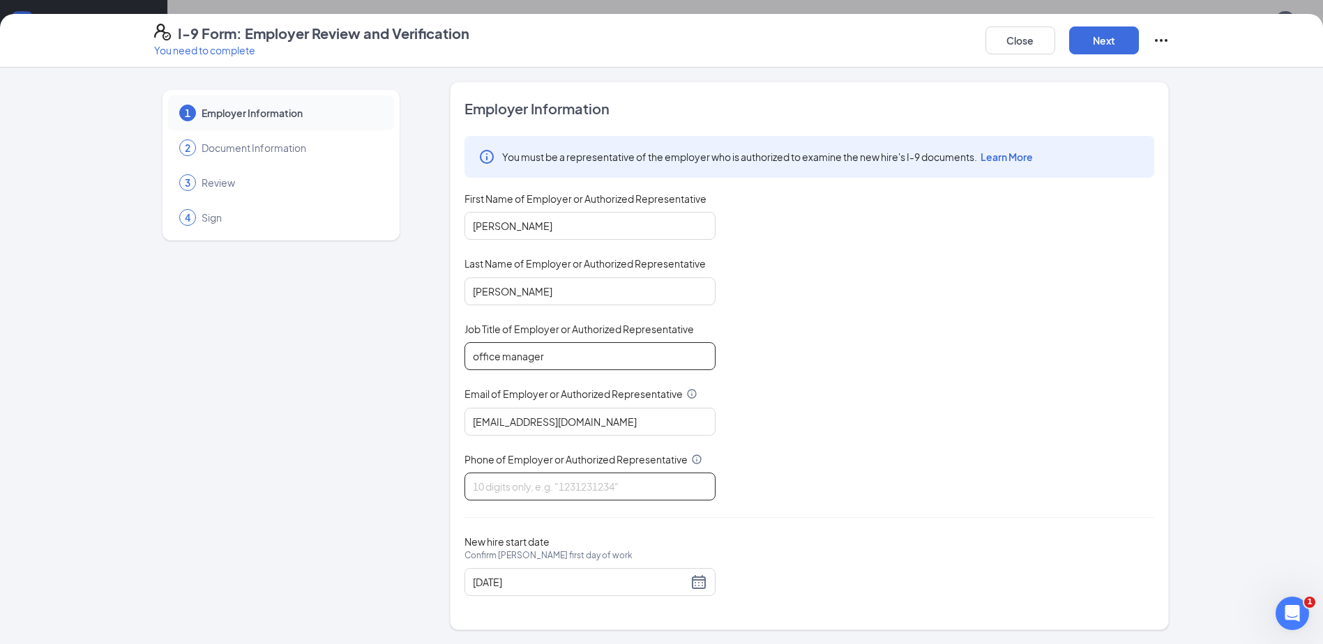
type input "office manager"
click at [577, 488] on input "Phone of Employer or Authorized Representative" at bounding box center [589, 487] width 251 height 28
type input "2032067751"
click at [1101, 45] on button "Next" at bounding box center [1104, 41] width 70 height 28
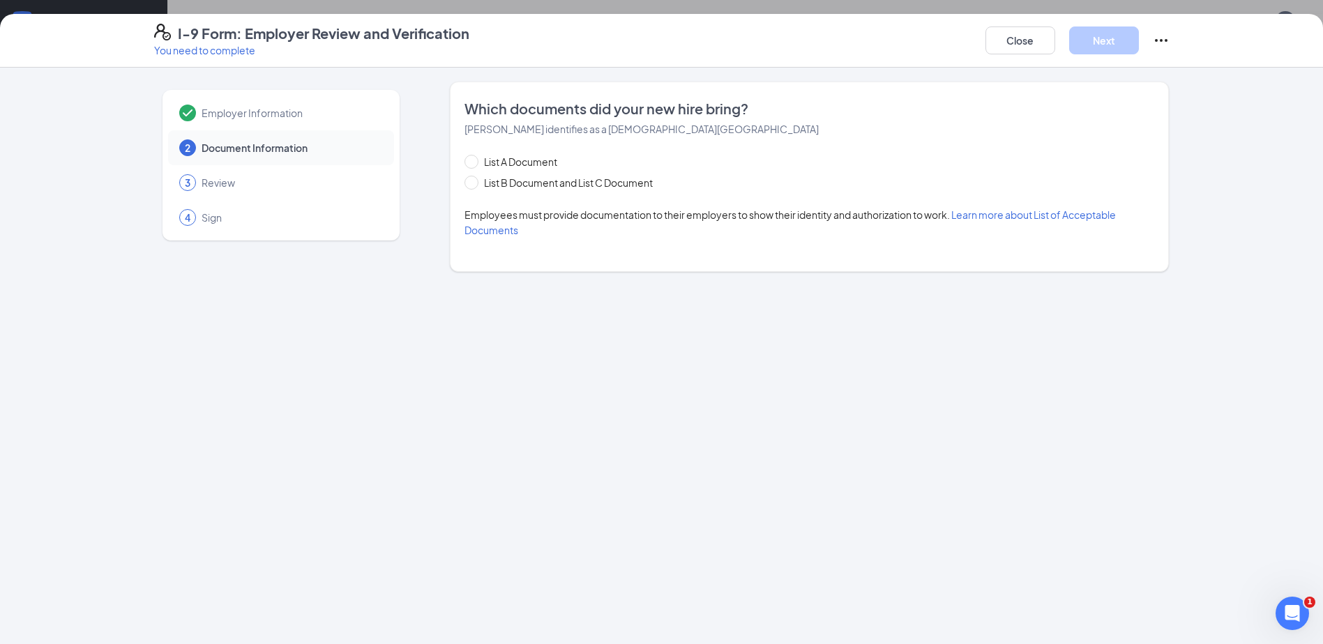
click at [539, 173] on div "List A Document List B Document and List C Document" at bounding box center [572, 172] width 216 height 36
click at [535, 176] on span "List B Document and List C Document" at bounding box center [568, 182] width 180 height 15
click at [474, 176] on input "List B Document and List C Document" at bounding box center [469, 181] width 10 height 10
radio input "true"
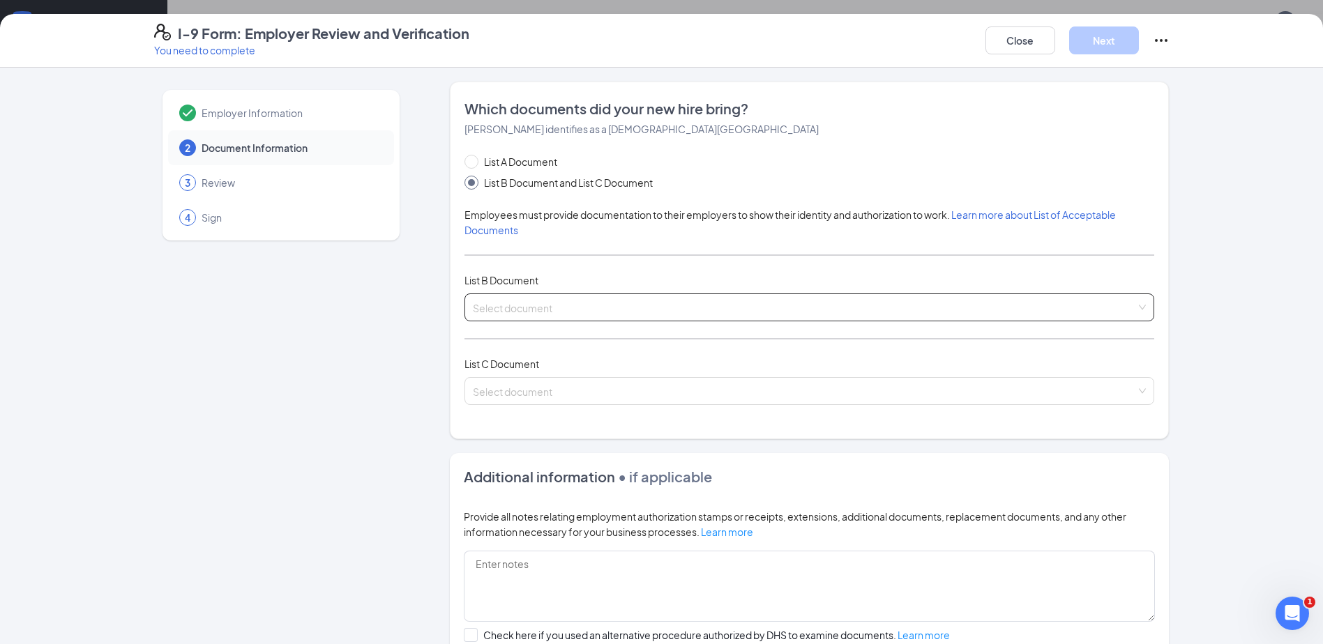
click at [615, 305] on input "search" at bounding box center [804, 304] width 663 height 21
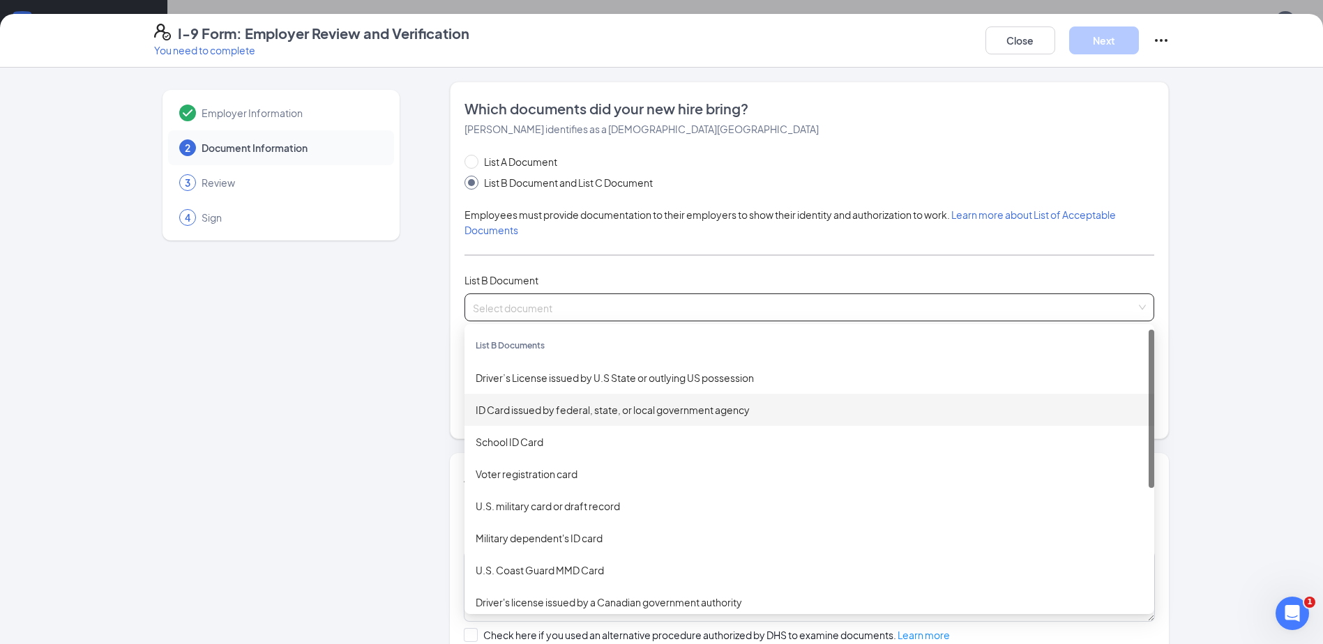
click at [599, 407] on div "ID Card issued by federal, state, or local government agency" at bounding box center [809, 409] width 667 height 15
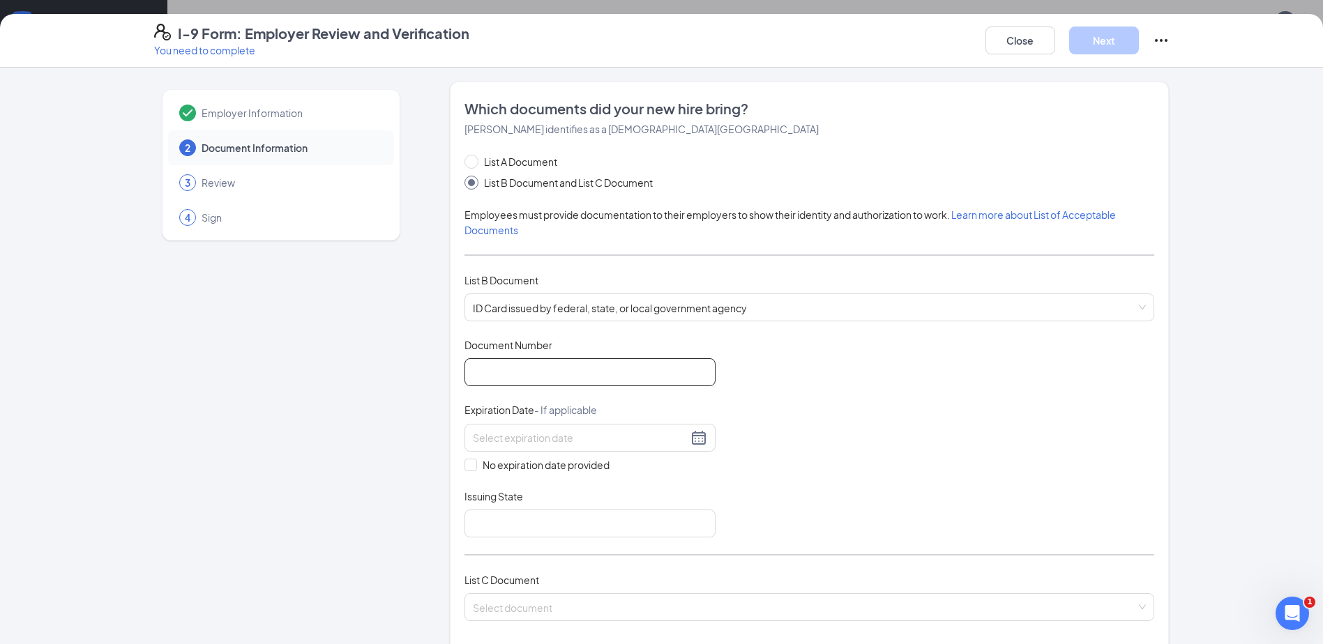
click at [564, 375] on input "Document Number" at bounding box center [589, 372] width 251 height 28
type input "049943304"
click at [545, 446] on div at bounding box center [589, 438] width 251 height 28
click at [474, 584] on div "20" at bounding box center [479, 582] width 17 height 17
type input "[DATE]"
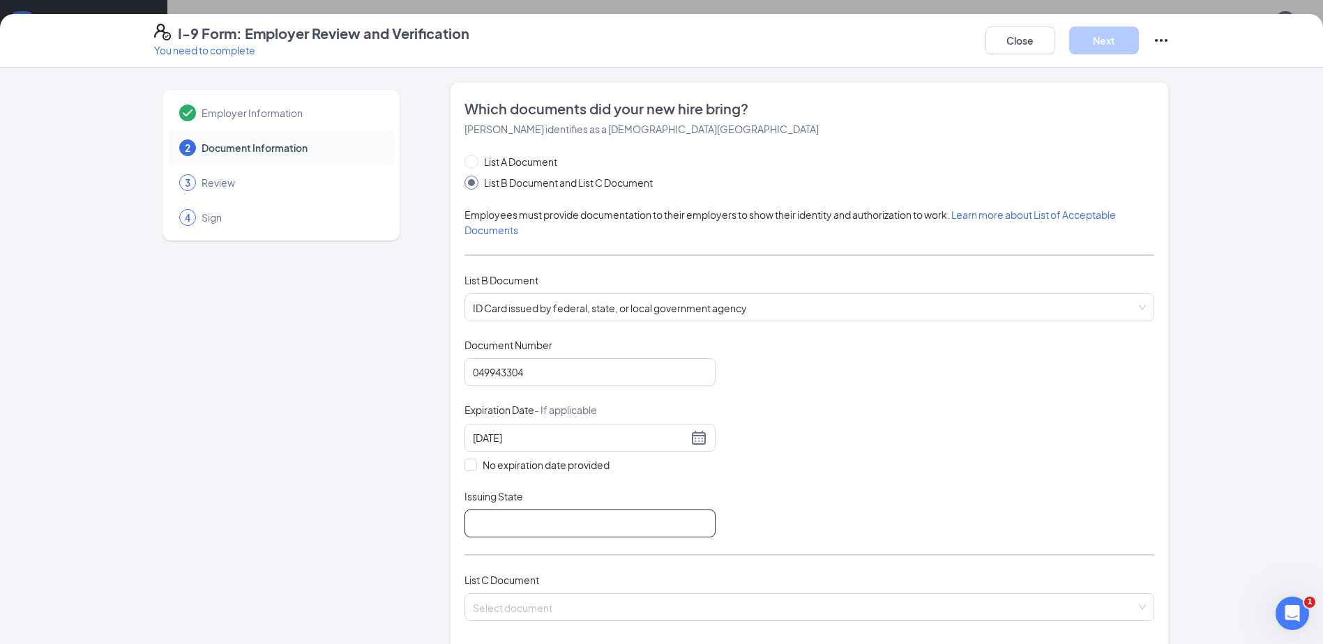
click at [541, 522] on input "Issuing State" at bounding box center [589, 524] width 251 height 28
type input "[US_STATE]"
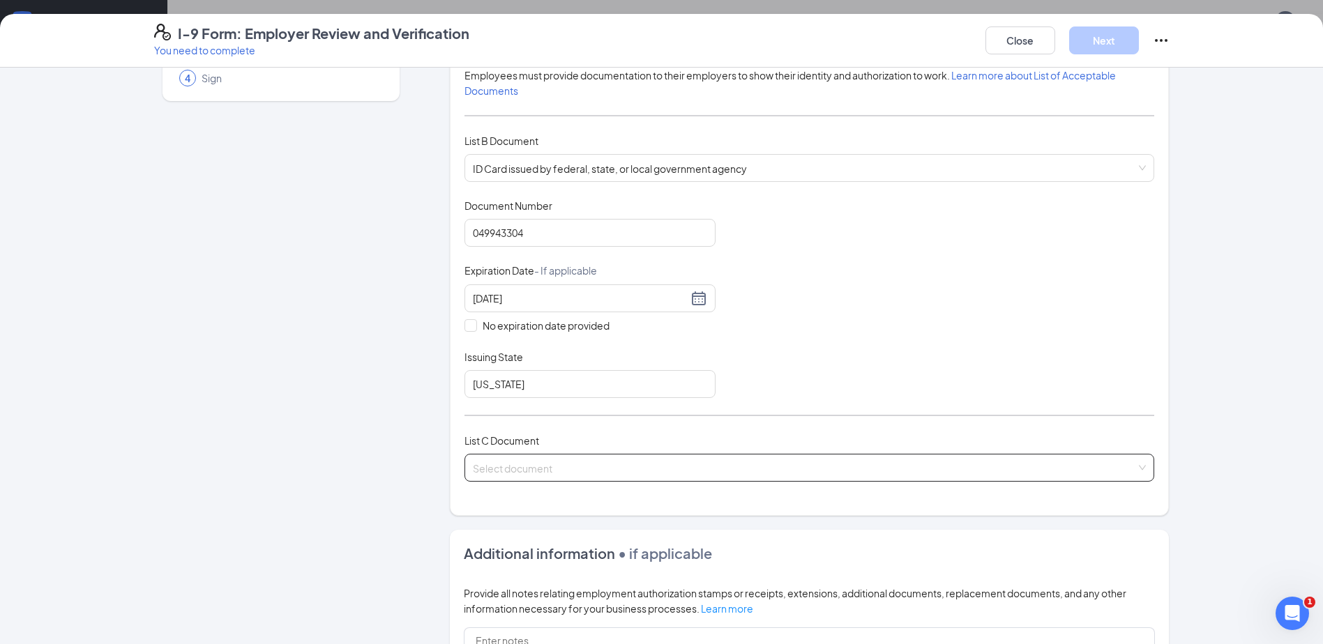
click at [852, 474] on input "search" at bounding box center [804, 465] width 663 height 21
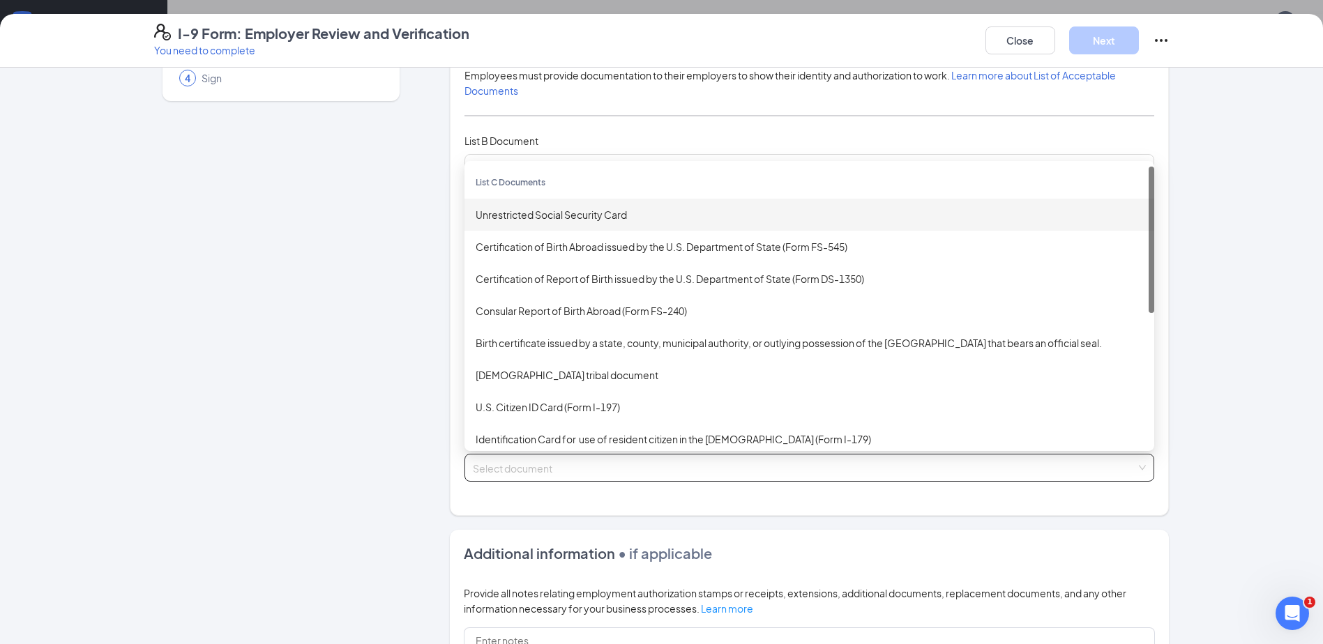
click at [568, 218] on div "Unrestricted Social Security Card" at bounding box center [809, 214] width 667 height 15
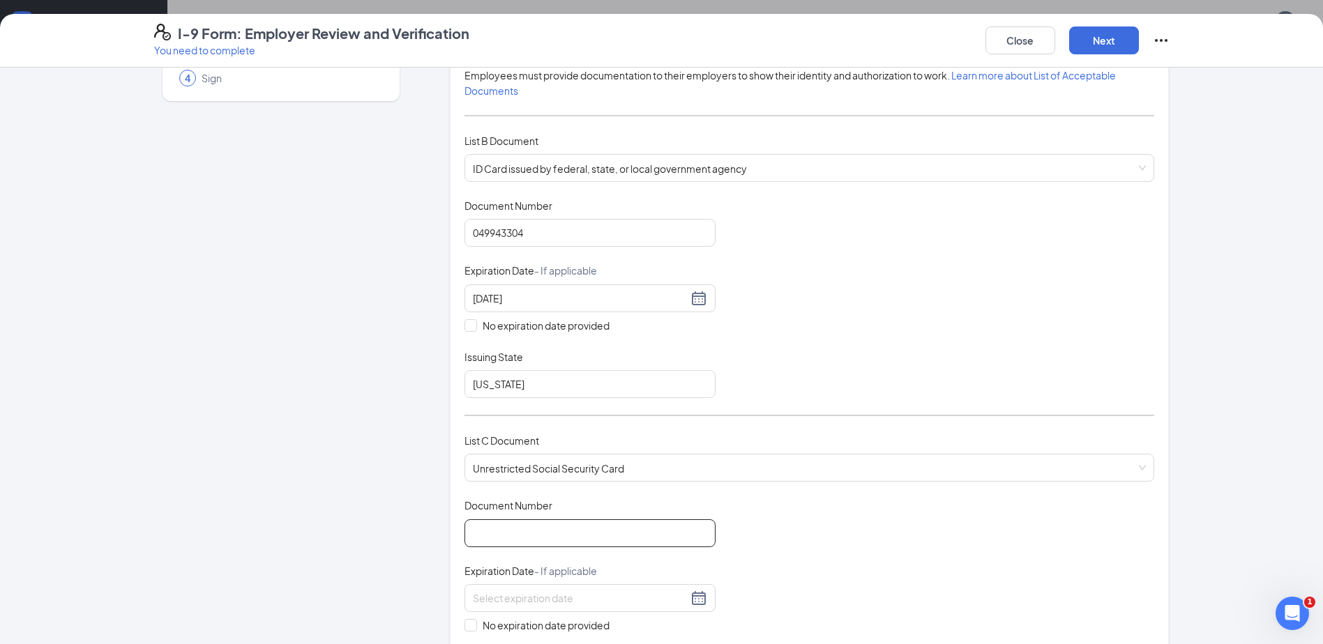
click at [520, 538] on input "Document Number" at bounding box center [589, 534] width 251 height 28
type input "047136382"
click at [502, 598] on input at bounding box center [580, 598] width 215 height 15
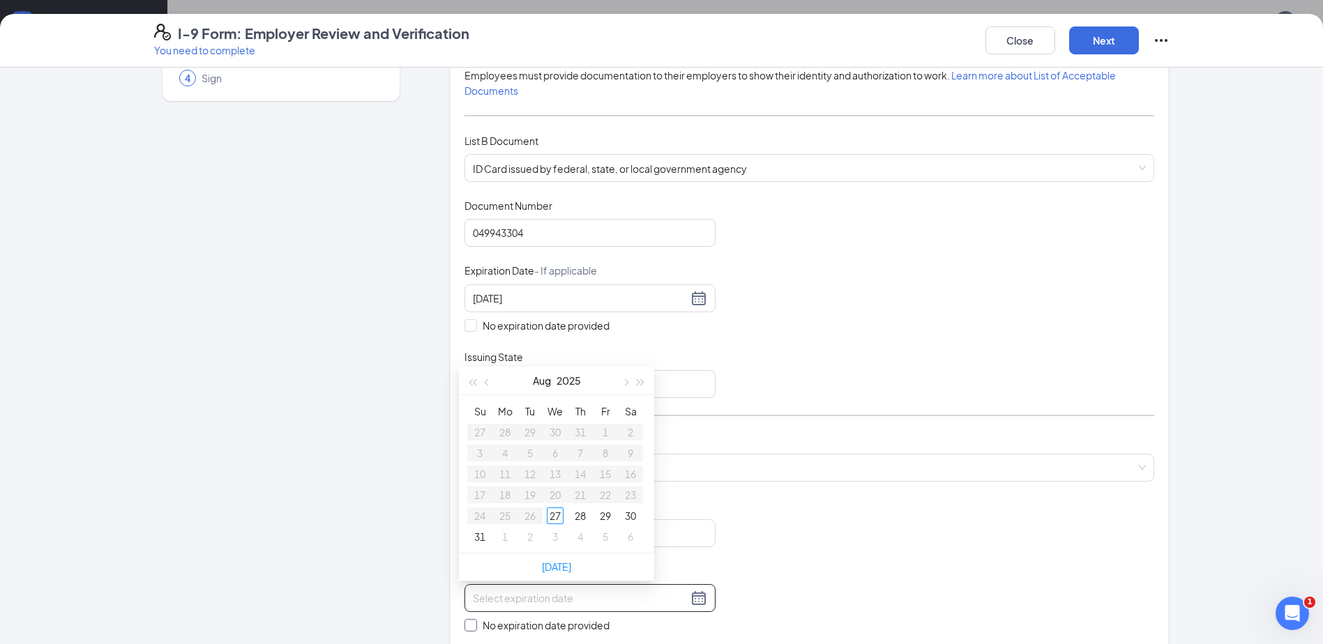
drag, startPoint x: 467, startPoint y: 628, endPoint x: 700, endPoint y: 568, distance: 240.7
click at [467, 628] on input "No expiration date provided" at bounding box center [469, 624] width 10 height 10
checkbox input "true"
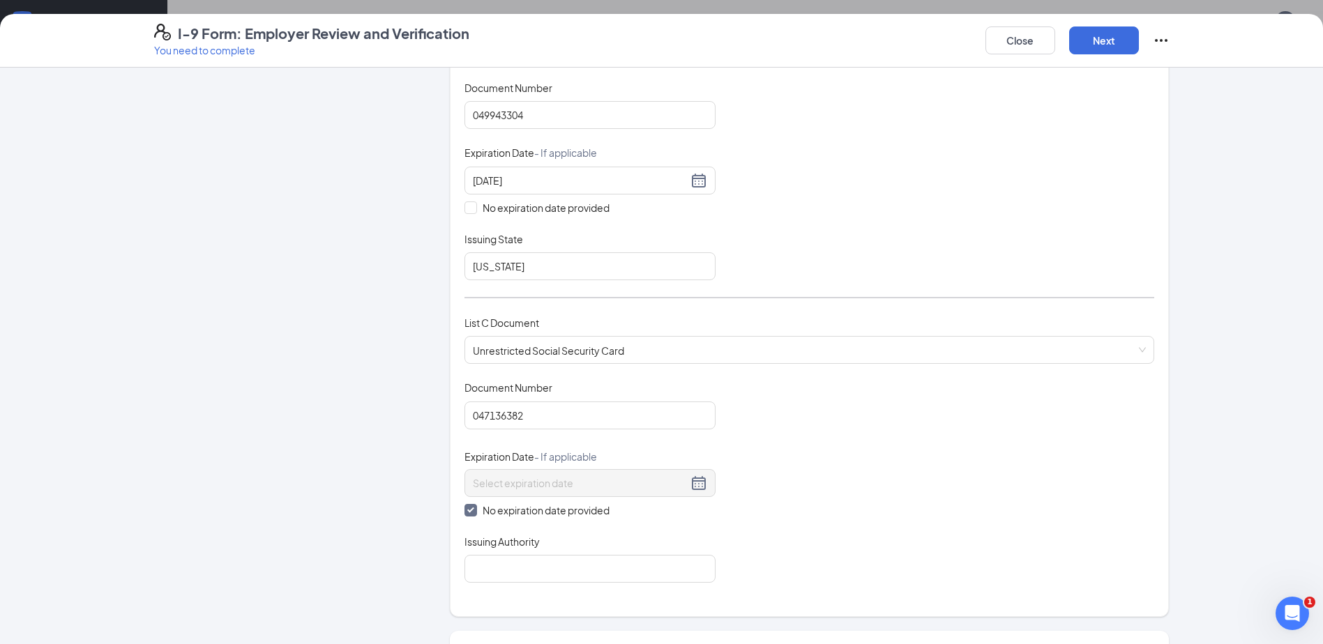
scroll to position [349, 0]
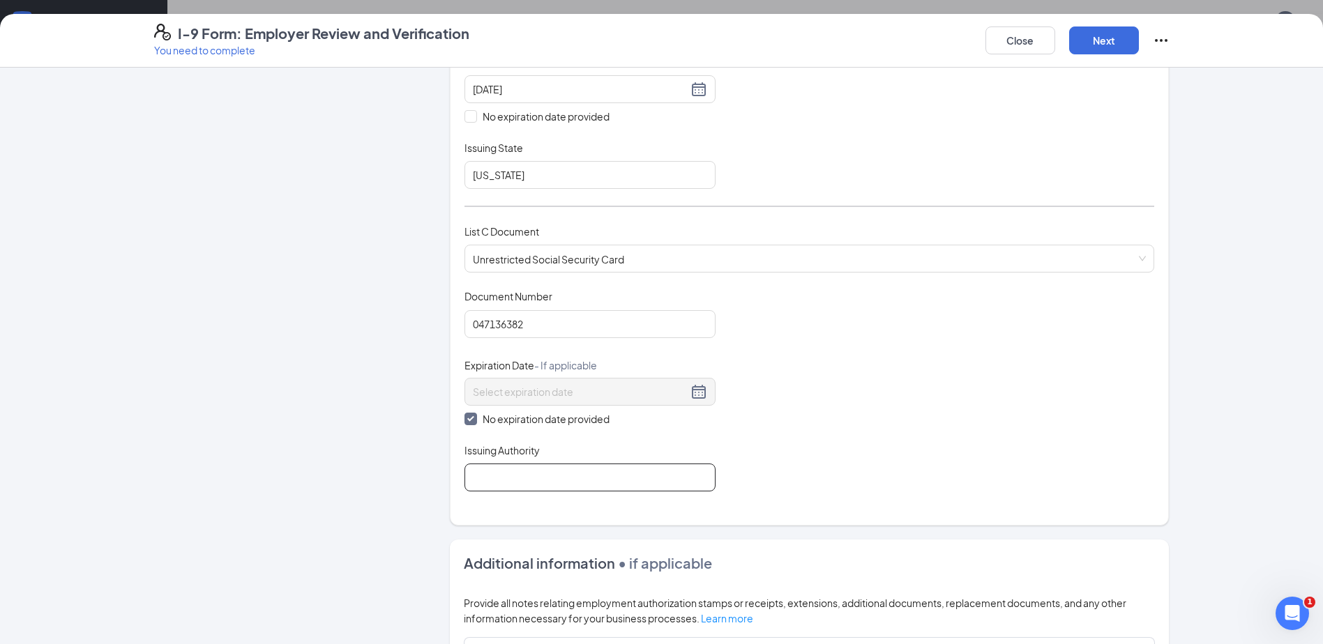
click at [627, 470] on input "Issuing Authority" at bounding box center [589, 478] width 251 height 28
type input "ssa"
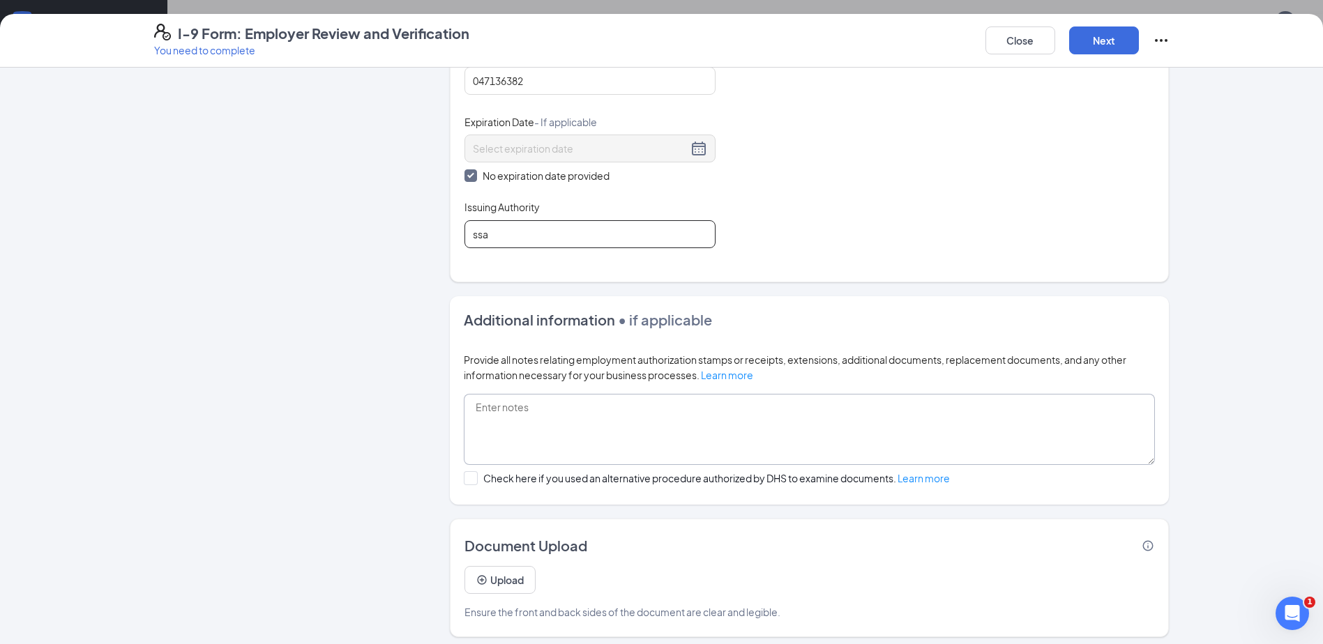
scroll to position [599, 0]
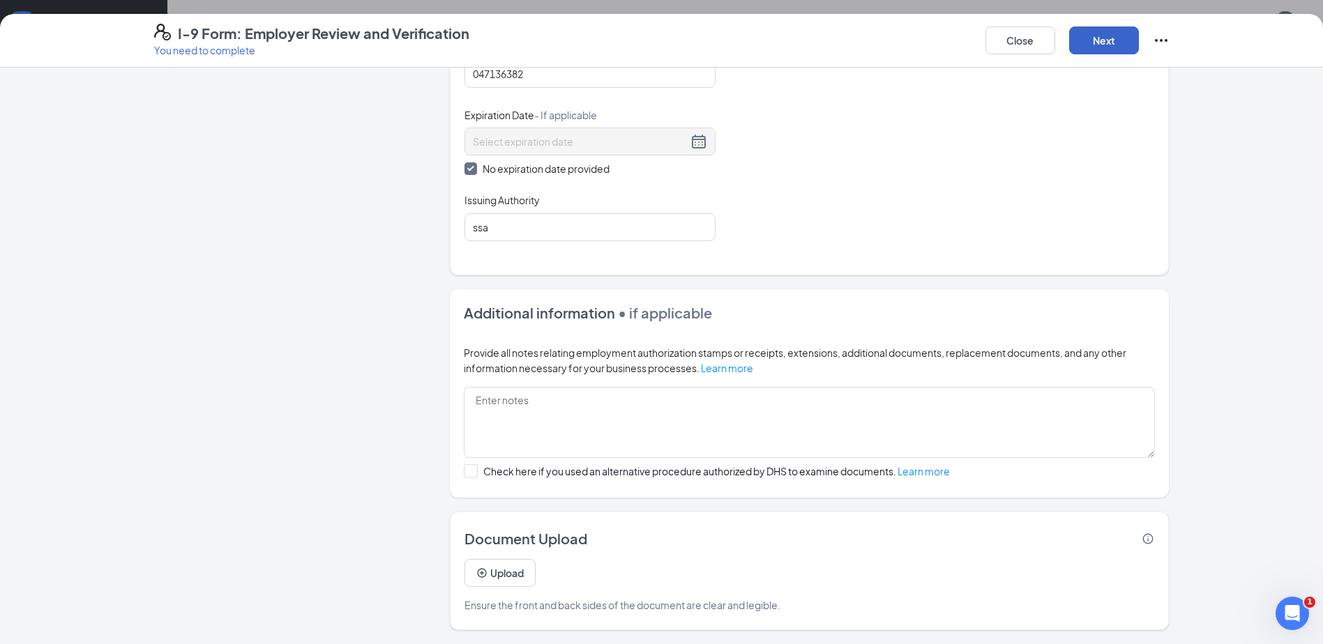
click at [1098, 40] on button "Next" at bounding box center [1104, 41] width 70 height 28
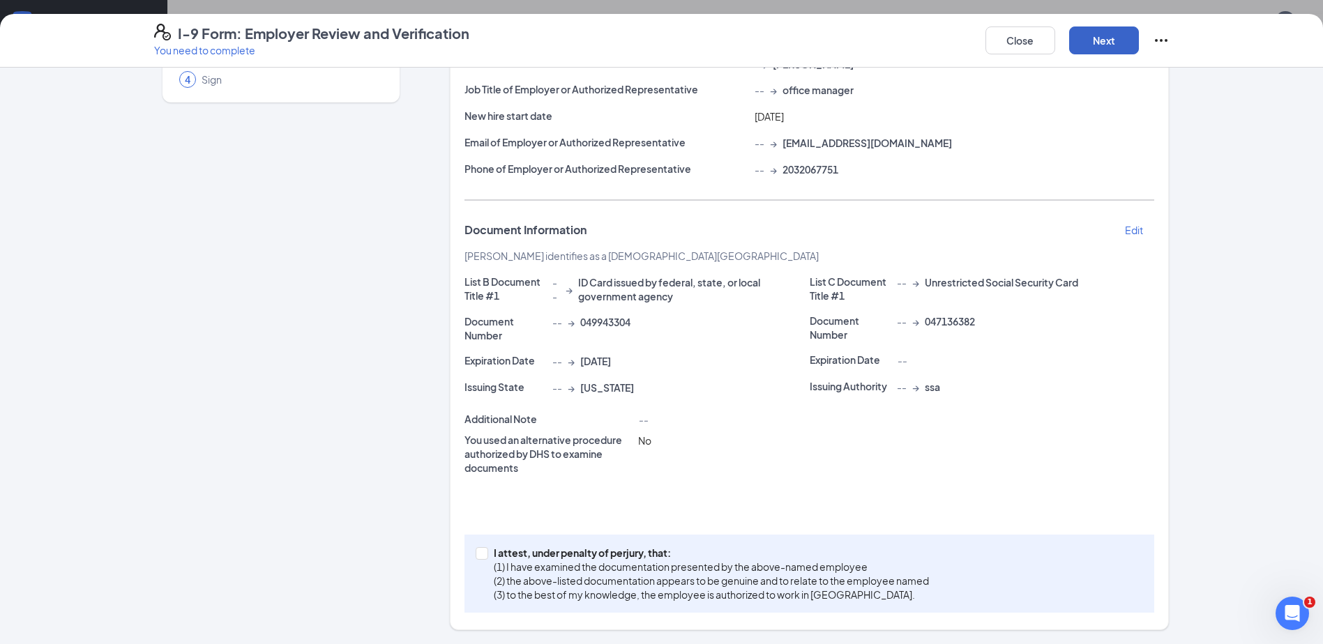
scroll to position [138, 0]
click at [477, 553] on input "I attest, under penalty of [PERSON_NAME], that: (1) I have examined the documen…" at bounding box center [481, 552] width 10 height 10
checkbox input "true"
click at [1088, 38] on button "Next" at bounding box center [1104, 41] width 70 height 28
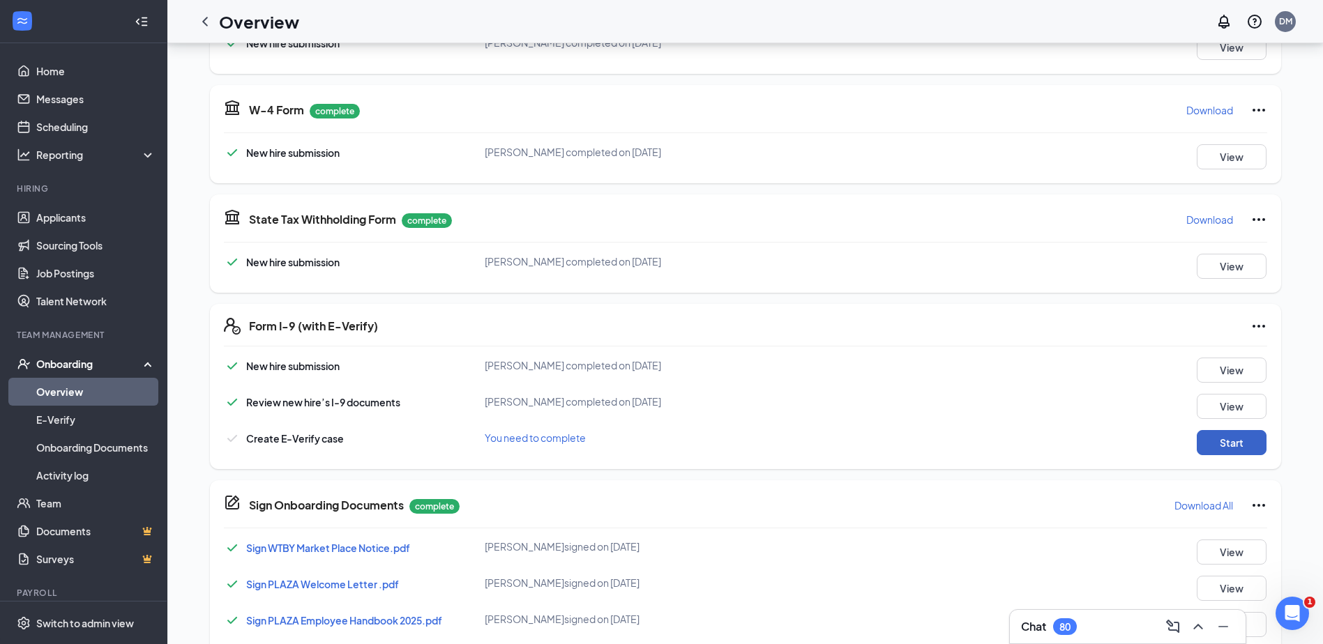
click at [1224, 440] on button "Start" at bounding box center [1232, 442] width 70 height 25
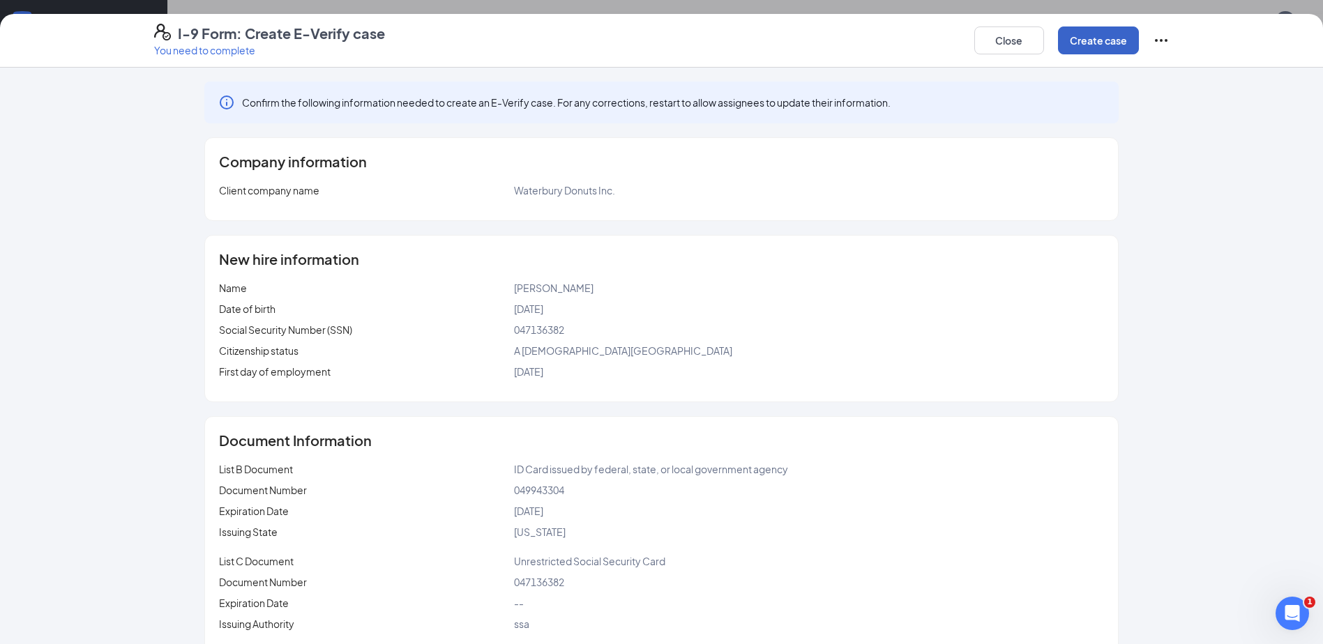
click at [1092, 36] on button "Create case" at bounding box center [1098, 41] width 81 height 28
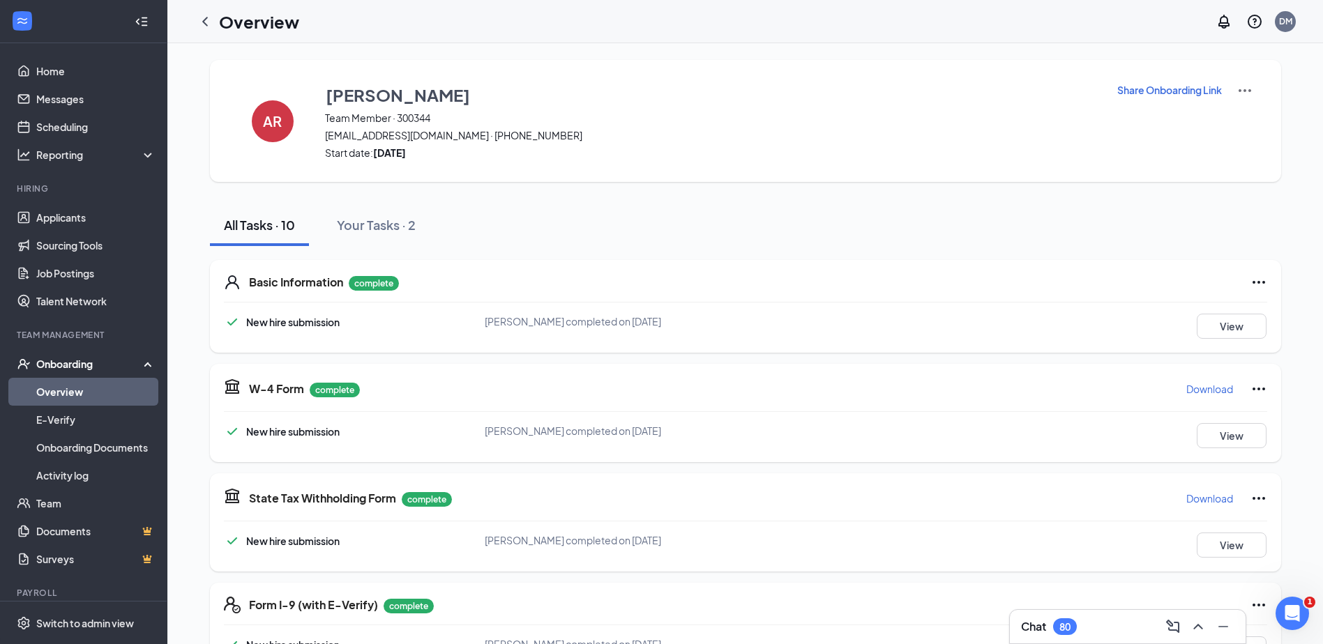
click at [207, 18] on icon "ChevronLeft" at bounding box center [205, 21] width 6 height 9
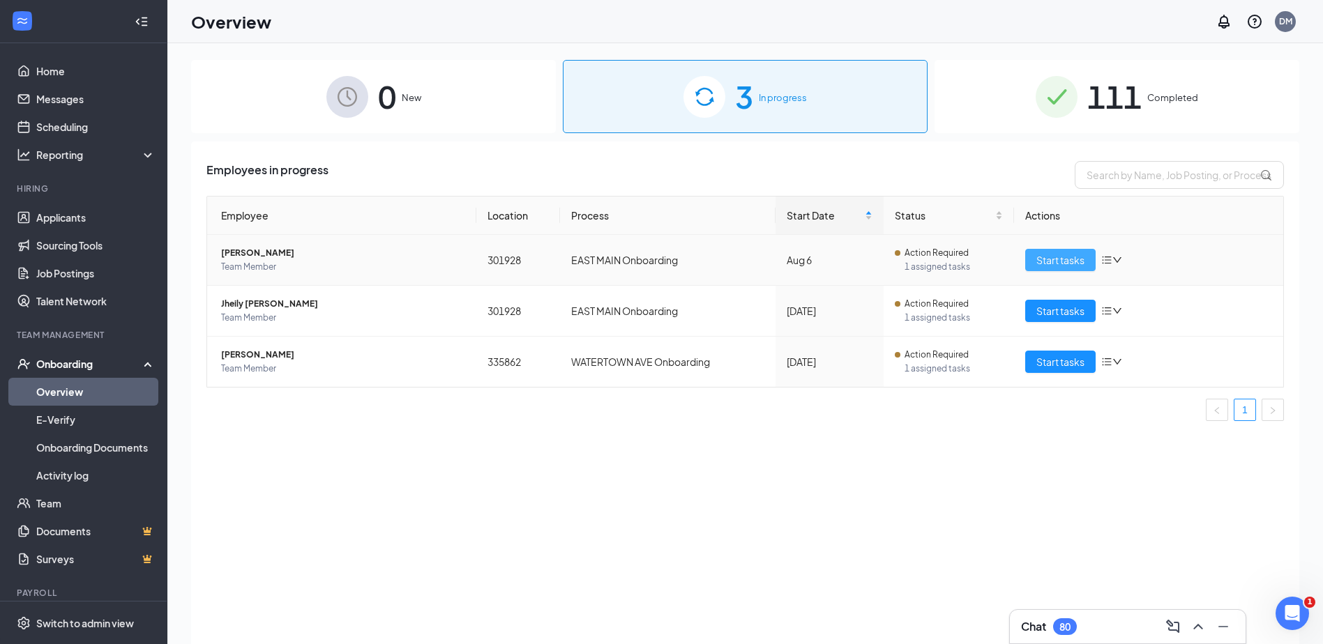
click at [1060, 261] on span "Start tasks" at bounding box center [1060, 259] width 48 height 15
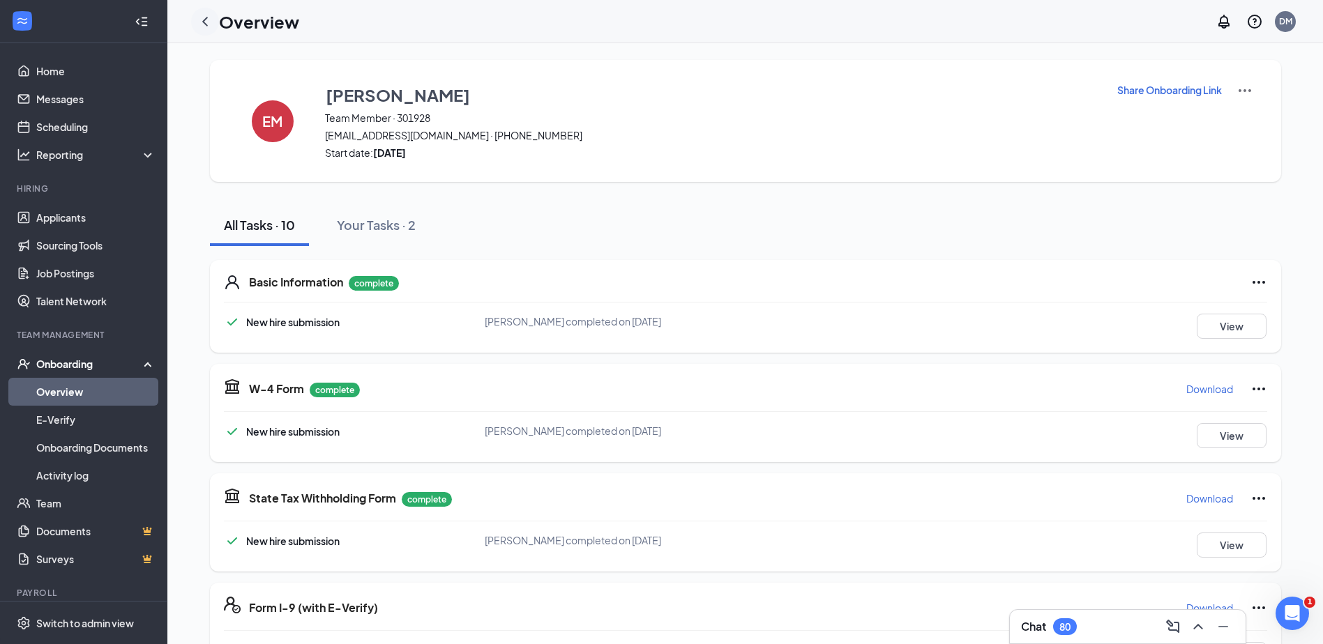
click at [206, 25] on icon "ChevronLeft" at bounding box center [205, 21] width 17 height 17
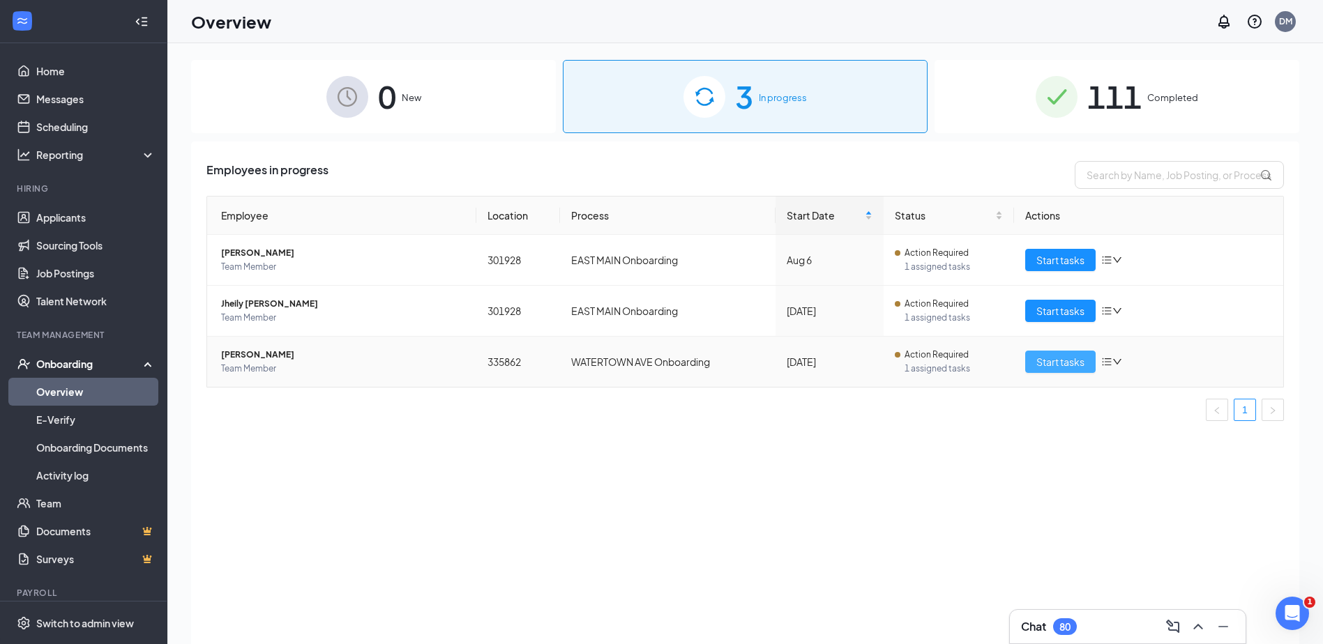
click at [1064, 366] on span "Start tasks" at bounding box center [1060, 361] width 48 height 15
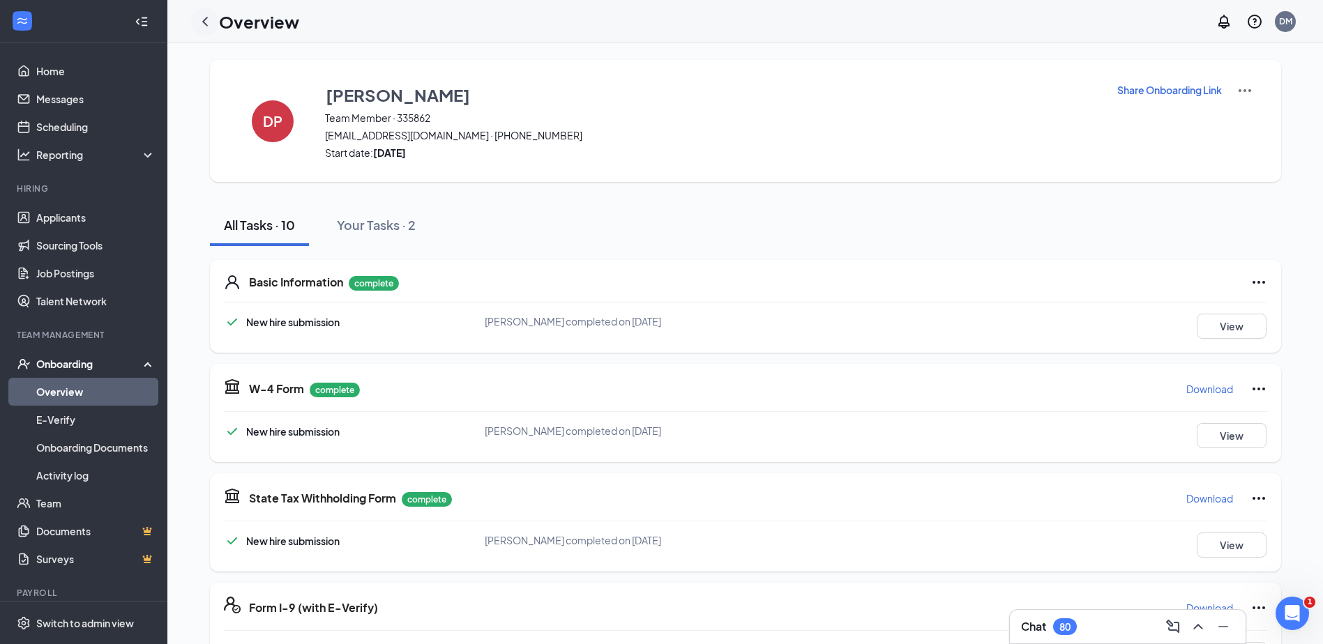
click at [208, 23] on icon "ChevronLeft" at bounding box center [205, 21] width 17 height 17
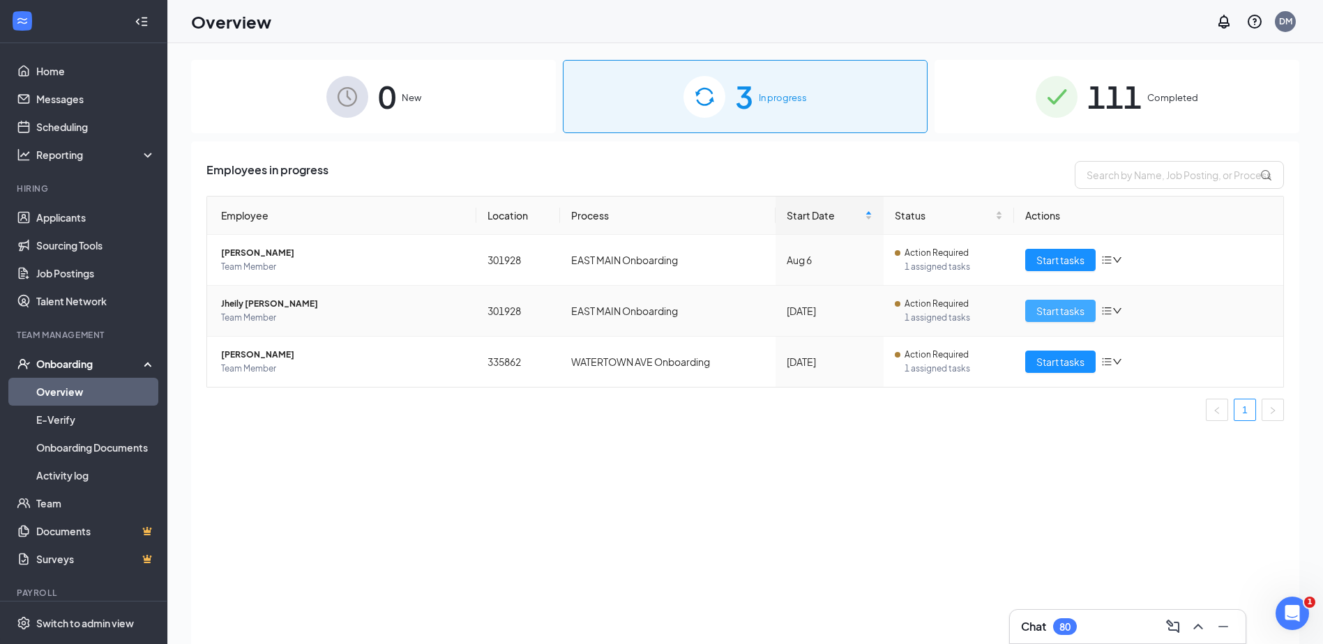
drag, startPoint x: 1063, startPoint y: 315, endPoint x: 1031, endPoint y: 308, distance: 32.0
click at [1062, 315] on span "Start tasks" at bounding box center [1060, 310] width 48 height 15
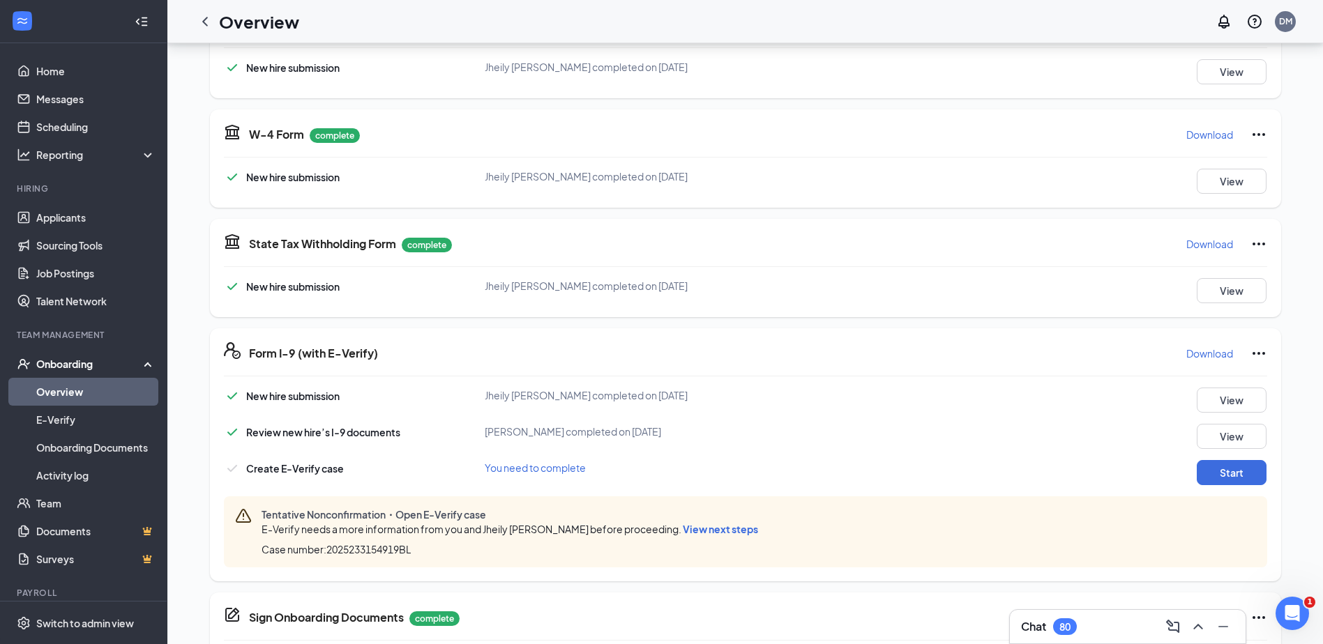
scroll to position [279, 0]
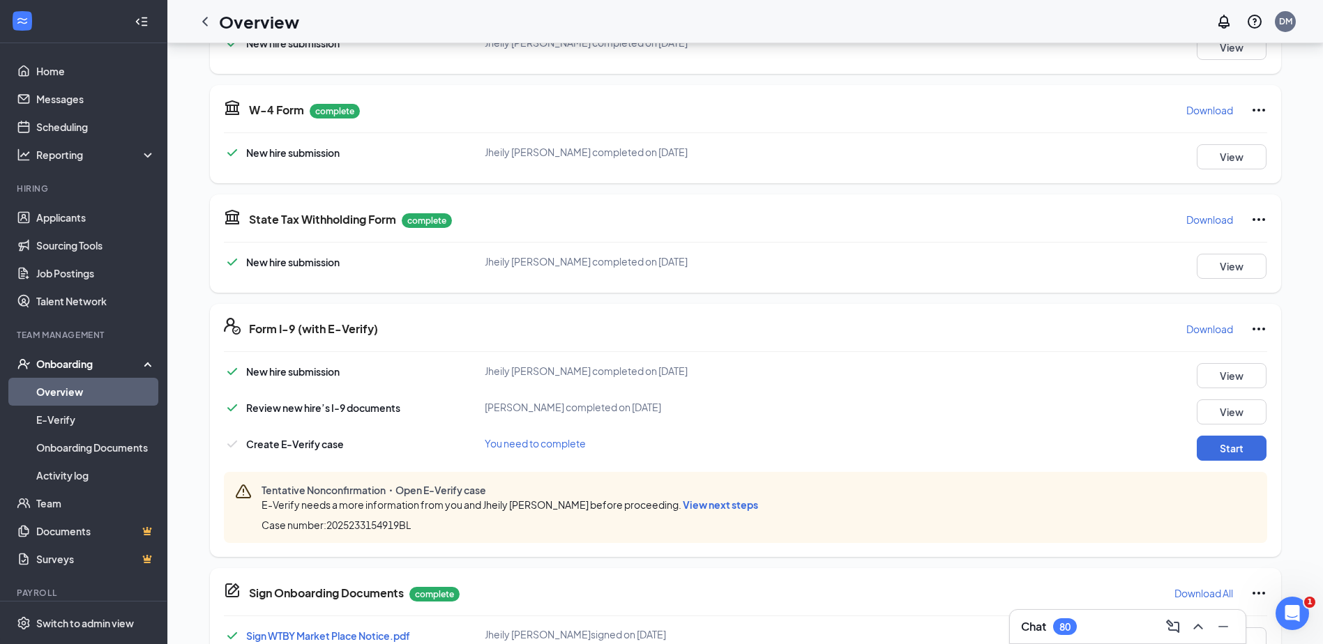
click at [683, 505] on span "View next steps" at bounding box center [720, 505] width 75 height 13
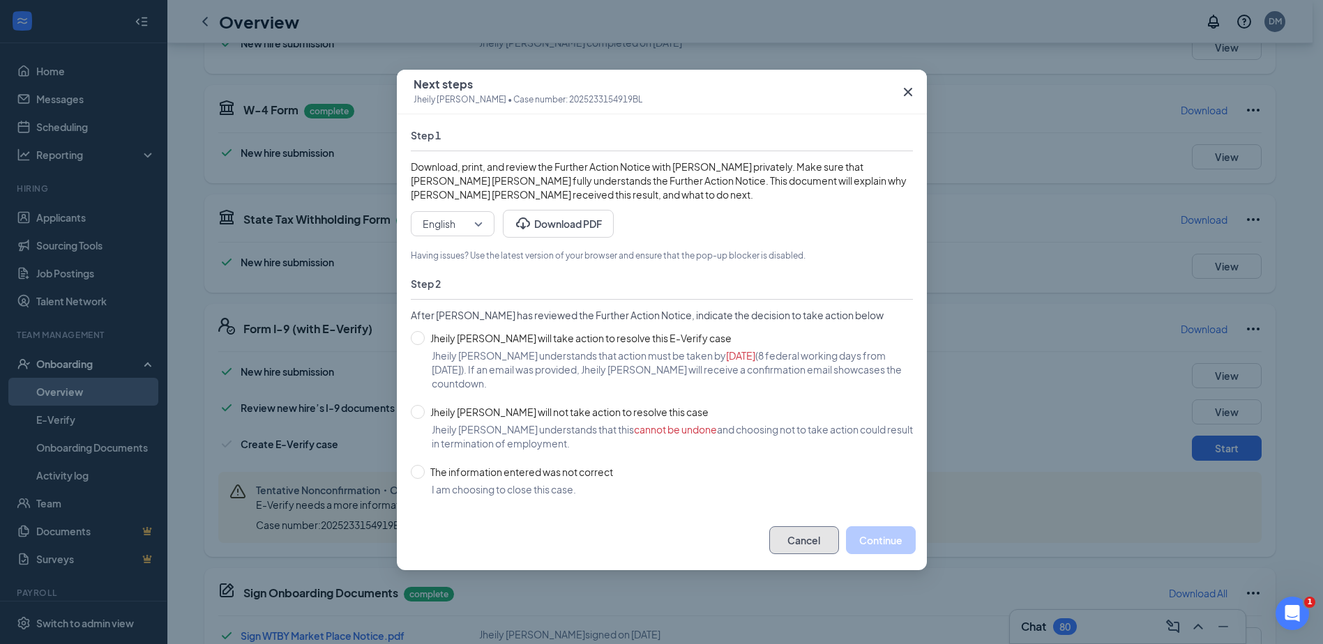
click at [801, 527] on button "Cancel" at bounding box center [804, 541] width 70 height 28
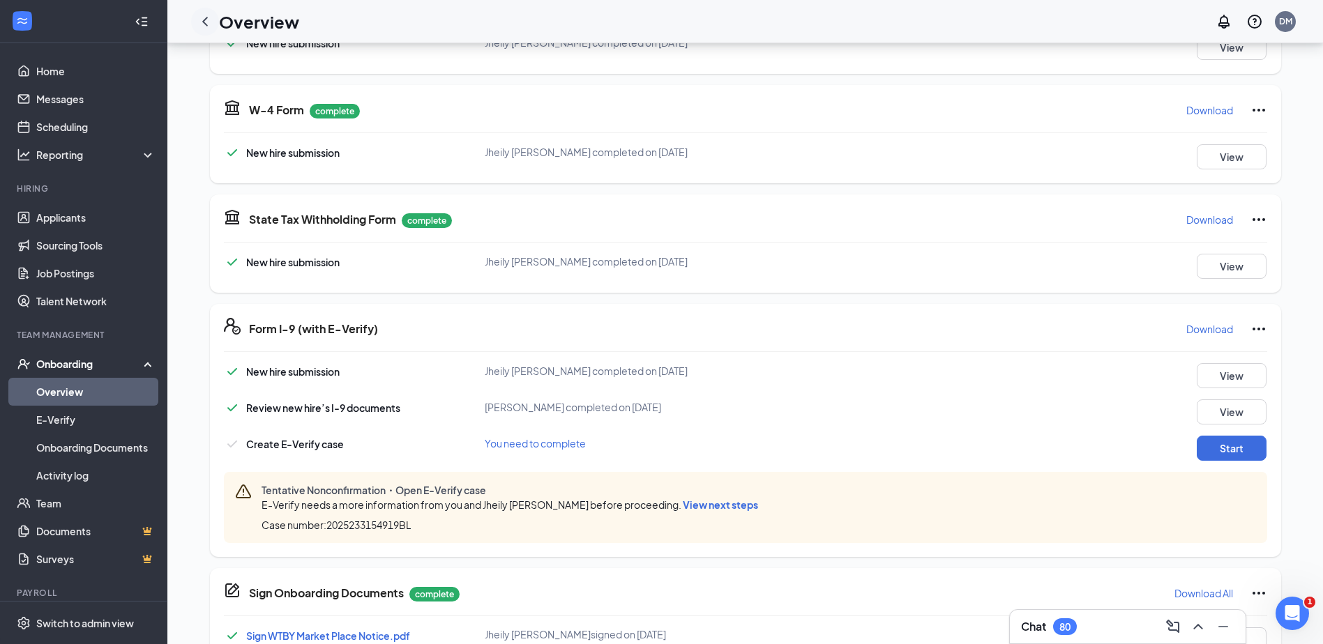
click at [199, 21] on icon "ChevronLeft" at bounding box center [205, 21] width 17 height 17
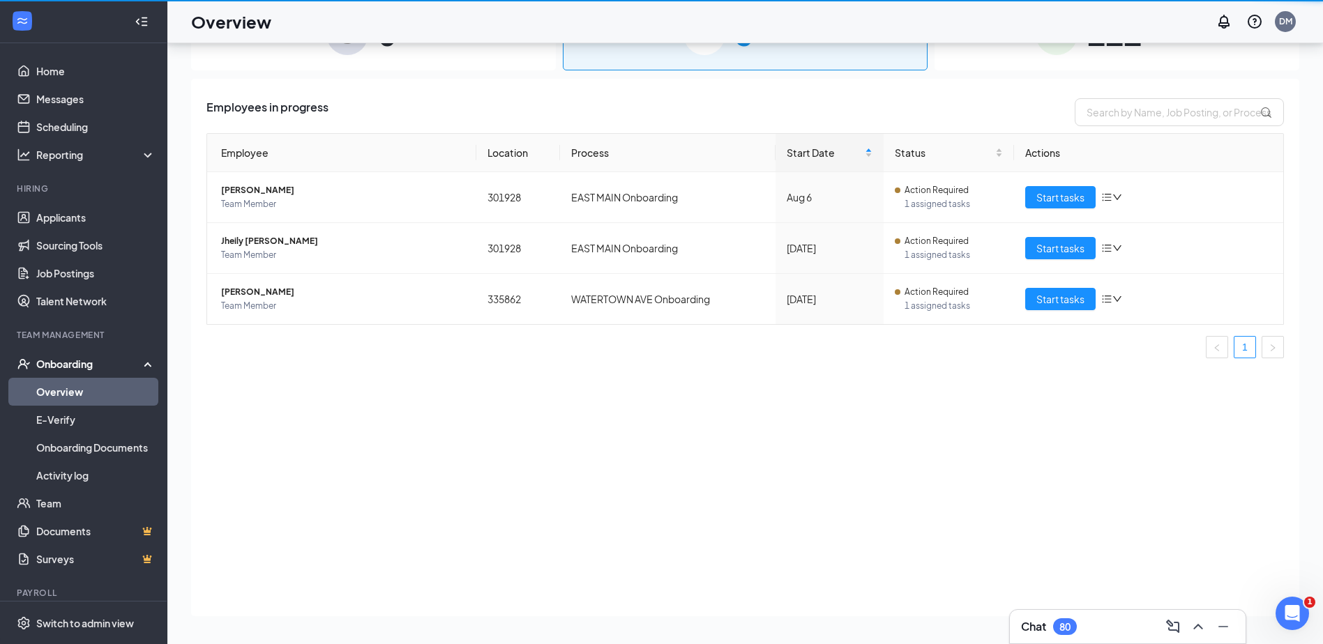
scroll to position [63, 0]
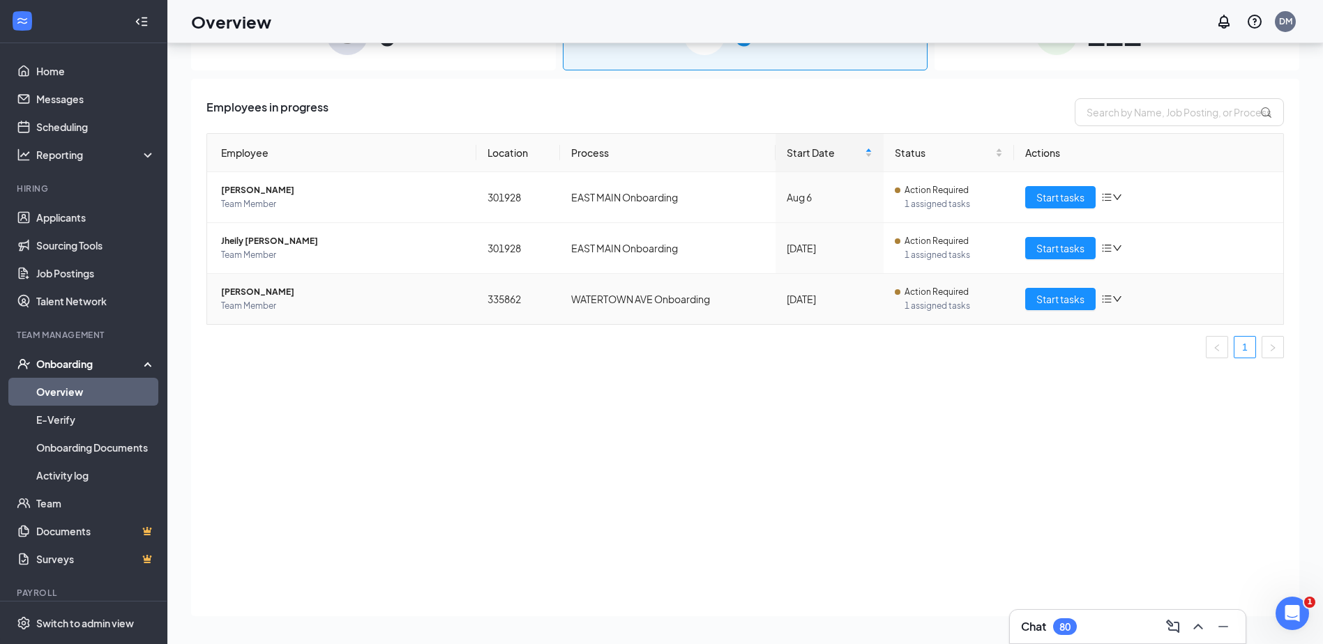
click at [265, 291] on span "[PERSON_NAME]" at bounding box center [343, 292] width 244 height 14
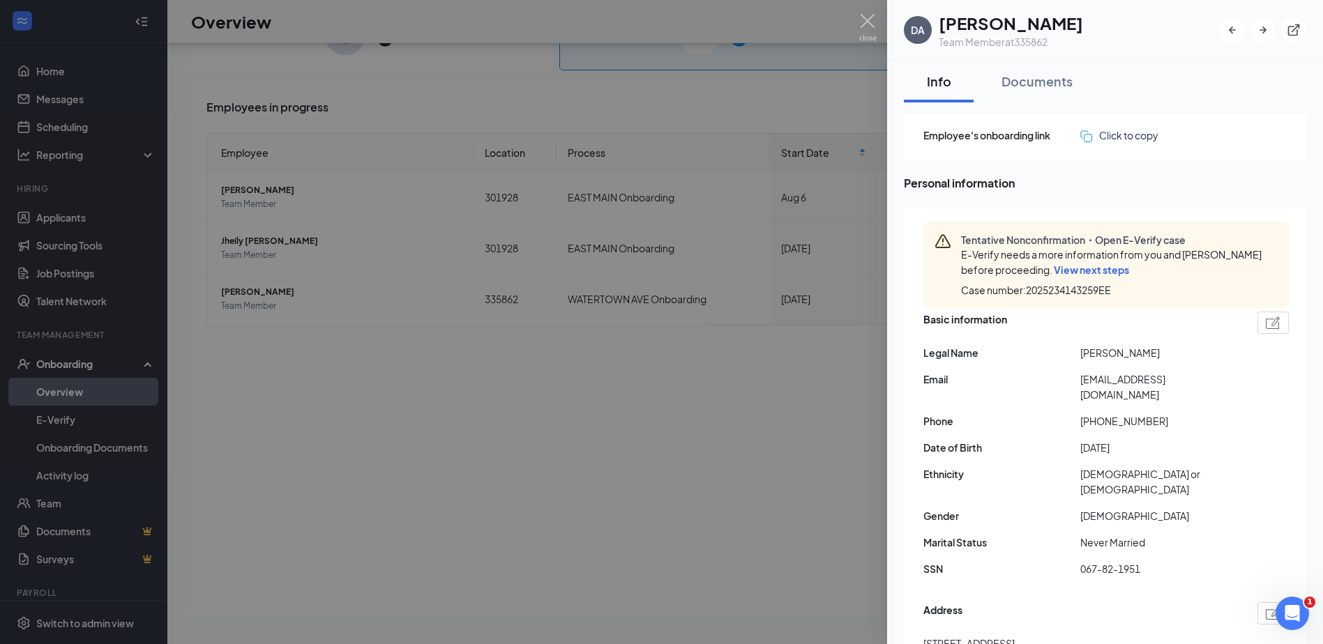
click at [509, 431] on div at bounding box center [661, 322] width 1323 height 644
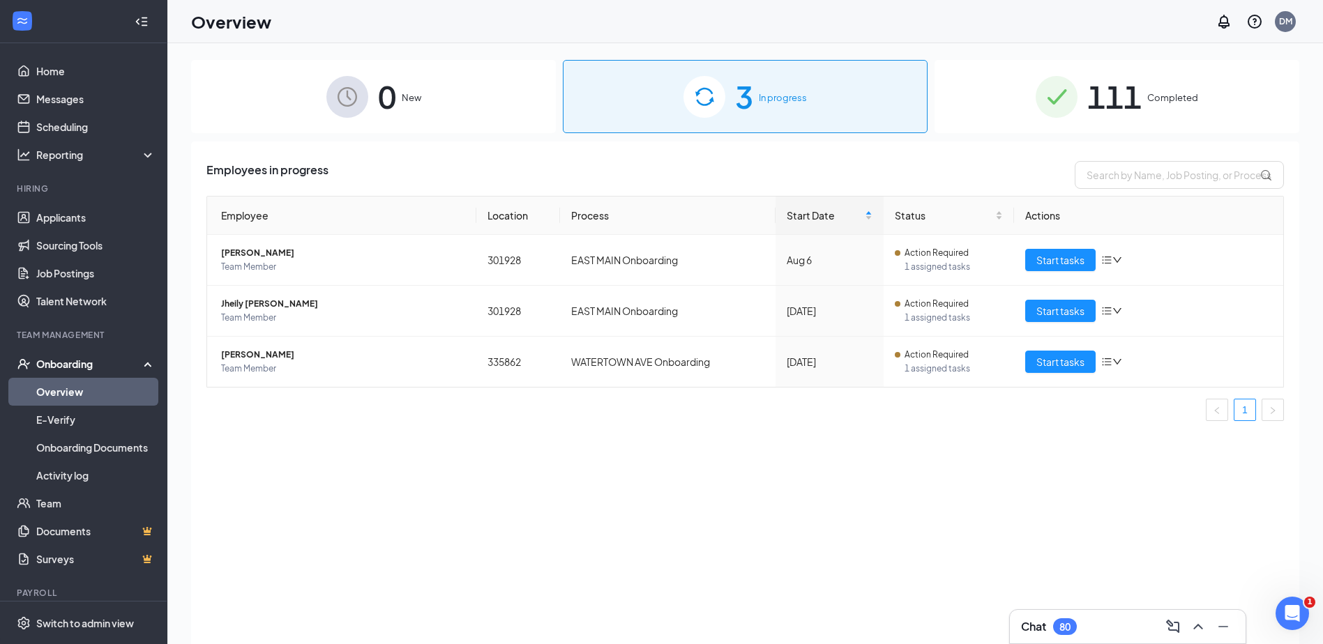
click at [1126, 96] on span "111" at bounding box center [1114, 97] width 54 height 48
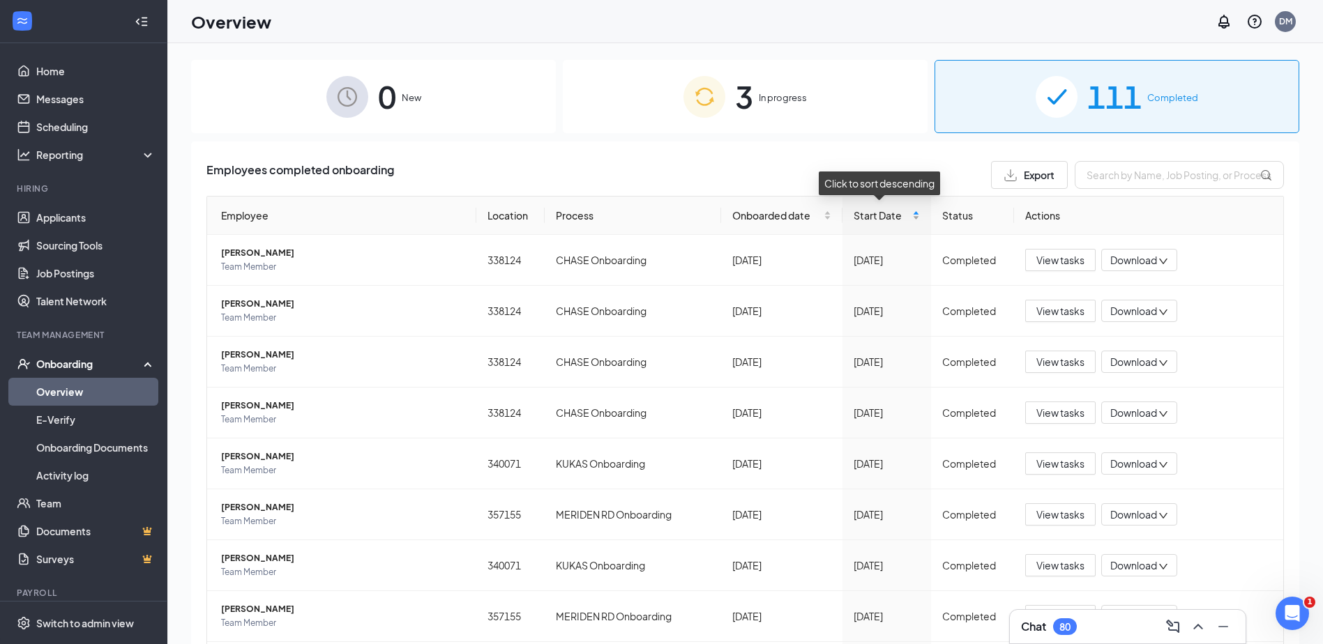
click at [909, 214] on div "Start Date" at bounding box center [887, 215] width 66 height 15
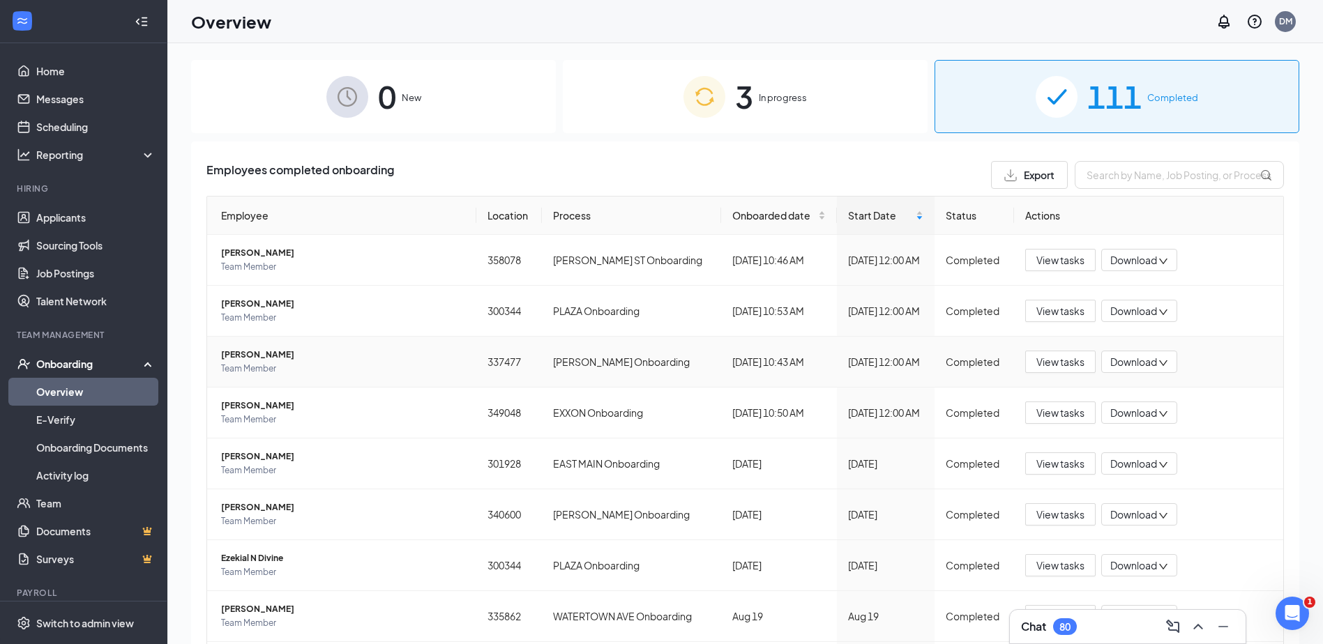
click at [254, 352] on span "[PERSON_NAME]" at bounding box center [343, 355] width 244 height 14
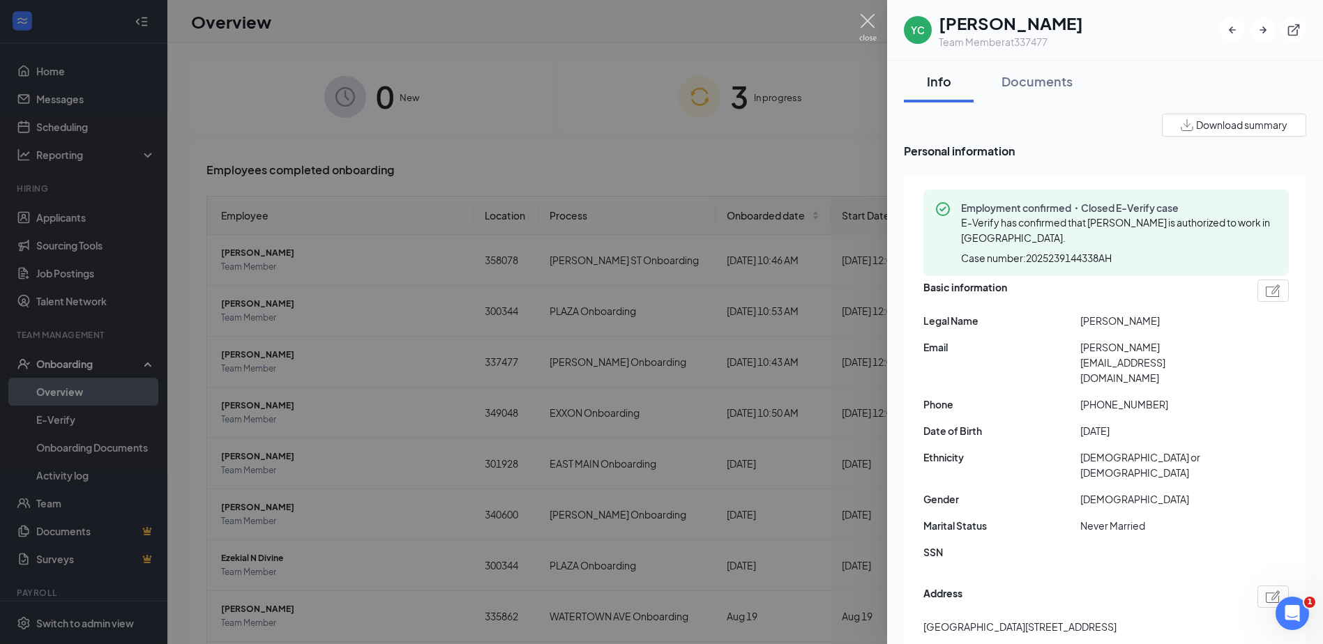
click at [873, 22] on img at bounding box center [867, 27] width 17 height 27
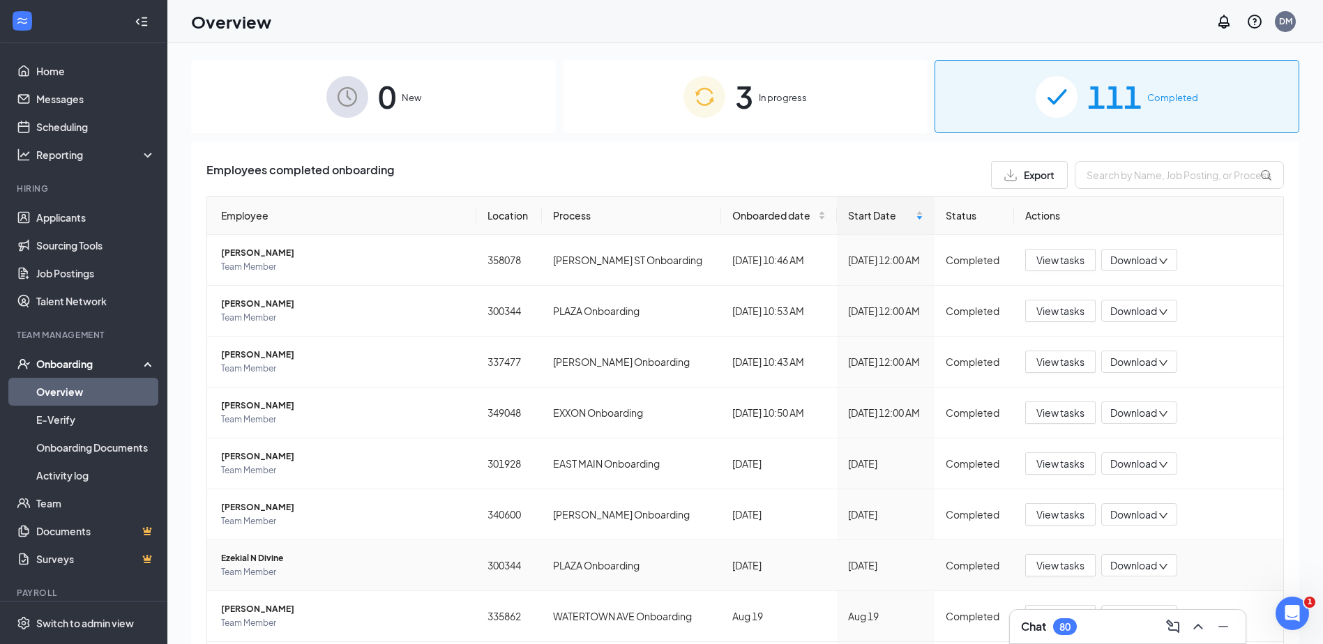
click at [768, 99] on span "In progress" at bounding box center [783, 98] width 48 height 14
